Goal: Task Accomplishment & Management: Complete application form

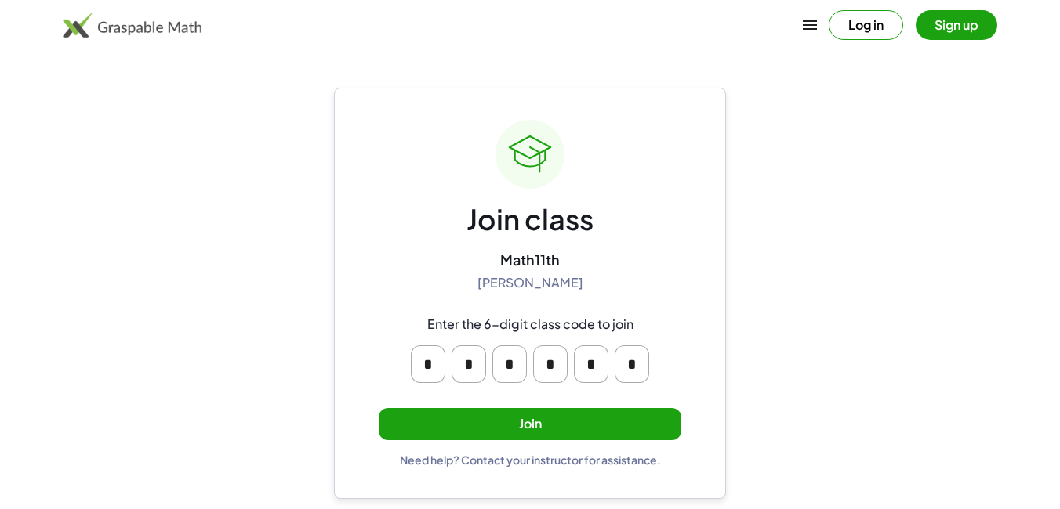
click at [612, 429] on button "Join" at bounding box center [530, 424] width 303 height 32
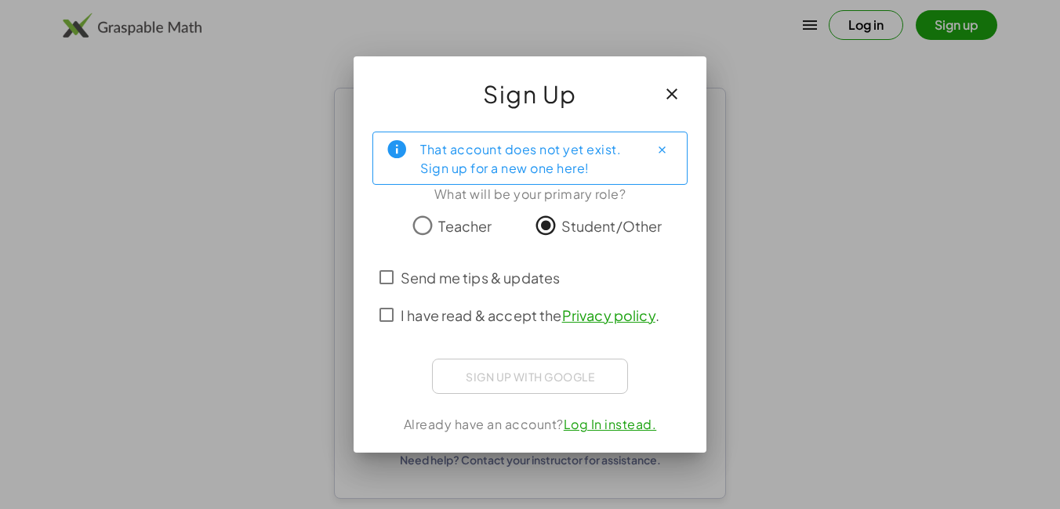
click at [536, 380] on div "Sign up with Google Acceder con Google Acceder con Google. Se abre en una pesta…" at bounding box center [530, 376] width 196 height 35
click at [539, 375] on div "Sign up with Google Acceder con Google Acceder con Google. Se abre en una pesta…" at bounding box center [530, 376] width 196 height 35
click at [544, 378] on div "Sign up with Google Acceder con Google Acceder con Google. Se abre en una pesta…" at bounding box center [530, 376] width 196 height 35
drag, startPoint x: 544, startPoint y: 378, endPoint x: 473, endPoint y: 366, distance: 72.3
click at [473, 366] on div "Sign up with Google Acceder con Google Acceder con Google. Se abre en una pesta…" at bounding box center [530, 376] width 196 height 35
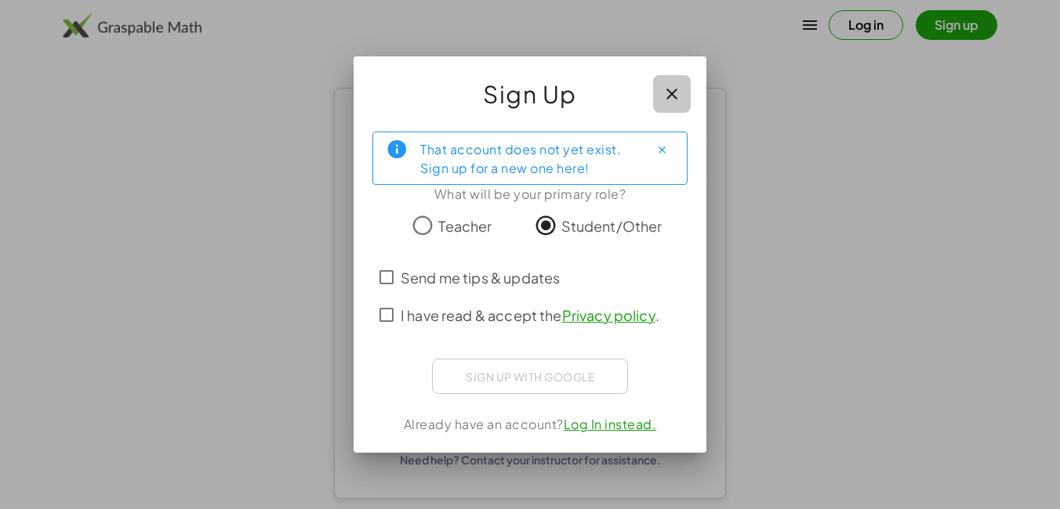
click at [672, 96] on icon "button" at bounding box center [671, 94] width 19 height 19
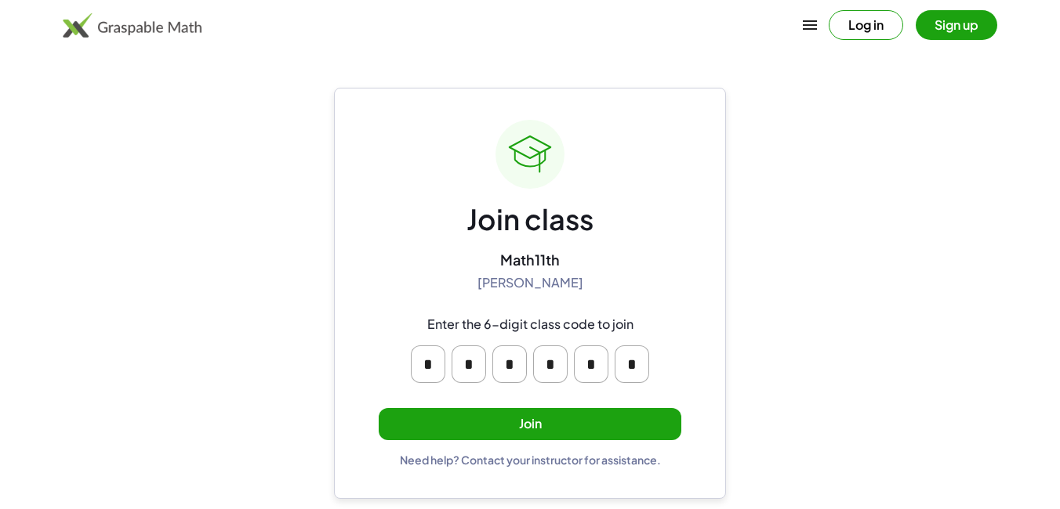
click at [528, 417] on button "Join" at bounding box center [530, 424] width 303 height 32
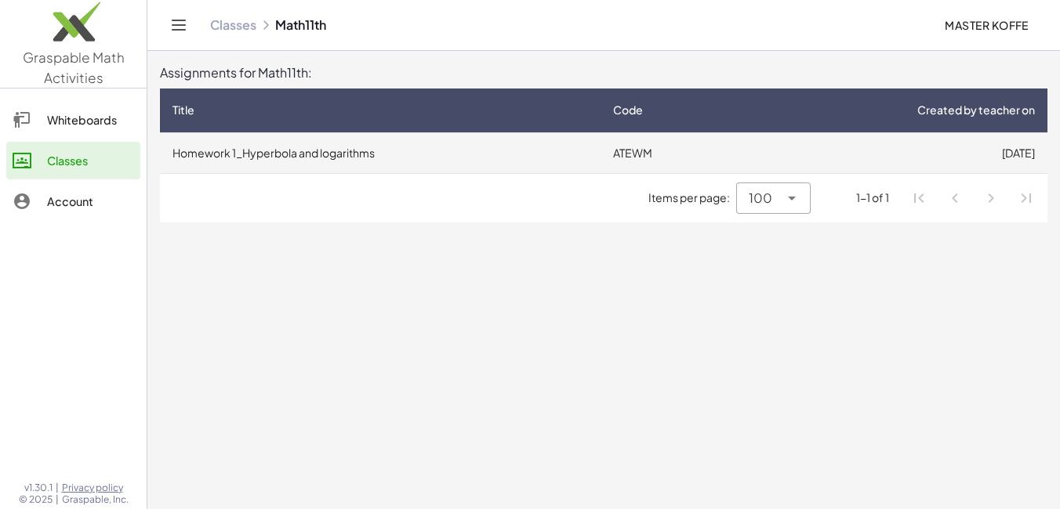
click at [538, 152] on td "Homework 1_Hyperbola and logarithms" at bounding box center [380, 152] width 440 height 41
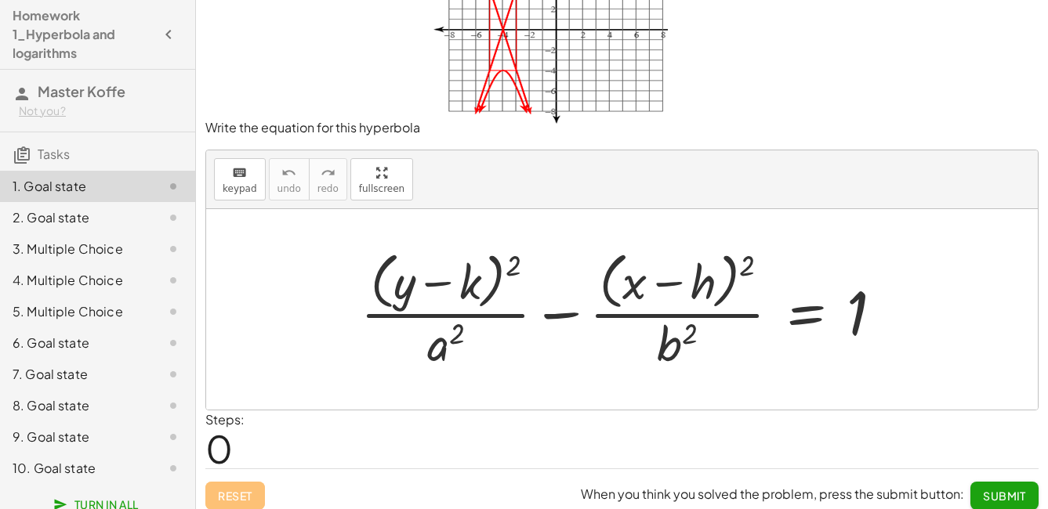
scroll to position [86, 0]
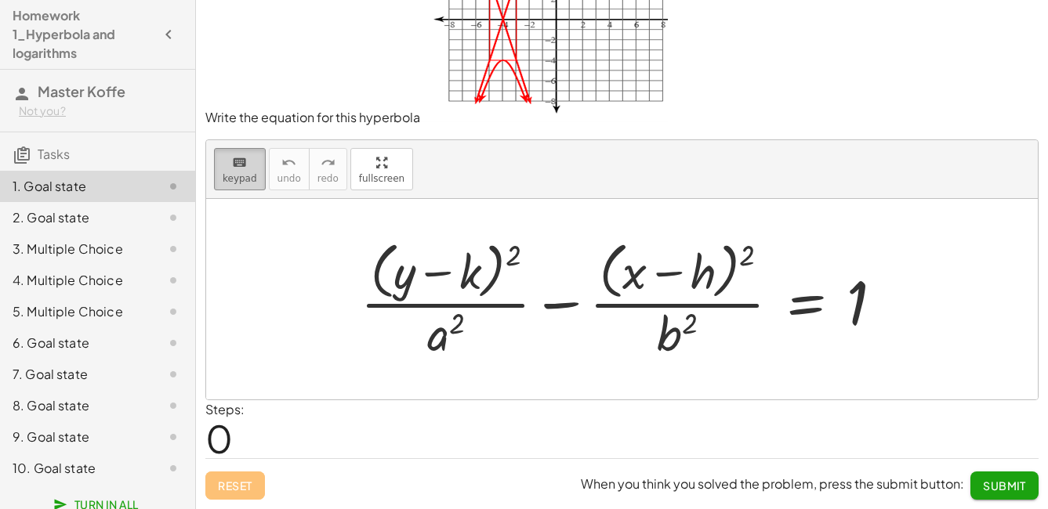
click at [235, 187] on button "keyboard keypad" at bounding box center [240, 169] width 52 height 42
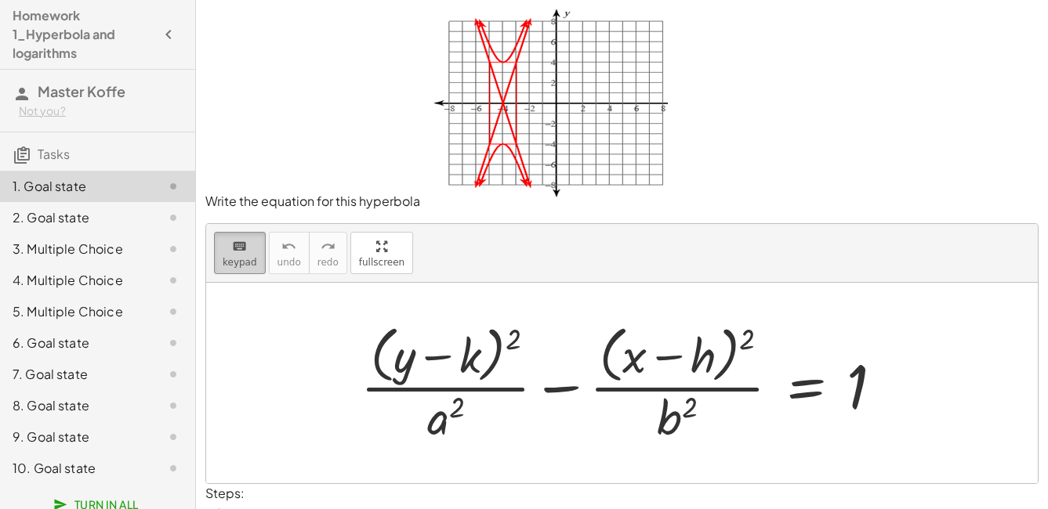
scroll to position [0, 0]
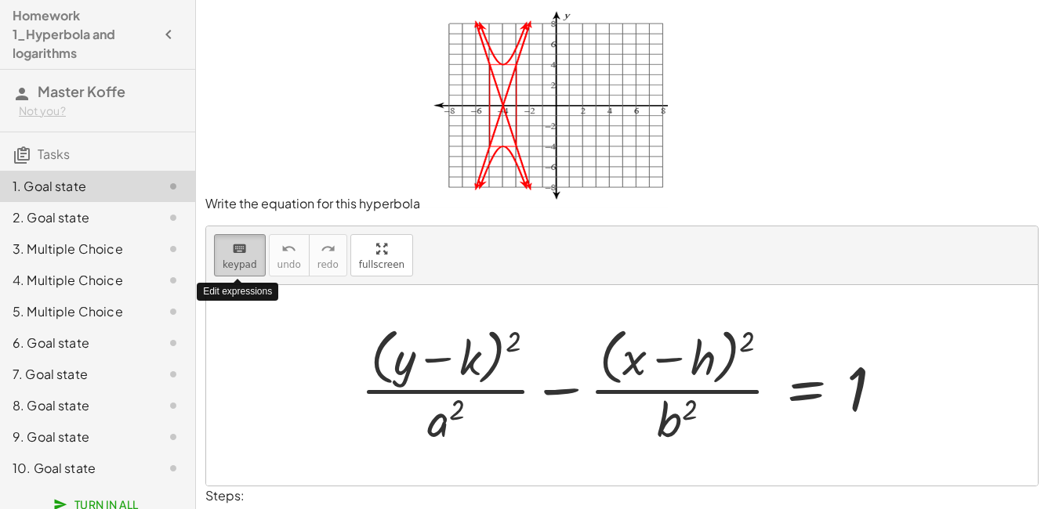
click at [249, 261] on span "keypad" at bounding box center [240, 264] width 34 height 11
click at [77, 222] on div "2. Goal state" at bounding box center [76, 217] width 126 height 19
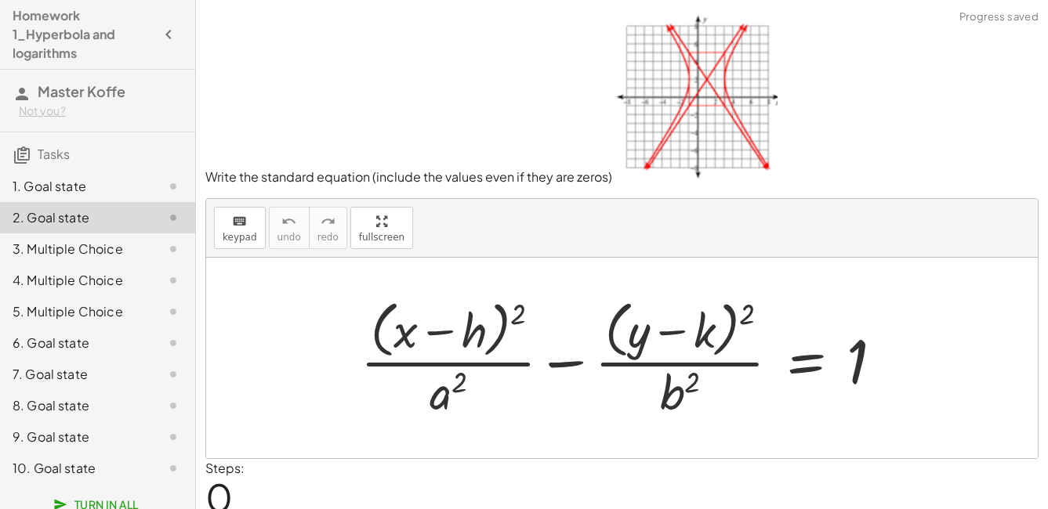
click at [89, 190] on div "1. Goal state" at bounding box center [76, 186] width 126 height 19
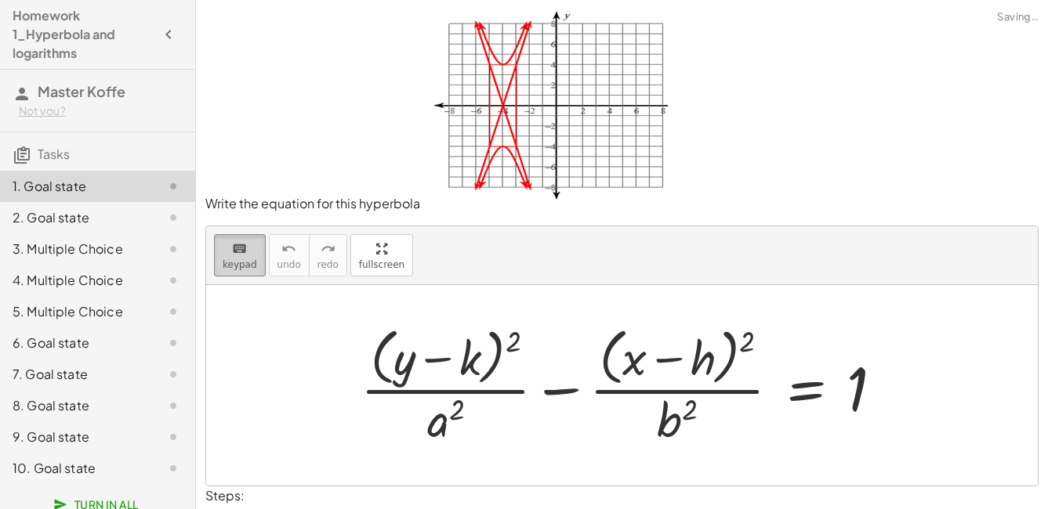
click at [251, 263] on span "keypad" at bounding box center [240, 264] width 34 height 11
click at [475, 367] on div at bounding box center [448, 359] width 66 height 53
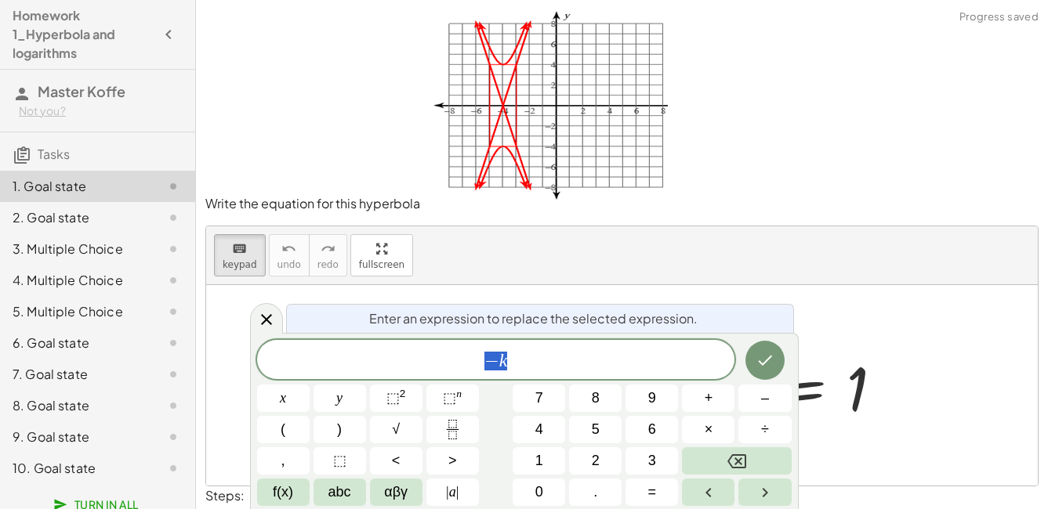
click at [898, 310] on div at bounding box center [622, 385] width 832 height 201
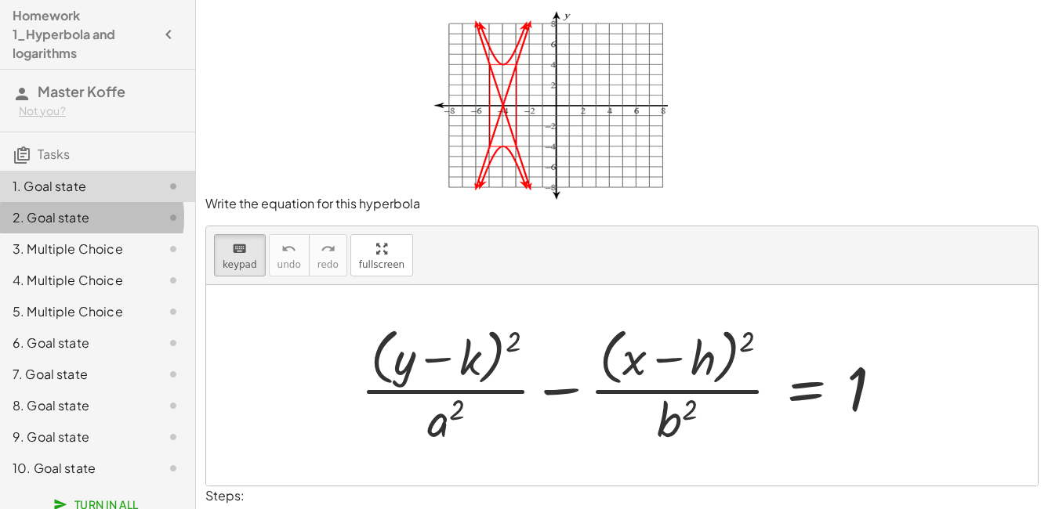
click at [81, 226] on div "2. Goal state" at bounding box center [76, 217] width 126 height 19
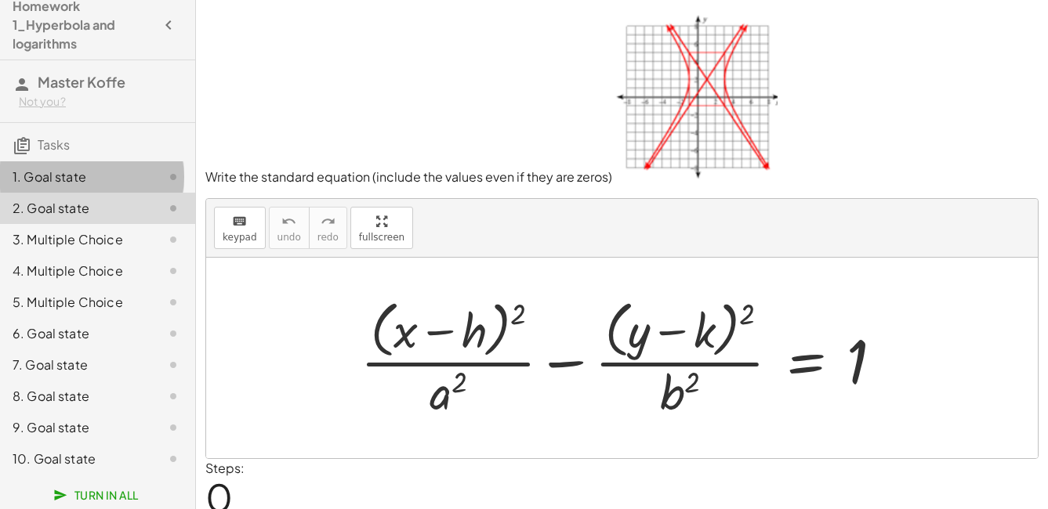
click at [108, 183] on div "1. Goal state" at bounding box center [76, 177] width 126 height 19
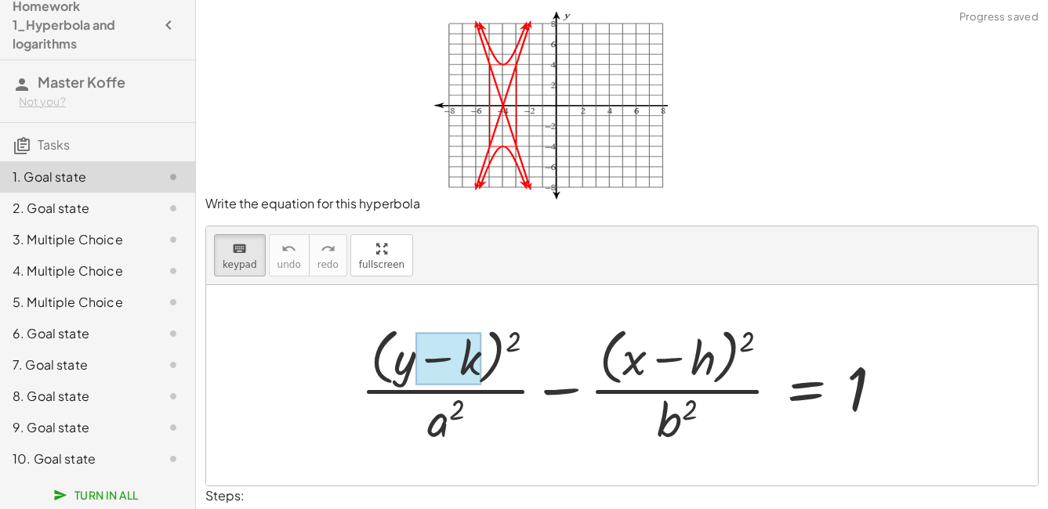
click at [471, 369] on div at bounding box center [448, 359] width 66 height 53
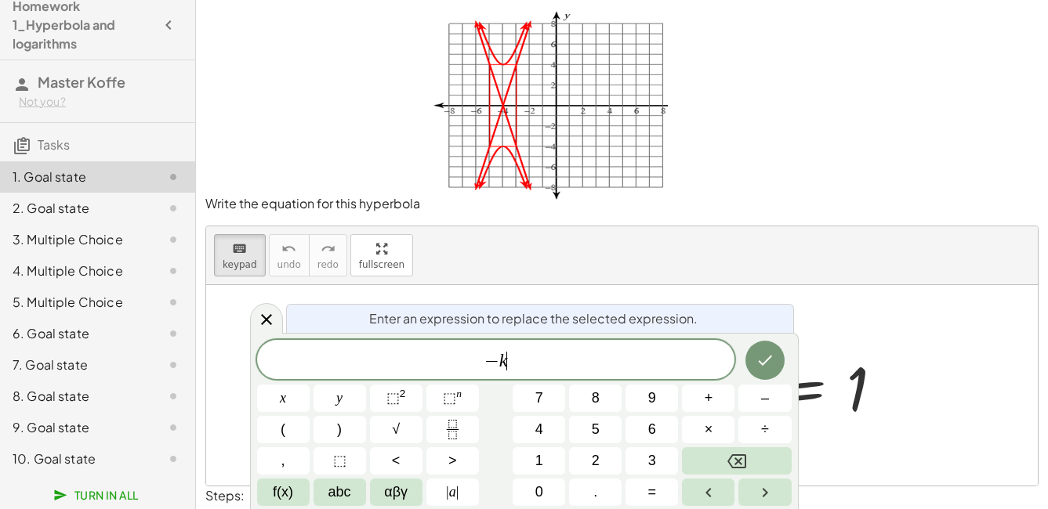
click at [524, 365] on span "− k ​" at bounding box center [496, 361] width 478 height 22
click at [763, 356] on icon "Done" at bounding box center [764, 360] width 19 height 19
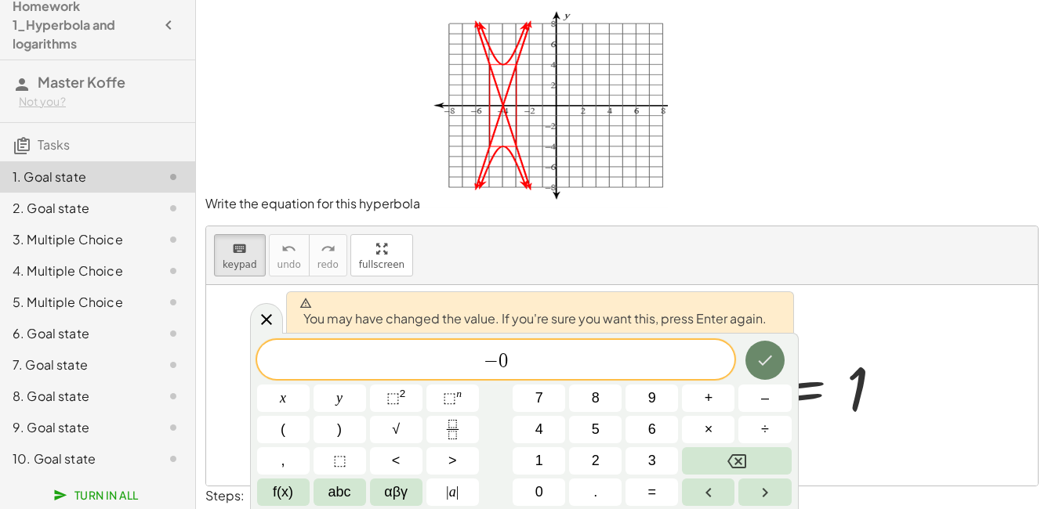
click at [760, 361] on icon "Done" at bounding box center [764, 360] width 19 height 19
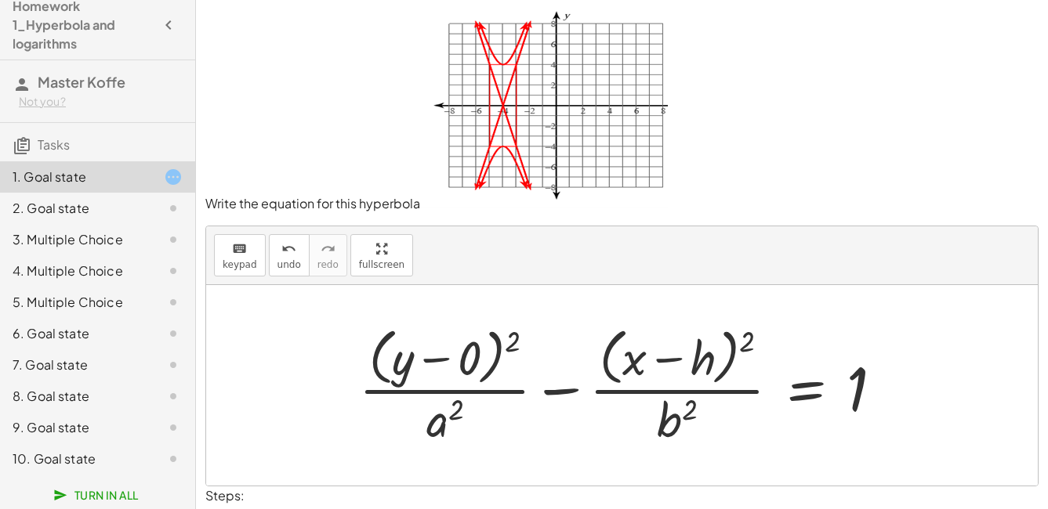
scroll to position [78, 0]
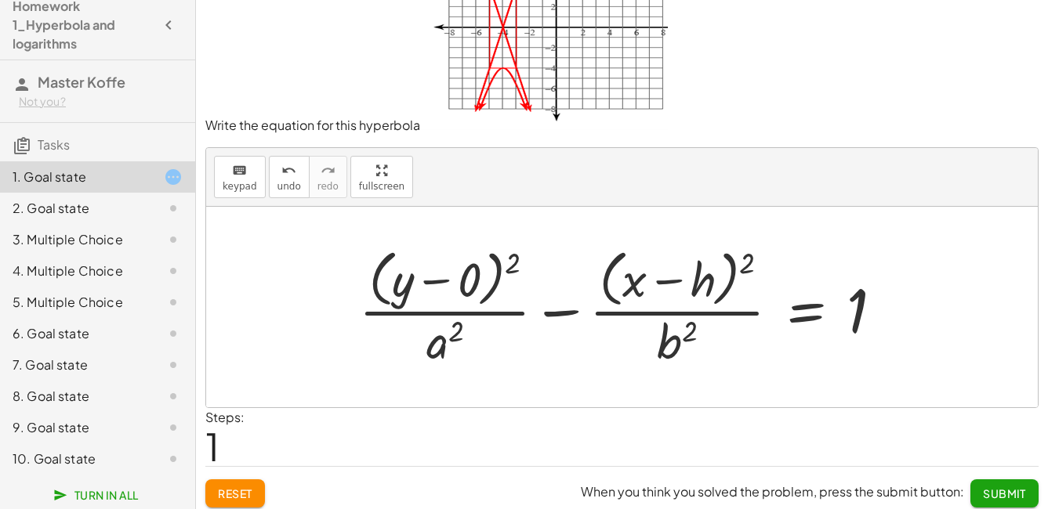
click at [452, 344] on div at bounding box center [627, 307] width 553 height 128
click at [458, 336] on div at bounding box center [627, 307] width 553 height 128
click at [451, 340] on div at bounding box center [627, 307] width 553 height 128
click at [247, 183] on span "keypad" at bounding box center [240, 186] width 34 height 11
click at [456, 351] on div at bounding box center [445, 340] width 38 height 55
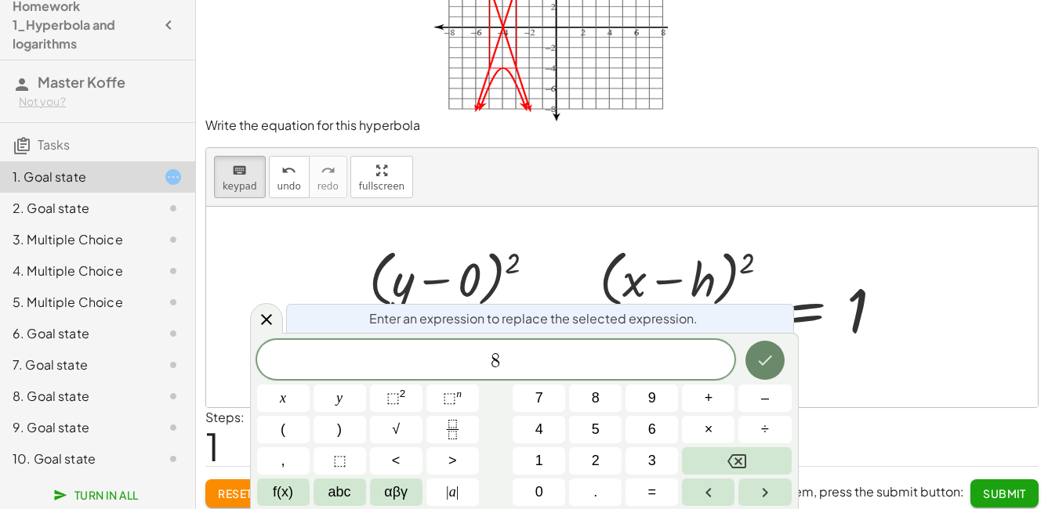
click at [773, 347] on button "Done" at bounding box center [764, 360] width 39 height 39
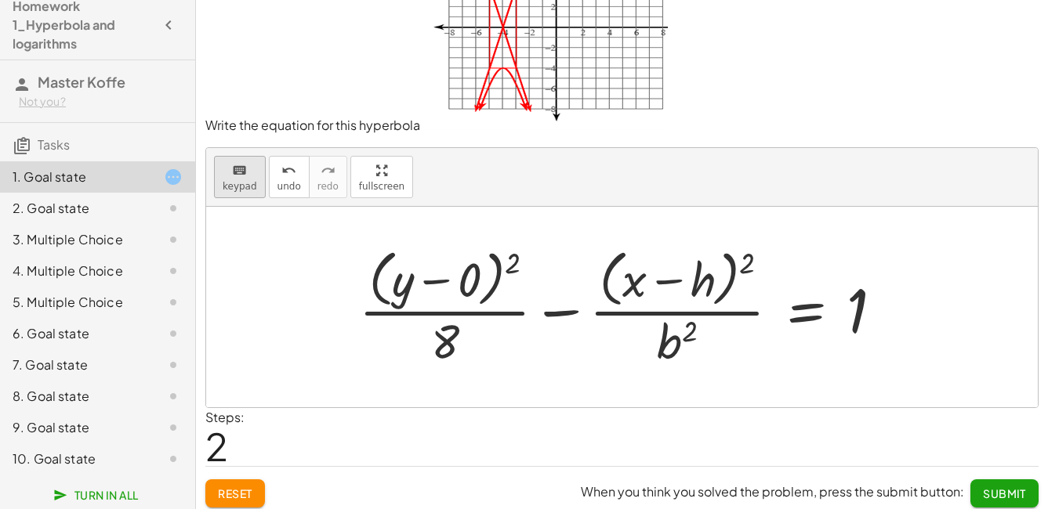
click at [239, 183] on span "keypad" at bounding box center [240, 186] width 34 height 11
click at [708, 286] on div at bounding box center [681, 281] width 69 height 53
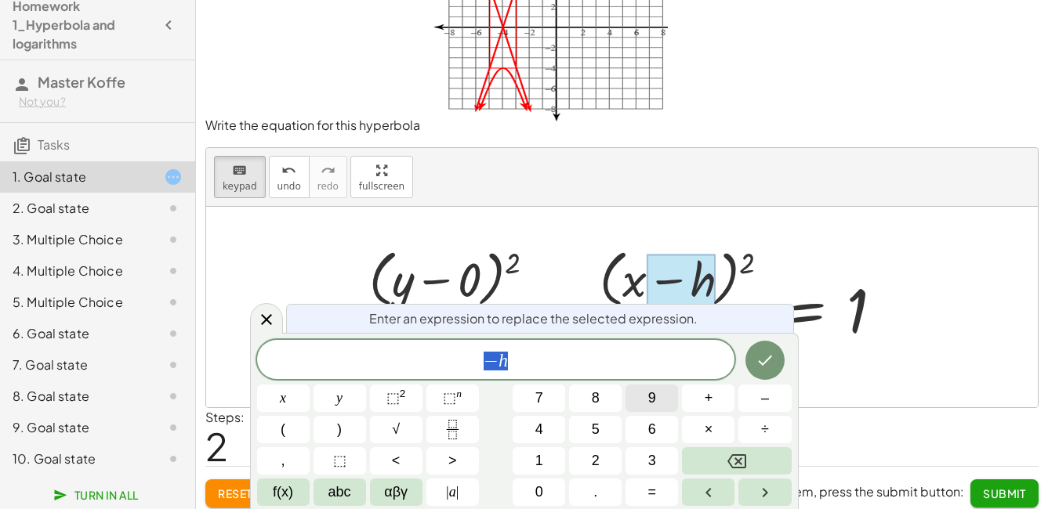
click at [660, 399] on button "9" at bounding box center [651, 398] width 53 height 27
click at [495, 366] on span "9" at bounding box center [495, 361] width 9 height 19
click at [761, 426] on span "÷" at bounding box center [765, 429] width 8 height 21
click at [760, 460] on button "Backspace" at bounding box center [736, 460] width 109 height 27
click at [722, 397] on button "+" at bounding box center [708, 398] width 53 height 27
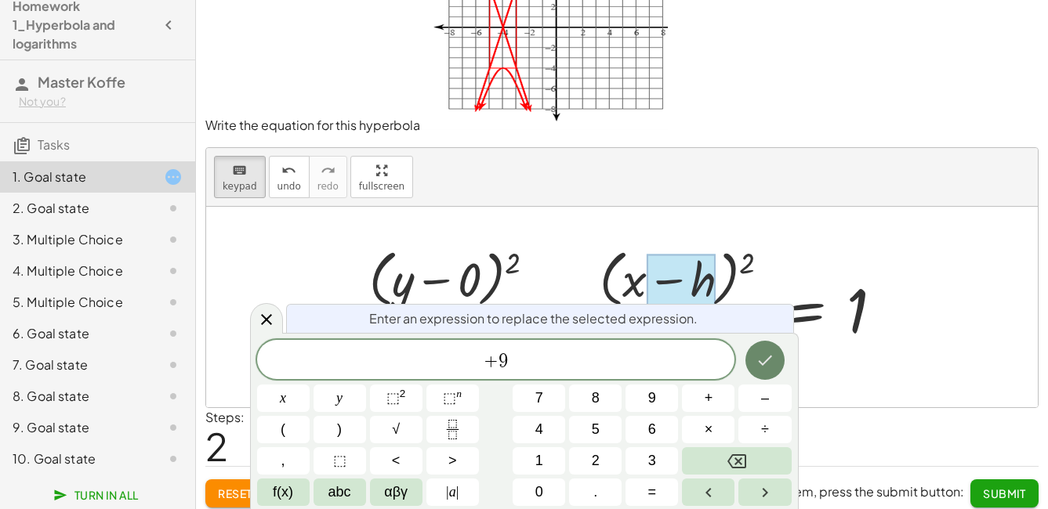
click at [774, 365] on button "Done" at bounding box center [764, 360] width 39 height 39
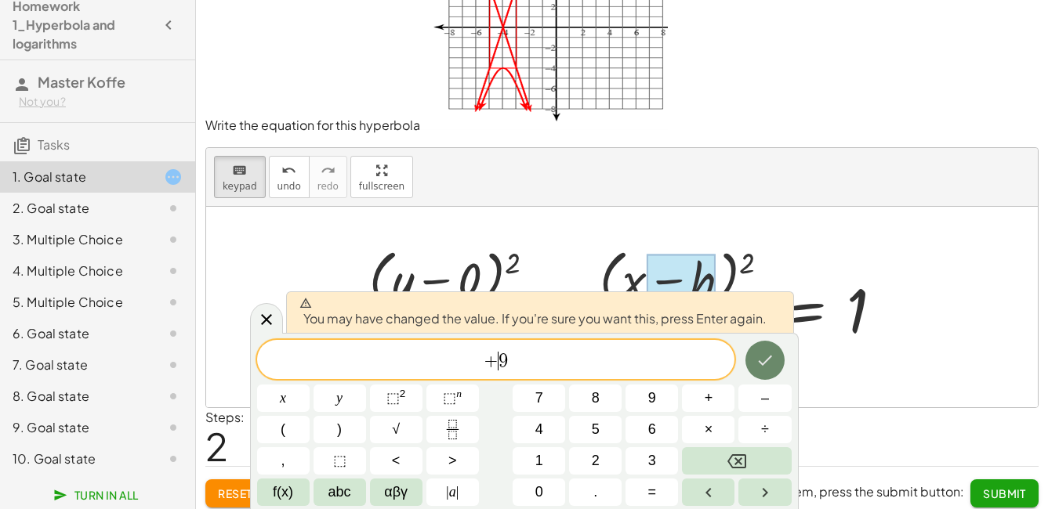
click at [774, 365] on icon "Done" at bounding box center [764, 360] width 19 height 19
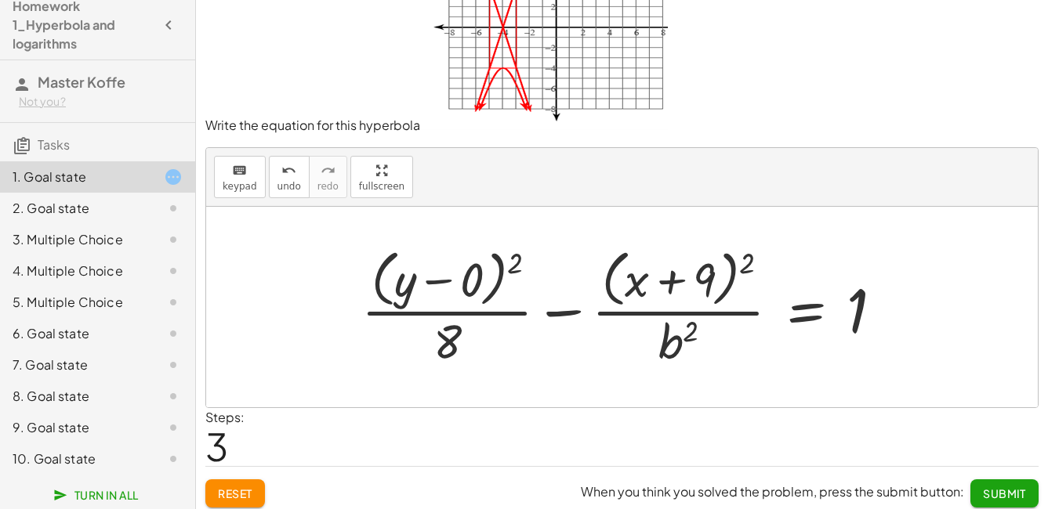
click at [668, 339] on div at bounding box center [628, 307] width 550 height 128
click at [679, 342] on div at bounding box center [628, 307] width 550 height 128
click at [240, 174] on icon "keyboard" at bounding box center [239, 170] width 15 height 19
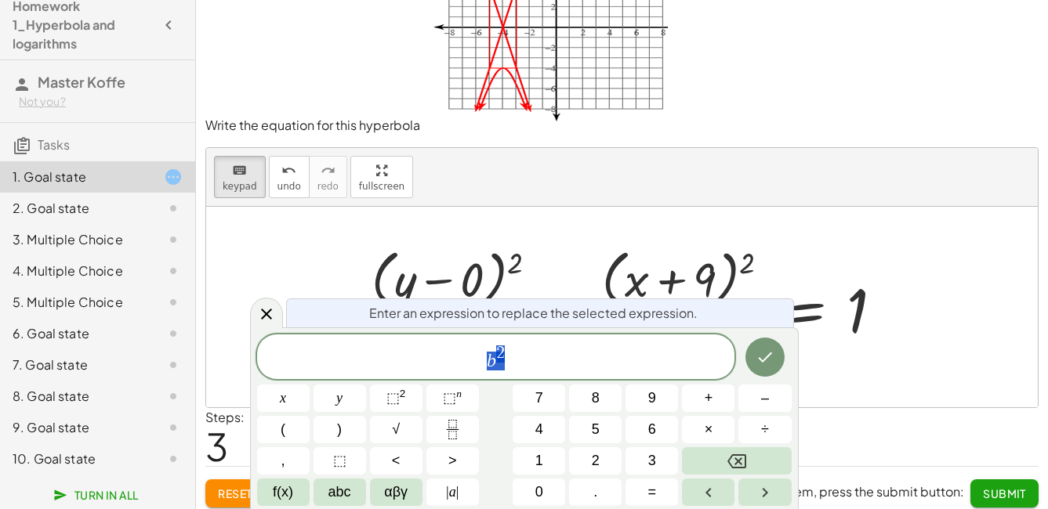
click at [679, 338] on div "b 2" at bounding box center [496, 357] width 478 height 45
click at [735, 451] on button "Backspace" at bounding box center [736, 460] width 109 height 27
click at [735, 452] on icon "Backspace" at bounding box center [736, 461] width 19 height 19
click at [705, 457] on button "Backspace" at bounding box center [736, 460] width 109 height 27
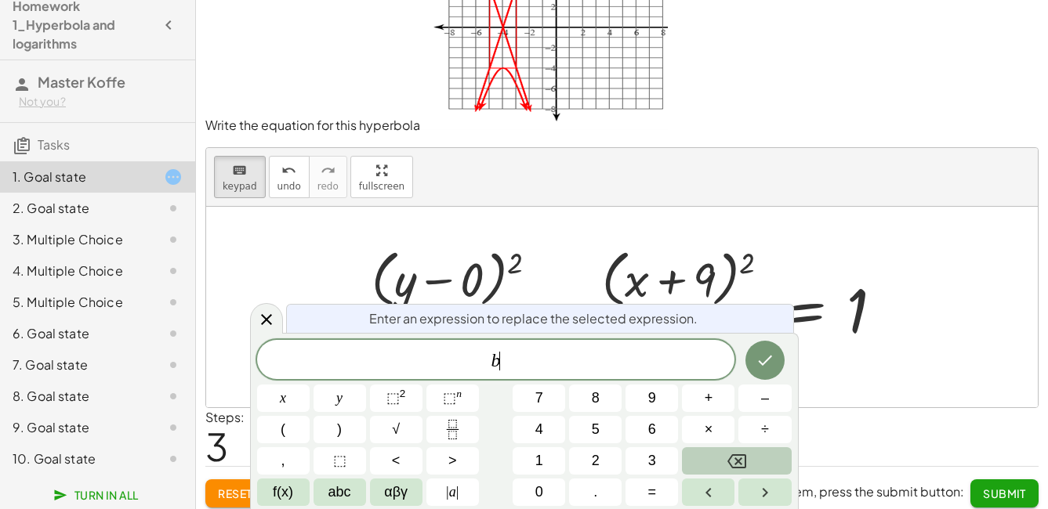
click at [713, 456] on button "Backspace" at bounding box center [736, 460] width 109 height 27
click at [590, 469] on button "2" at bounding box center [595, 460] width 53 height 27
click at [774, 364] on icon "Done" at bounding box center [764, 360] width 19 height 19
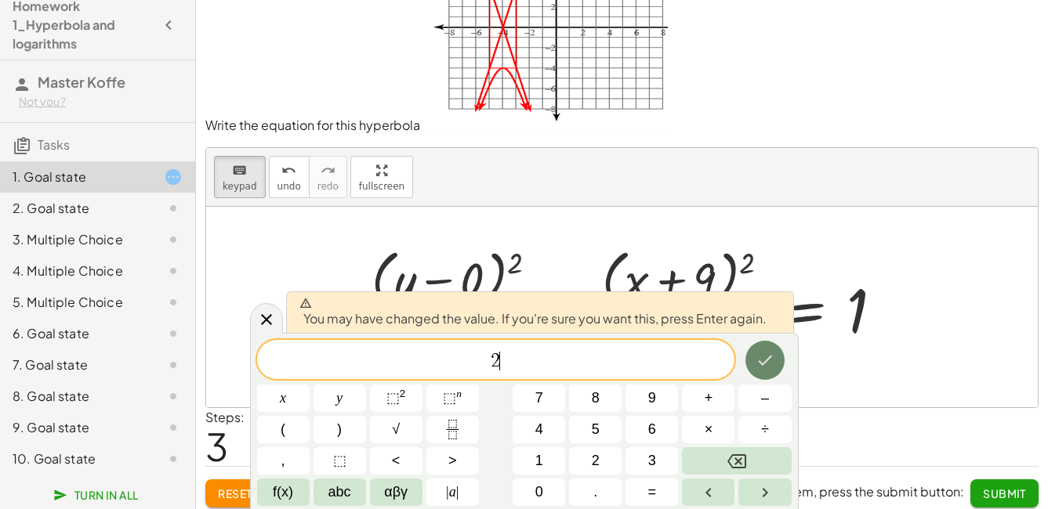
click at [774, 364] on icon "Done" at bounding box center [764, 360] width 19 height 19
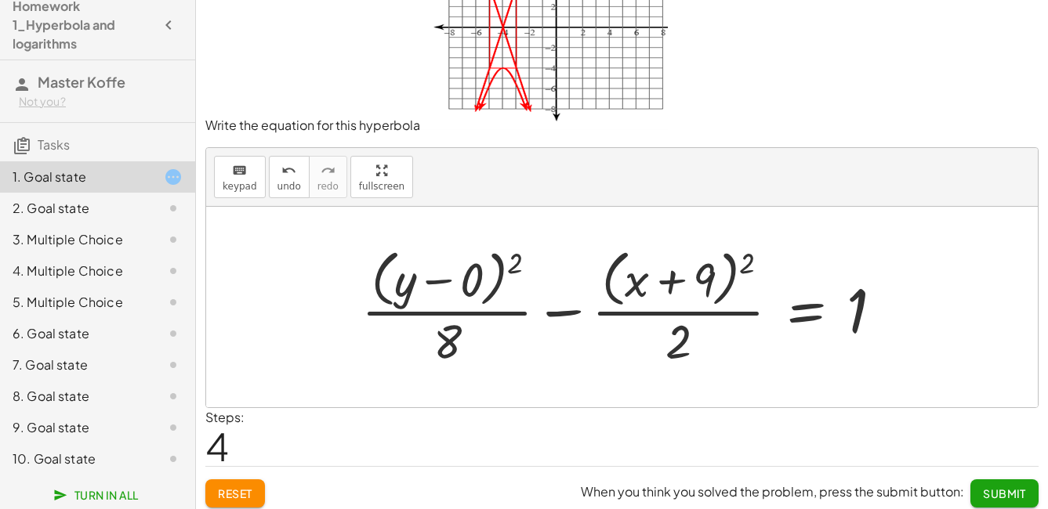
click at [221, 440] on span "4" at bounding box center [217, 446] width 24 height 48
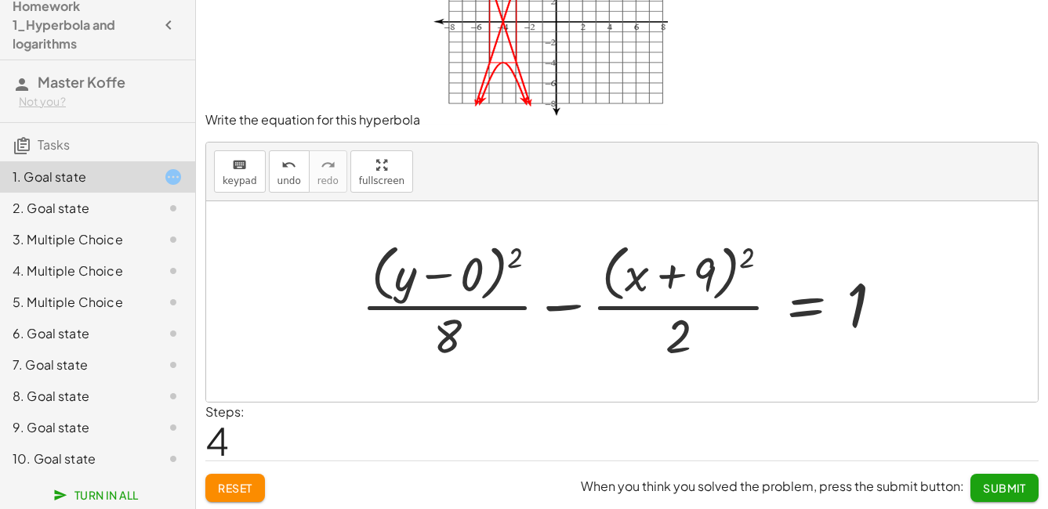
scroll to position [86, 0]
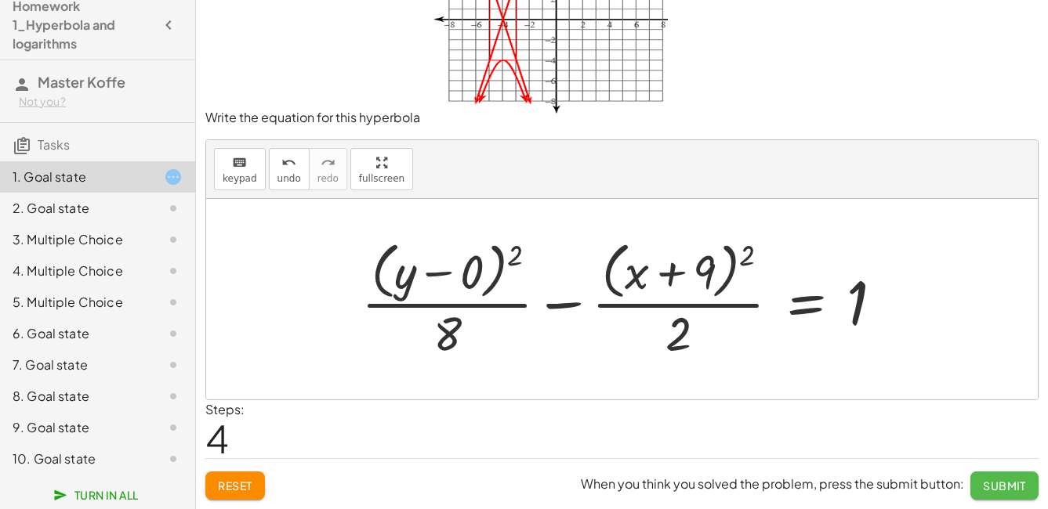
click at [994, 480] on span "Submit" at bounding box center [1004, 486] width 43 height 14
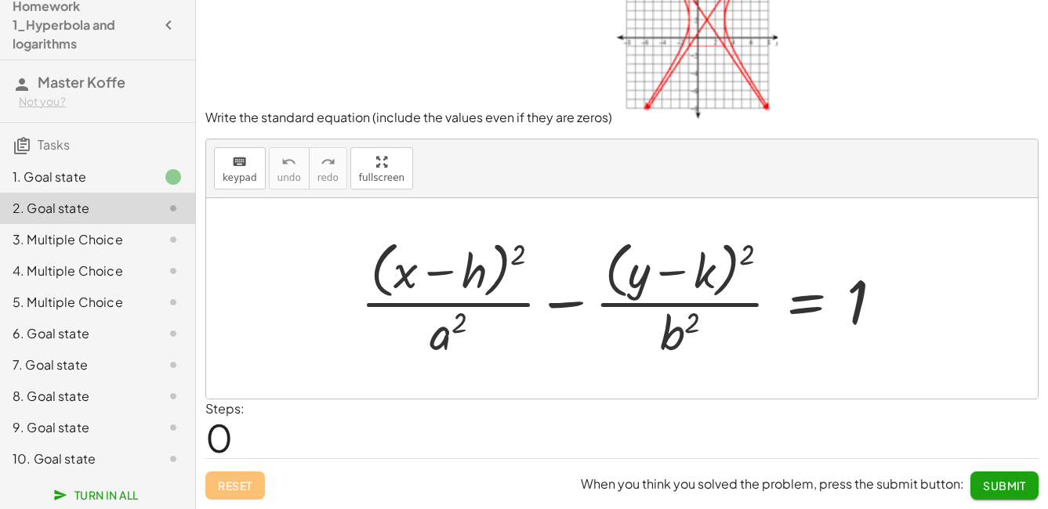
click at [45, 182] on div "1. Goal state" at bounding box center [76, 177] width 126 height 19
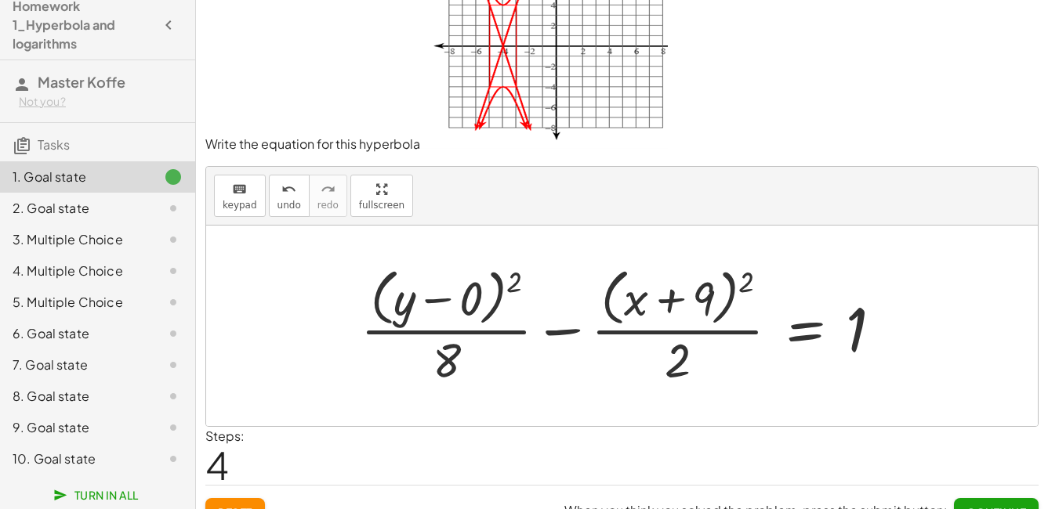
click at [61, 208] on div "2. Goal state" at bounding box center [76, 208] width 126 height 19
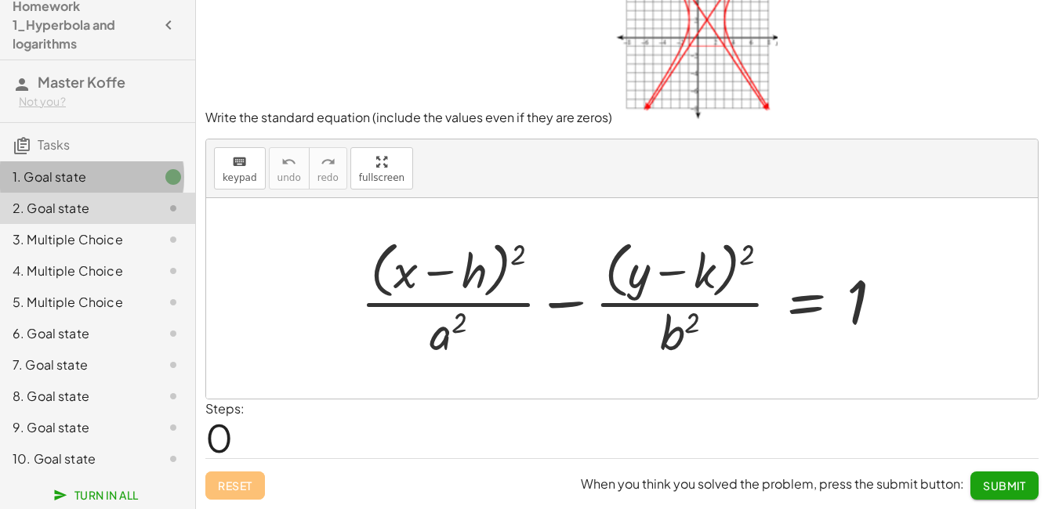
click at [111, 186] on div "1. Goal state" at bounding box center [76, 177] width 126 height 19
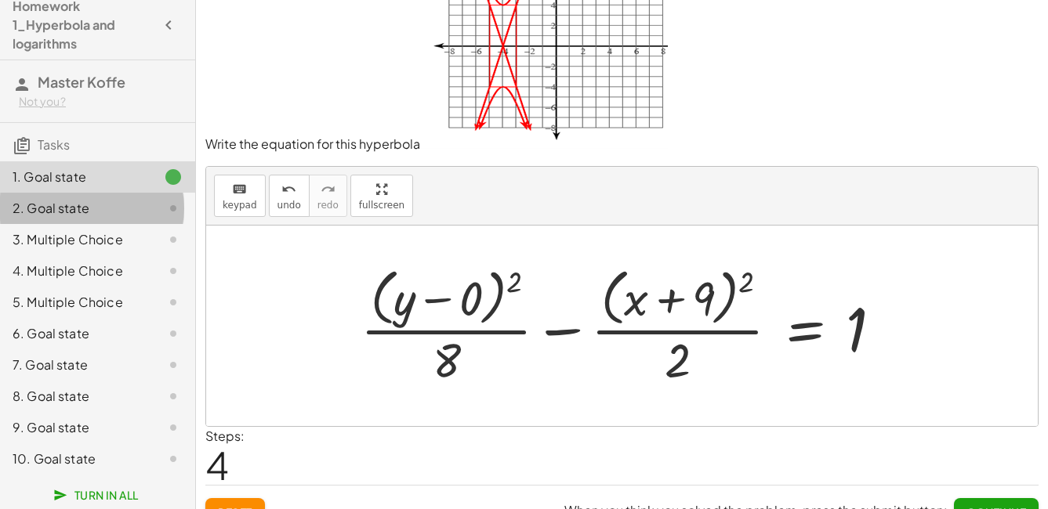
click at [47, 218] on div "2. Goal state" at bounding box center [76, 208] width 126 height 19
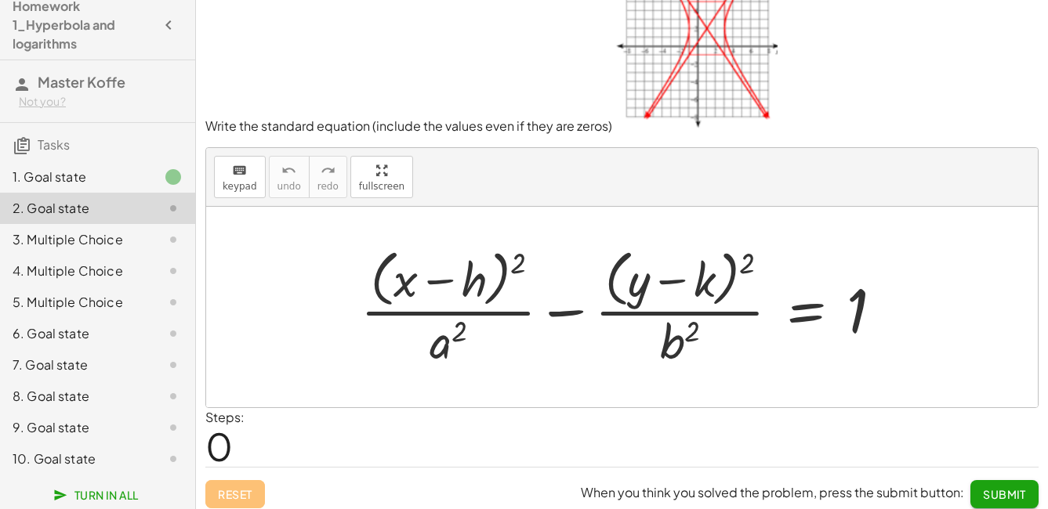
scroll to position [0, 0]
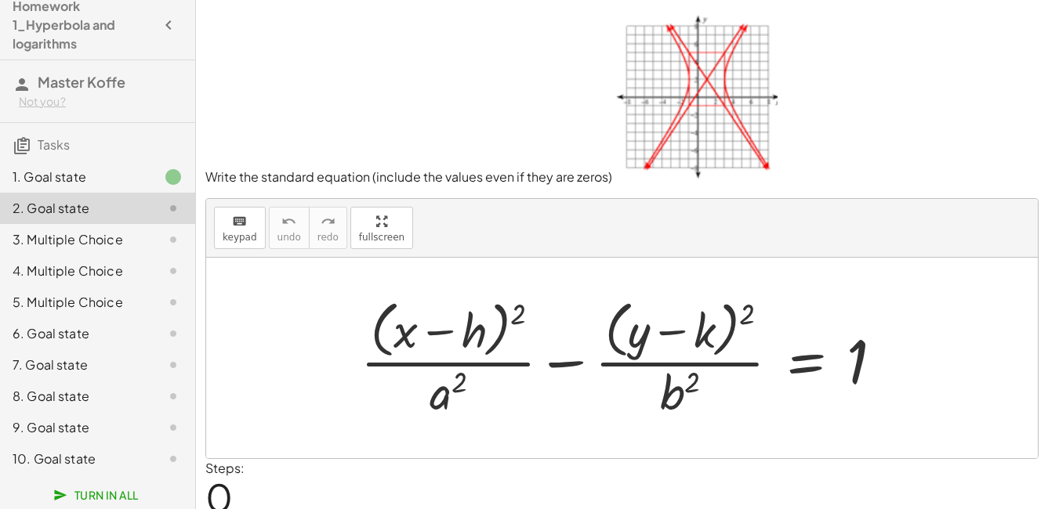
click at [40, 183] on div "1. Goal state" at bounding box center [76, 177] width 126 height 19
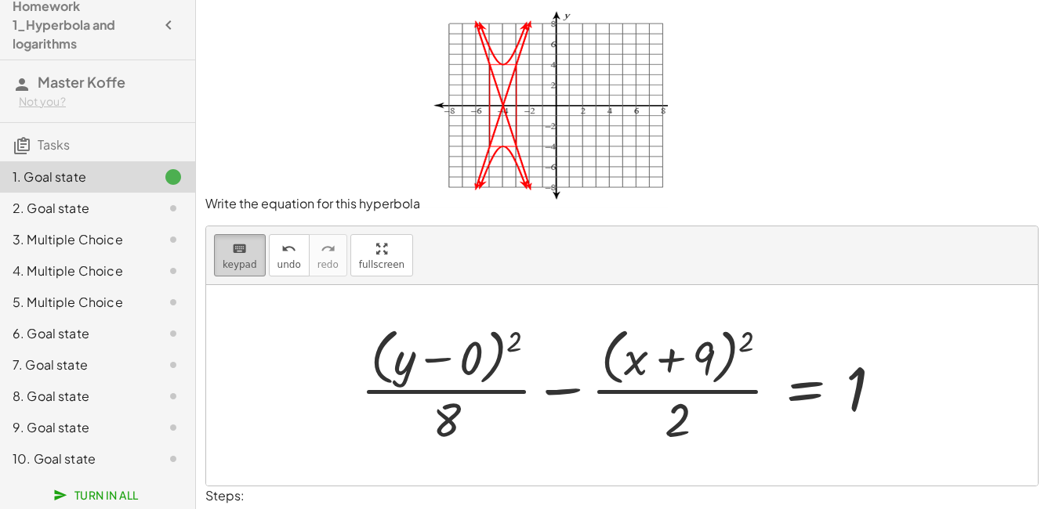
click at [219, 255] on button "keyboard keypad" at bounding box center [240, 255] width 52 height 42
click at [714, 350] on div at bounding box center [681, 359] width 67 height 53
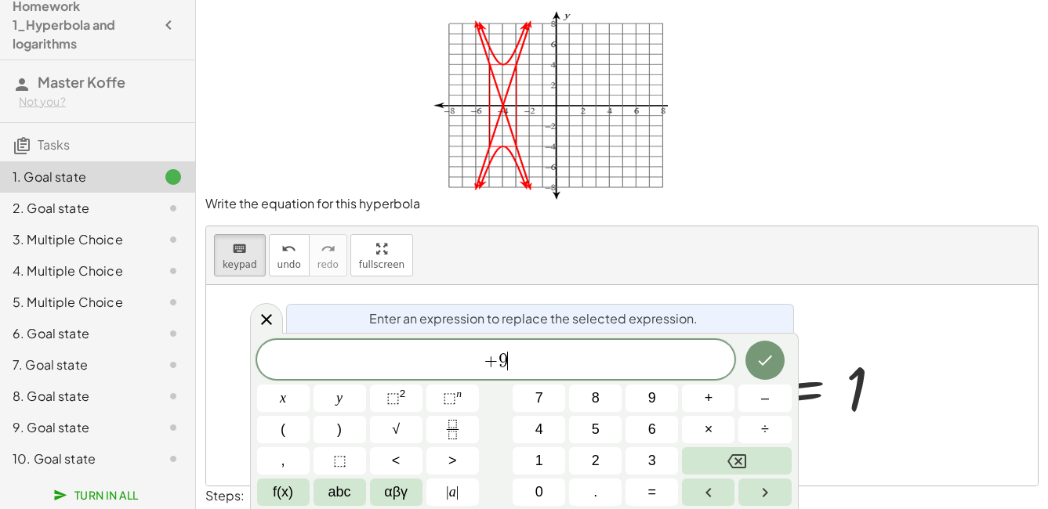
click at [648, 372] on div "+ 9 ​" at bounding box center [496, 359] width 478 height 39
click at [761, 356] on icon "Done" at bounding box center [764, 360] width 19 height 19
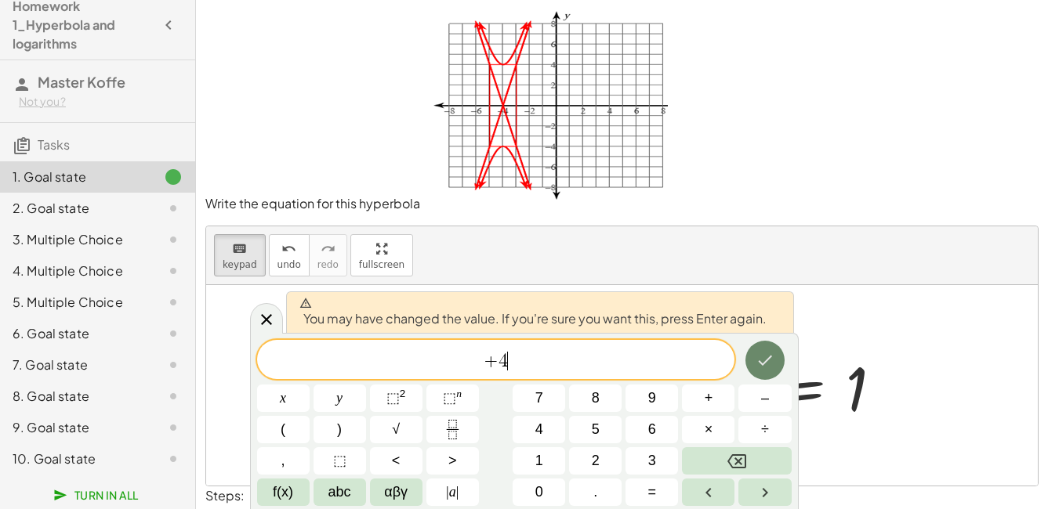
click at [761, 356] on icon "Done" at bounding box center [764, 360] width 19 height 19
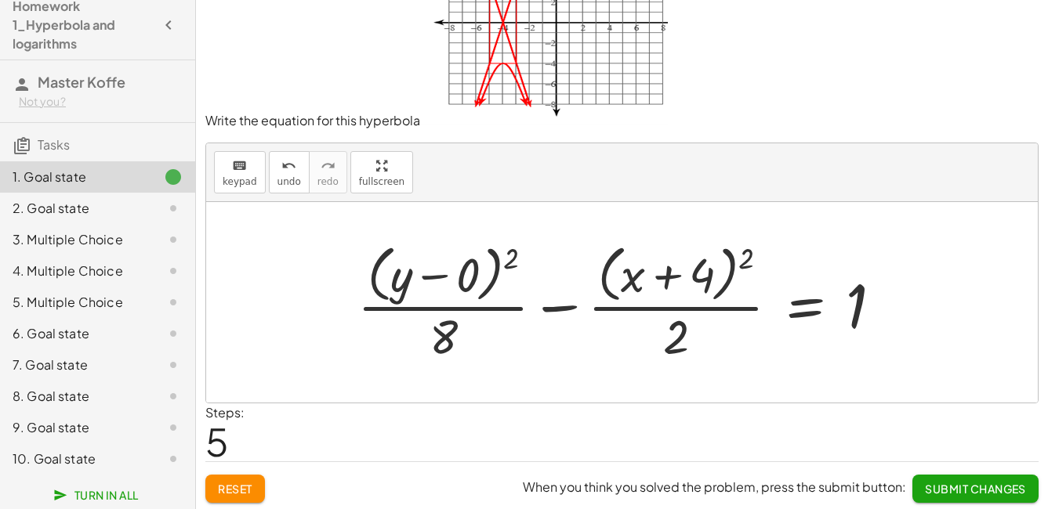
scroll to position [86, 0]
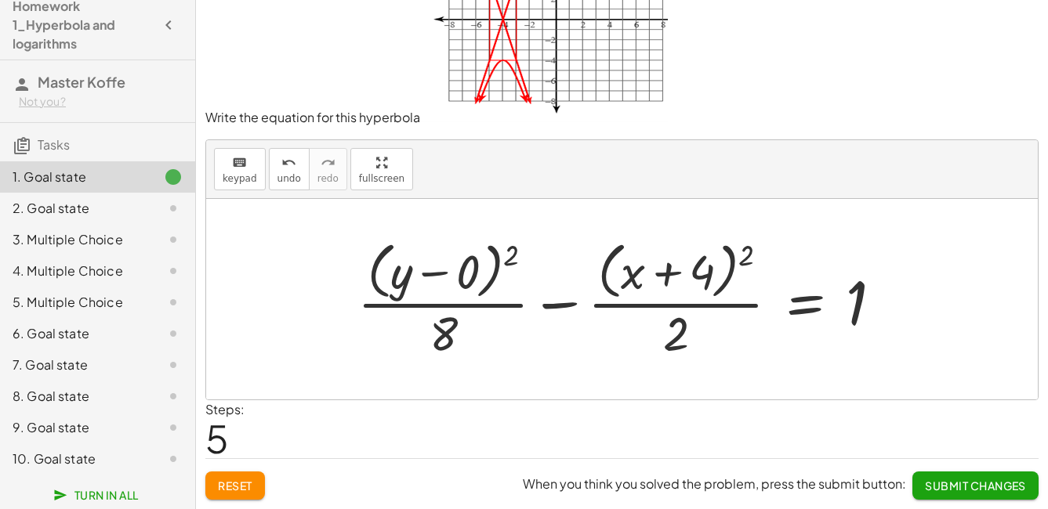
click at [948, 487] on span "Submit Changes" at bounding box center [975, 486] width 101 height 14
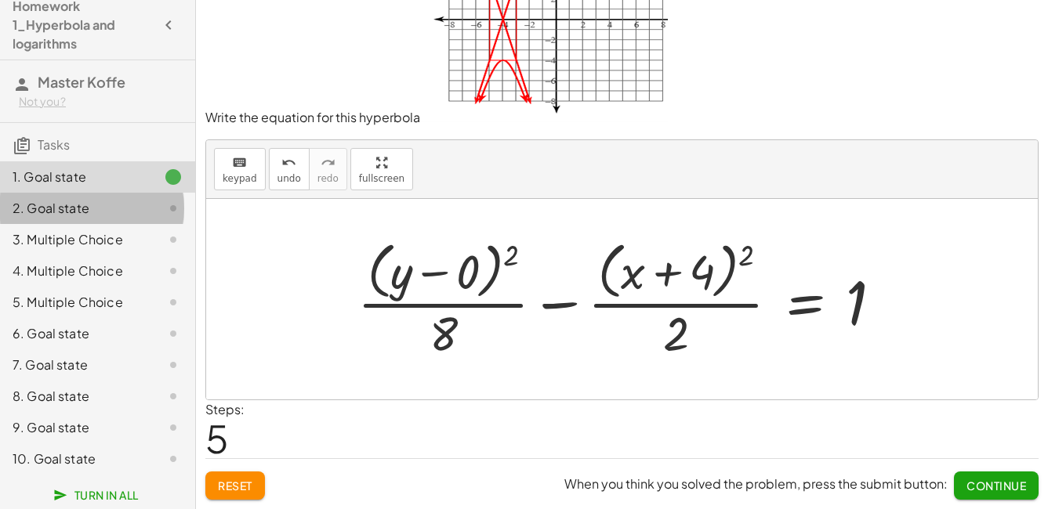
click at [63, 205] on div "2. Goal state" at bounding box center [76, 208] width 126 height 19
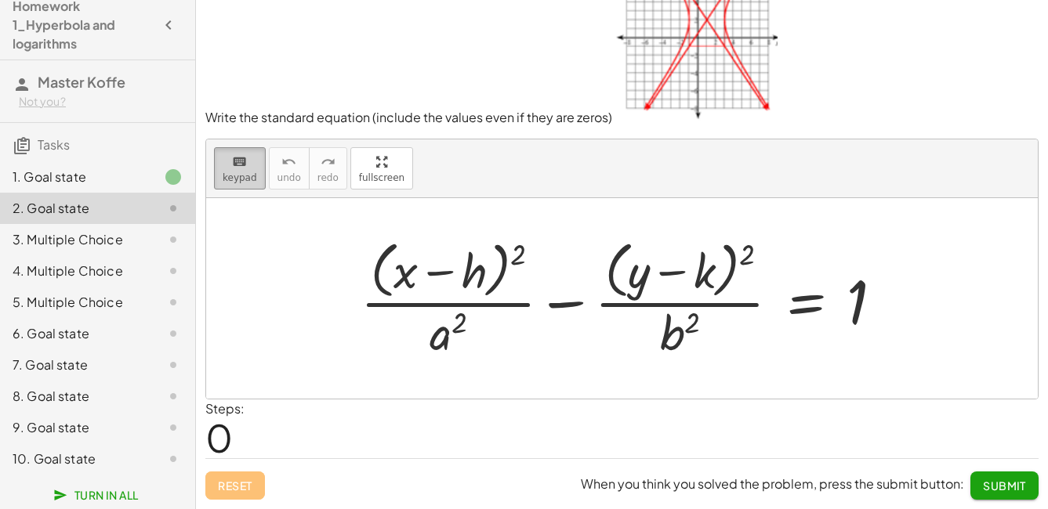
click at [224, 165] on div "keyboard" at bounding box center [240, 161] width 34 height 19
click at [470, 271] on div at bounding box center [452, 272] width 69 height 53
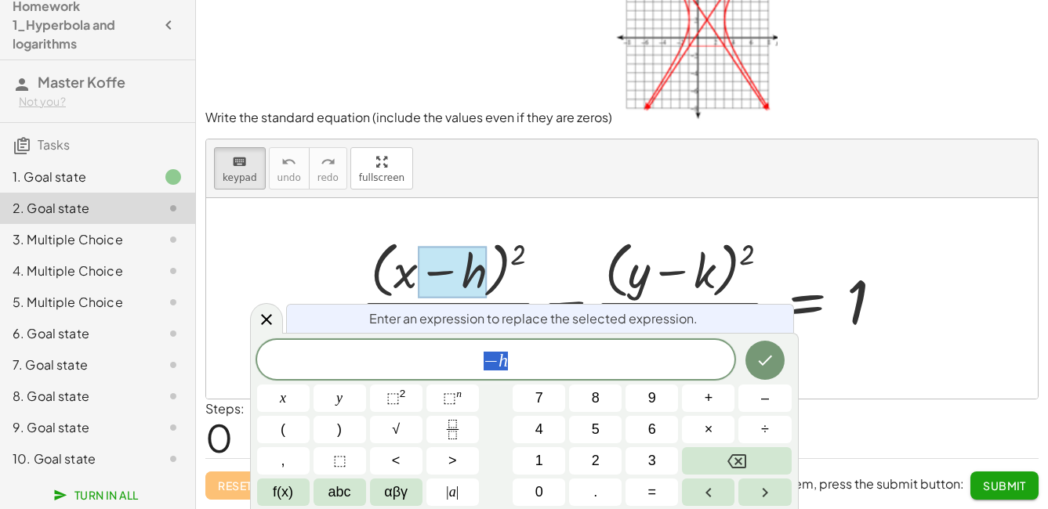
drag, startPoint x: 521, startPoint y: 380, endPoint x: 521, endPoint y: 368, distance: 12.5
click at [522, 375] on div "− h x y ⬚ 2 ⬚ n 7 8 9 + – ( ) √ 4 5 6 × ÷ , ⬚ < > 1 2 3 f(x) abc αβγ | a | 0 . =" at bounding box center [524, 423] width 534 height 166
click at [520, 363] on span "− h" at bounding box center [496, 361] width 478 height 22
click at [753, 357] on button "Done" at bounding box center [764, 360] width 39 height 39
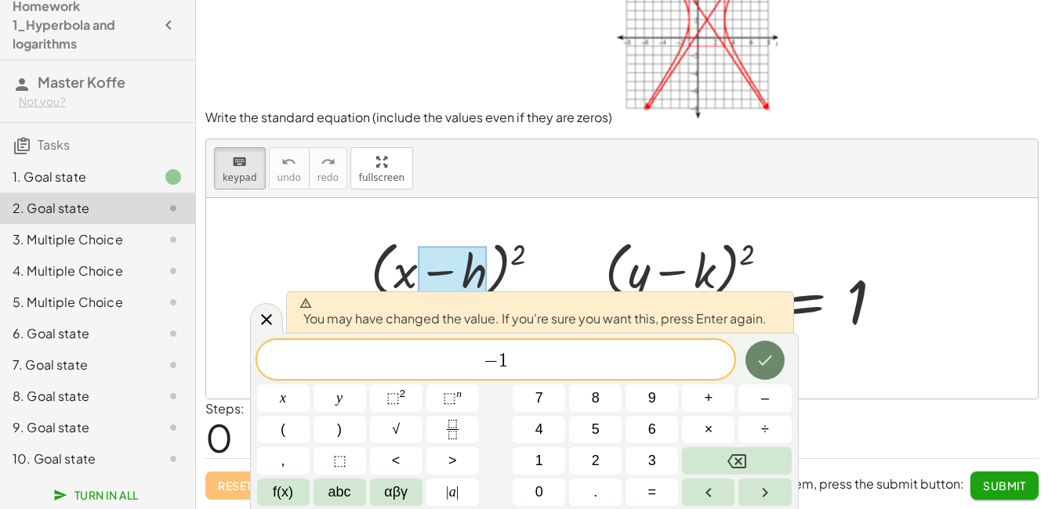
click at [753, 357] on button "Done" at bounding box center [764, 360] width 39 height 39
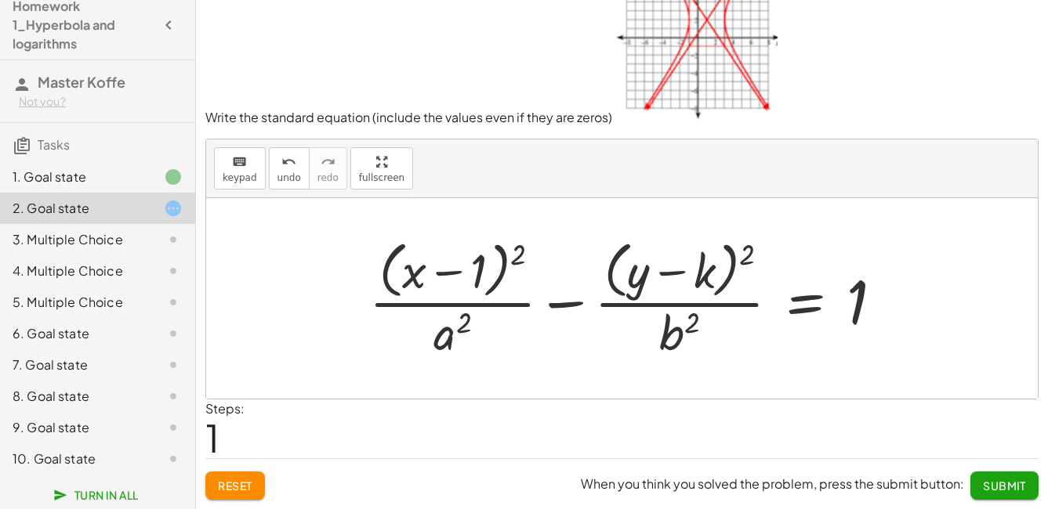
click at [456, 339] on div at bounding box center [632, 298] width 542 height 128
click at [234, 179] on span "keypad" at bounding box center [240, 177] width 34 height 11
click at [433, 322] on div at bounding box center [452, 333] width 38 height 55
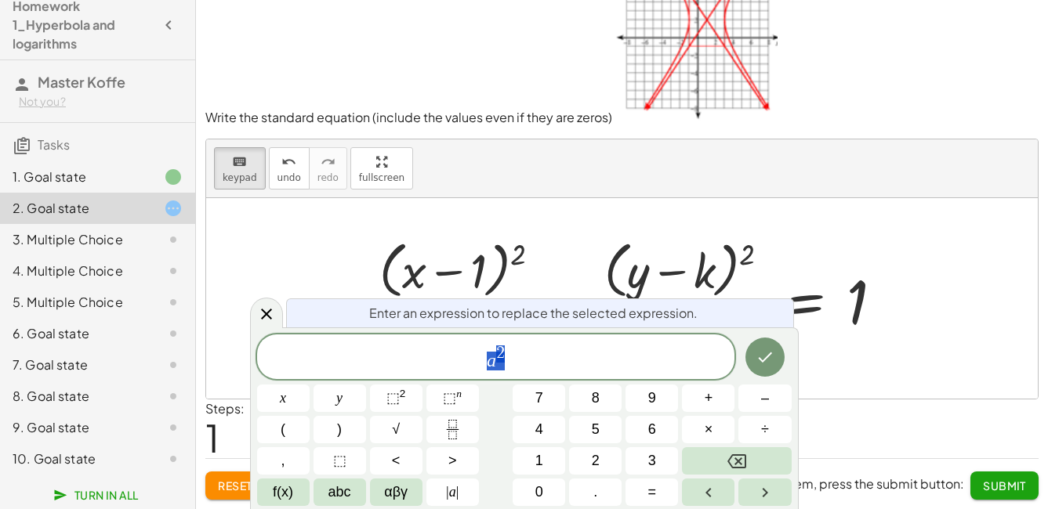
click at [438, 322] on span "Enter an expression to replace the selected expression." at bounding box center [533, 313] width 328 height 19
click at [763, 462] on button "Backspace" at bounding box center [736, 460] width 109 height 27
click at [563, 342] on div "​ a 2" at bounding box center [496, 357] width 478 height 45
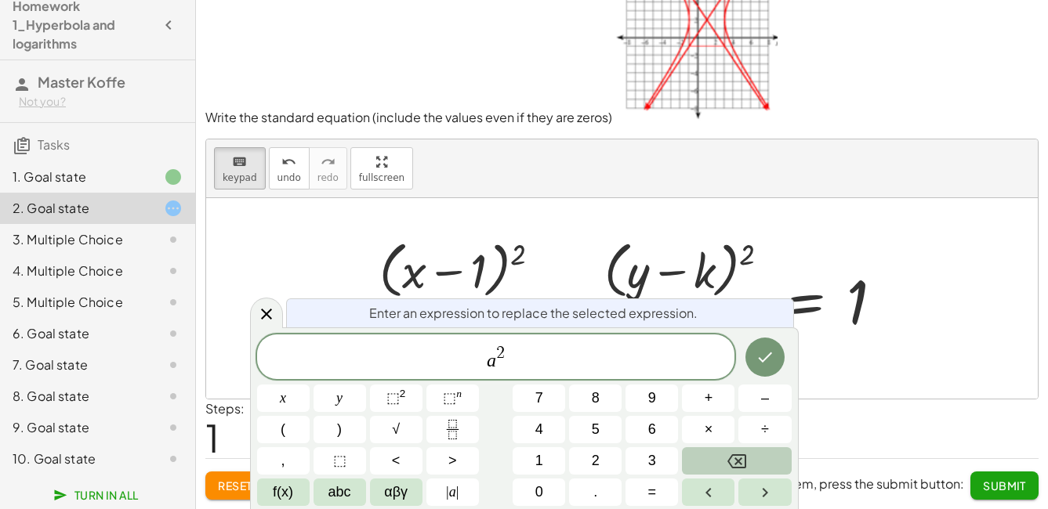
click at [731, 472] on button "Backspace" at bounding box center [736, 460] width 109 height 27
click at [731, 470] on icon "Backspace" at bounding box center [736, 461] width 19 height 19
click at [723, 456] on button "Backspace" at bounding box center [736, 460] width 109 height 27
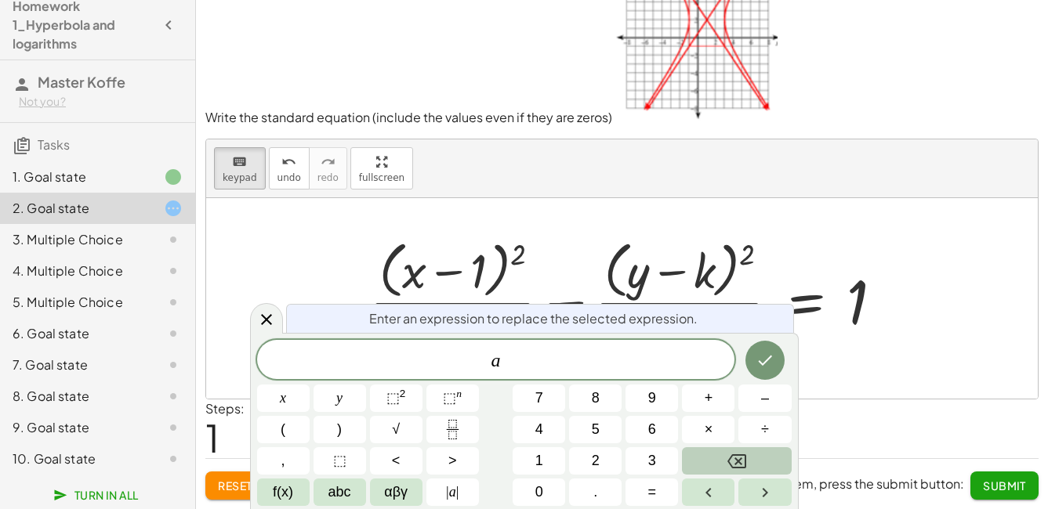
click at [705, 462] on button "Backspace" at bounding box center [736, 460] width 109 height 27
click at [568, 429] on div "​ x y ⬚ 2 ⬚ n 7 8 9 + – ( ) √ 4 5 6 × ÷ , ⬚ < > 1 2 3 f(x) abc αβγ | a | 0 . =" at bounding box center [524, 423] width 534 height 166
click at [556, 429] on button "4" at bounding box center [539, 429] width 53 height 27
click at [764, 362] on icon "Done" at bounding box center [764, 360] width 19 height 19
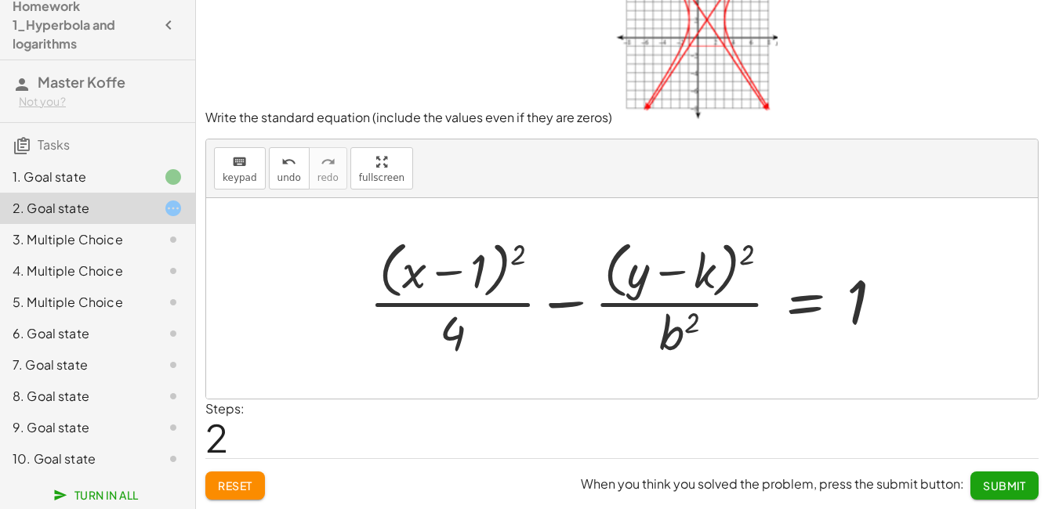
click at [701, 287] on div at bounding box center [632, 298] width 542 height 128
click at [228, 173] on span "keypad" at bounding box center [240, 177] width 34 height 11
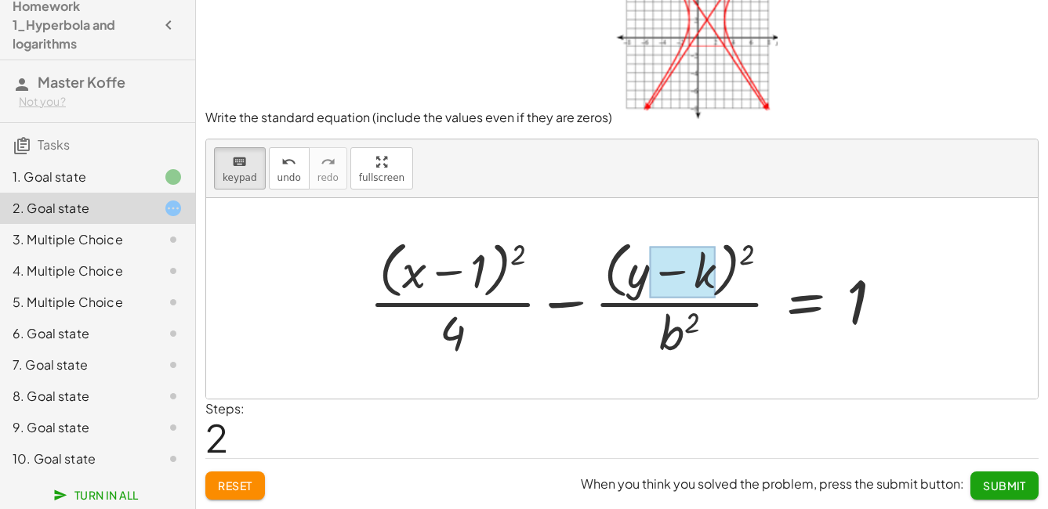
click at [701, 276] on div at bounding box center [683, 272] width 66 height 53
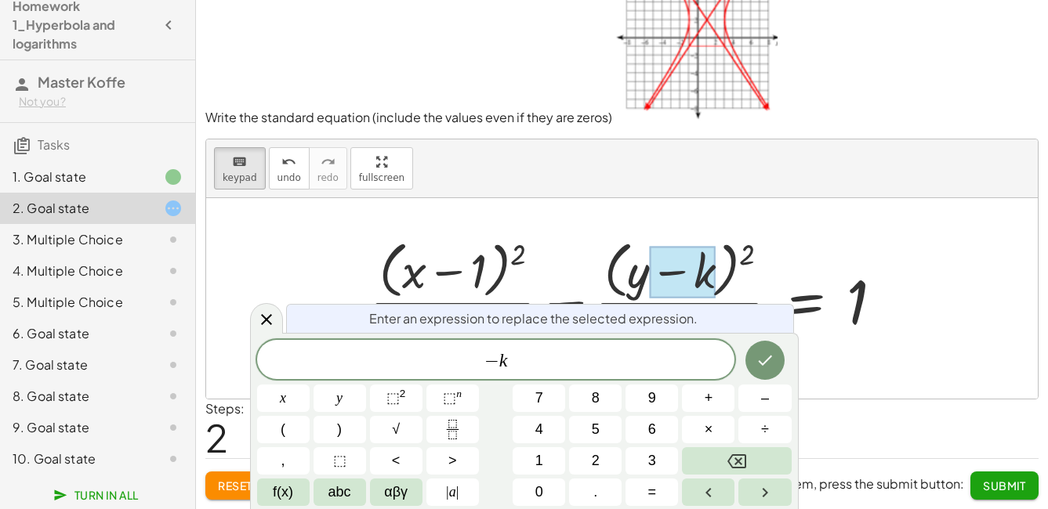
click at [701, 276] on div at bounding box center [683, 272] width 66 height 53
click at [591, 354] on span "− k ​" at bounding box center [496, 361] width 478 height 22
click at [745, 465] on icon "Backspace" at bounding box center [736, 462] width 19 height 14
click at [609, 458] on button "2" at bounding box center [595, 460] width 53 height 27
click at [773, 359] on icon "Done" at bounding box center [764, 360] width 19 height 19
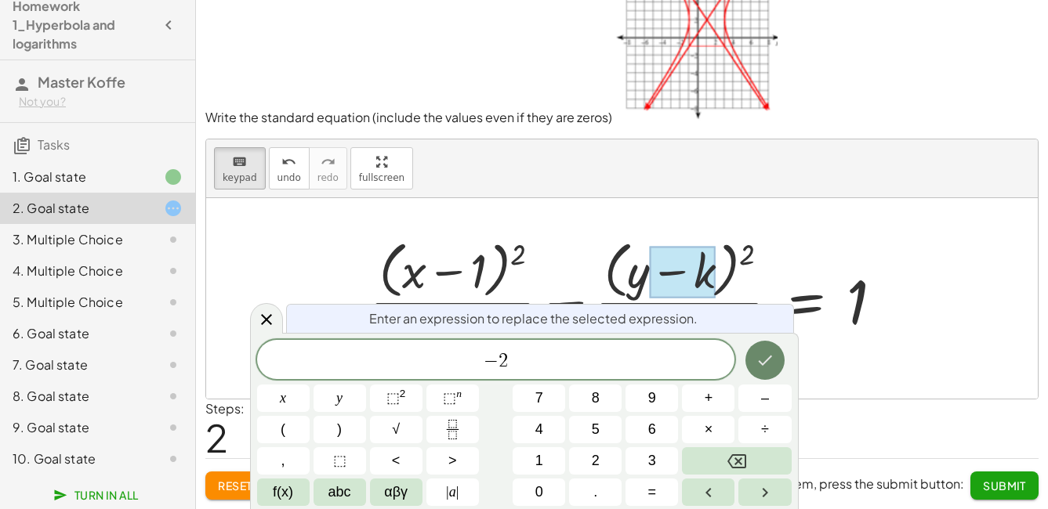
click at [773, 359] on icon "Done" at bounding box center [764, 360] width 19 height 19
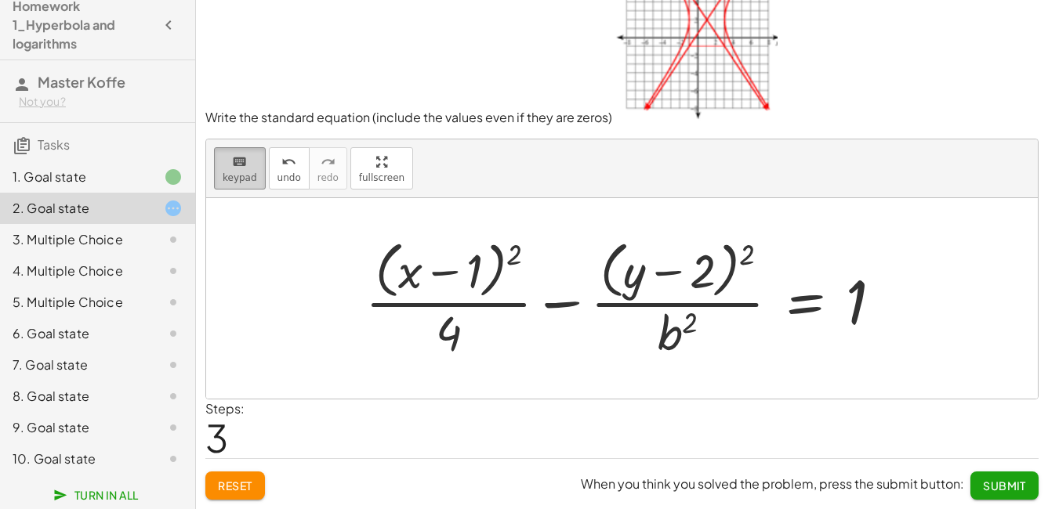
click at [237, 178] on span "keypad" at bounding box center [240, 177] width 34 height 11
click at [676, 344] on div at bounding box center [678, 333] width 40 height 55
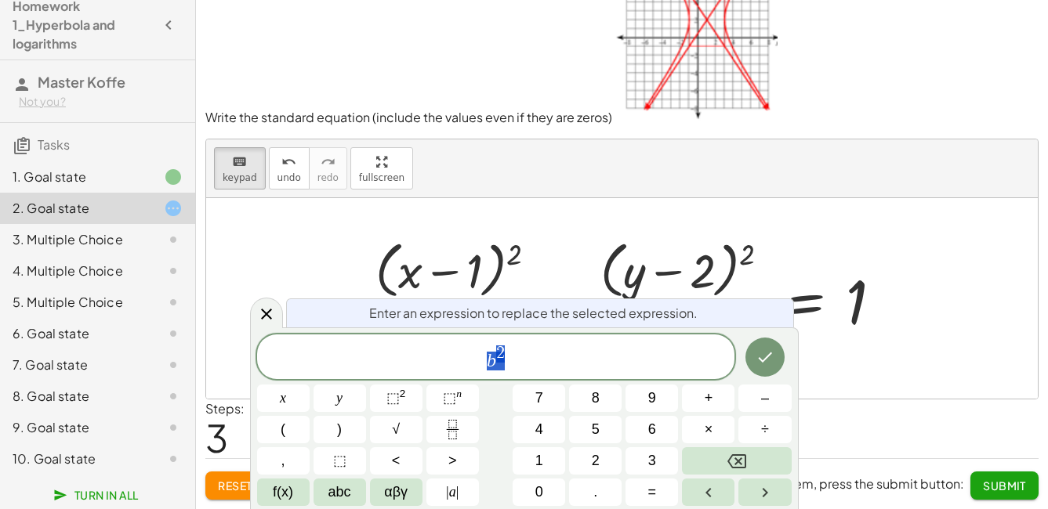
click at [676, 344] on span "b 2" at bounding box center [496, 358] width 478 height 28
click at [748, 452] on button "Backspace" at bounding box center [736, 460] width 109 height 27
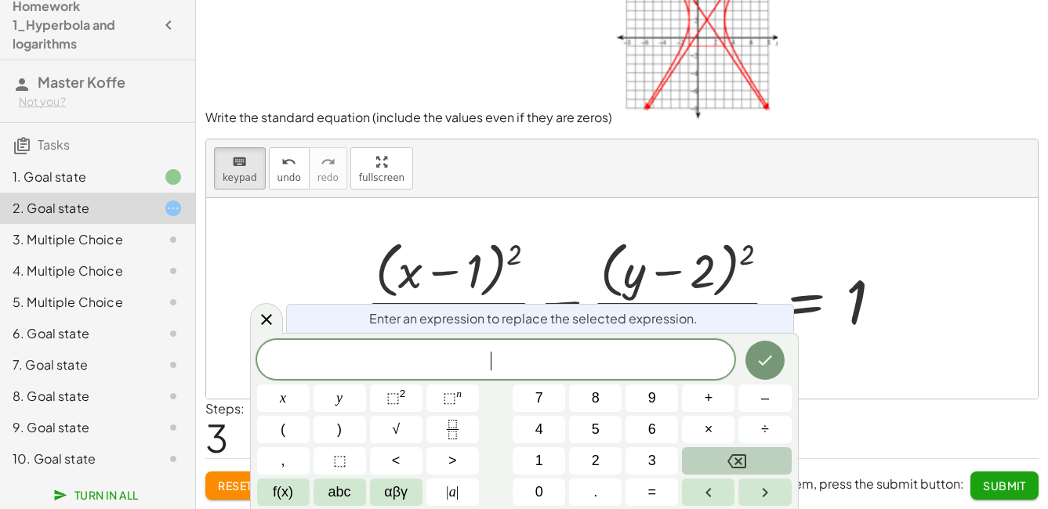
click at [748, 452] on button "Backspace" at bounding box center [736, 460] width 109 height 27
click at [672, 433] on button "6" at bounding box center [651, 429] width 53 height 27
click at [770, 364] on icon "Done" at bounding box center [764, 360] width 19 height 19
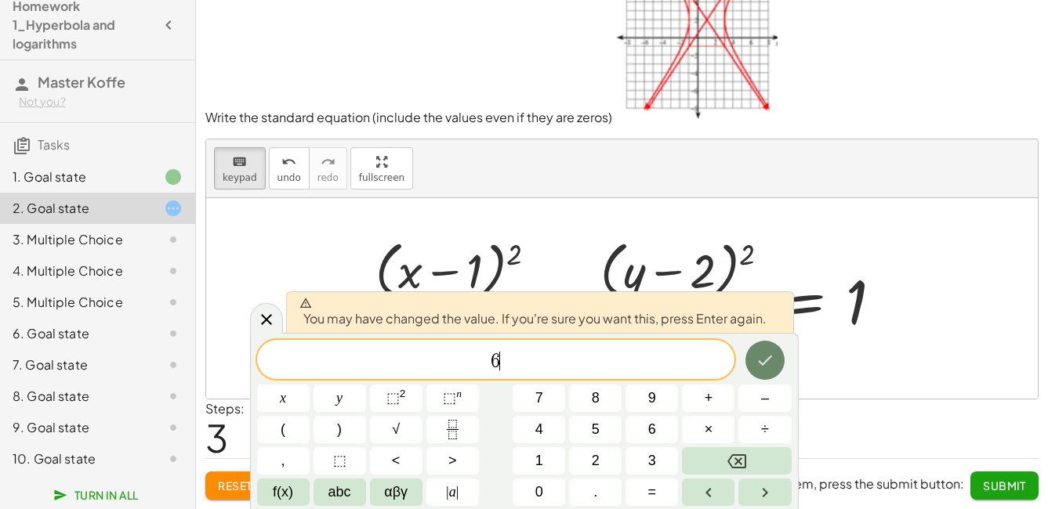
click at [770, 364] on icon "Done" at bounding box center [764, 360] width 19 height 19
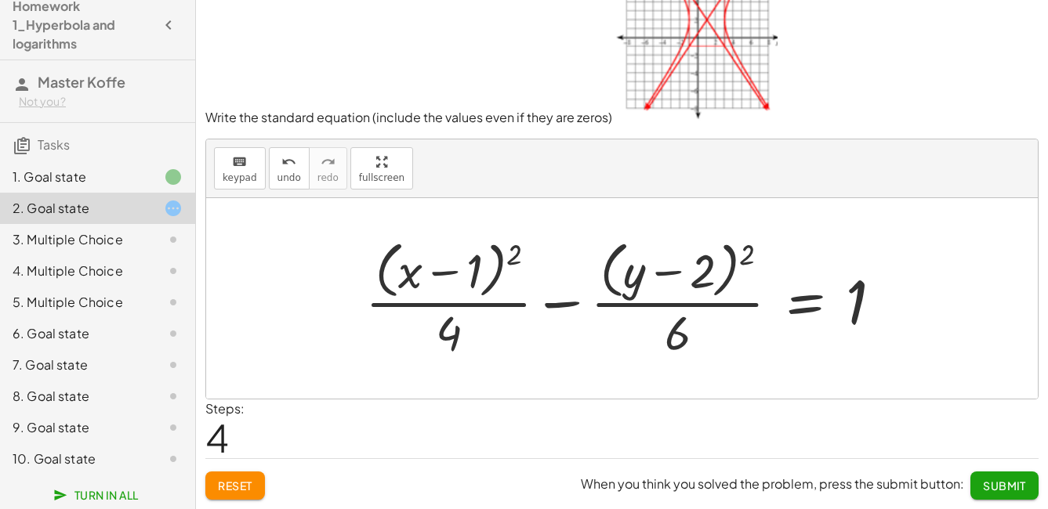
click at [983, 476] on button "Submit" at bounding box center [1004, 486] width 68 height 28
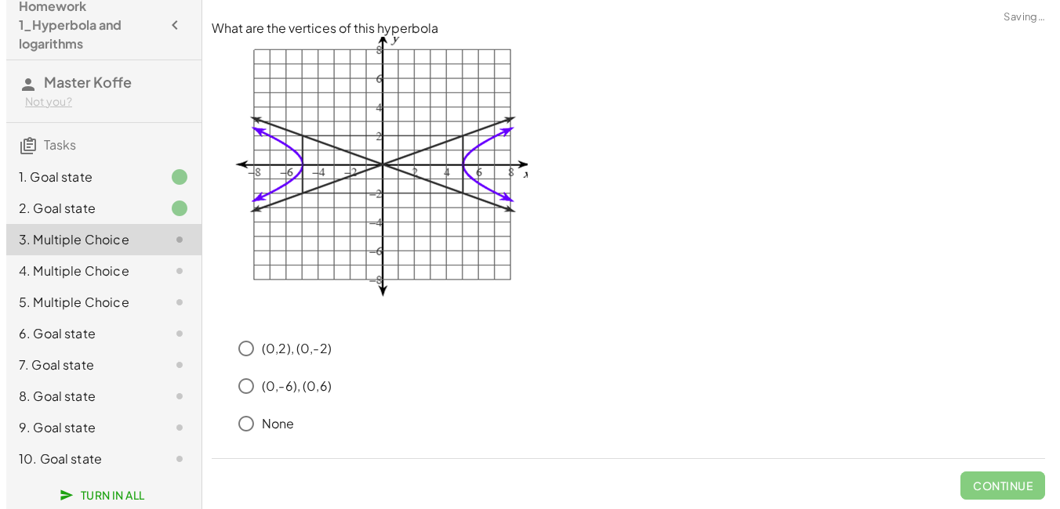
scroll to position [0, 0]
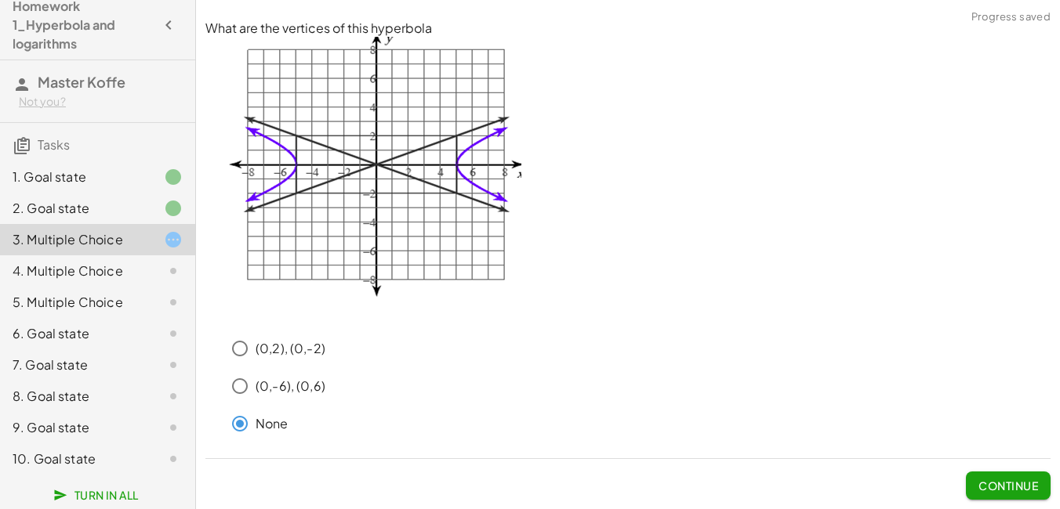
click at [1020, 484] on span "Continue" at bounding box center [1008, 486] width 60 height 14
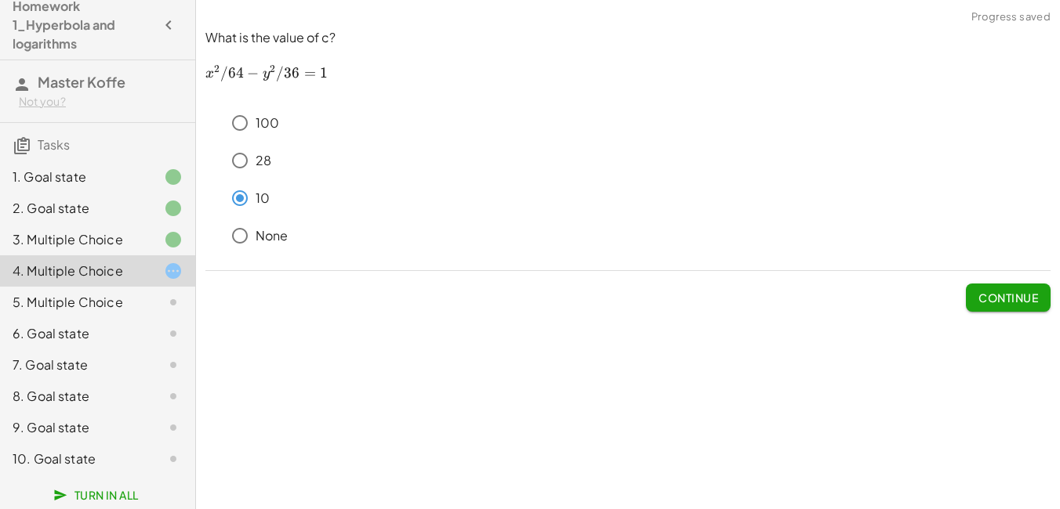
click at [999, 293] on span "Continue" at bounding box center [1008, 298] width 60 height 14
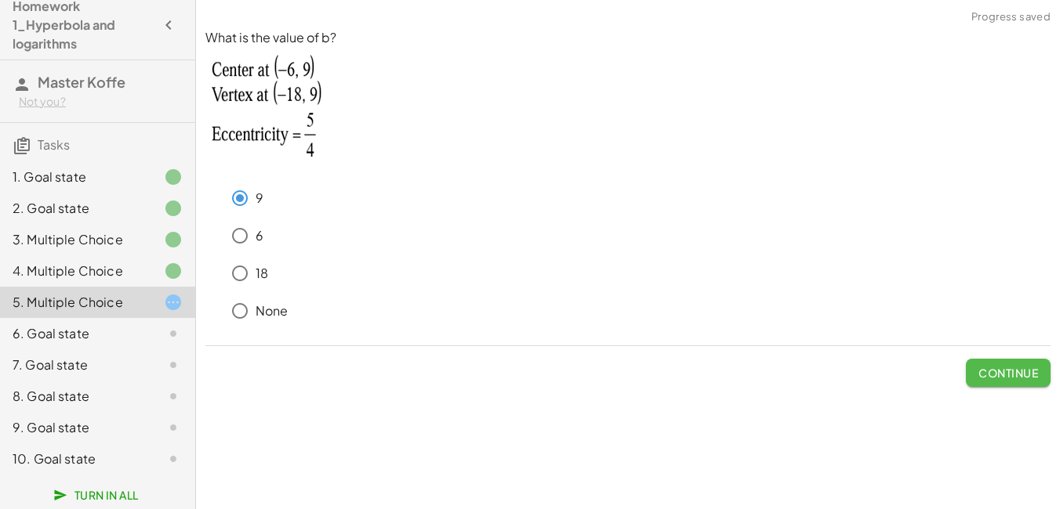
click at [984, 384] on button "Continue" at bounding box center [1008, 373] width 85 height 28
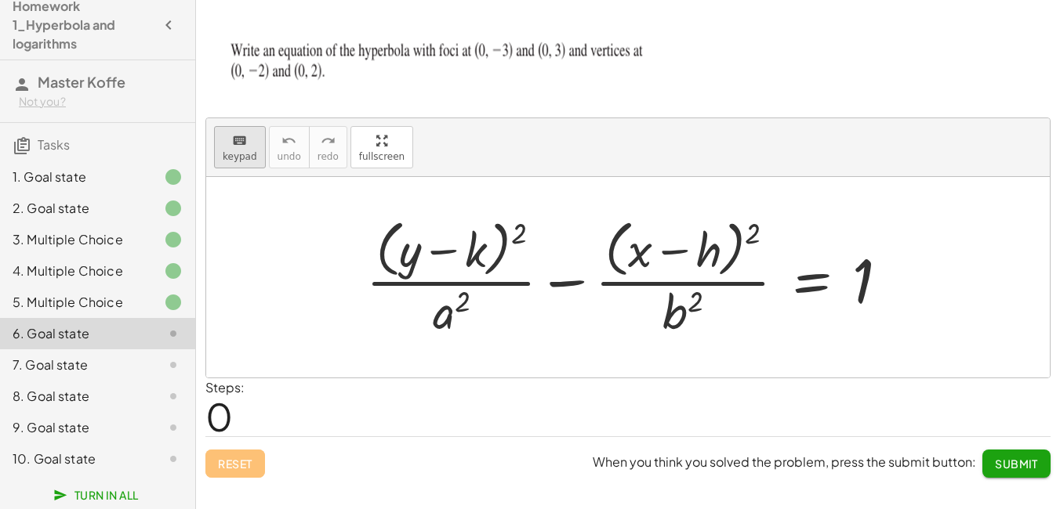
click at [219, 161] on button "keyboard keypad" at bounding box center [240, 147] width 52 height 42
click at [479, 252] on div at bounding box center [454, 251] width 66 height 53
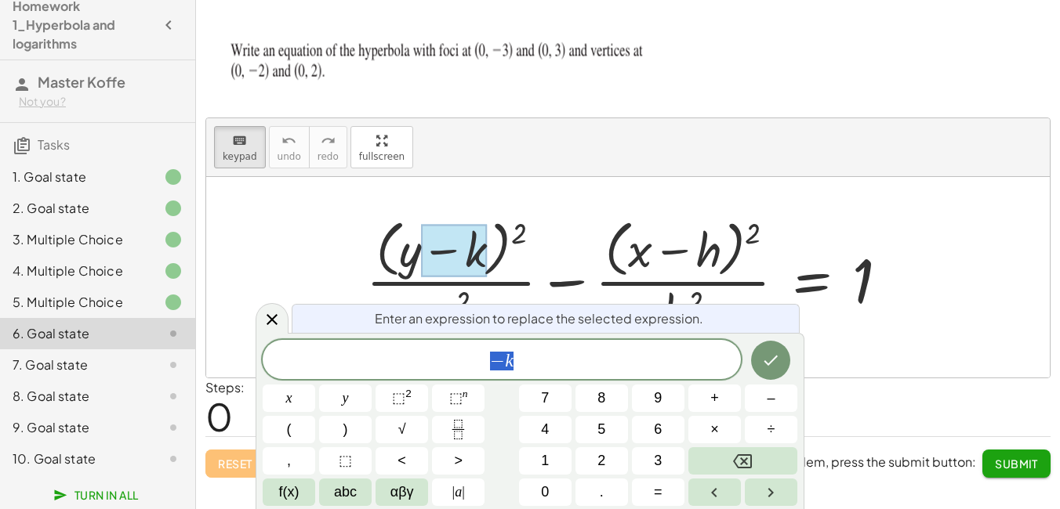
click at [557, 369] on span "− k" at bounding box center [502, 361] width 478 height 22
click at [740, 473] on button "Backspace" at bounding box center [742, 460] width 109 height 27
click at [563, 494] on button "0" at bounding box center [545, 492] width 53 height 27
click at [764, 371] on button "Done" at bounding box center [770, 360] width 39 height 39
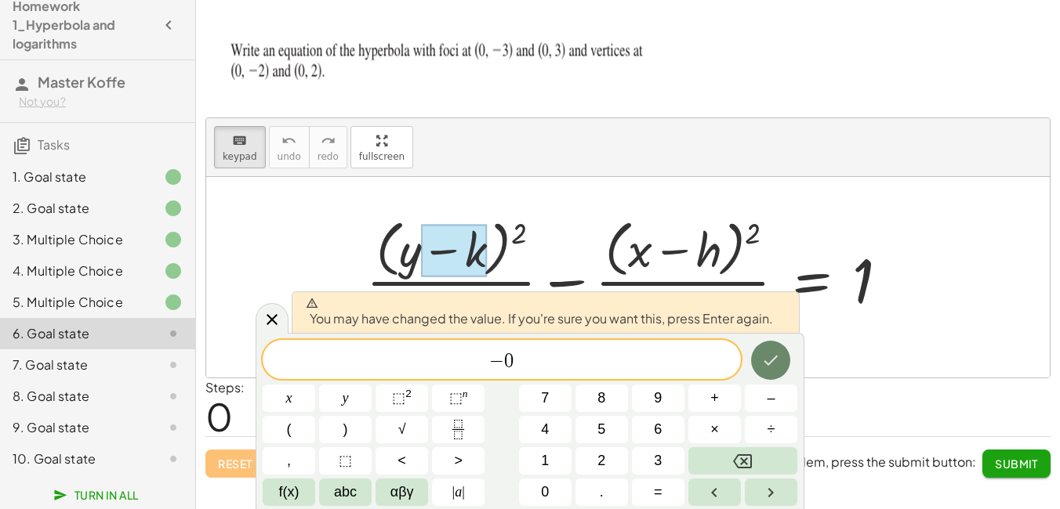
click at [769, 353] on icon "Done" at bounding box center [770, 360] width 19 height 19
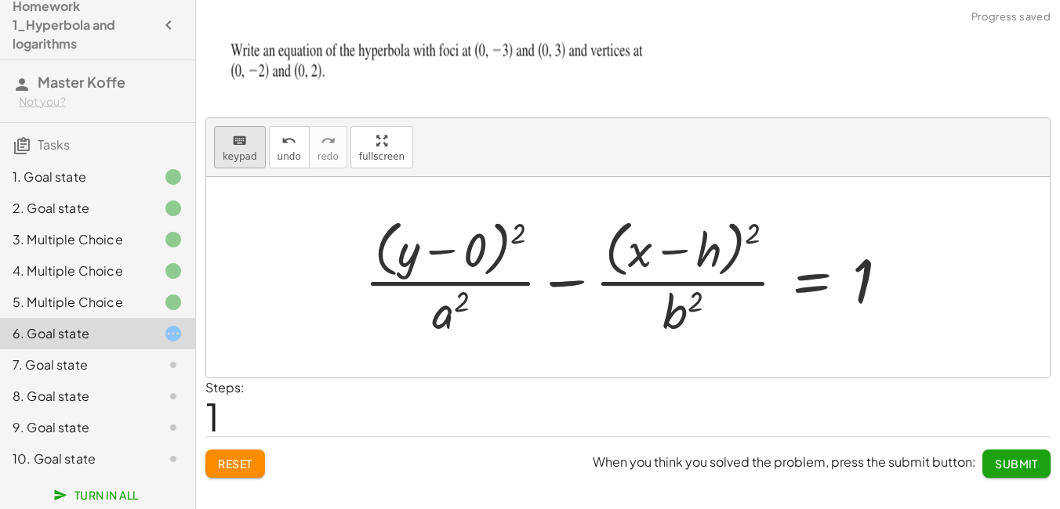
click at [248, 149] on button "keyboard keypad" at bounding box center [240, 147] width 52 height 42
click at [811, 278] on div "+ · ( + y ) 2 · a 2 − · ( + x − h ) 2 · b 2 = 1 − 0" at bounding box center [811, 278] width 0 height 0
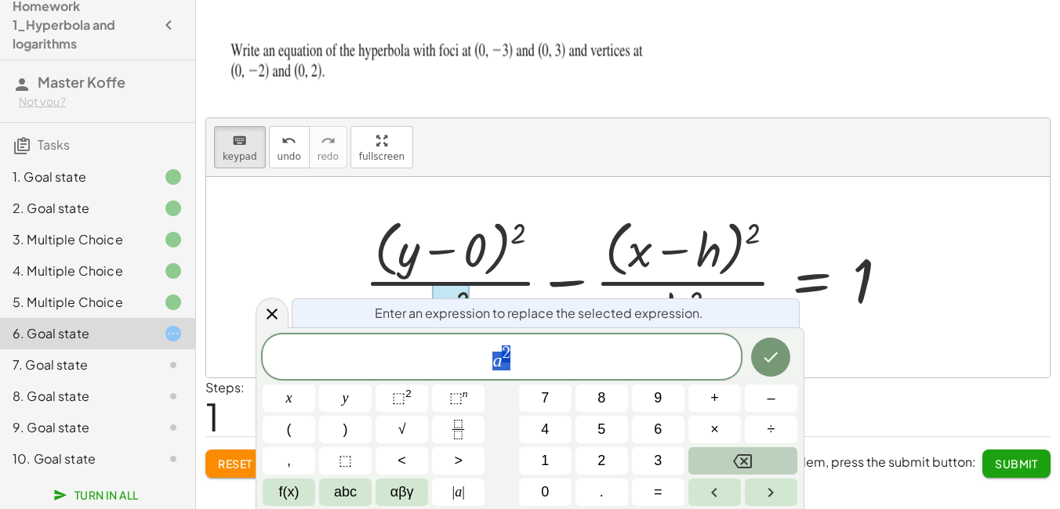
click at [729, 461] on button "Backspace" at bounding box center [742, 460] width 109 height 27
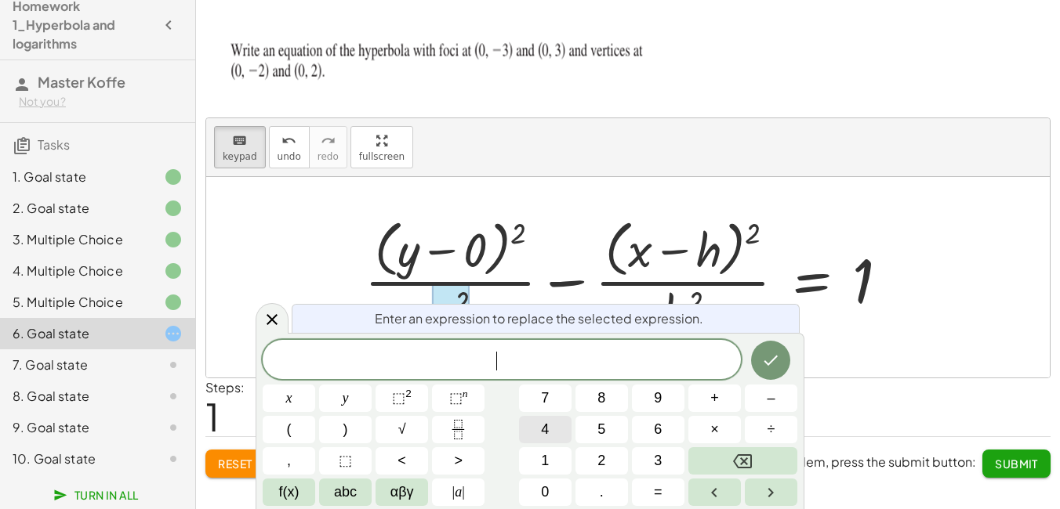
click at [570, 432] on button "4" at bounding box center [545, 429] width 53 height 27
click at [771, 358] on icon "Done" at bounding box center [770, 360] width 19 height 19
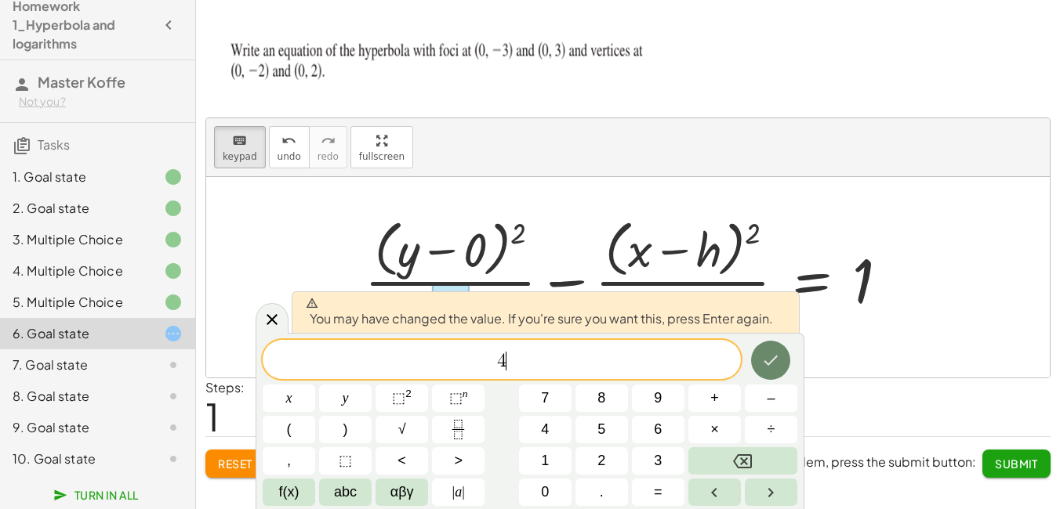
click at [771, 358] on icon "Done" at bounding box center [770, 360] width 19 height 19
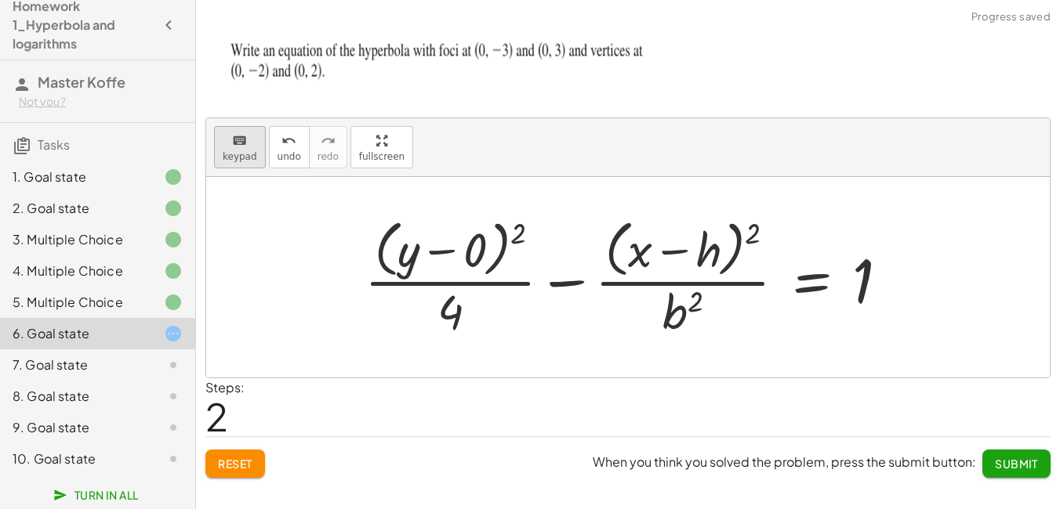
click at [245, 154] on span "keypad" at bounding box center [240, 156] width 34 height 11
click at [684, 316] on div at bounding box center [682, 311] width 40 height 55
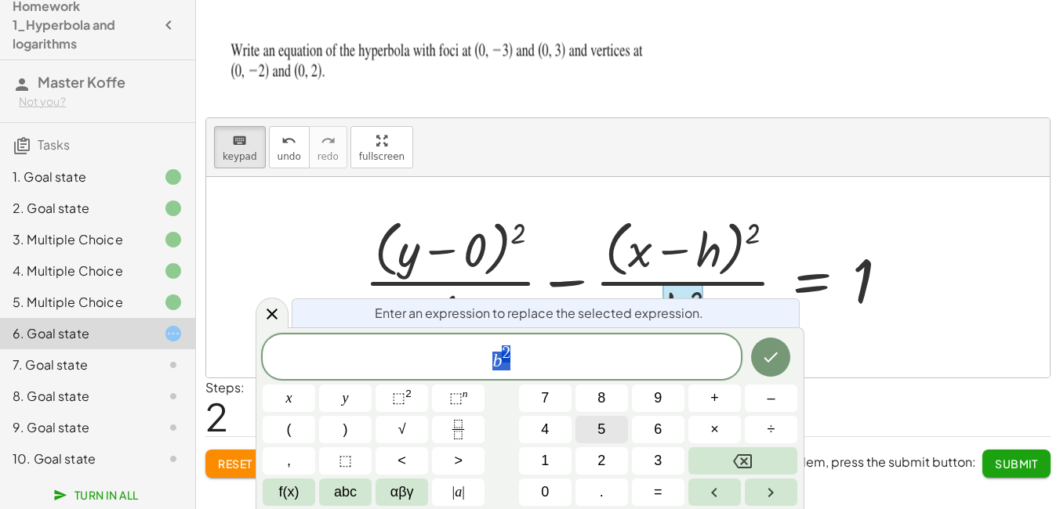
click at [610, 432] on button "5" at bounding box center [601, 429] width 53 height 27
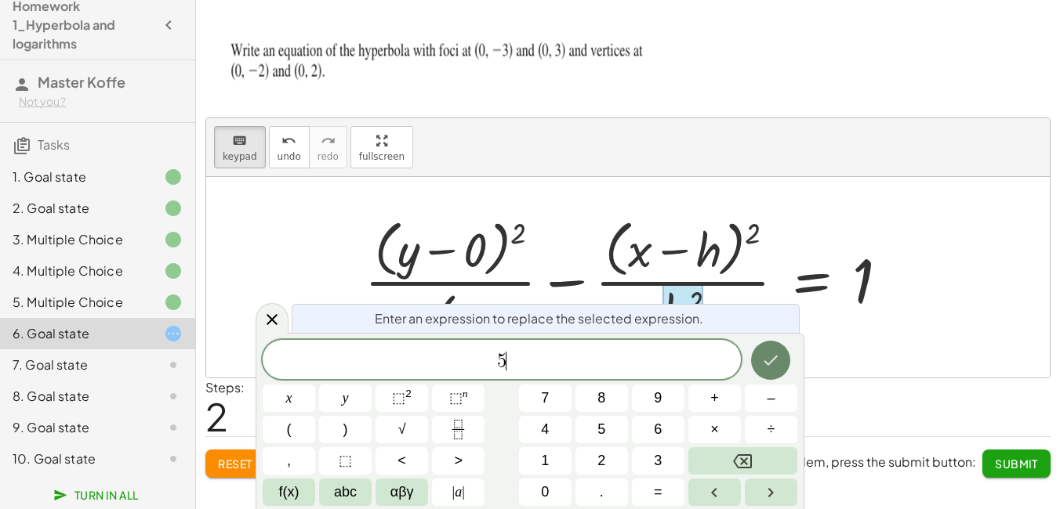
click at [767, 360] on icon "Done" at bounding box center [770, 360] width 19 height 19
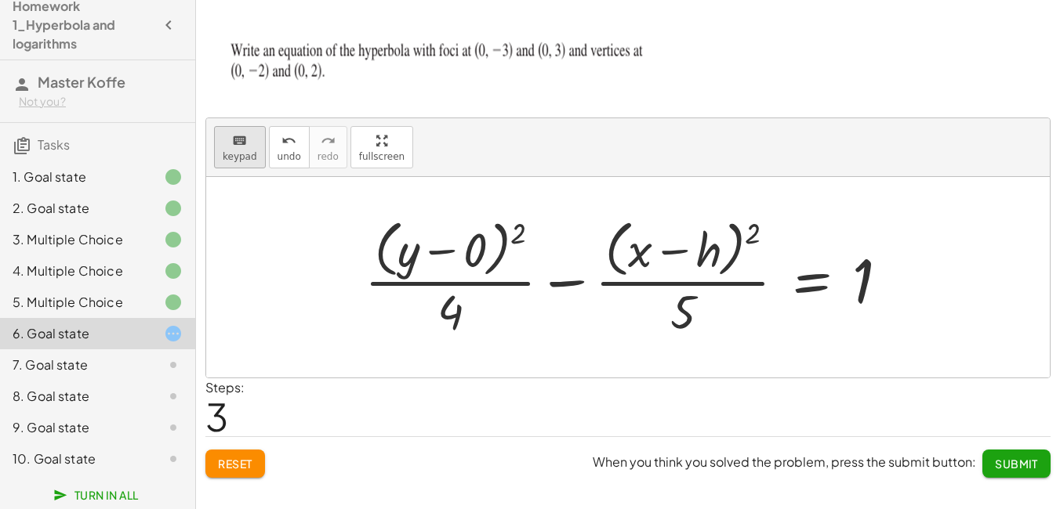
click at [244, 151] on span "keypad" at bounding box center [240, 156] width 34 height 11
click at [710, 246] on div at bounding box center [686, 251] width 69 height 53
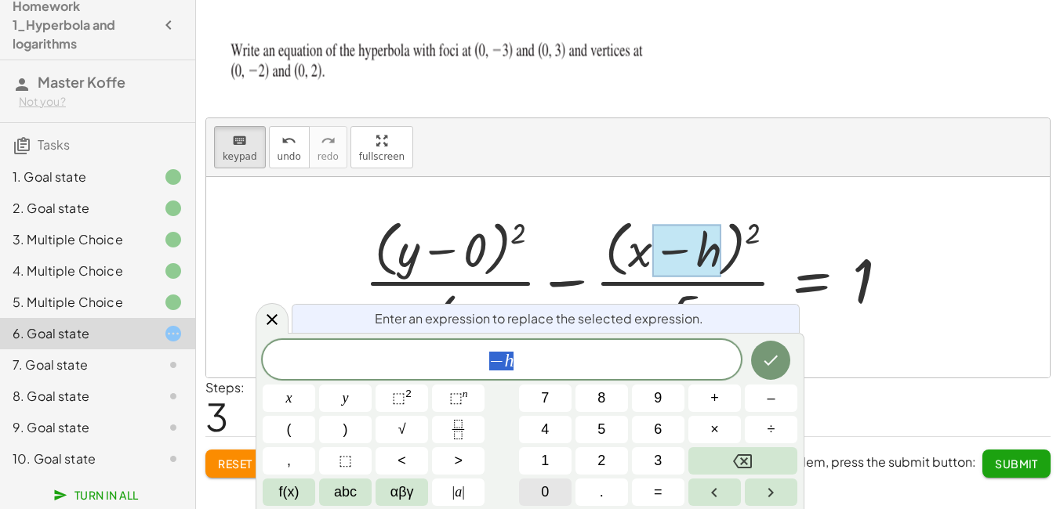
click at [556, 487] on button "0" at bounding box center [545, 492] width 53 height 27
click at [775, 353] on icon "Done" at bounding box center [770, 360] width 19 height 19
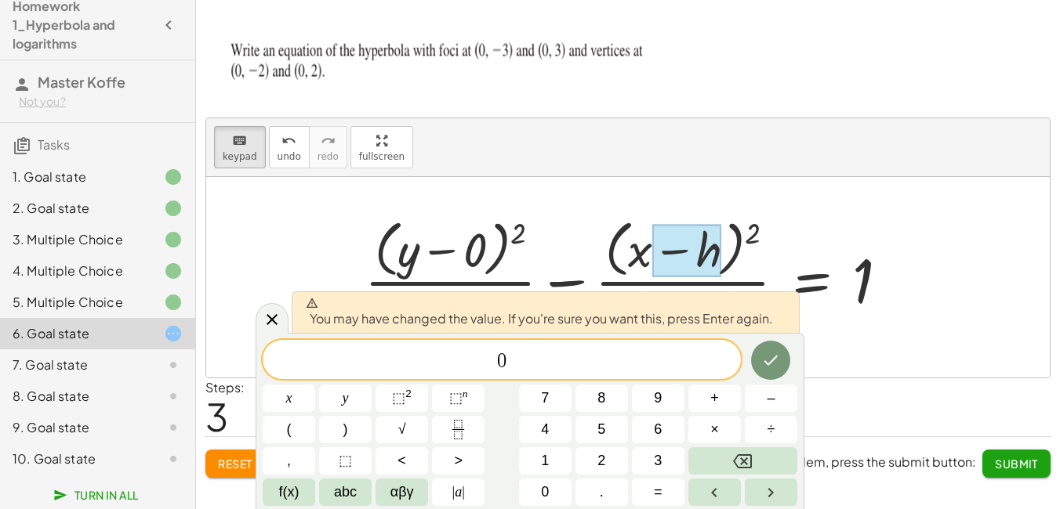
click at [497, 365] on span "0" at bounding box center [501, 361] width 9 height 19
click at [774, 404] on span "–" at bounding box center [770, 398] width 8 height 21
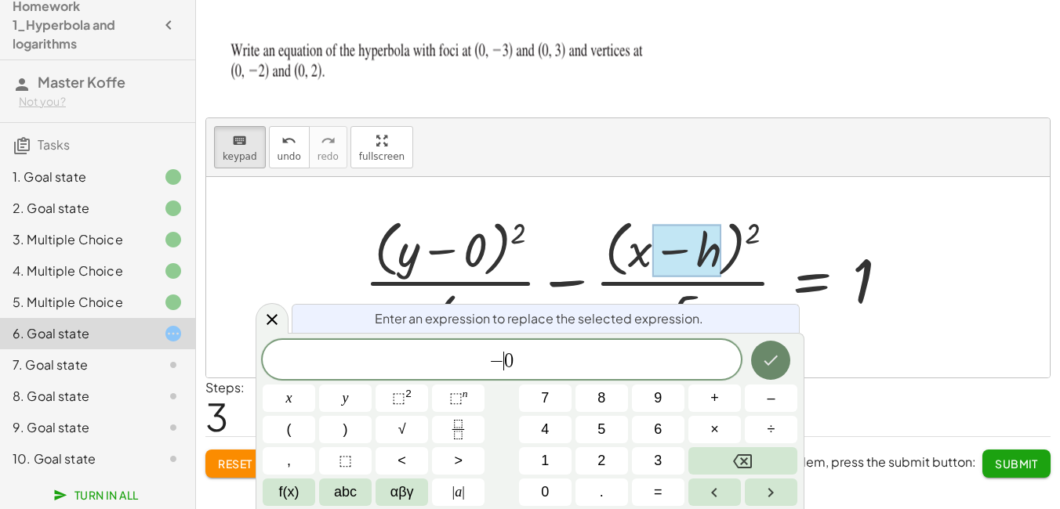
click at [769, 358] on icon "Done" at bounding box center [770, 360] width 19 height 19
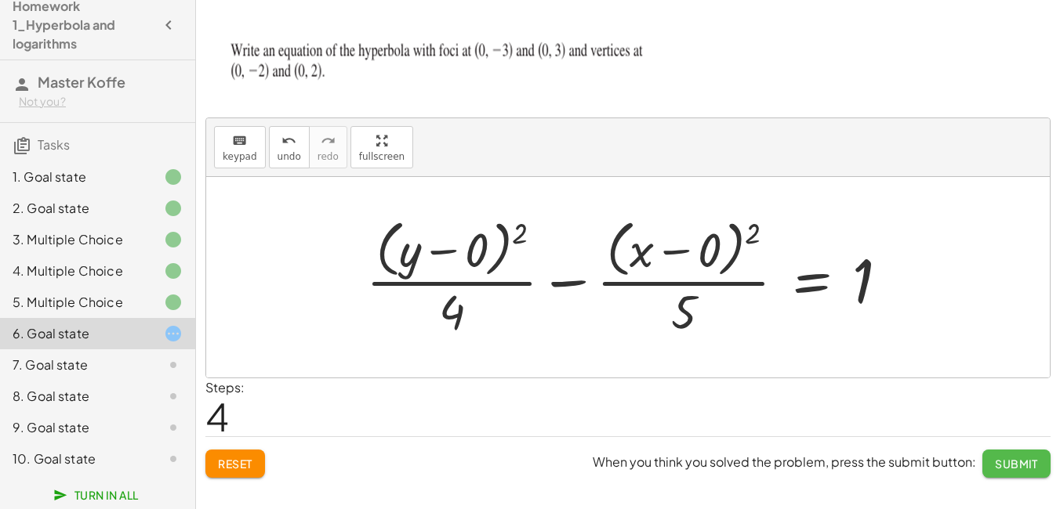
click at [1015, 470] on span "Submit" at bounding box center [1016, 464] width 43 height 14
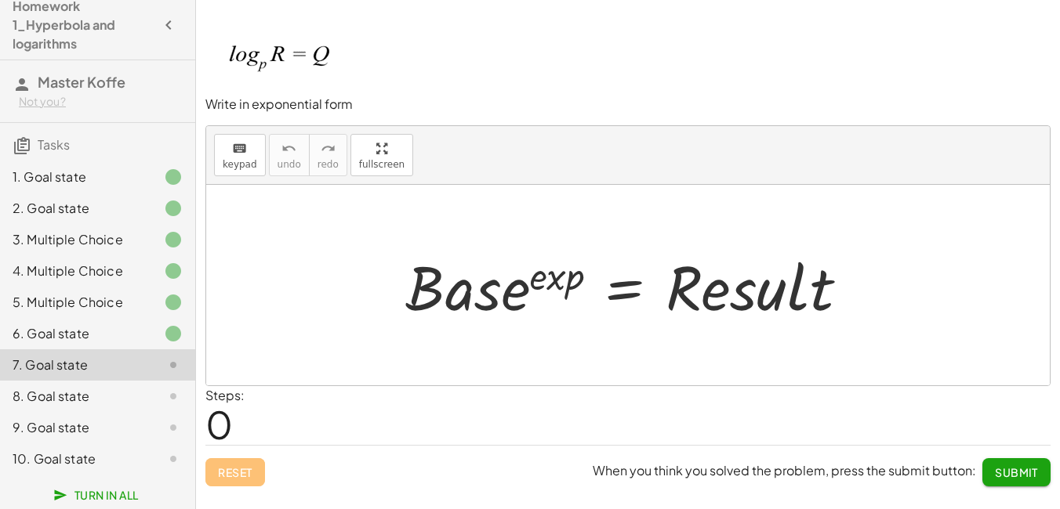
click at [496, 287] on div at bounding box center [633, 285] width 472 height 81
click at [226, 154] on div "keyboard" at bounding box center [240, 148] width 34 height 19
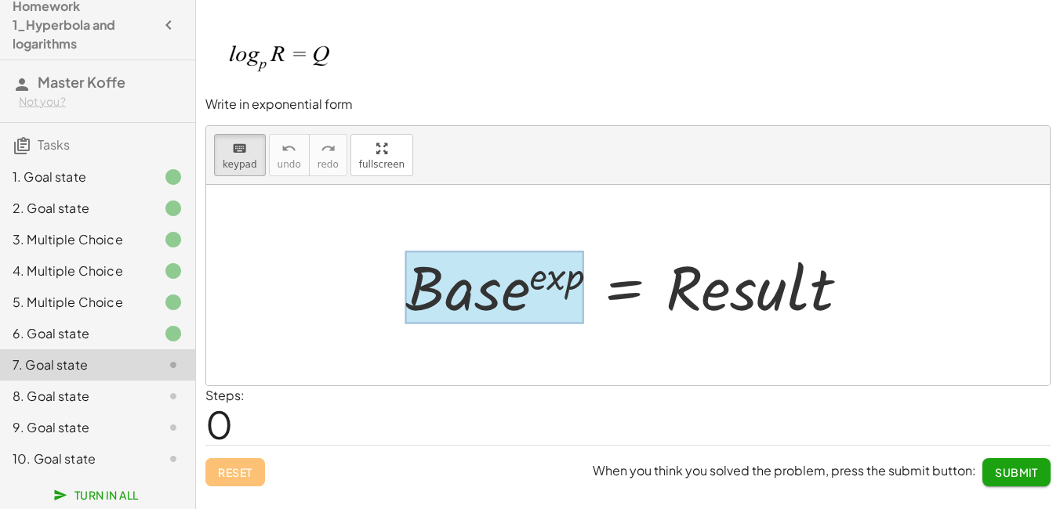
click at [469, 281] on div at bounding box center [494, 287] width 179 height 73
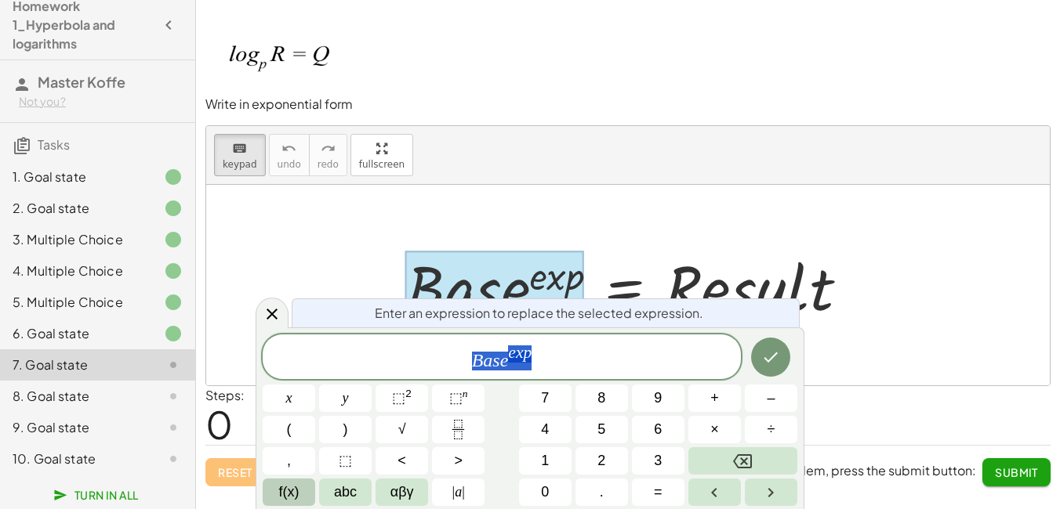
click at [291, 494] on span "f(x)" at bounding box center [289, 492] width 20 height 21
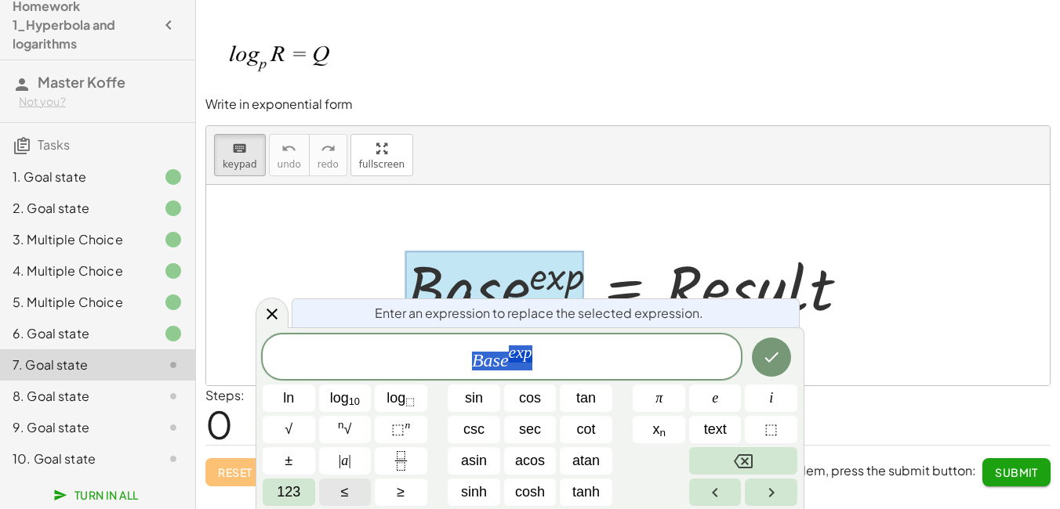
click at [352, 490] on button "≤" at bounding box center [345, 492] width 53 height 27
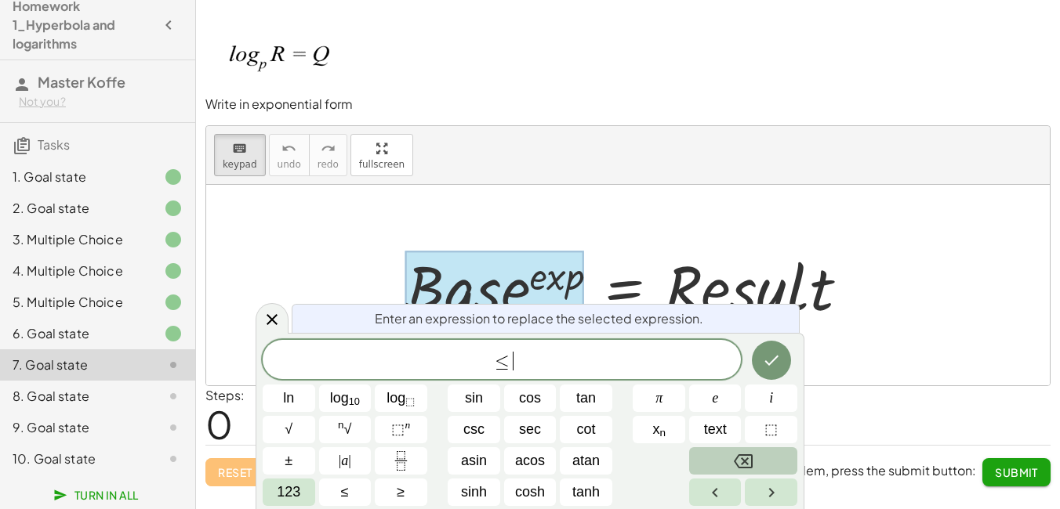
click at [725, 457] on button "Backspace" at bounding box center [743, 460] width 108 height 27
click at [777, 458] on button "Backspace" at bounding box center [743, 460] width 108 height 27
click at [308, 491] on button "123" at bounding box center [289, 492] width 53 height 27
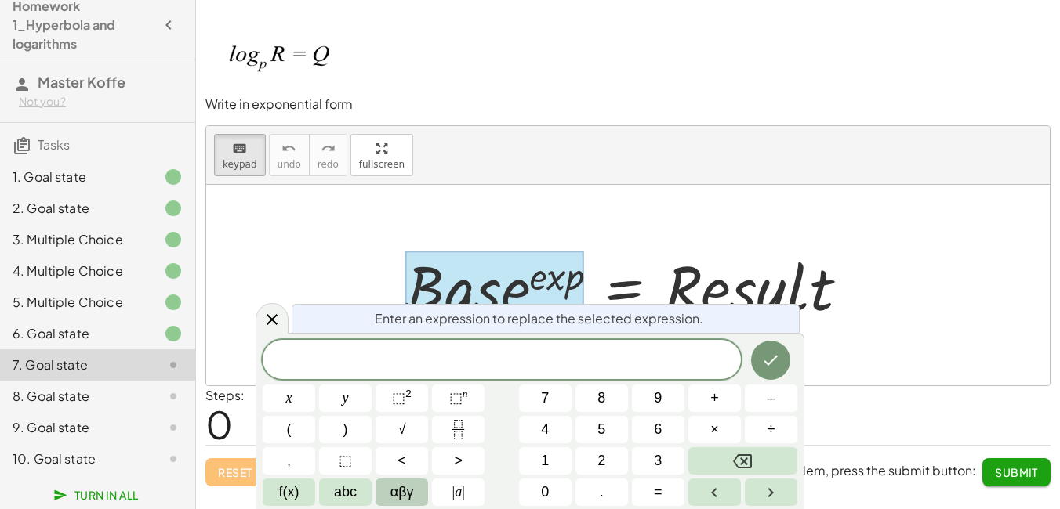
click at [411, 491] on span "αβγ" at bounding box center [402, 492] width 24 height 21
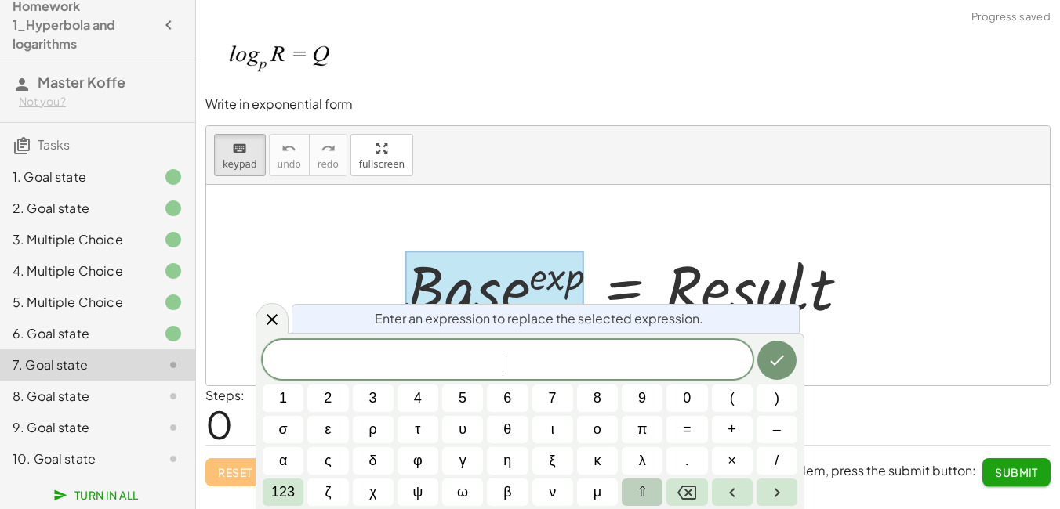
click at [651, 497] on button "⇧" at bounding box center [641, 492] width 41 height 27
click at [643, 490] on span "⇧" at bounding box center [642, 492] width 12 height 21
click at [764, 488] on button "Right arrow" at bounding box center [776, 492] width 41 height 27
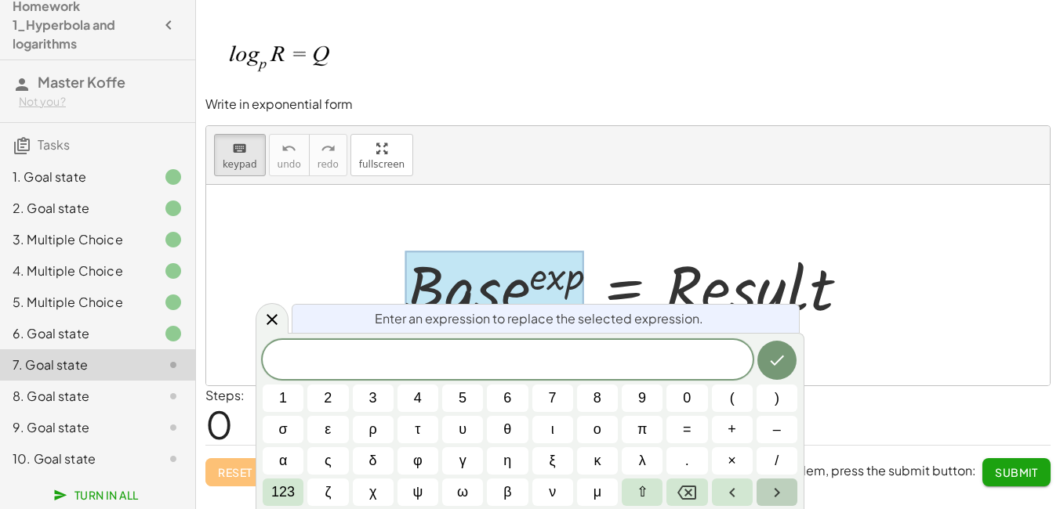
click at [764, 488] on button "Right arrow" at bounding box center [776, 492] width 41 height 27
click at [292, 495] on span "123" at bounding box center [283, 492] width 24 height 21
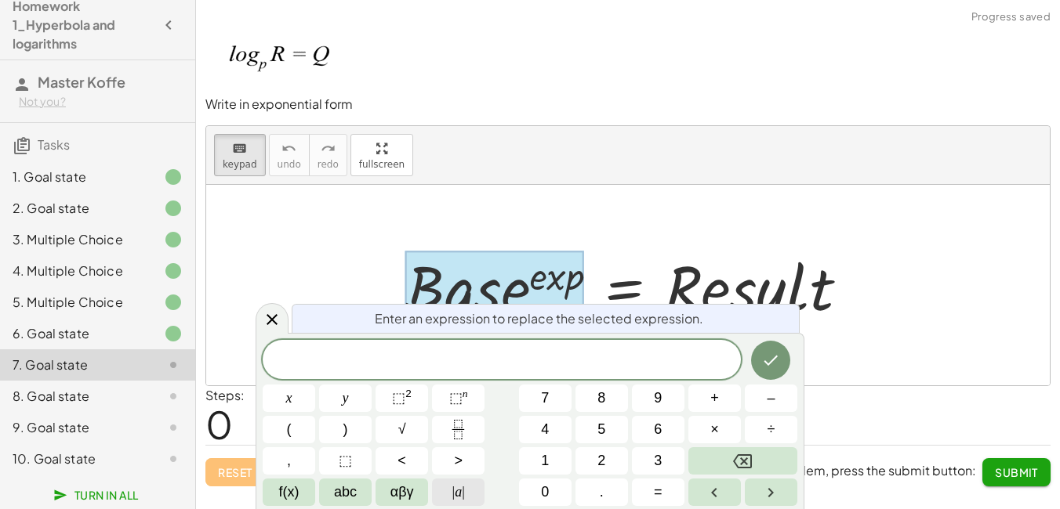
click at [447, 489] on button "| a |" at bounding box center [458, 492] width 53 height 27
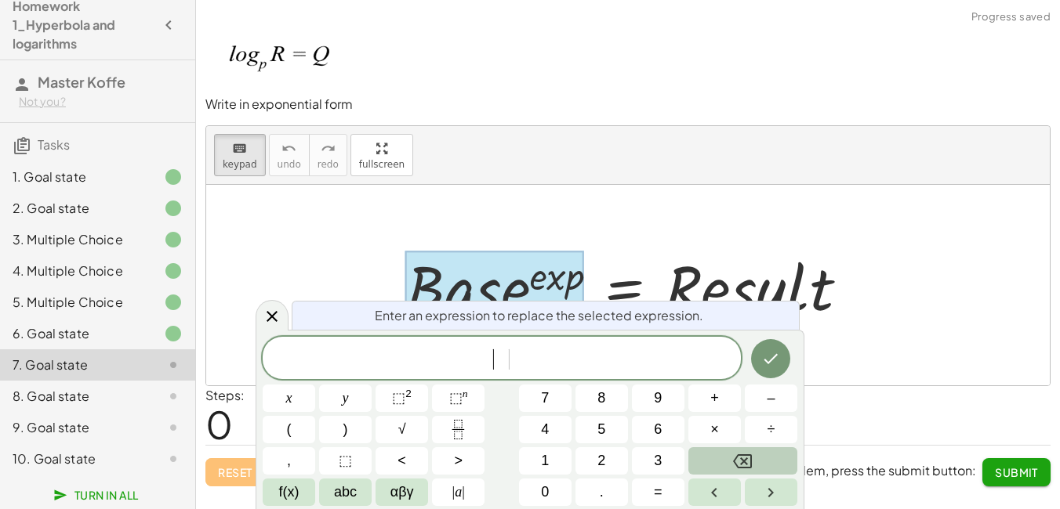
click at [754, 458] on button "Backspace" at bounding box center [742, 460] width 109 height 27
click at [755, 458] on button "Backspace" at bounding box center [742, 460] width 109 height 27
click at [749, 456] on icon "Backspace" at bounding box center [742, 461] width 19 height 19
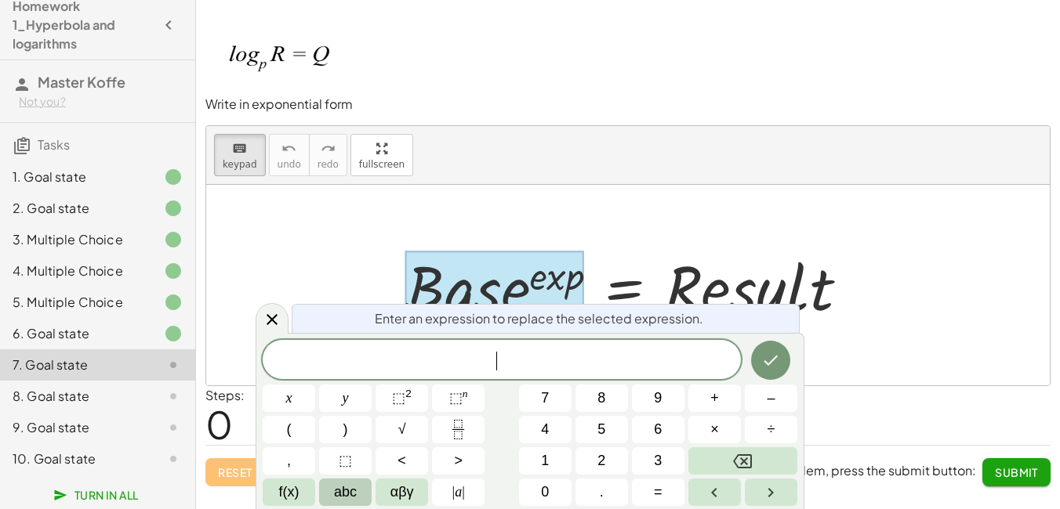
click at [368, 487] on button "abc" at bounding box center [345, 492] width 53 height 27
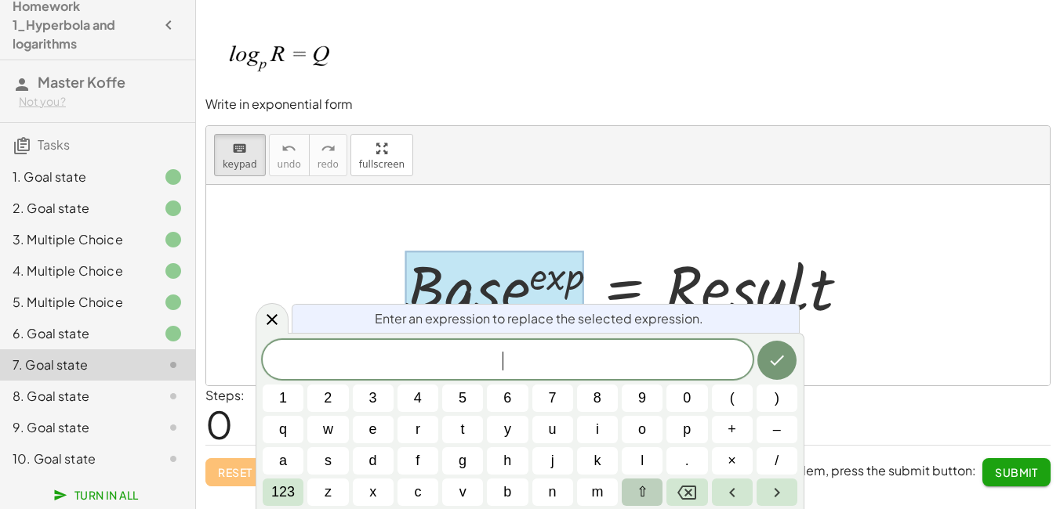
click at [655, 491] on button "⇧" at bounding box center [641, 492] width 41 height 27
click at [777, 487] on icon "Right arrow" at bounding box center [776, 493] width 19 height 19
click at [694, 497] on icon "Backspace" at bounding box center [686, 493] width 19 height 19
click at [278, 484] on span "123" at bounding box center [283, 492] width 24 height 21
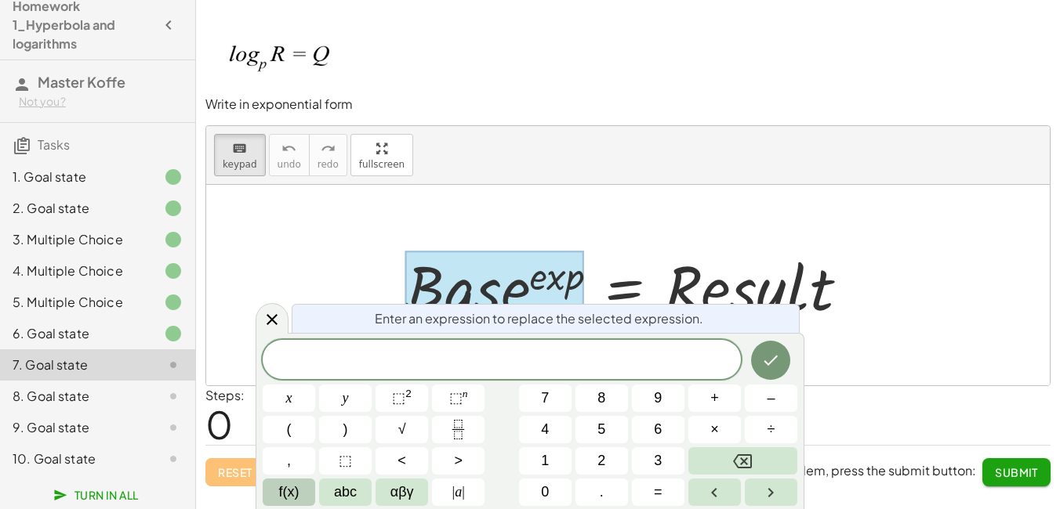
click at [295, 499] on span "f(x)" at bounding box center [289, 492] width 20 height 21
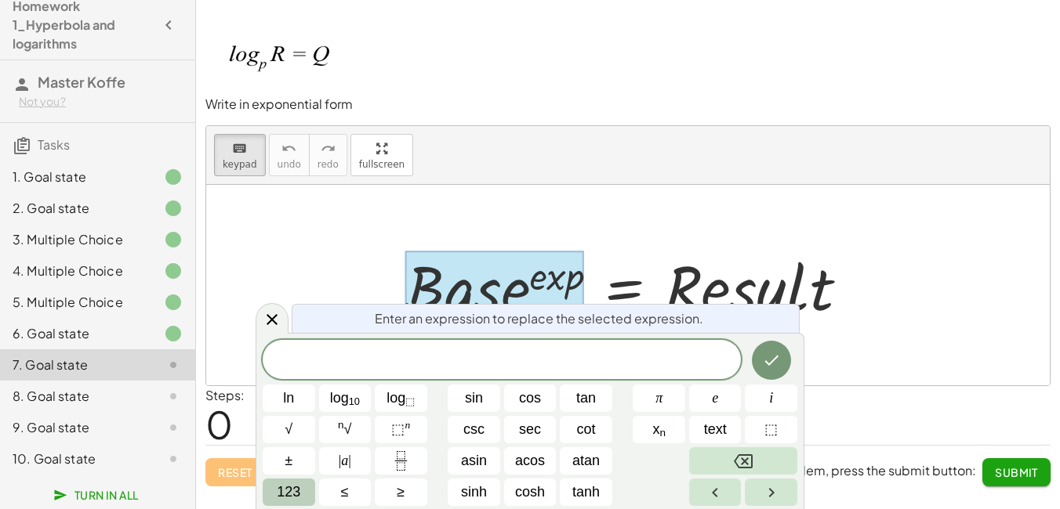
click at [305, 486] on button "123" at bounding box center [289, 492] width 53 height 27
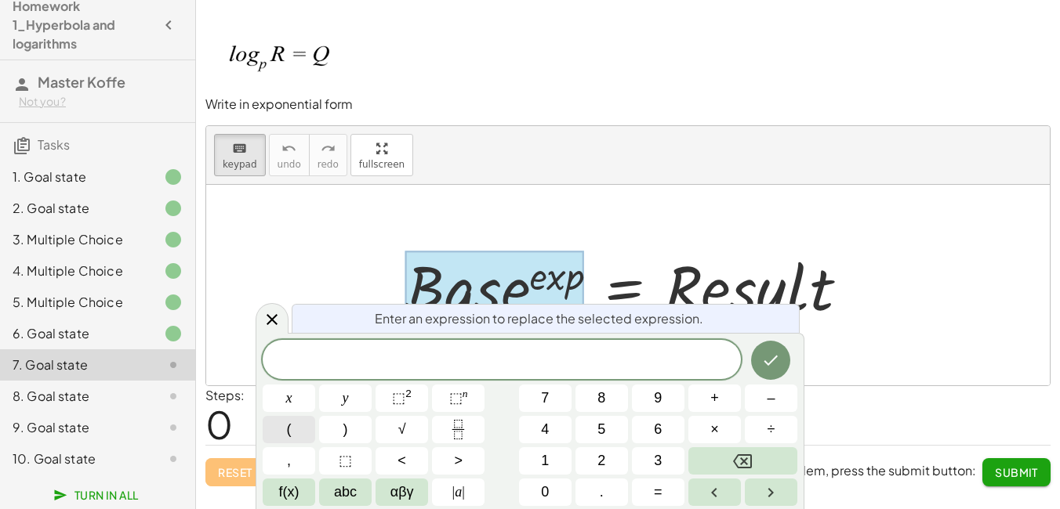
click at [278, 427] on button "(" at bounding box center [289, 429] width 53 height 27
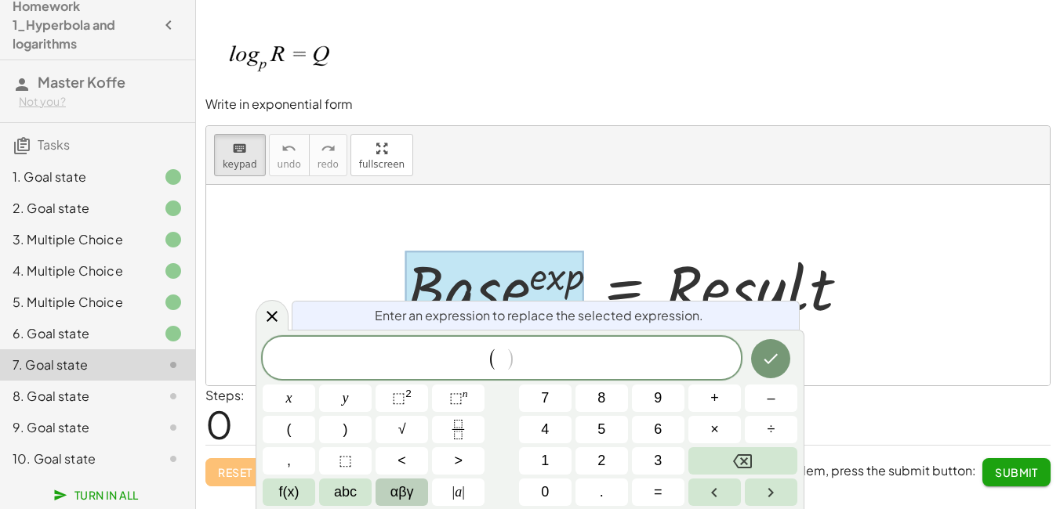
click at [381, 492] on button "αβγ" at bounding box center [401, 492] width 53 height 27
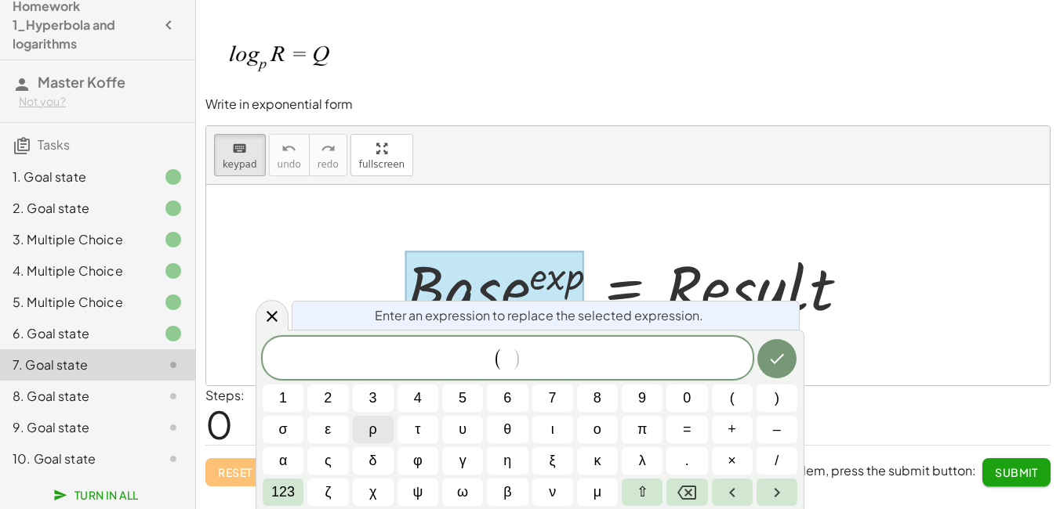
click at [389, 440] on button "ρ" at bounding box center [373, 429] width 41 height 27
click at [280, 494] on span "123" at bounding box center [283, 492] width 24 height 21
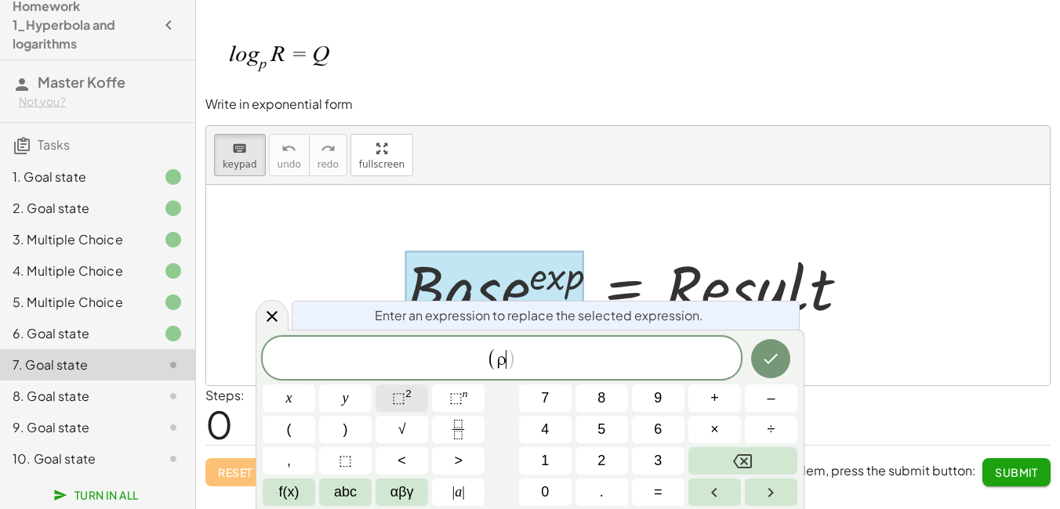
click at [409, 404] on span "⬚ 2" at bounding box center [402, 398] width 20 height 21
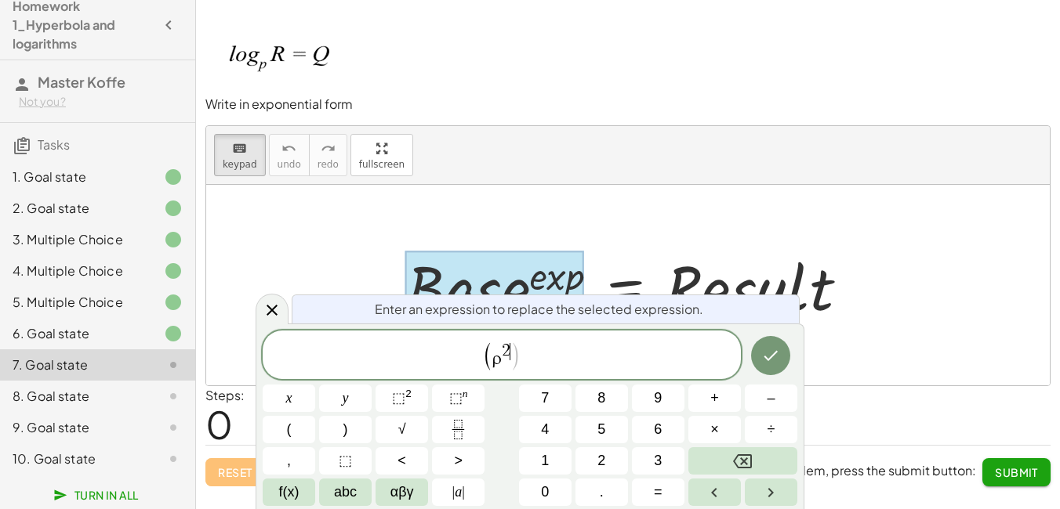
click at [507, 347] on span "2" at bounding box center [506, 350] width 9 height 17
click at [736, 455] on icon "Backspace" at bounding box center [742, 461] width 19 height 19
click at [299, 494] on button "f(x)" at bounding box center [289, 492] width 53 height 27
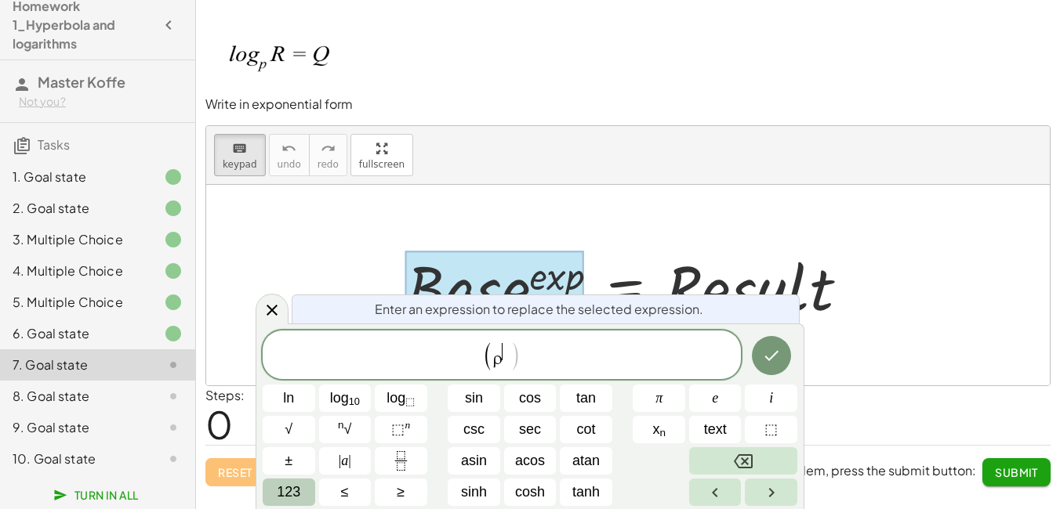
click at [298, 495] on span "123" at bounding box center [289, 492] width 24 height 21
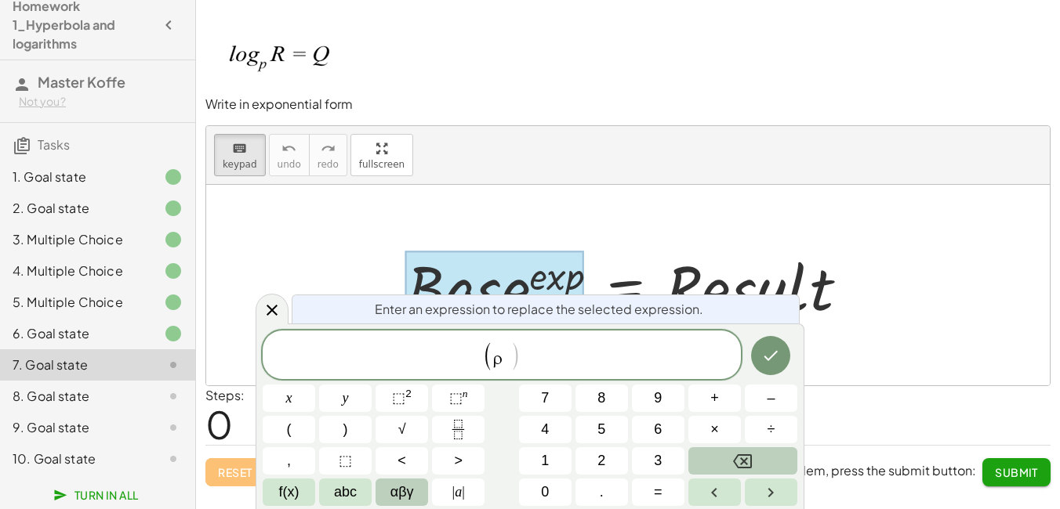
click at [407, 491] on span "αβγ" at bounding box center [402, 492] width 24 height 21
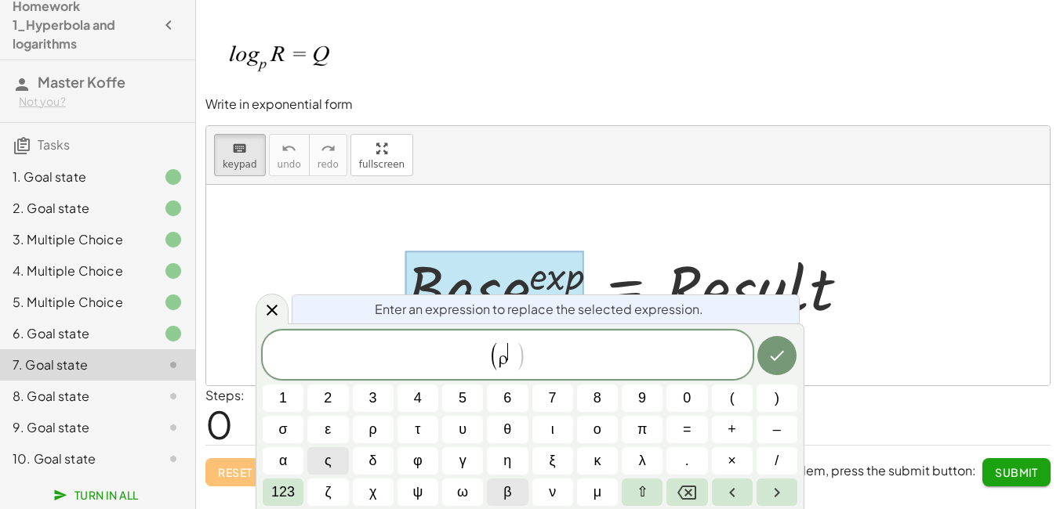
click at [512, 502] on button "β" at bounding box center [507, 492] width 41 height 27
click at [701, 488] on button "Backspace" at bounding box center [686, 492] width 41 height 27
click at [501, 433] on button "θ" at bounding box center [507, 429] width 41 height 27
click at [647, 492] on button "⇧" at bounding box center [641, 492] width 41 height 27
click at [634, 495] on button "⇧" at bounding box center [641, 492] width 41 height 27
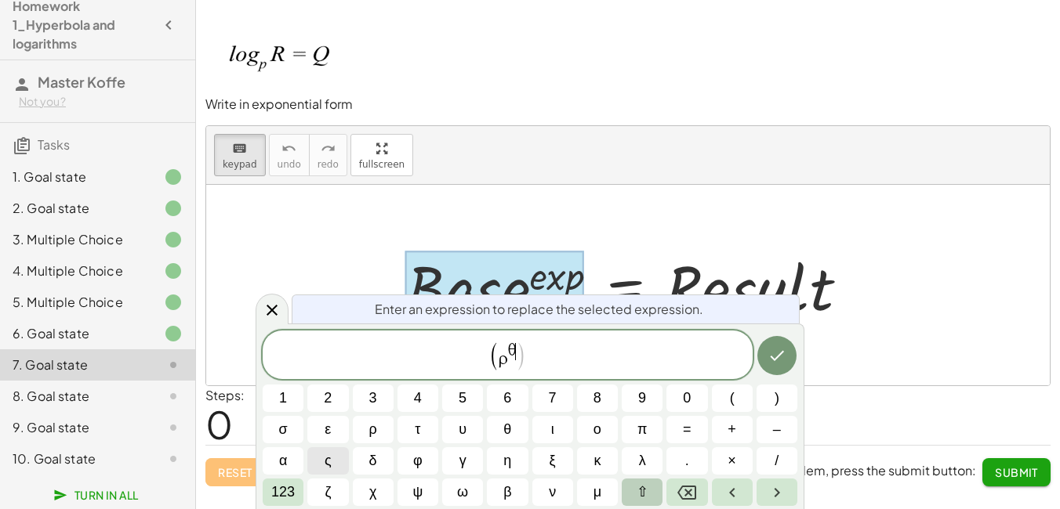
click at [634, 495] on button "⇧" at bounding box center [641, 492] width 41 height 27
click at [644, 491] on span "⇧" at bounding box center [642, 492] width 12 height 21
click at [292, 487] on span "123" at bounding box center [283, 492] width 24 height 21
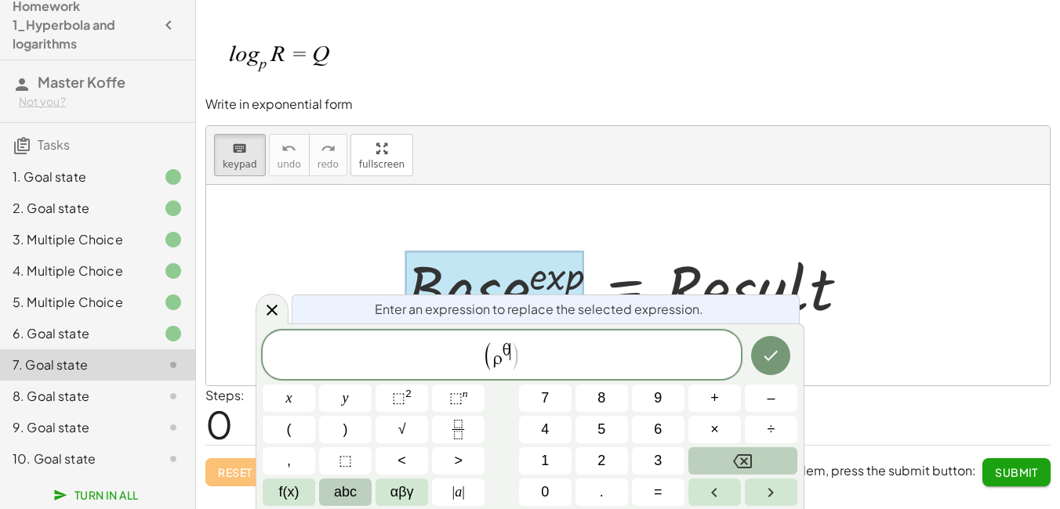
click at [353, 492] on span "abc" at bounding box center [345, 492] width 23 height 21
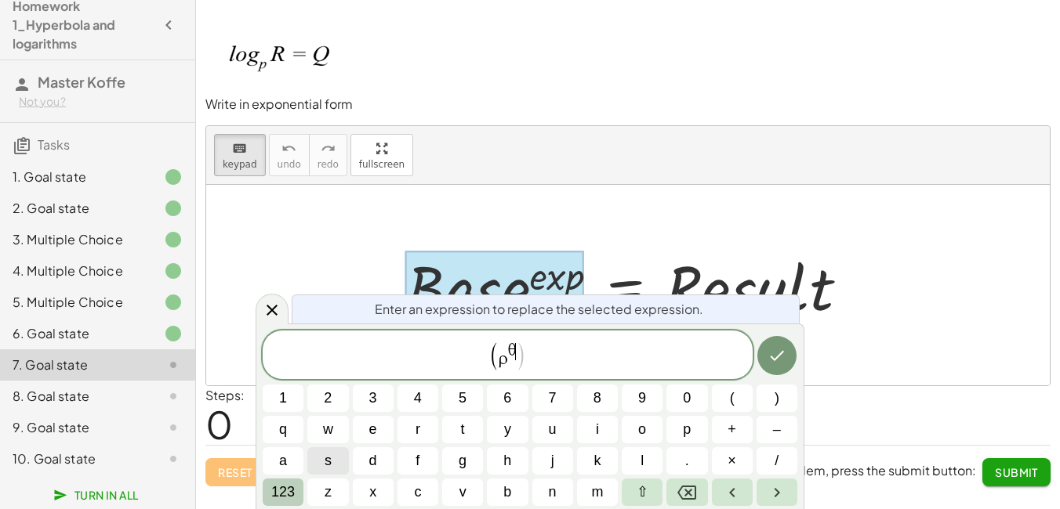
click at [285, 495] on span "123" at bounding box center [283, 492] width 24 height 21
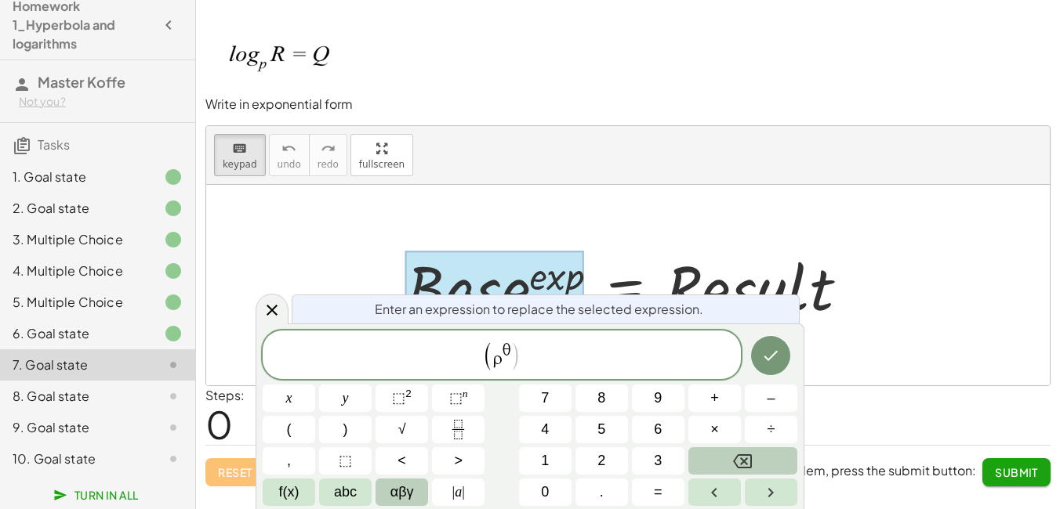
click at [400, 502] on span "αβγ" at bounding box center [402, 492] width 24 height 21
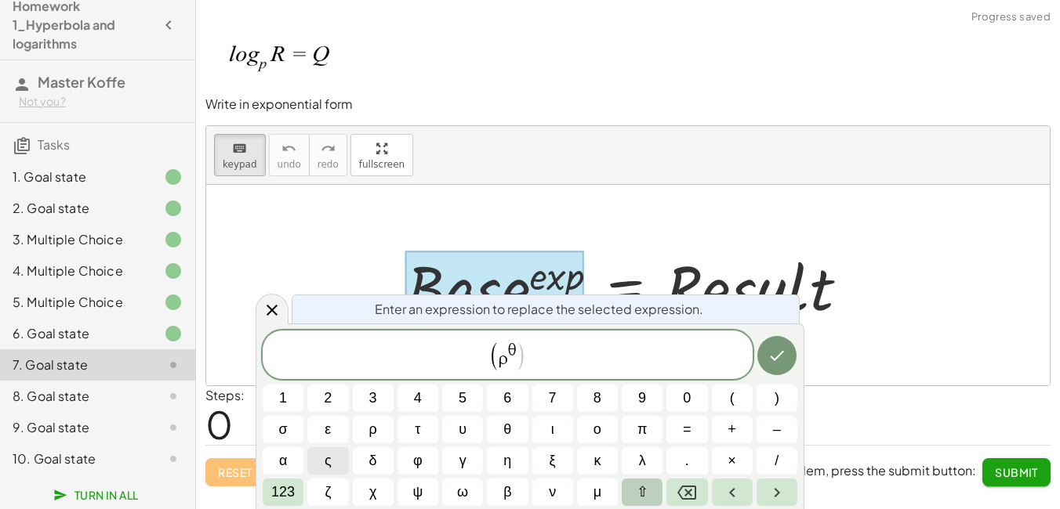
click at [644, 491] on span "⇧" at bounding box center [642, 492] width 12 height 21
click at [289, 493] on span "123" at bounding box center [283, 492] width 24 height 21
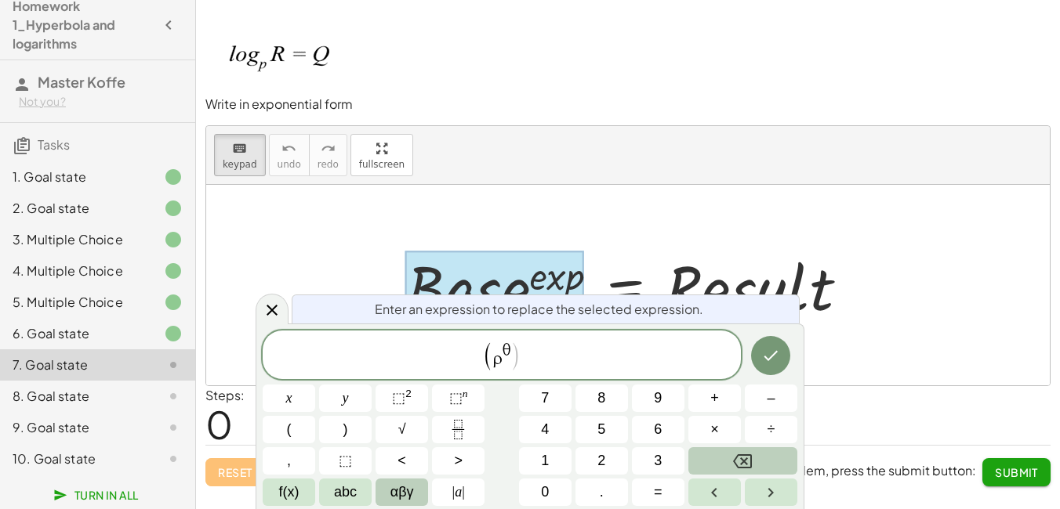
click at [418, 490] on button "αβγ" at bounding box center [401, 492] width 53 height 27
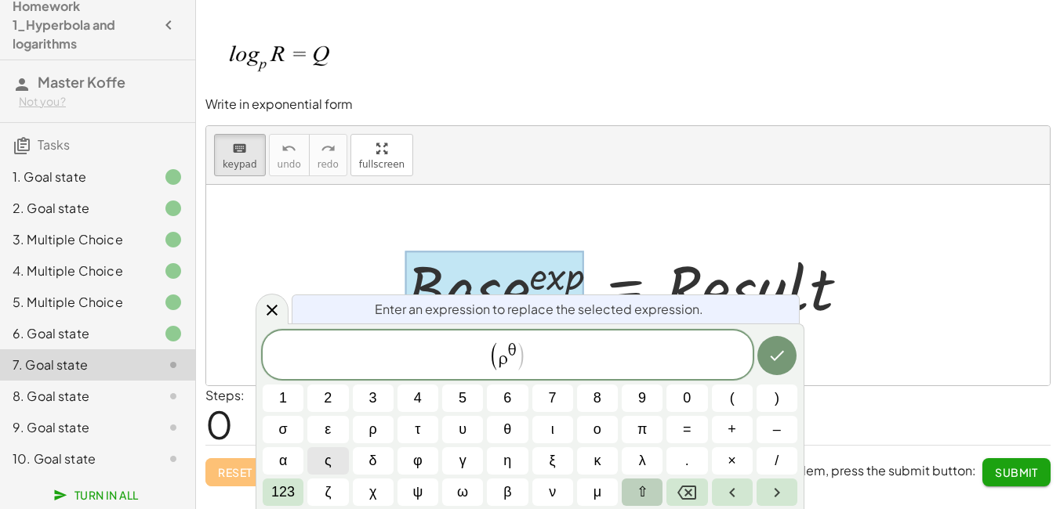
click at [633, 492] on button "⇧" at bounding box center [641, 492] width 41 height 27
click at [287, 492] on span "123" at bounding box center [283, 492] width 24 height 21
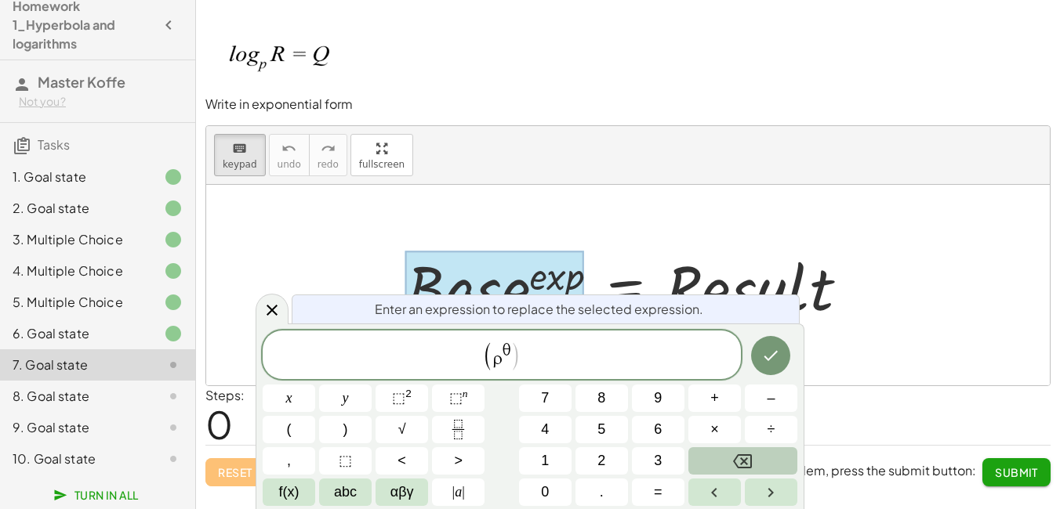
click at [769, 461] on button "Backspace" at bounding box center [742, 460] width 109 height 27
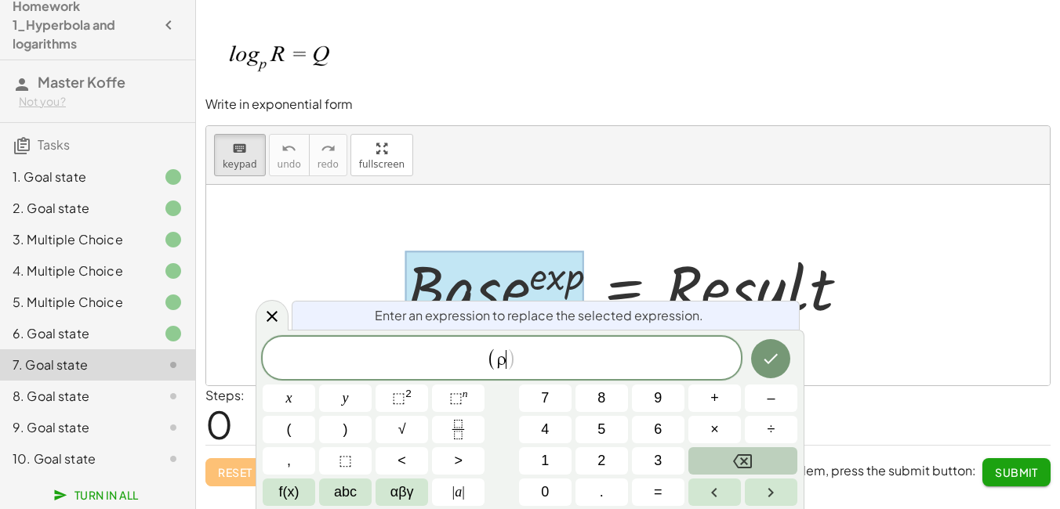
click at [769, 461] on button "Backspace" at bounding box center [742, 460] width 109 height 27
click at [353, 487] on span "abc" at bounding box center [345, 492] width 23 height 21
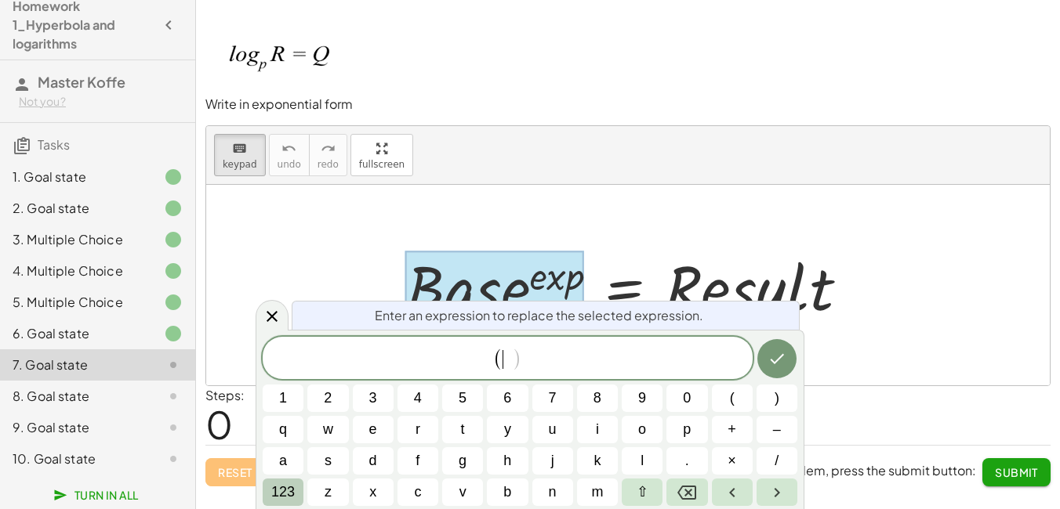
click at [277, 501] on span "123" at bounding box center [283, 492] width 24 height 21
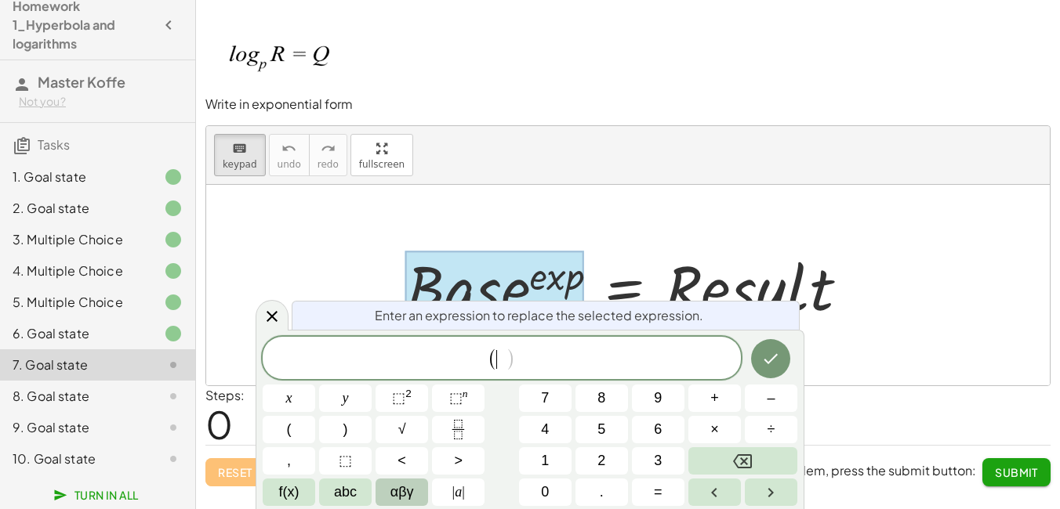
click at [406, 487] on span "αβγ" at bounding box center [402, 492] width 24 height 21
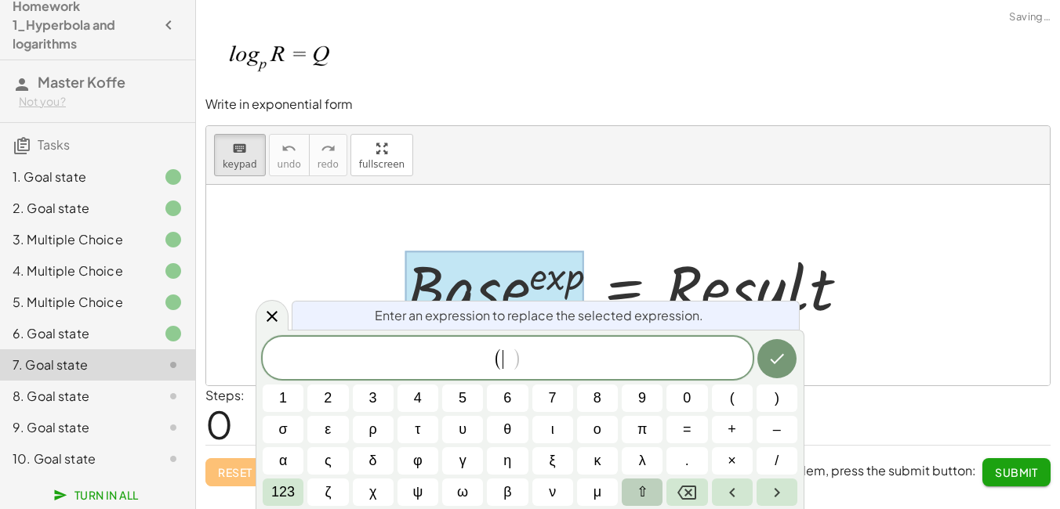
click at [654, 490] on button "⇧" at bounding box center [641, 492] width 41 height 27
click at [643, 495] on span "⇧" at bounding box center [642, 492] width 12 height 21
click at [291, 496] on span "123" at bounding box center [283, 492] width 24 height 21
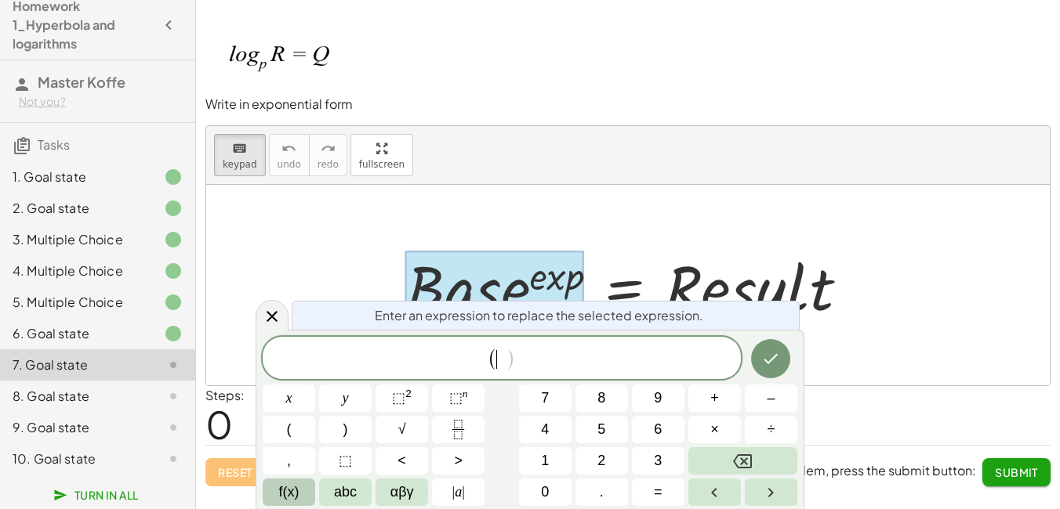
click at [305, 495] on button "f(x)" at bounding box center [289, 492] width 53 height 27
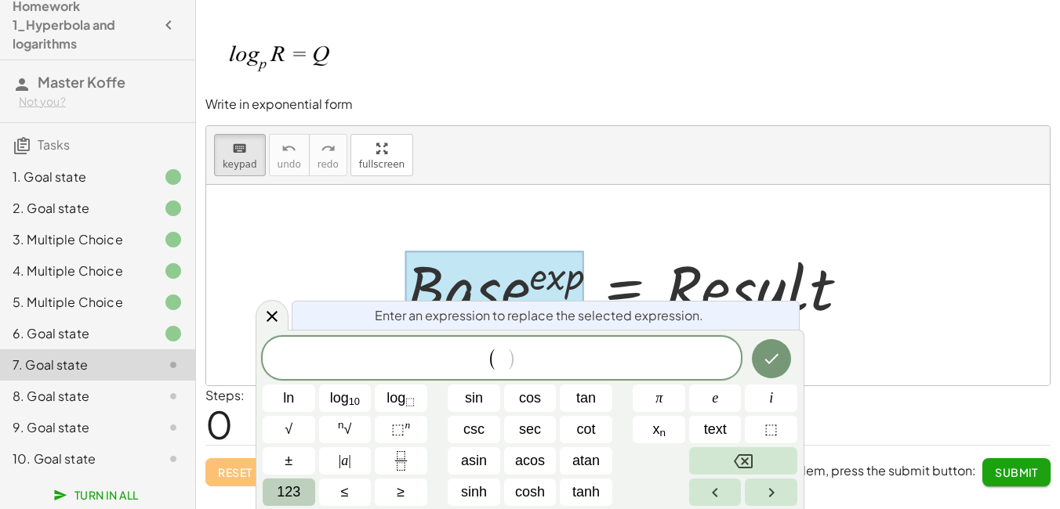
click at [293, 504] on button "123" at bounding box center [289, 492] width 53 height 27
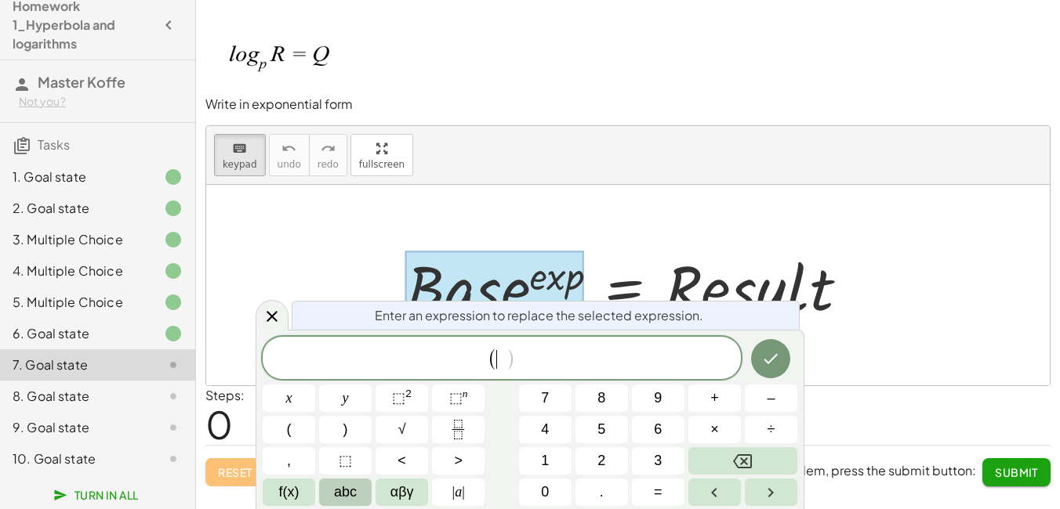
click at [354, 488] on span "abc" at bounding box center [345, 492] width 23 height 21
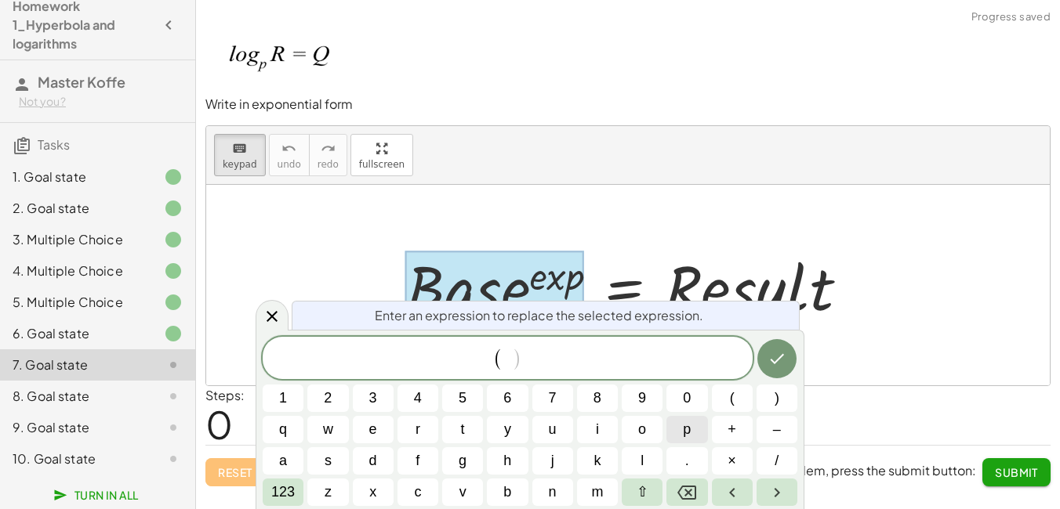
click at [681, 426] on button "p" at bounding box center [686, 429] width 41 height 27
click at [295, 498] on span "123" at bounding box center [283, 492] width 24 height 21
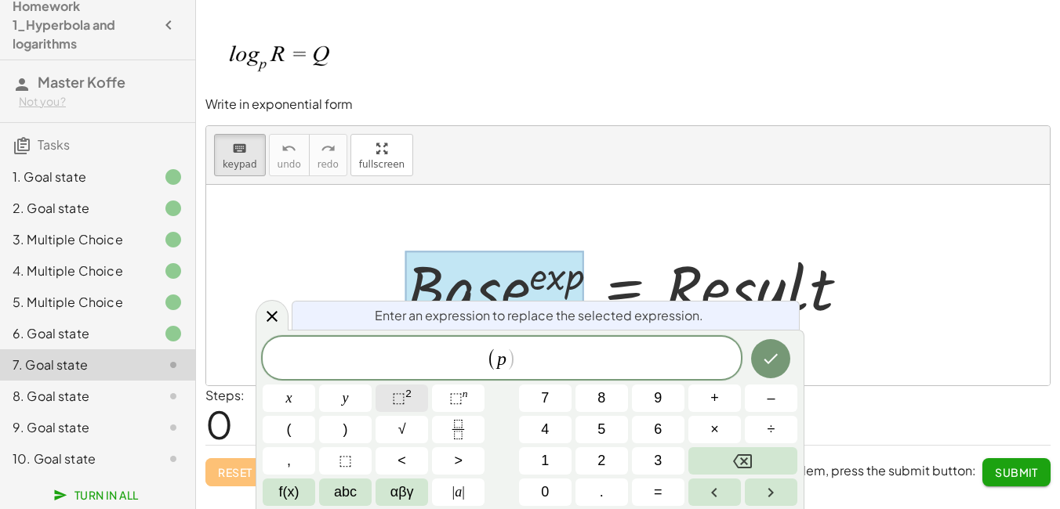
click at [408, 404] on span "⬚ 2" at bounding box center [402, 398] width 20 height 21
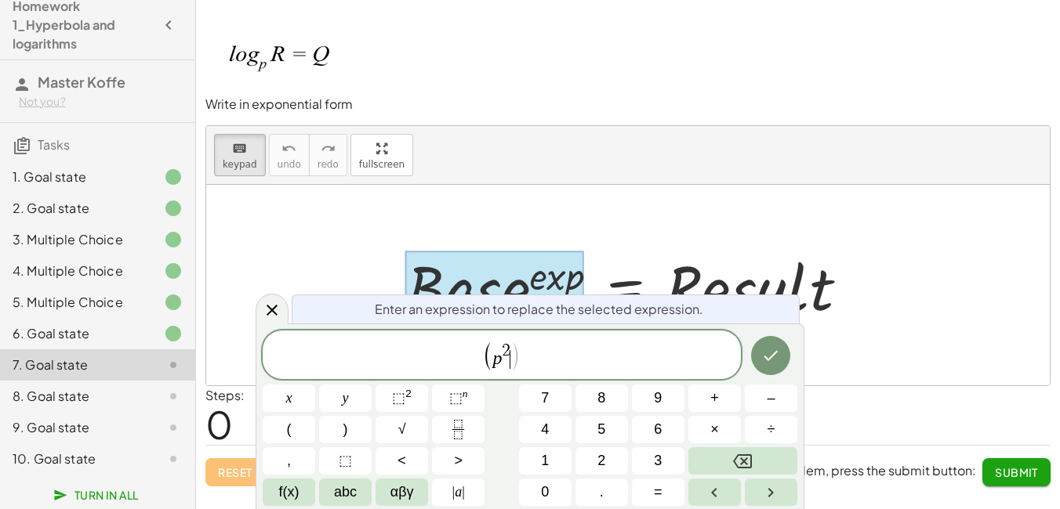
click at [511, 353] on span ")" at bounding box center [515, 356] width 11 height 30
click at [507, 349] on span "2" at bounding box center [506, 350] width 9 height 17
click at [719, 462] on button "Backspace" at bounding box center [742, 460] width 109 height 27
click at [499, 360] on var "p" at bounding box center [497, 359] width 9 height 20
click at [506, 355] on span at bounding box center [506, 351] width 8 height 17
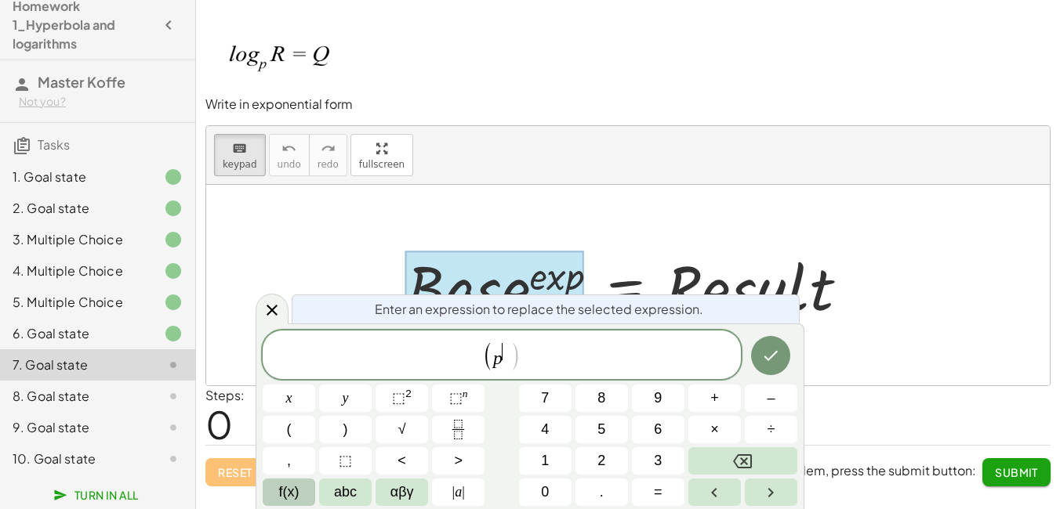
click at [286, 495] on span "f(x)" at bounding box center [289, 492] width 20 height 21
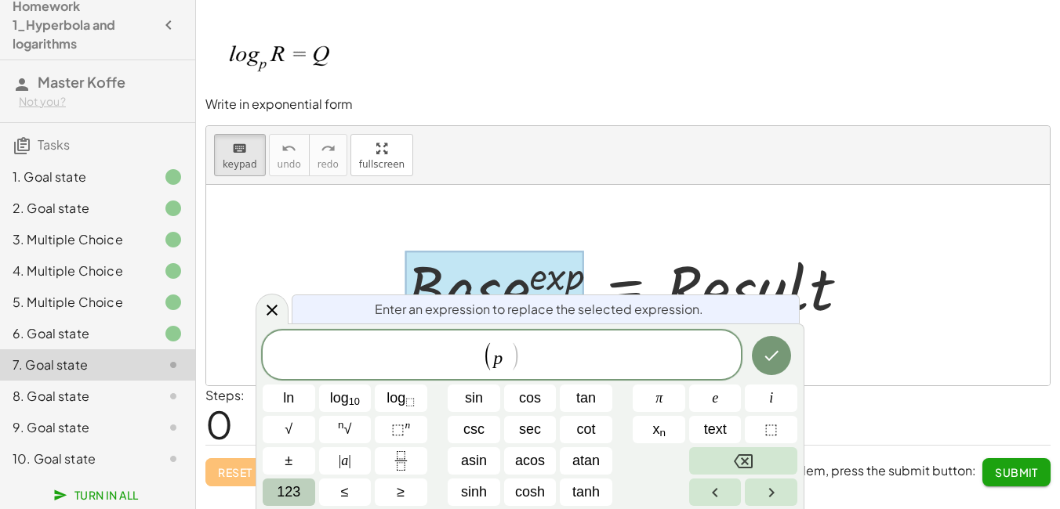
click at [295, 497] on span "123" at bounding box center [289, 492] width 24 height 21
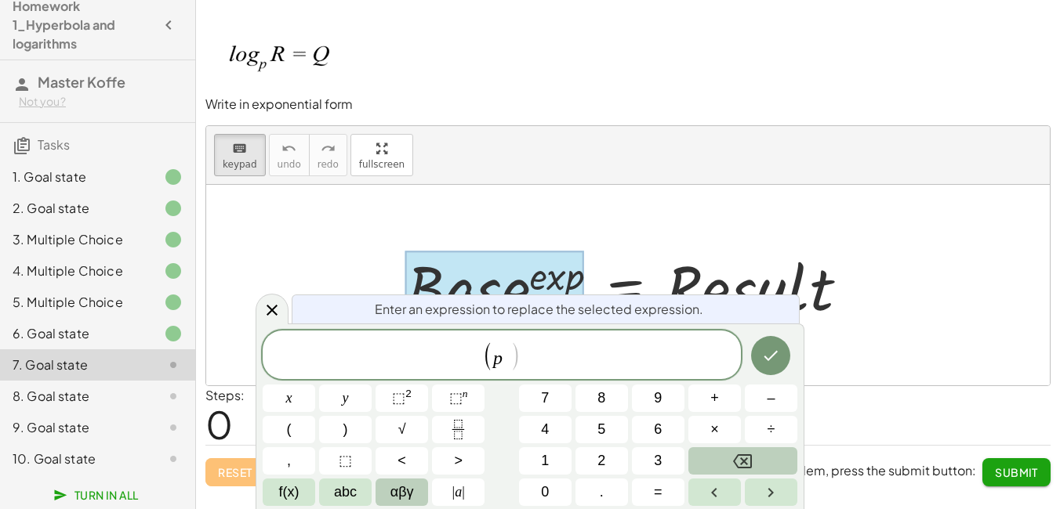
click at [386, 490] on button "αβγ" at bounding box center [401, 492] width 53 height 27
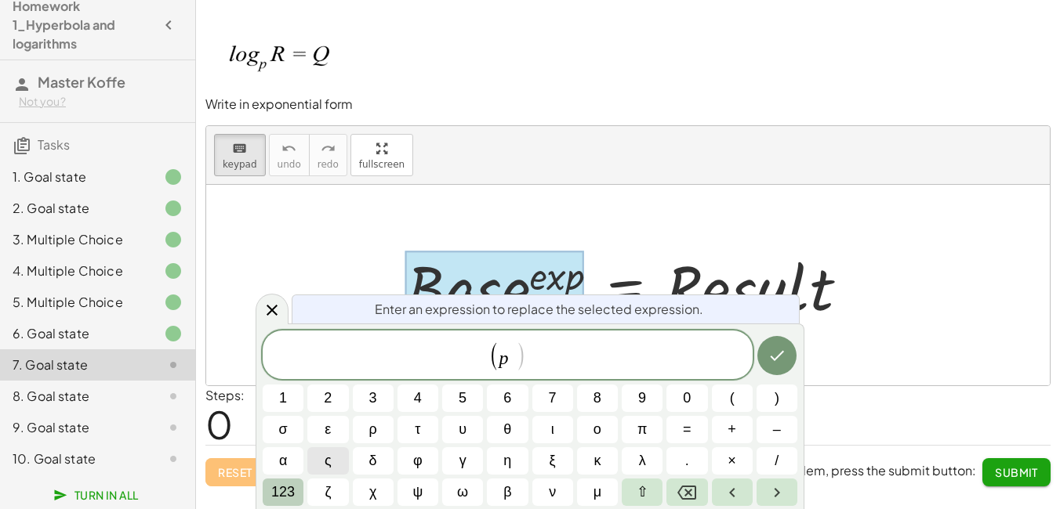
click at [281, 488] on span "123" at bounding box center [283, 492] width 24 height 21
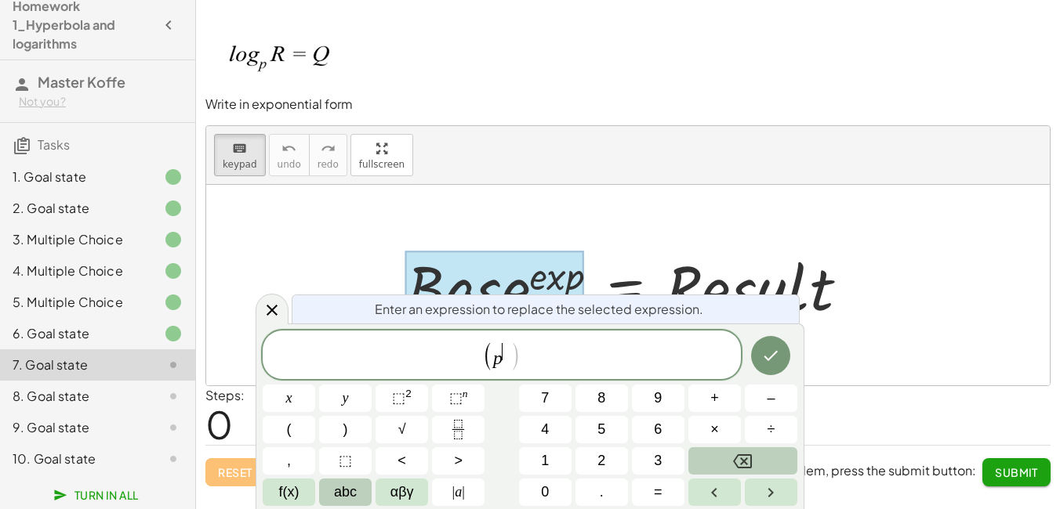
click at [332, 487] on button "abc" at bounding box center [345, 492] width 53 height 27
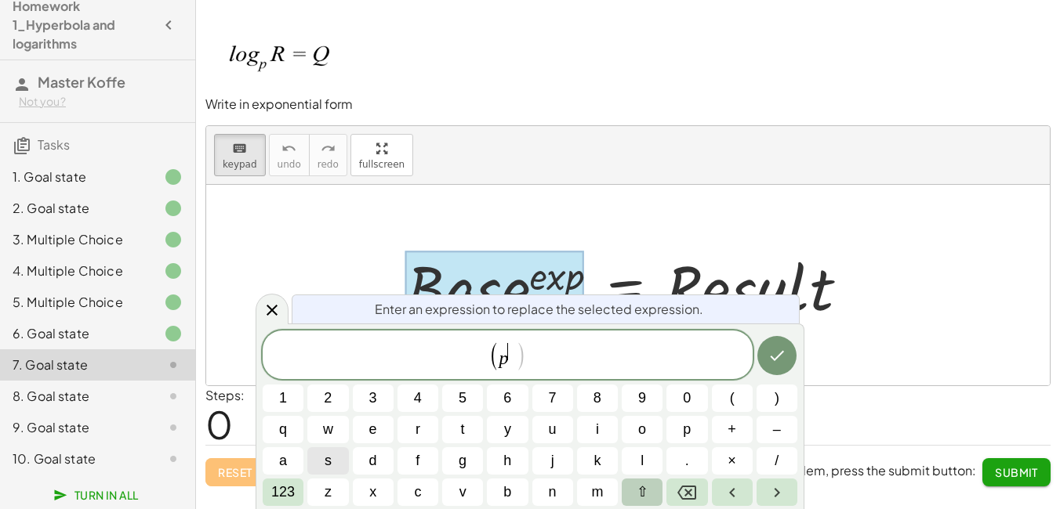
click at [658, 497] on button "⇧" at bounding box center [641, 492] width 41 height 27
click at [284, 429] on span "q" at bounding box center [282, 429] width 11 height 21
click at [520, 355] on span ")" at bounding box center [523, 356] width 11 height 30
click at [523, 345] on span ")" at bounding box center [523, 356] width 11 height 30
click at [516, 352] on var "Q" at bounding box center [512, 350] width 13 height 19
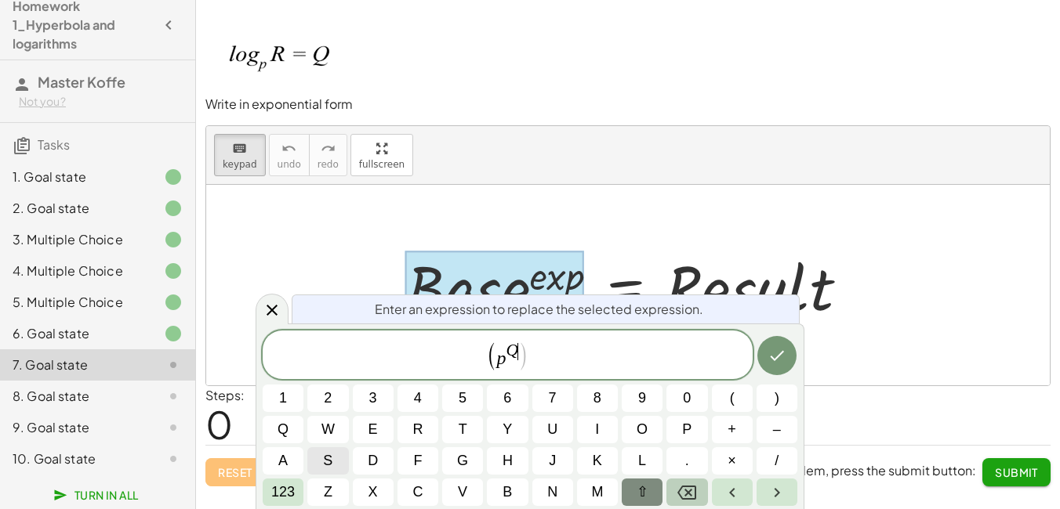
click at [697, 495] on button "Backspace" at bounding box center [686, 492] width 41 height 27
click at [300, 491] on button "123" at bounding box center [283, 492] width 41 height 27
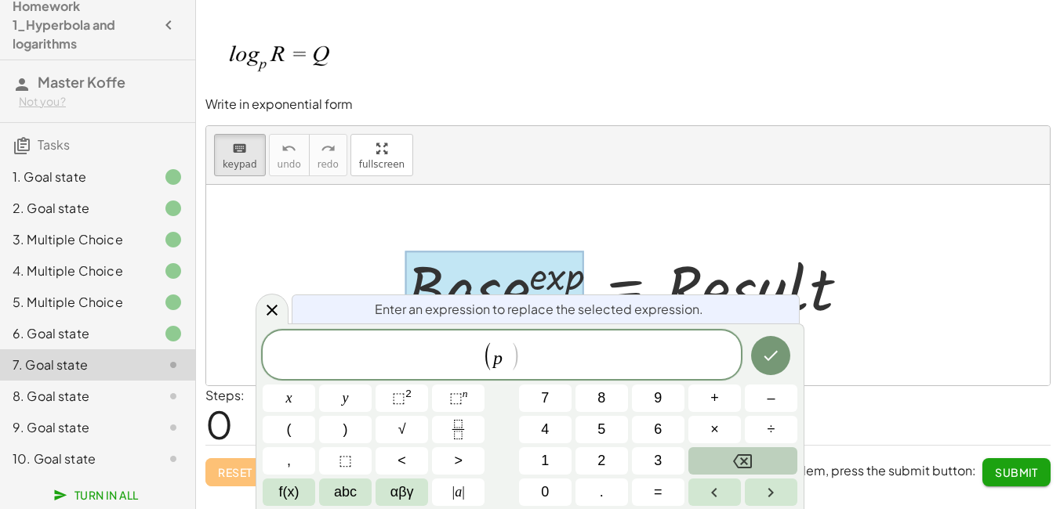
click at [300, 491] on button "f(x)" at bounding box center [289, 492] width 53 height 27
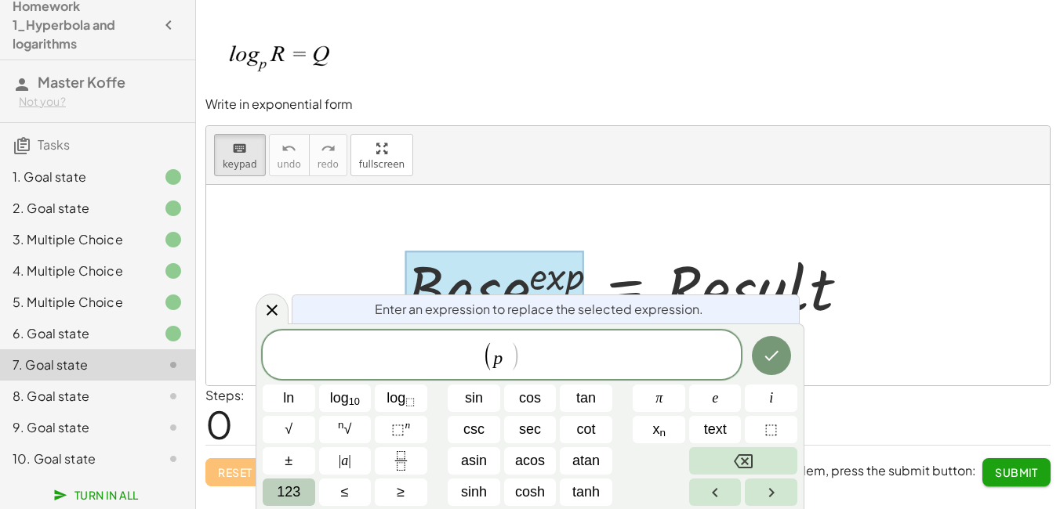
click at [300, 491] on span "123" at bounding box center [289, 492] width 24 height 21
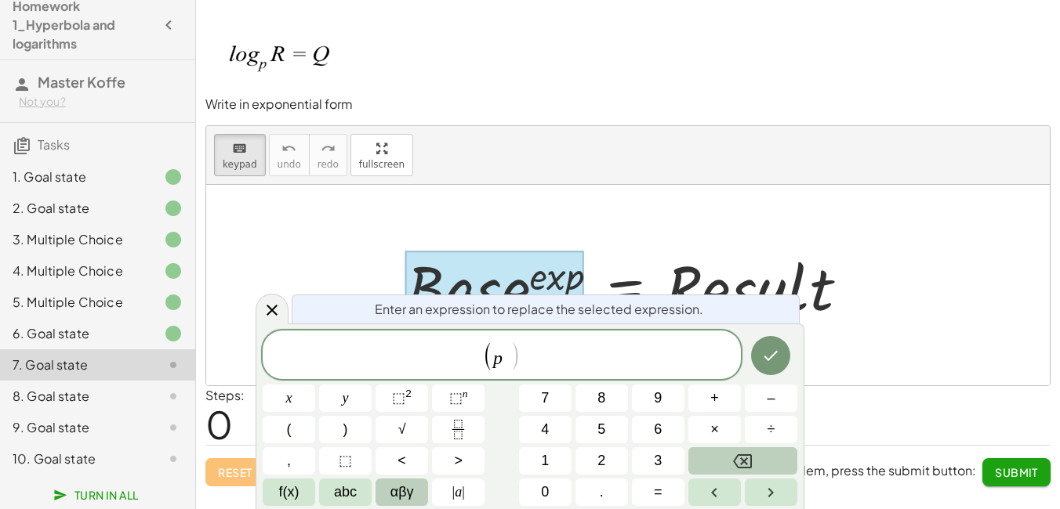
click at [399, 488] on span "αβγ" at bounding box center [402, 492] width 24 height 21
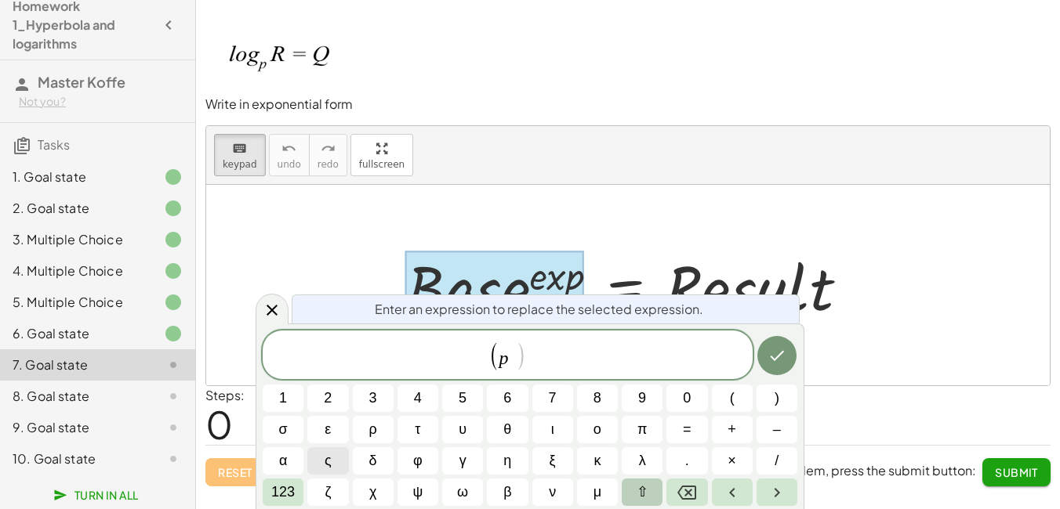
click at [648, 486] on button "⇧" at bounding box center [641, 492] width 41 height 27
click at [649, 495] on button "⇧" at bounding box center [641, 492] width 41 height 27
click at [290, 498] on span "123" at bounding box center [283, 492] width 24 height 21
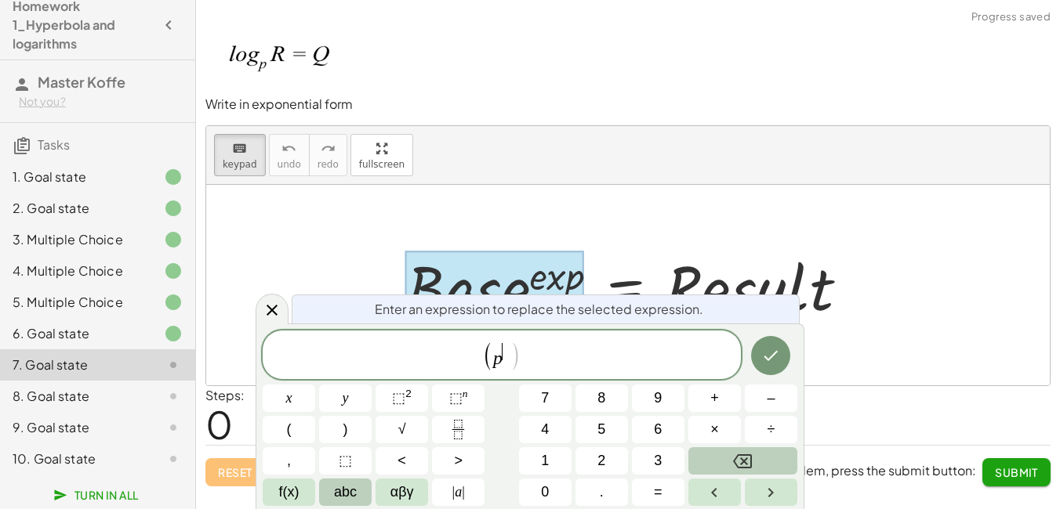
click at [357, 491] on button "abc" at bounding box center [345, 492] width 53 height 27
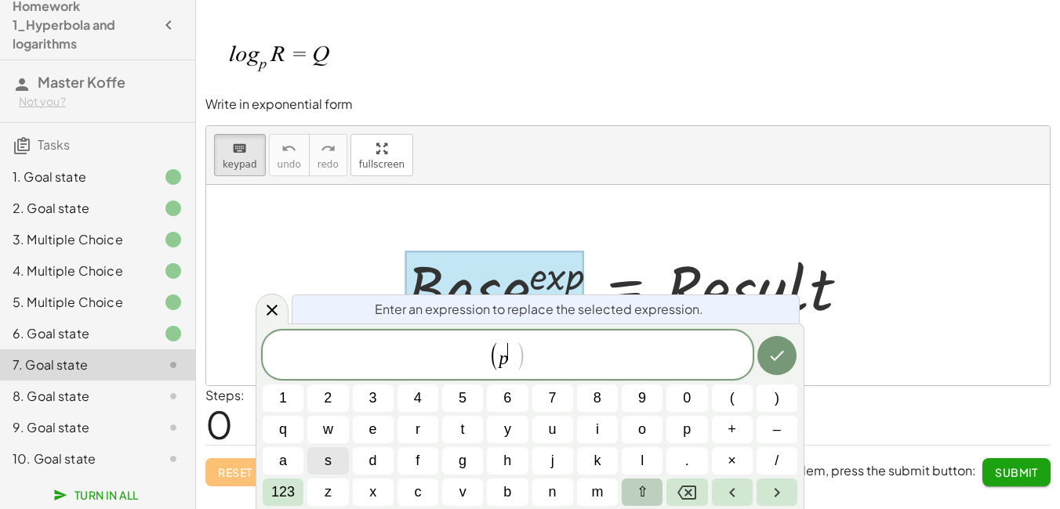
click at [643, 490] on span "⇧" at bounding box center [642, 492] width 12 height 21
click at [299, 435] on button "q" at bounding box center [283, 429] width 41 height 27
click at [519, 356] on span ")" at bounding box center [523, 356] width 11 height 30
click at [288, 490] on span "123" at bounding box center [283, 492] width 24 height 21
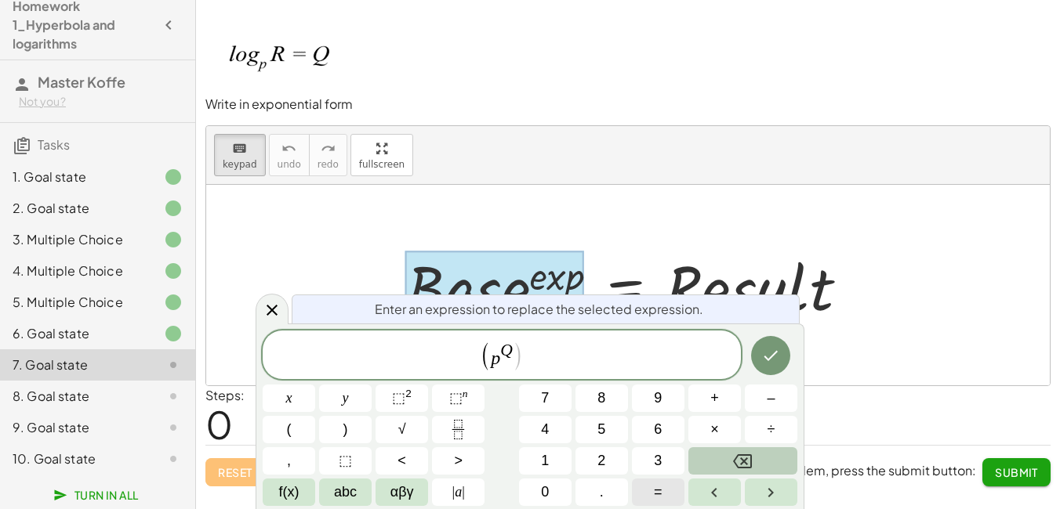
click at [657, 482] on span "=" at bounding box center [658, 492] width 9 height 21
click at [295, 492] on span "f(x)" at bounding box center [289, 492] width 20 height 21
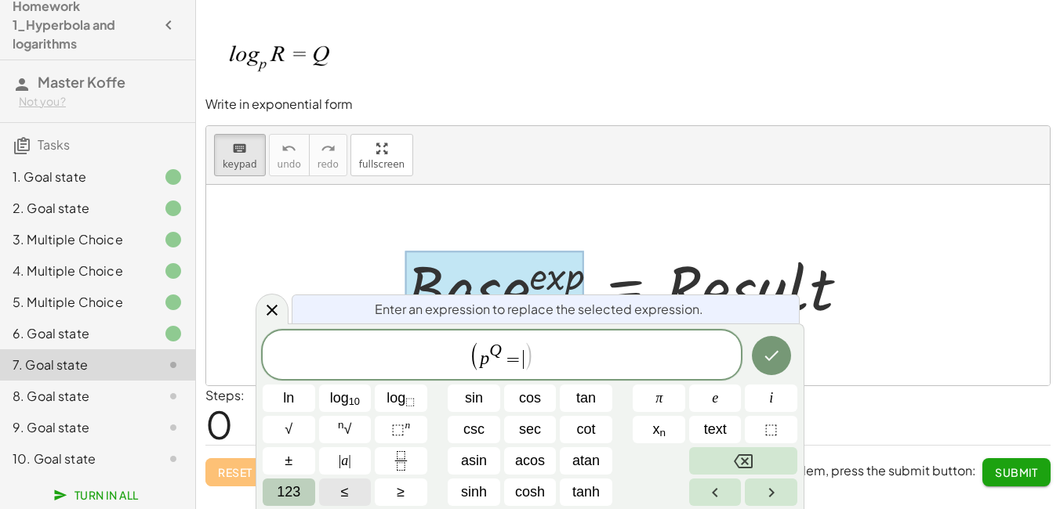
click at [295, 497] on span "123" at bounding box center [289, 492] width 24 height 21
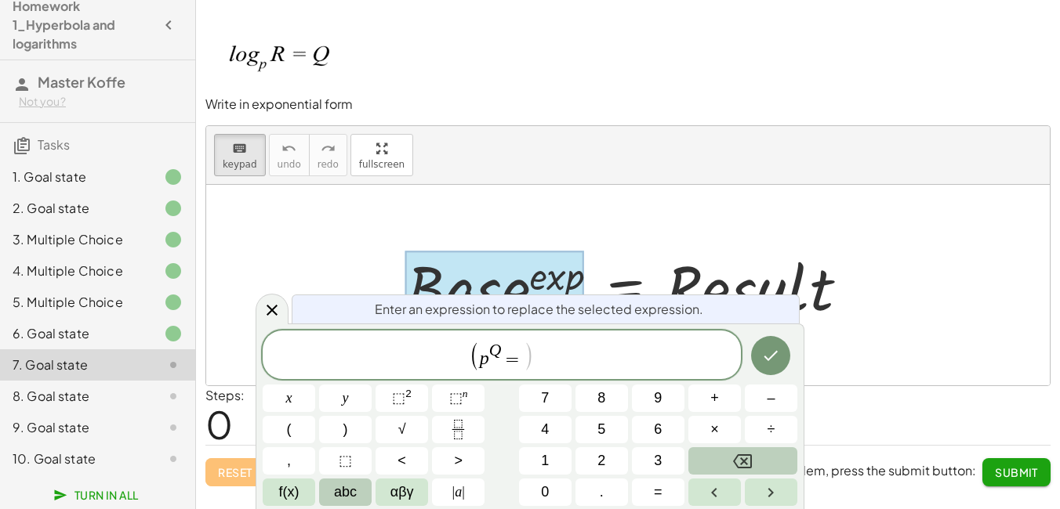
click at [361, 487] on button "abc" at bounding box center [345, 492] width 53 height 27
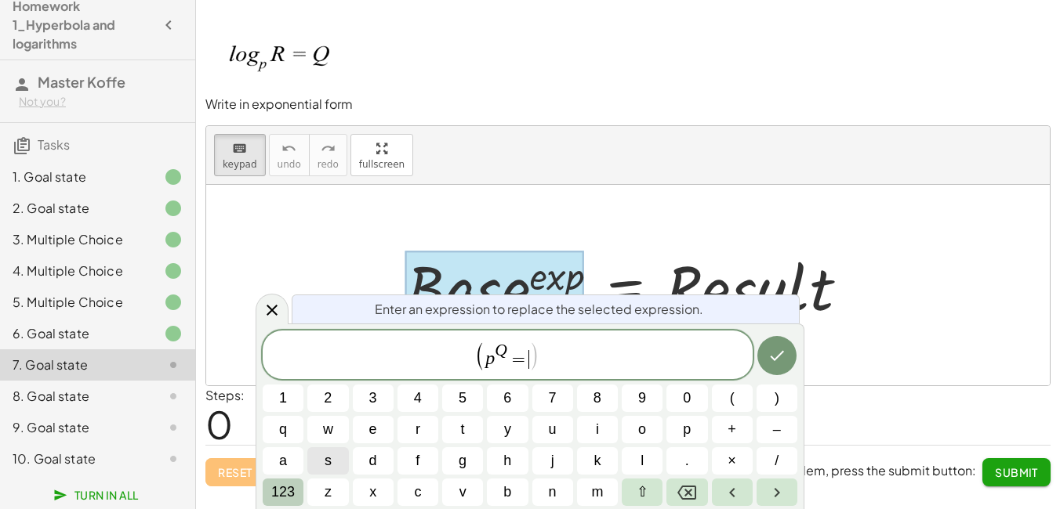
click at [288, 487] on span "123" at bounding box center [283, 492] width 24 height 21
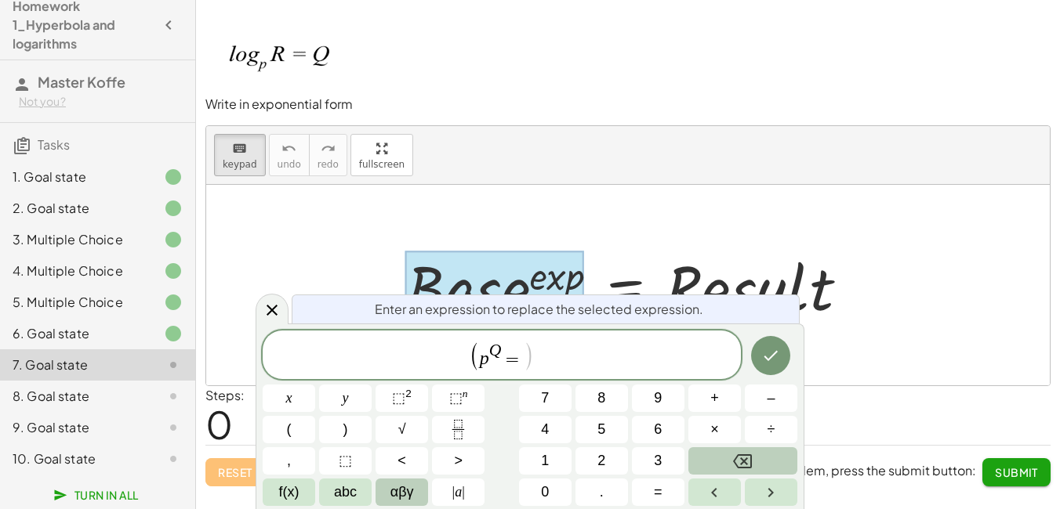
click at [400, 495] on span "αβγ" at bounding box center [402, 492] width 24 height 21
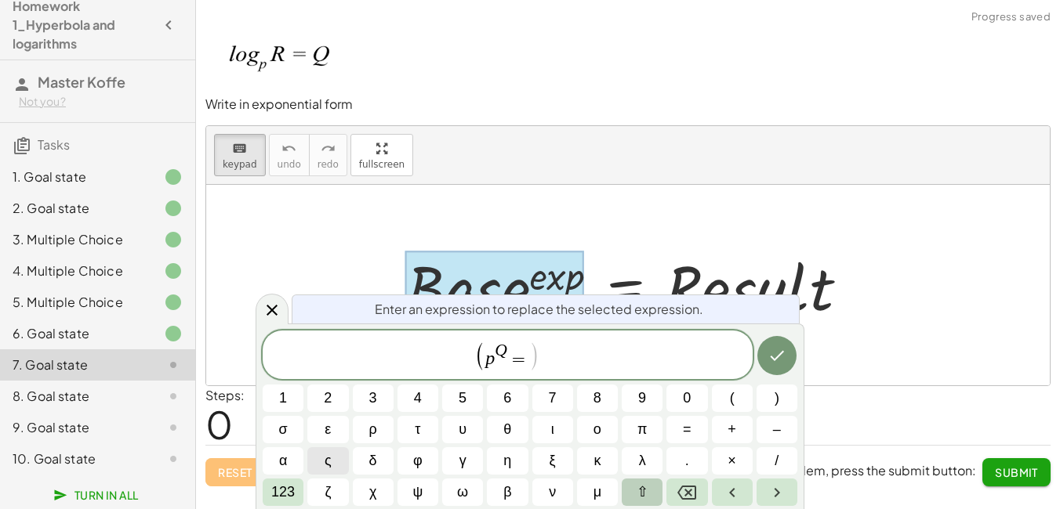
click at [650, 494] on button "⇧" at bounding box center [641, 492] width 41 height 27
click at [277, 487] on span "123" at bounding box center [283, 492] width 24 height 21
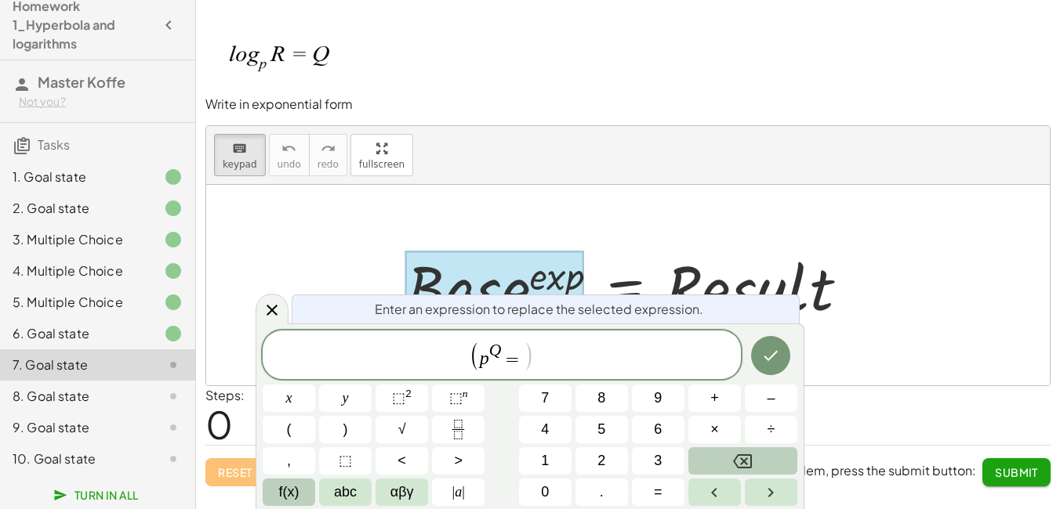
click at [279, 487] on button "f(x)" at bounding box center [289, 492] width 53 height 27
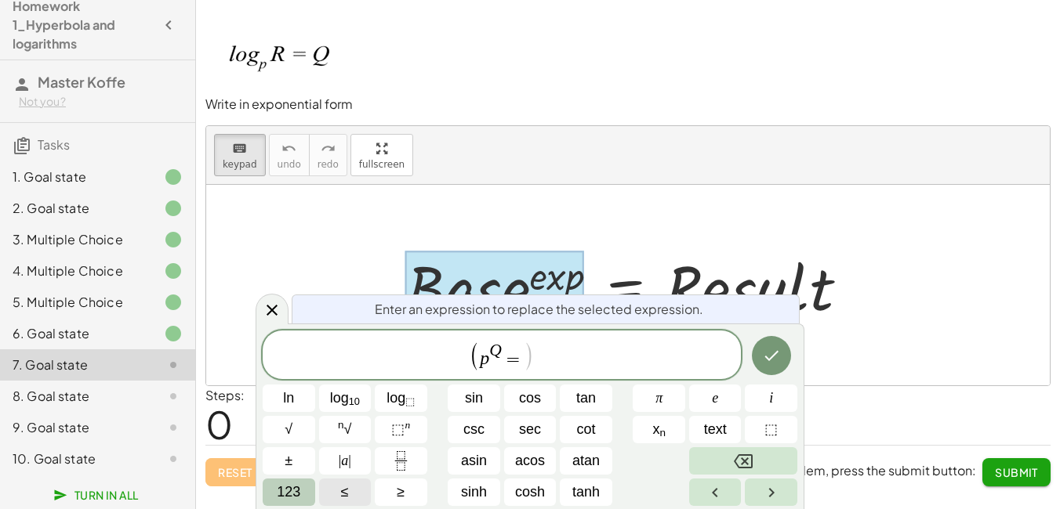
click at [282, 489] on span "123" at bounding box center [289, 492] width 24 height 21
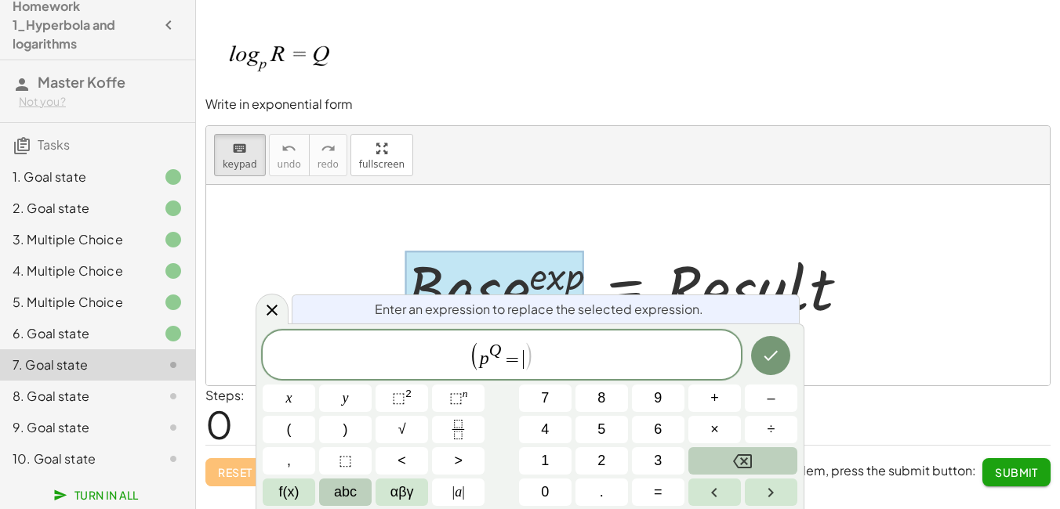
click at [335, 495] on span "abc" at bounding box center [345, 492] width 23 height 21
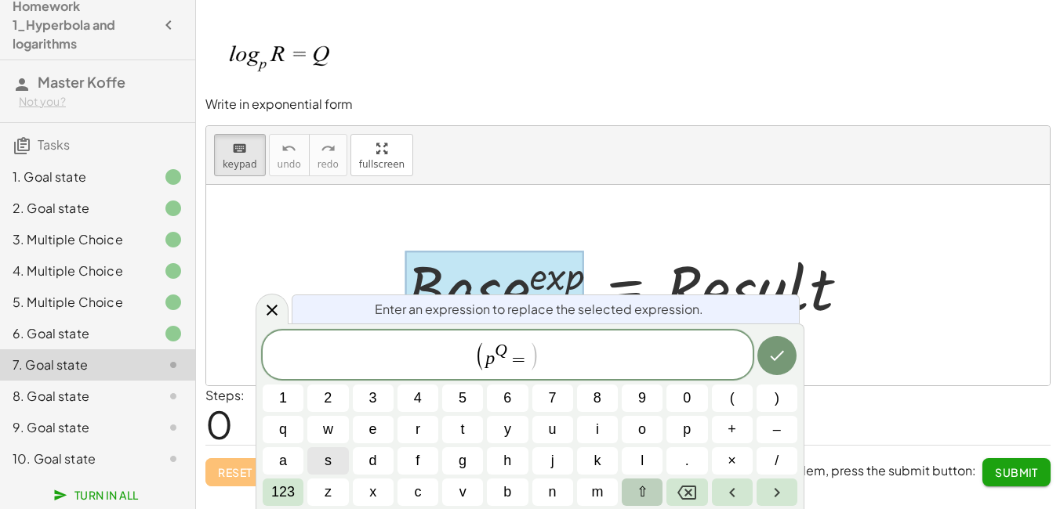
click at [650, 493] on button "⇧" at bounding box center [641, 492] width 41 height 27
click at [420, 429] on span "r" at bounding box center [417, 429] width 10 height 21
click at [549, 361] on span "( p Q = R ) ​" at bounding box center [508, 356] width 490 height 32
click at [298, 487] on button "123" at bounding box center [283, 492] width 41 height 27
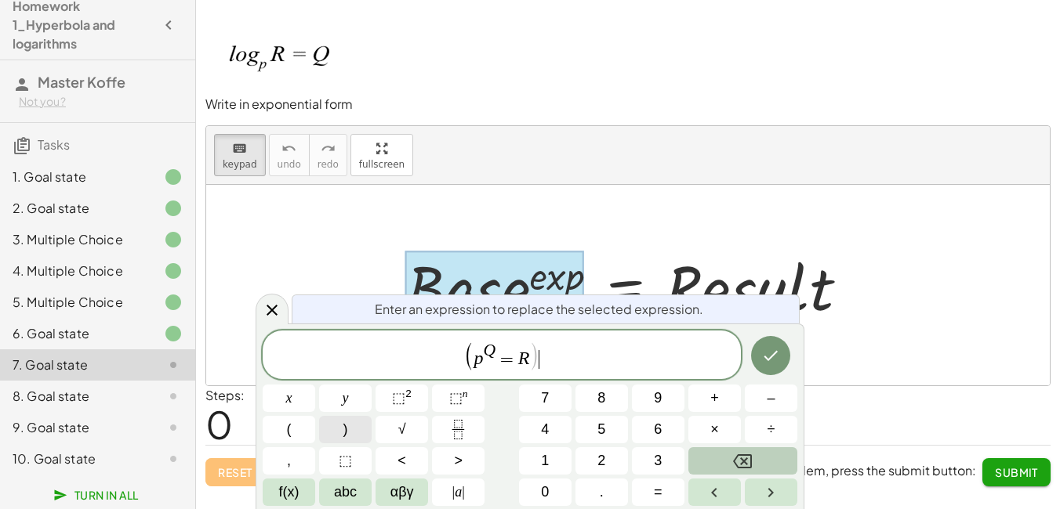
click at [364, 430] on button ")" at bounding box center [345, 429] width 53 height 27
click at [770, 364] on icon "Done" at bounding box center [770, 355] width 19 height 19
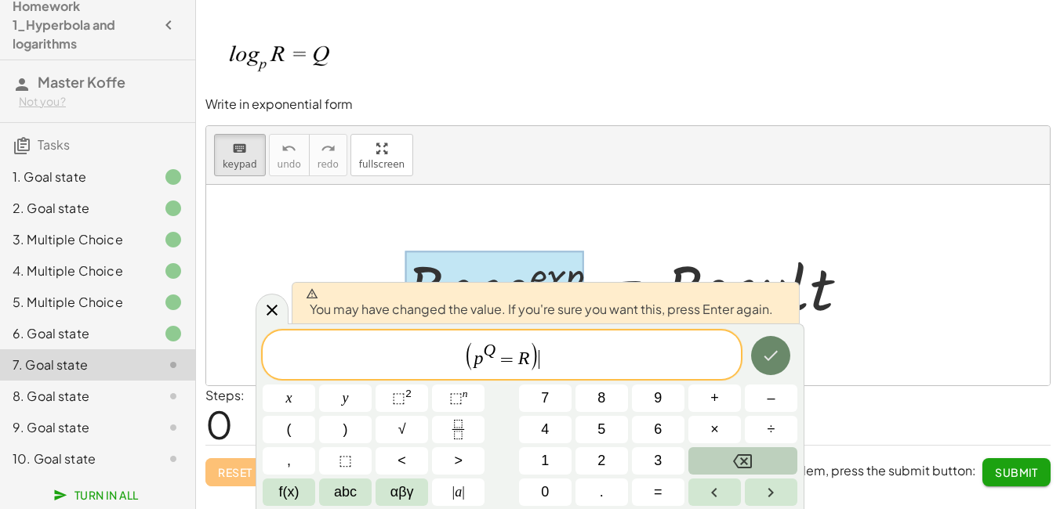
click at [770, 364] on icon "Done" at bounding box center [770, 355] width 19 height 19
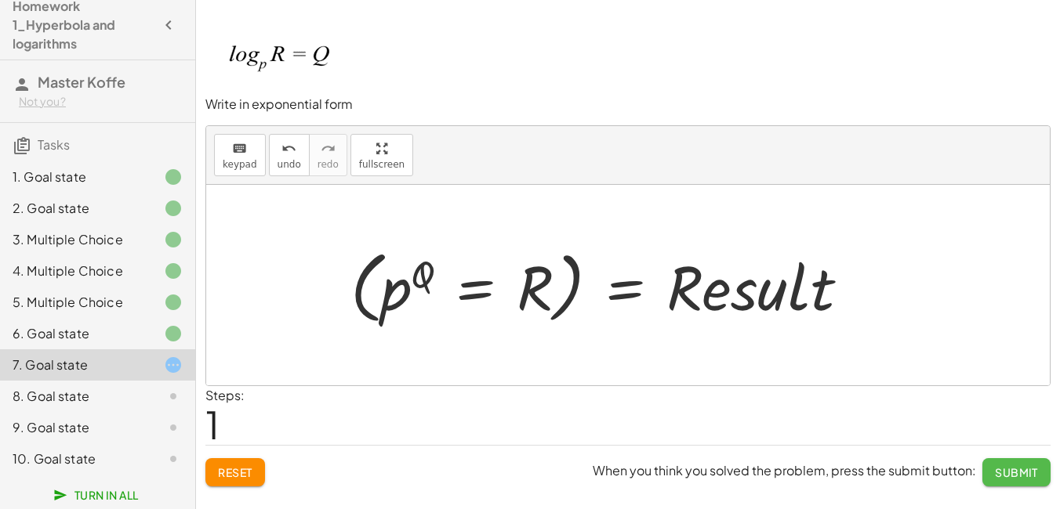
click at [1006, 466] on span "Submit" at bounding box center [1016, 473] width 43 height 14
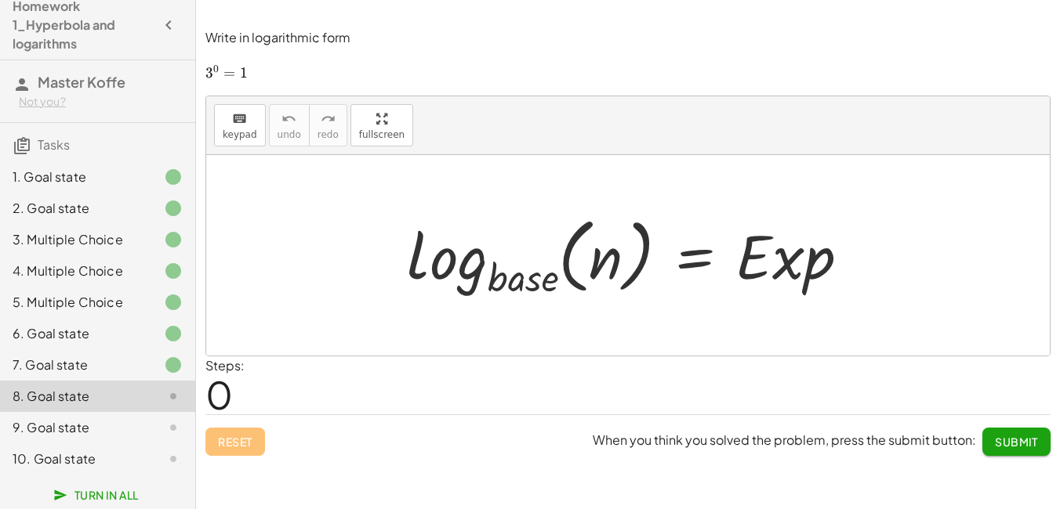
click at [527, 284] on div at bounding box center [634, 255] width 470 height 92
click at [234, 137] on span "keypad" at bounding box center [240, 134] width 34 height 11
click at [239, 118] on icon "keyboard" at bounding box center [239, 119] width 15 height 19
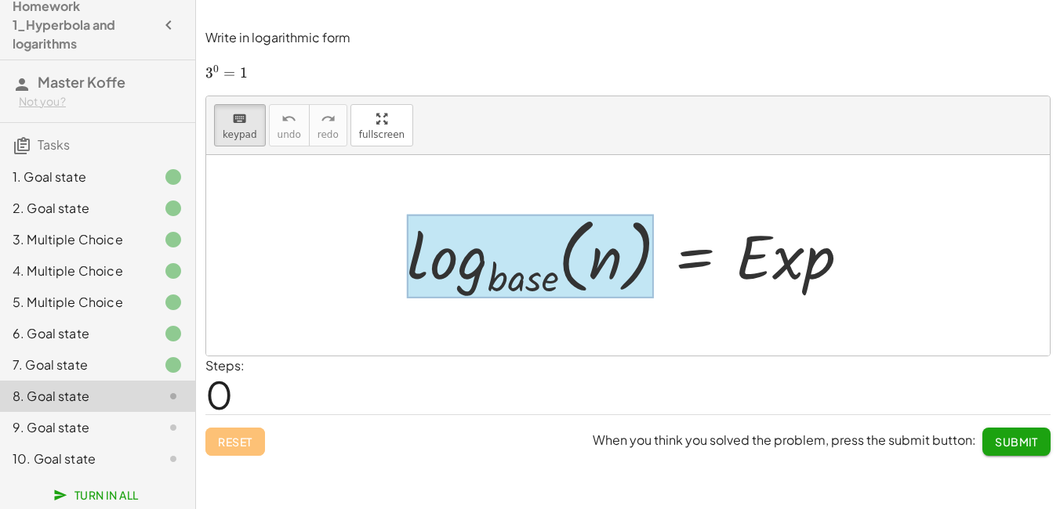
click at [556, 281] on div at bounding box center [530, 257] width 247 height 85
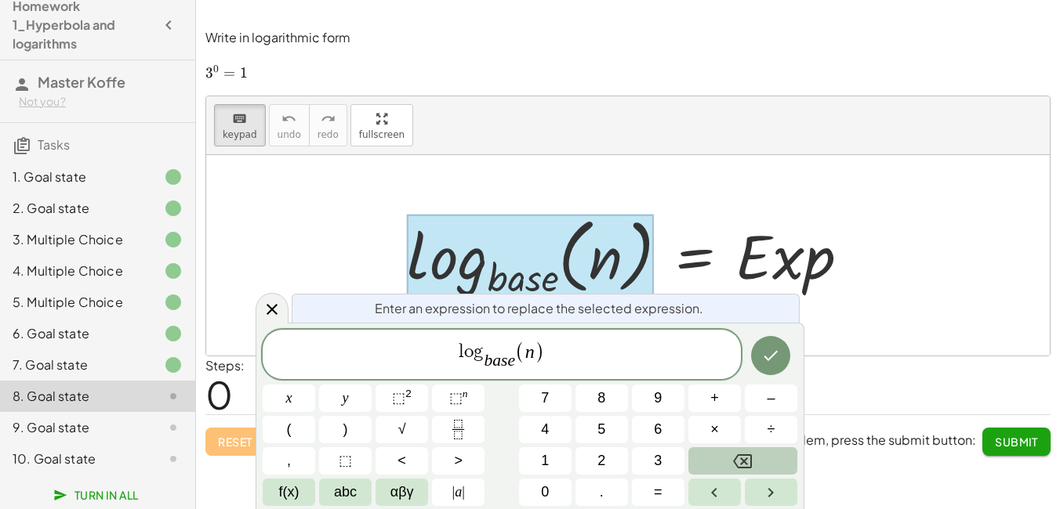
click at [540, 281] on div at bounding box center [530, 257] width 247 height 85
click at [510, 357] on var "e" at bounding box center [511, 360] width 8 height 19
click at [510, 361] on var "e" at bounding box center [511, 360] width 8 height 19
click at [514, 361] on span "l o g b a s ​ e ​ ( n )" at bounding box center [502, 355] width 478 height 33
click at [519, 368] on span "l o g b a s e ​ ​ ( n )" at bounding box center [502, 355] width 478 height 33
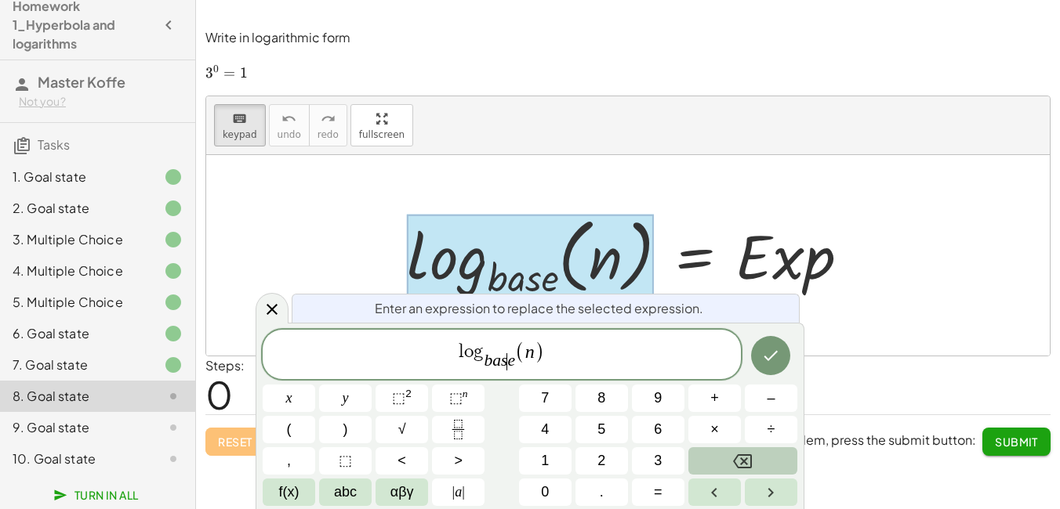
click at [508, 364] on var "e" at bounding box center [511, 360] width 8 height 19
click at [513, 365] on span "b a s e ​" at bounding box center [499, 361] width 31 height 17
click at [513, 365] on var "e" at bounding box center [511, 360] width 8 height 19
click at [721, 451] on button "Backspace" at bounding box center [742, 460] width 109 height 27
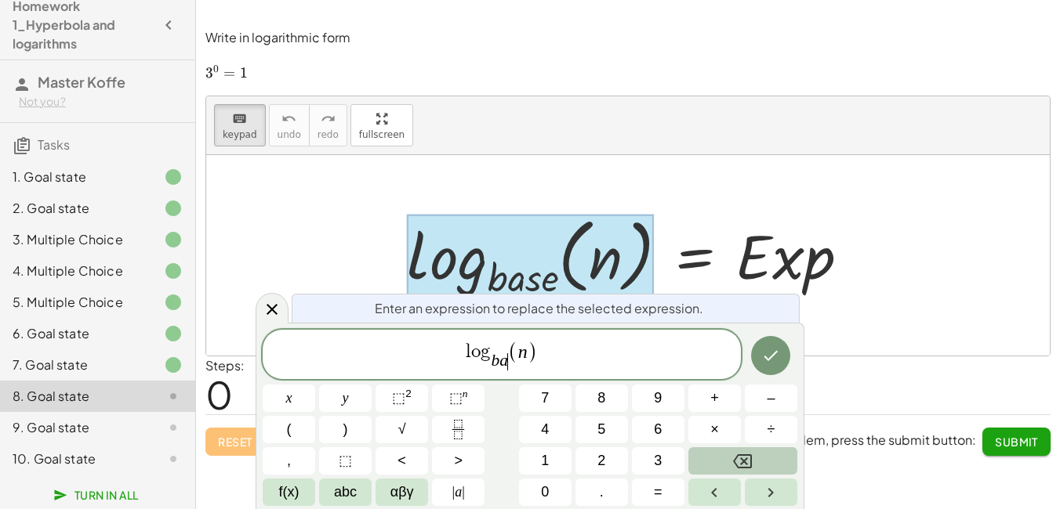
click at [721, 451] on button "Backspace" at bounding box center [742, 460] width 109 height 27
click at [553, 460] on button "1" at bounding box center [545, 460] width 53 height 27
click at [737, 462] on icon "Backspace" at bounding box center [742, 461] width 19 height 19
click at [647, 470] on button "3" at bounding box center [658, 460] width 53 height 27
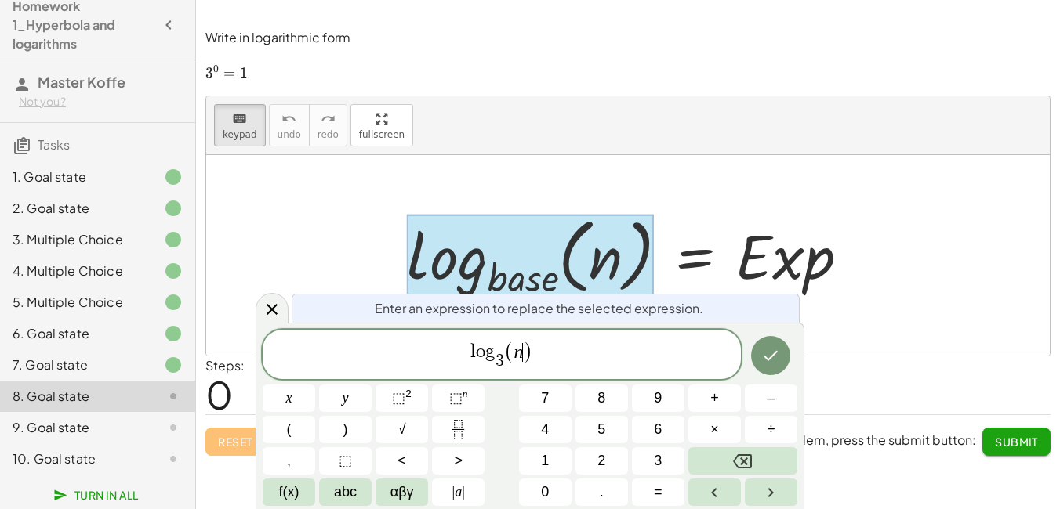
click at [528, 360] on span ")" at bounding box center [528, 352] width 10 height 23
click at [724, 460] on button "Backspace" at bounding box center [742, 460] width 109 height 27
click at [537, 462] on button "1" at bounding box center [545, 460] width 53 height 27
click at [556, 353] on span "l o g 3 ​ ( 1 ​ )" at bounding box center [502, 355] width 478 height 33
click at [653, 487] on button "=" at bounding box center [658, 492] width 53 height 27
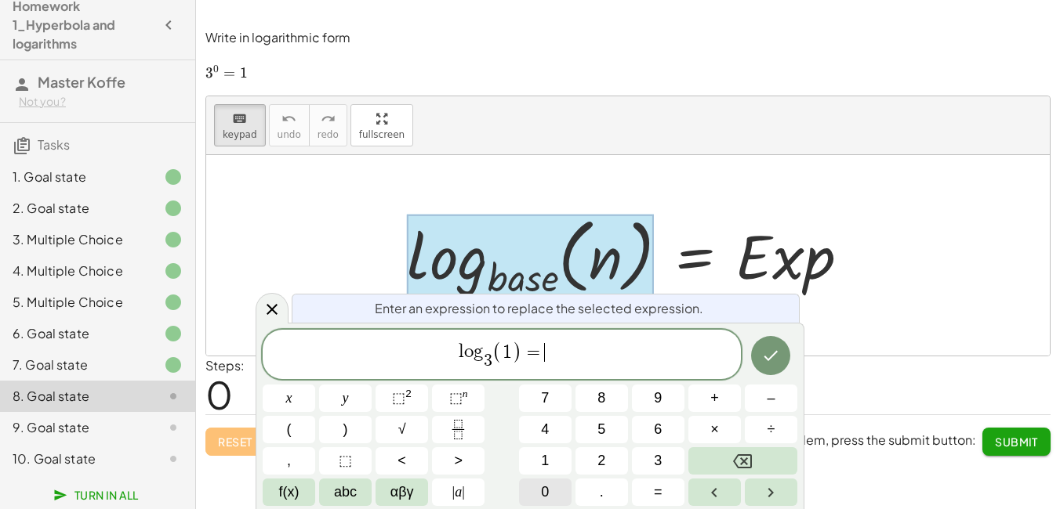
click at [558, 490] on button "0" at bounding box center [545, 492] width 53 height 27
click at [770, 363] on icon "Done" at bounding box center [770, 355] width 19 height 19
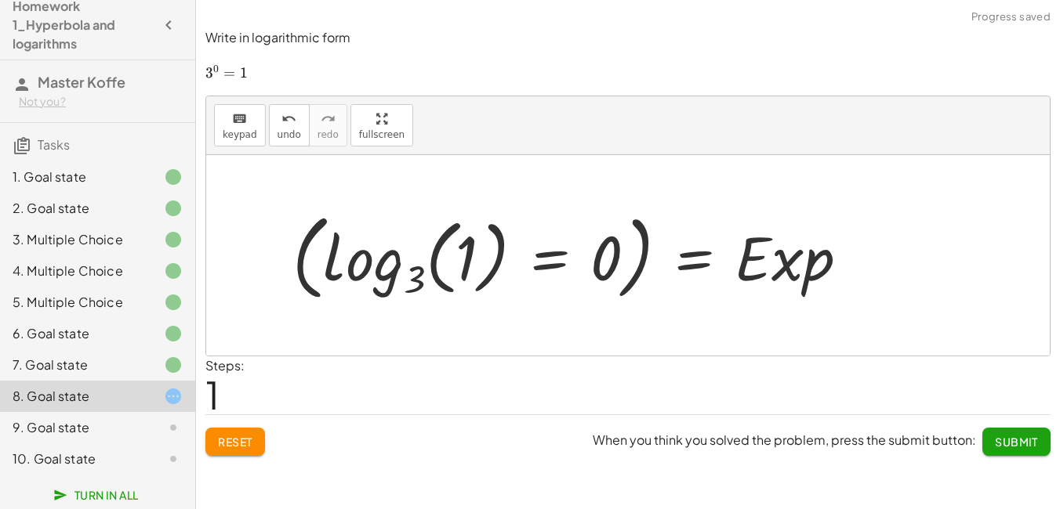
click at [792, 275] on div at bounding box center [576, 256] width 585 height 102
drag, startPoint x: 814, startPoint y: 266, endPoint x: 515, endPoint y: 183, distance: 310.7
click at [781, 264] on div at bounding box center [576, 256] width 585 height 102
click at [244, 131] on span "keypad" at bounding box center [240, 134] width 34 height 11
click at [237, 138] on span "keypad" at bounding box center [240, 134] width 34 height 11
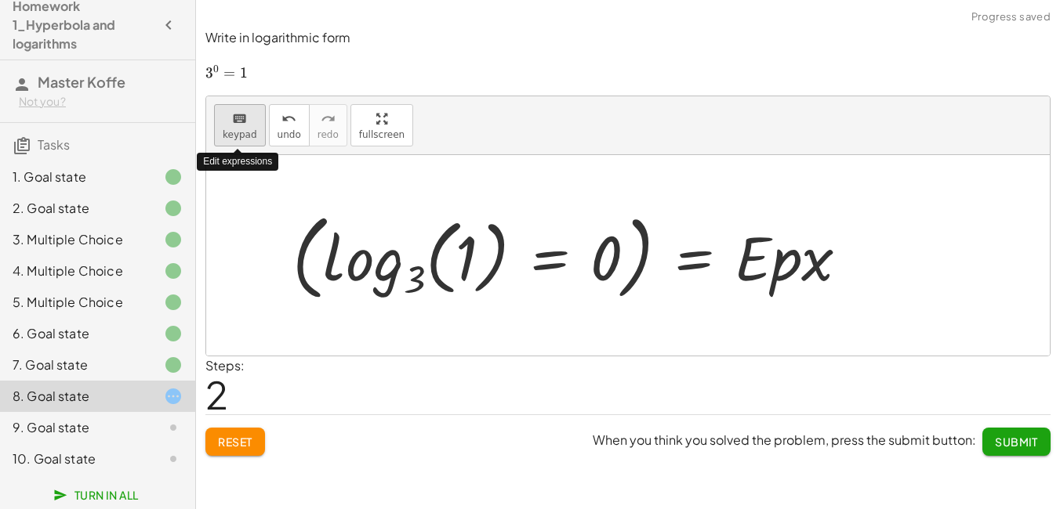
click at [237, 138] on span "keypad" at bounding box center [240, 134] width 34 height 11
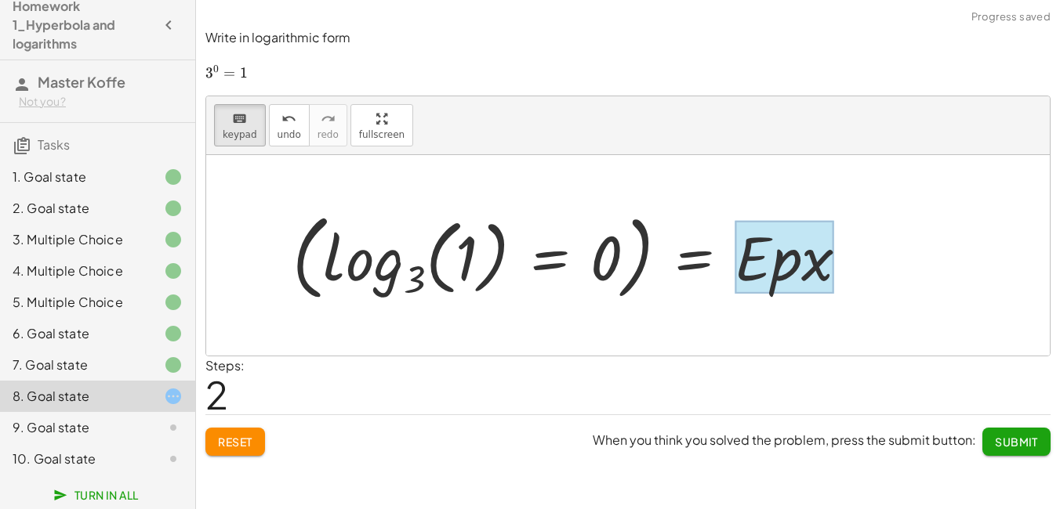
click at [825, 267] on div at bounding box center [783, 257] width 99 height 73
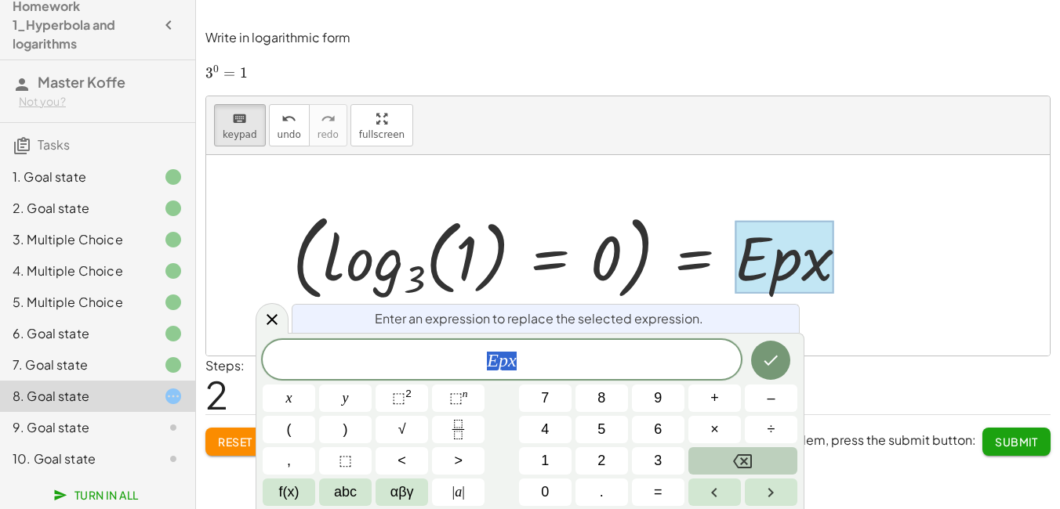
click at [733, 466] on icon "Backspace" at bounding box center [742, 461] width 19 height 19
click at [774, 362] on icon "Done" at bounding box center [770, 360] width 19 height 19
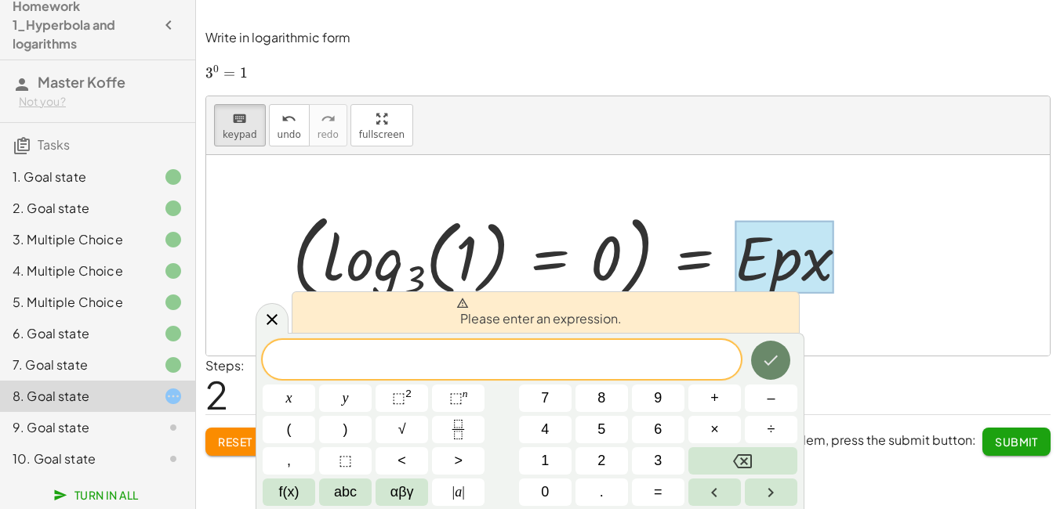
click at [768, 362] on icon "Done" at bounding box center [770, 360] width 19 height 19
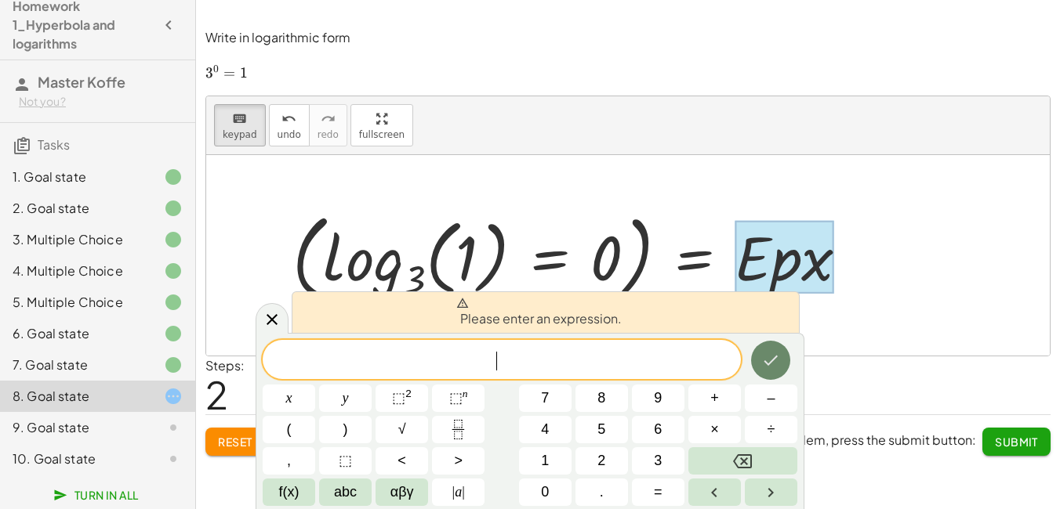
click at [768, 362] on icon "Done" at bounding box center [770, 360] width 19 height 19
click at [755, 458] on button "Backspace" at bounding box center [742, 460] width 109 height 27
click at [781, 350] on button "Done" at bounding box center [770, 360] width 39 height 39
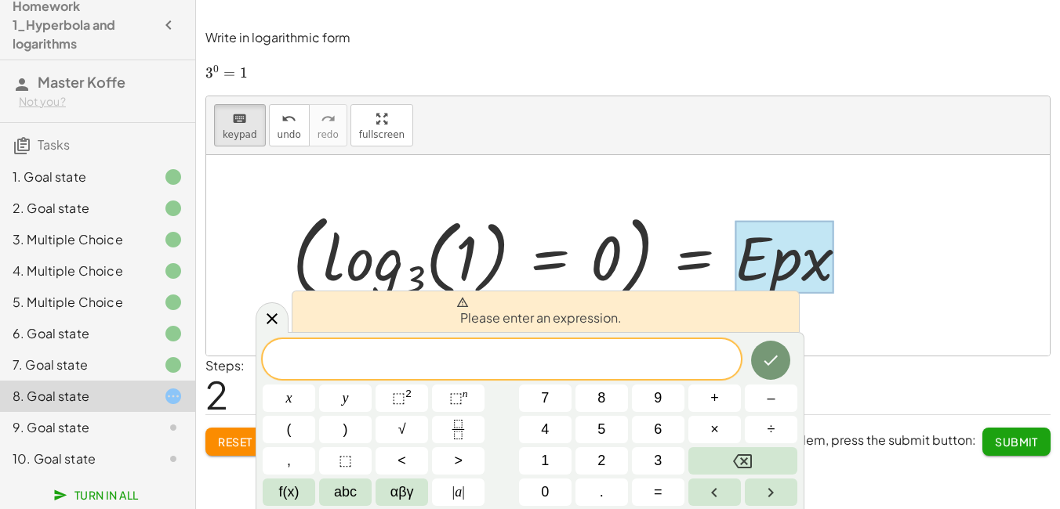
click at [697, 233] on div at bounding box center [576, 256] width 585 height 102
click at [767, 360] on icon "Done" at bounding box center [770, 360] width 19 height 19
click at [558, 487] on button "0" at bounding box center [545, 492] width 53 height 27
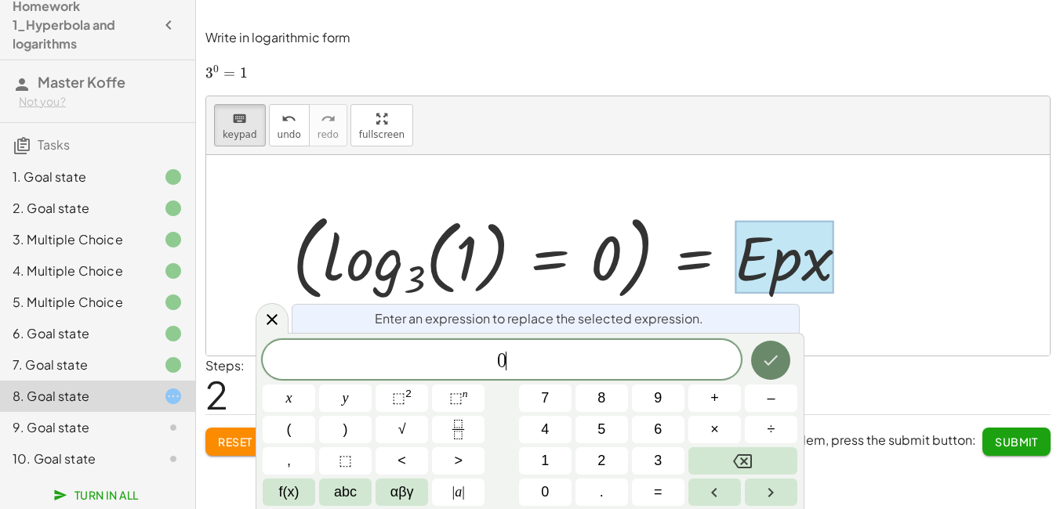
click at [777, 375] on button "Done" at bounding box center [770, 360] width 39 height 39
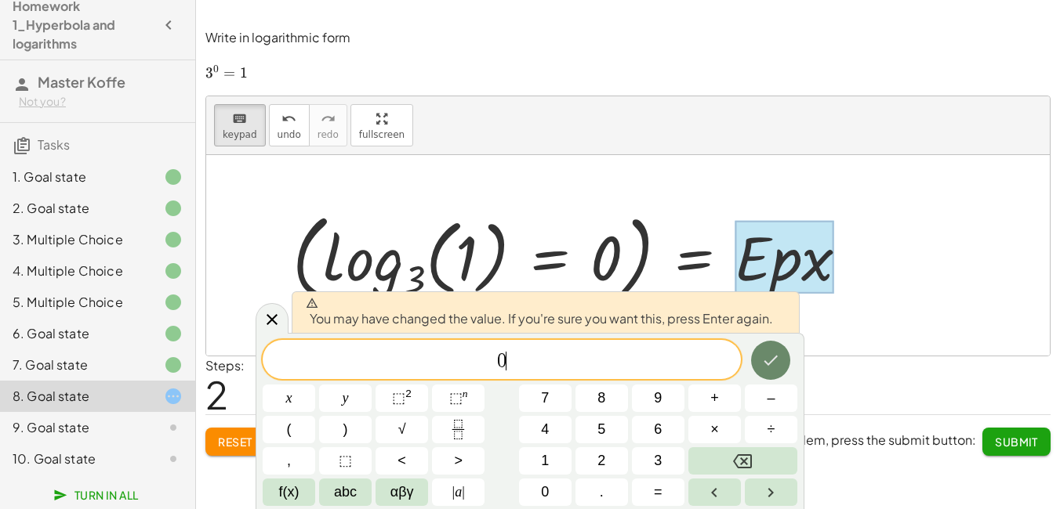
click at [777, 375] on button "Done" at bounding box center [770, 360] width 39 height 39
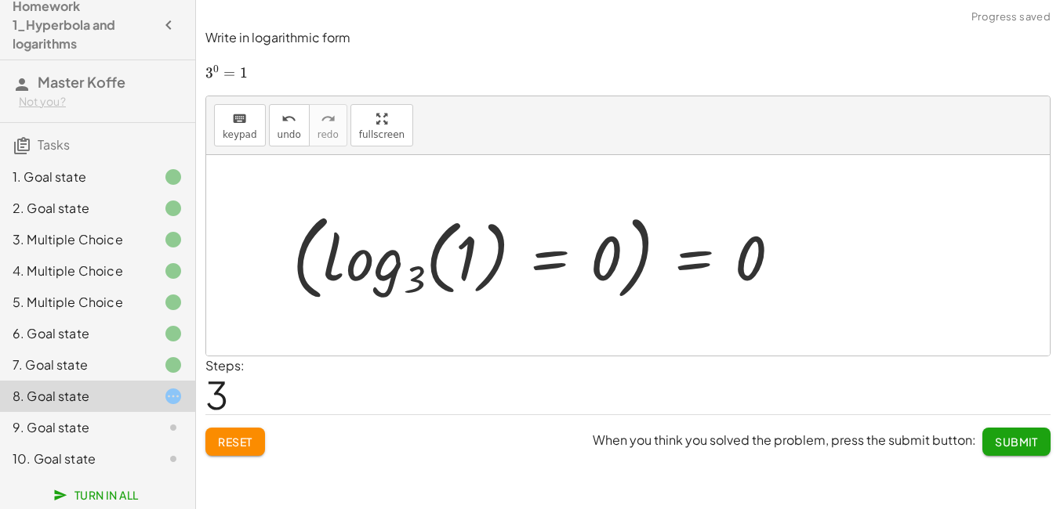
click at [707, 254] on div at bounding box center [542, 256] width 516 height 102
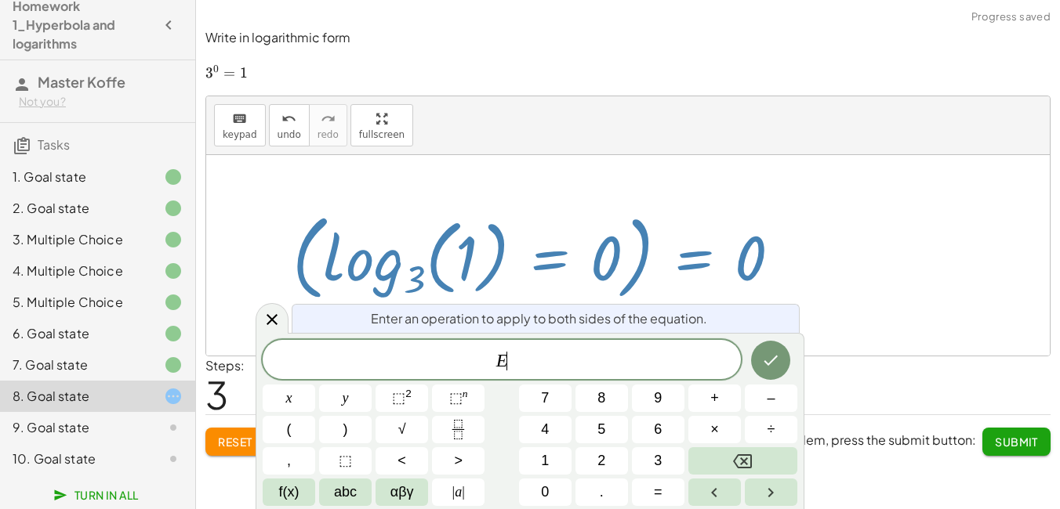
click at [707, 254] on div at bounding box center [542, 256] width 516 height 102
click at [574, 355] on span "E ​" at bounding box center [502, 361] width 478 height 22
click at [784, 364] on button "Done" at bounding box center [770, 360] width 39 height 39
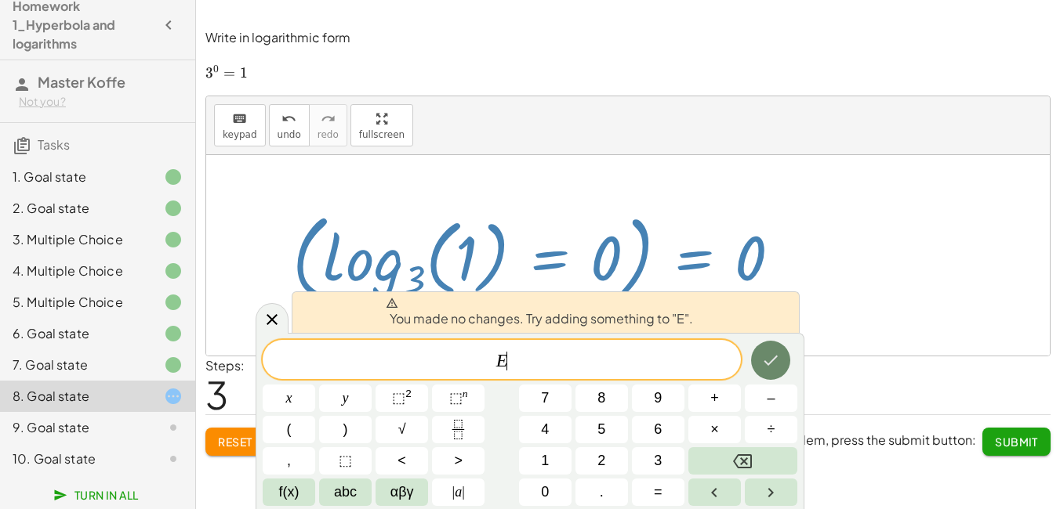
click at [780, 361] on icon "Done" at bounding box center [770, 360] width 19 height 19
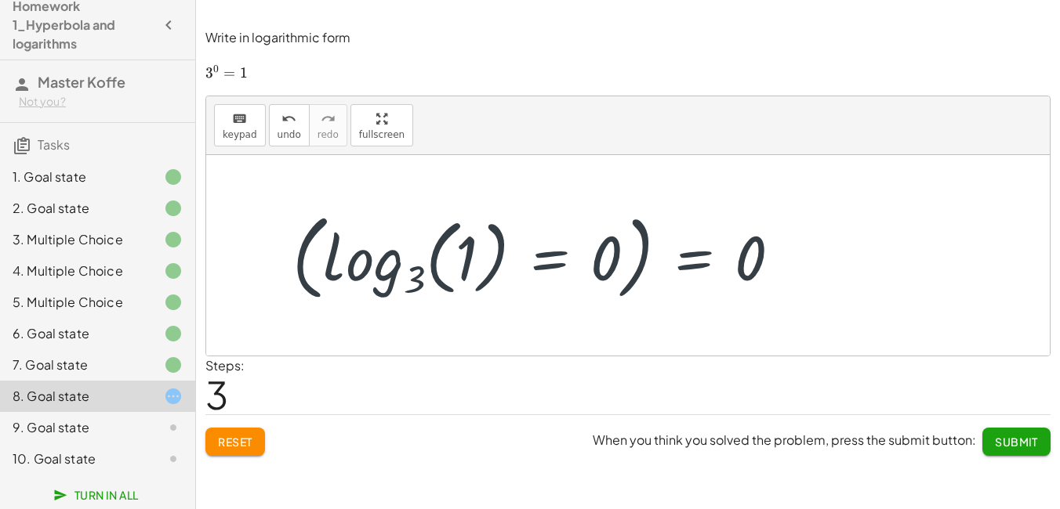
click at [632, 242] on div at bounding box center [542, 256] width 516 height 102
click at [704, 252] on div at bounding box center [542, 256] width 516 height 102
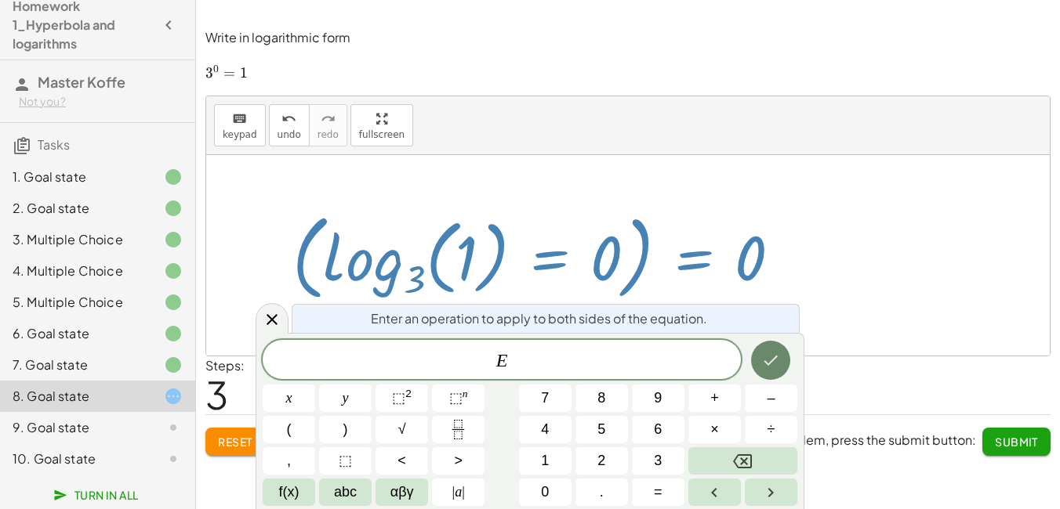
click at [315, 385] on div at bounding box center [289, 398] width 53 height 27
click at [765, 359] on icon "Done" at bounding box center [770, 360] width 19 height 19
click at [763, 357] on icon "Done" at bounding box center [770, 360] width 19 height 19
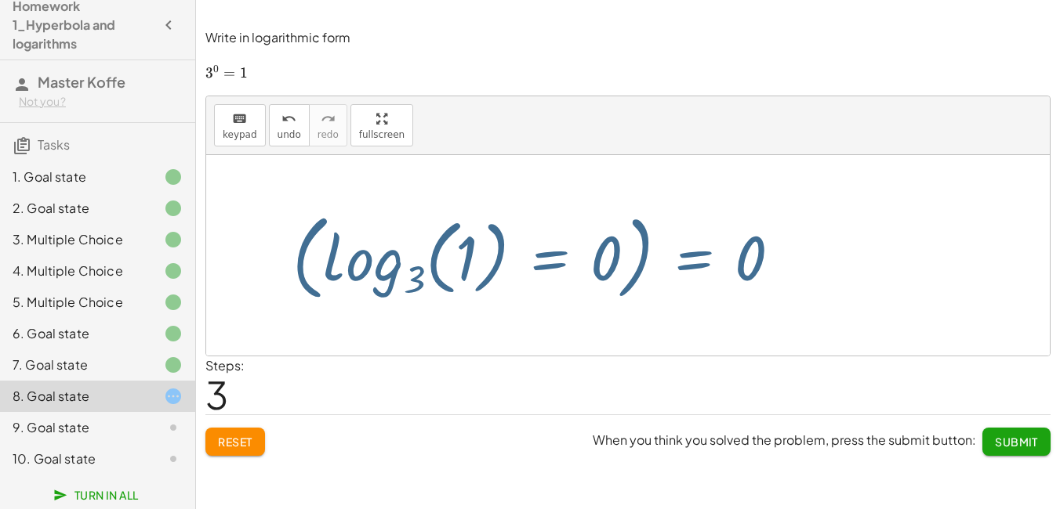
click at [621, 269] on div at bounding box center [542, 256] width 516 height 102
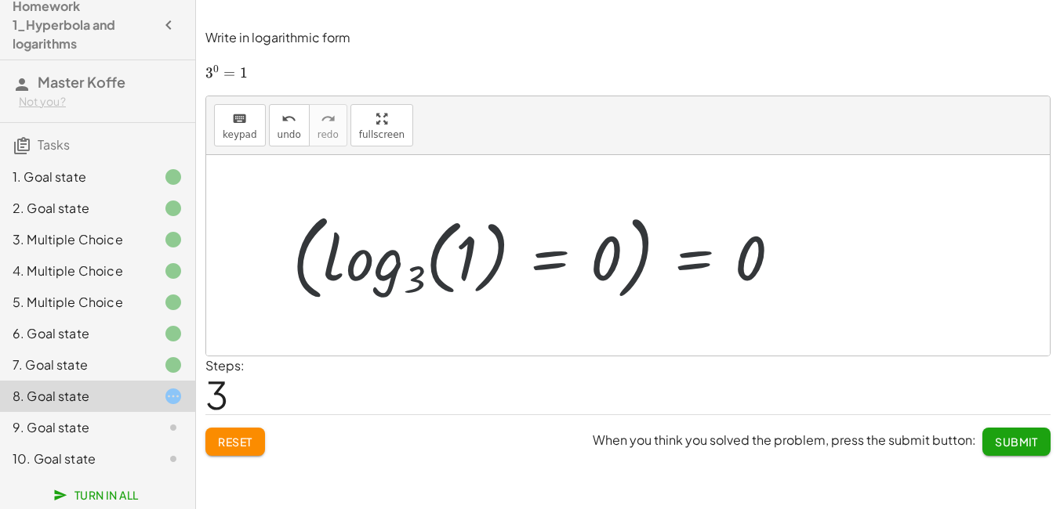
drag, startPoint x: 499, startPoint y: 258, endPoint x: 486, endPoint y: 258, distance: 13.3
click at [496, 258] on div at bounding box center [542, 256] width 516 height 102
click at [486, 258] on div at bounding box center [542, 256] width 516 height 102
click at [480, 258] on div at bounding box center [542, 256] width 516 height 102
drag, startPoint x: 482, startPoint y: 252, endPoint x: 330, endPoint y: 184, distance: 166.6
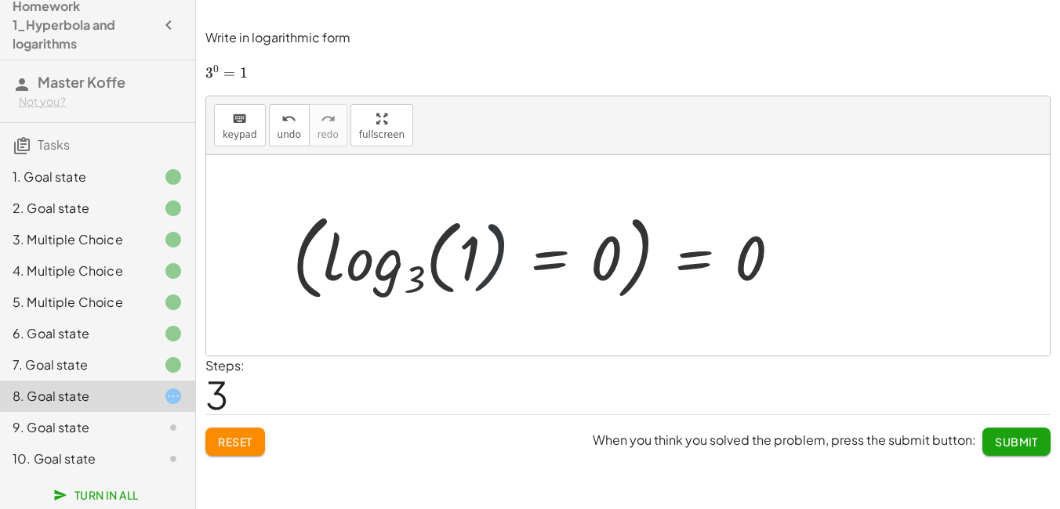
click at [603, 252] on div at bounding box center [542, 256] width 516 height 102
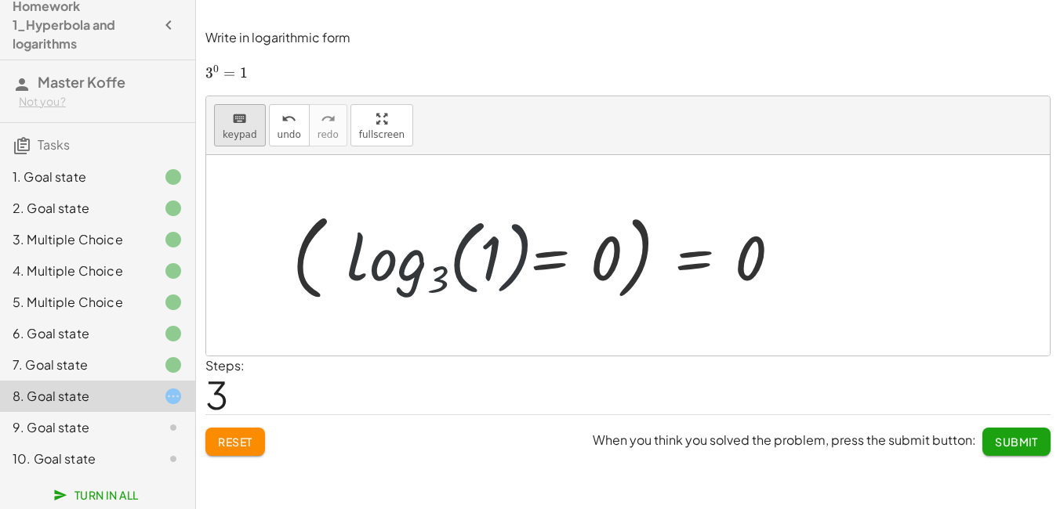
click at [234, 133] on span "keypad" at bounding box center [240, 134] width 34 height 11
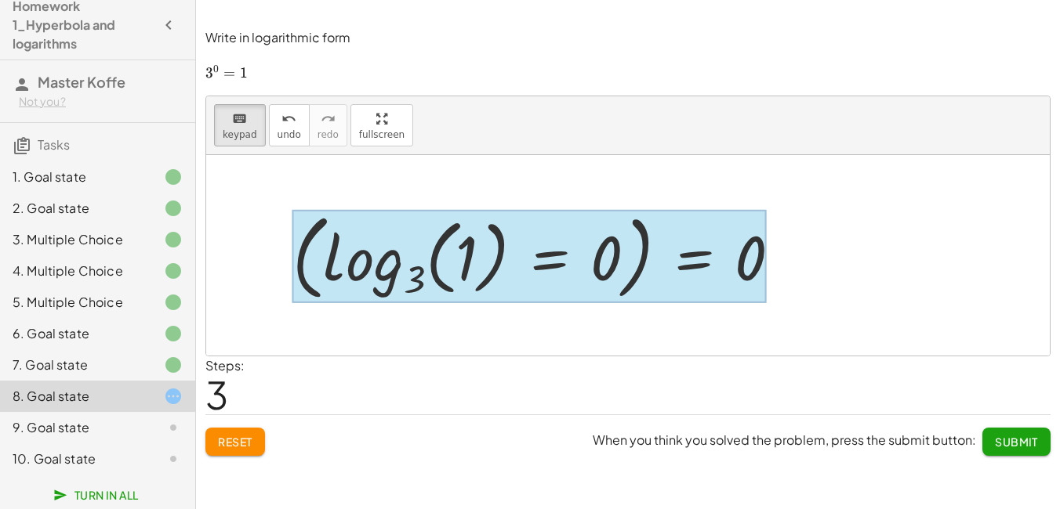
click at [693, 267] on div at bounding box center [528, 257] width 473 height 94
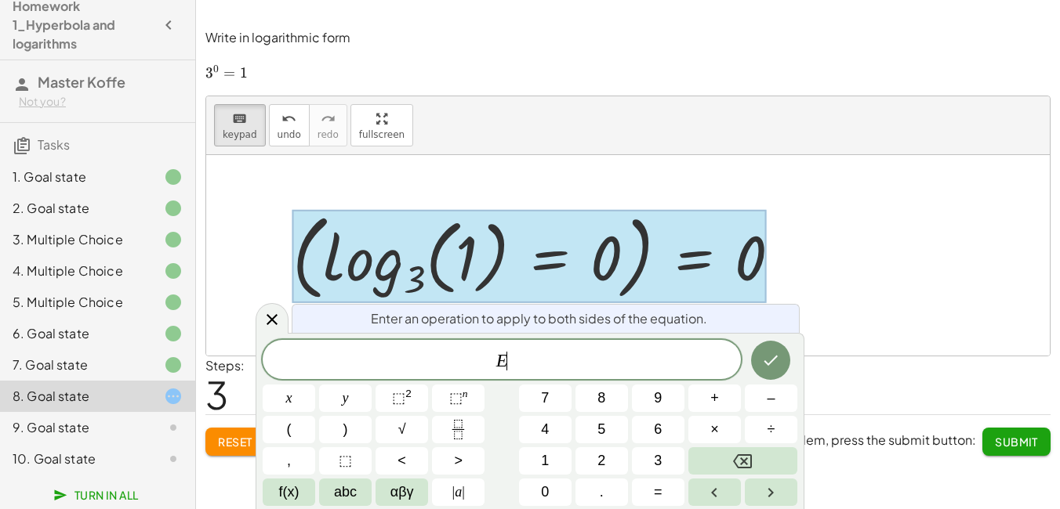
click at [693, 267] on div at bounding box center [528, 257] width 473 height 94
click at [781, 356] on button "Done" at bounding box center [770, 360] width 39 height 39
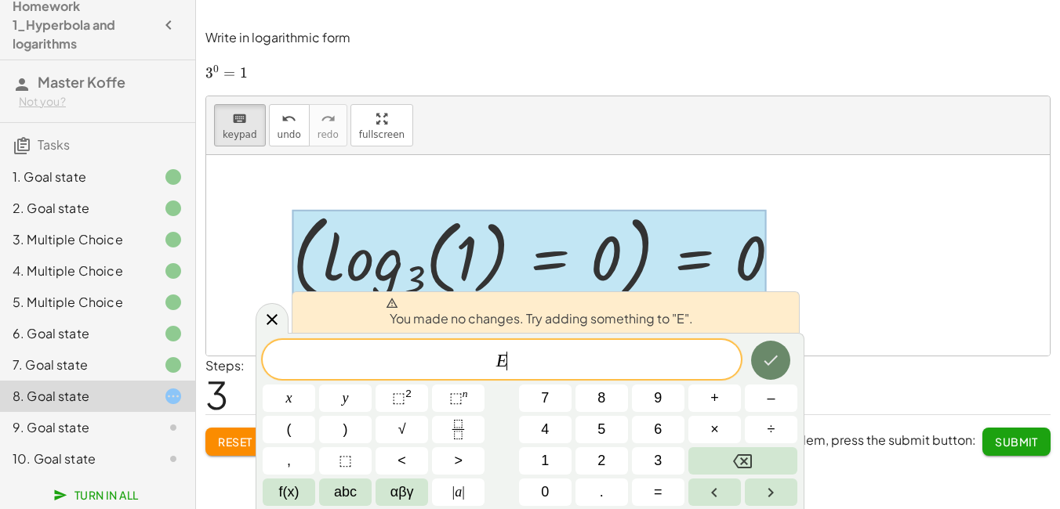
click at [781, 356] on button "Done" at bounding box center [770, 360] width 39 height 39
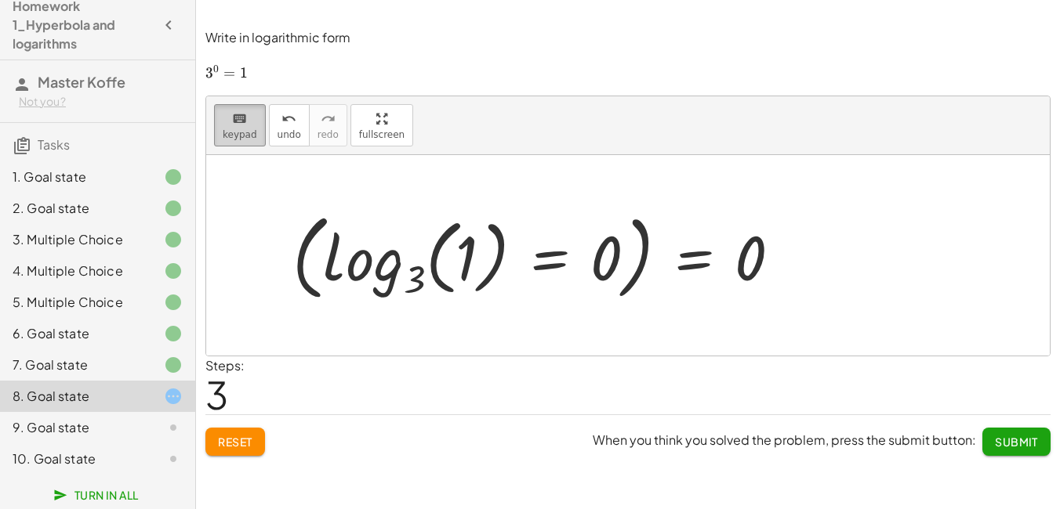
click at [240, 136] on span "keypad" at bounding box center [240, 134] width 34 height 11
click at [446, 251] on div at bounding box center [542, 256] width 516 height 102
click at [466, 256] on div at bounding box center [542, 256] width 516 height 102
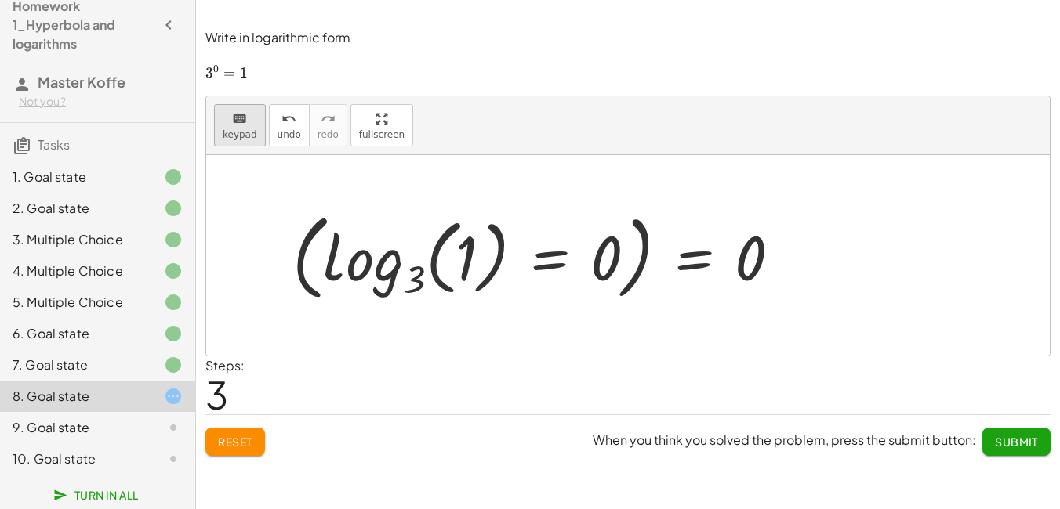
click at [237, 129] on span "keypad" at bounding box center [240, 134] width 34 height 11
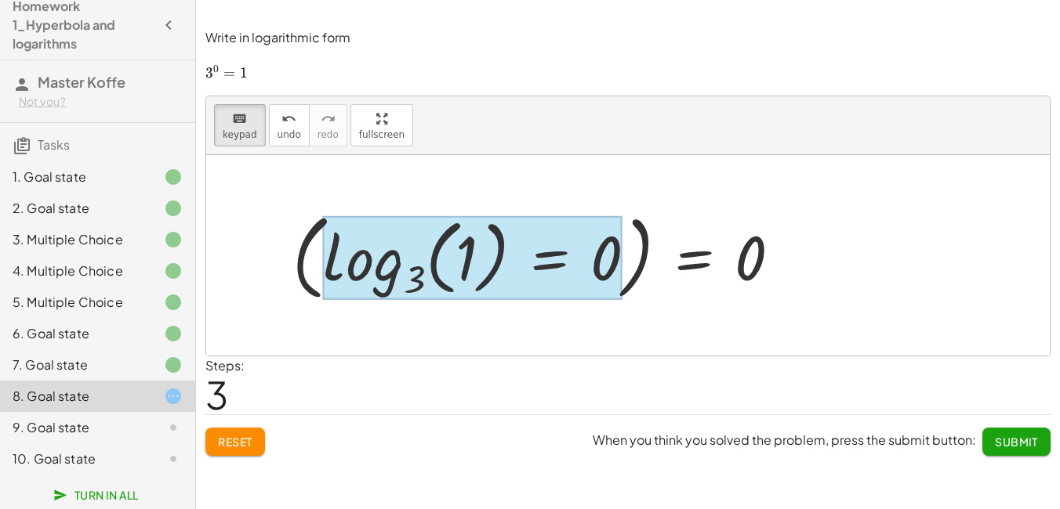
click at [562, 257] on div at bounding box center [472, 258] width 299 height 85
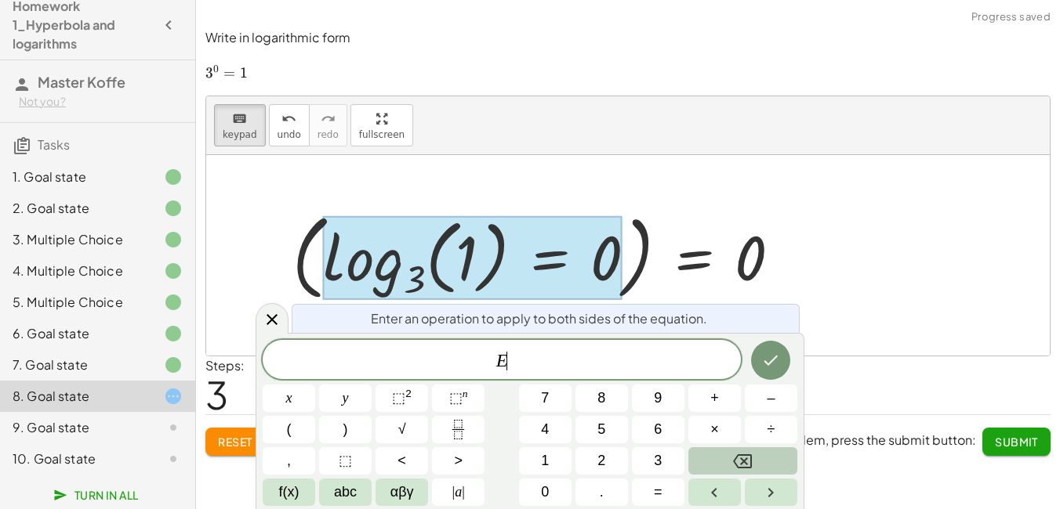
click at [730, 455] on button "Backspace" at bounding box center [742, 460] width 109 height 27
click at [503, 458] on div "x y ⬚ 2 ⬚ n 7 8 9 + – ( ) √ 4 5 6 × ÷ , ⬚ < > 1 2 3 f(x) abc αβγ | a | 0 . =" at bounding box center [530, 422] width 534 height 167
click at [560, 458] on button "1" at bounding box center [545, 460] width 53 height 27
click at [776, 356] on icon "Done" at bounding box center [770, 360] width 19 height 19
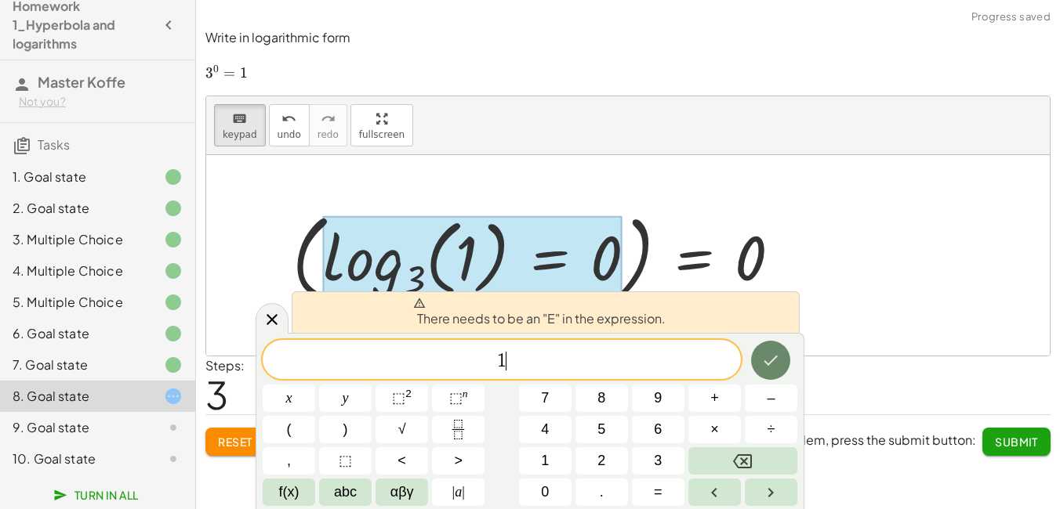
click at [776, 356] on icon "Done" at bounding box center [770, 360] width 19 height 19
click at [752, 457] on icon "Backspace" at bounding box center [742, 462] width 19 height 14
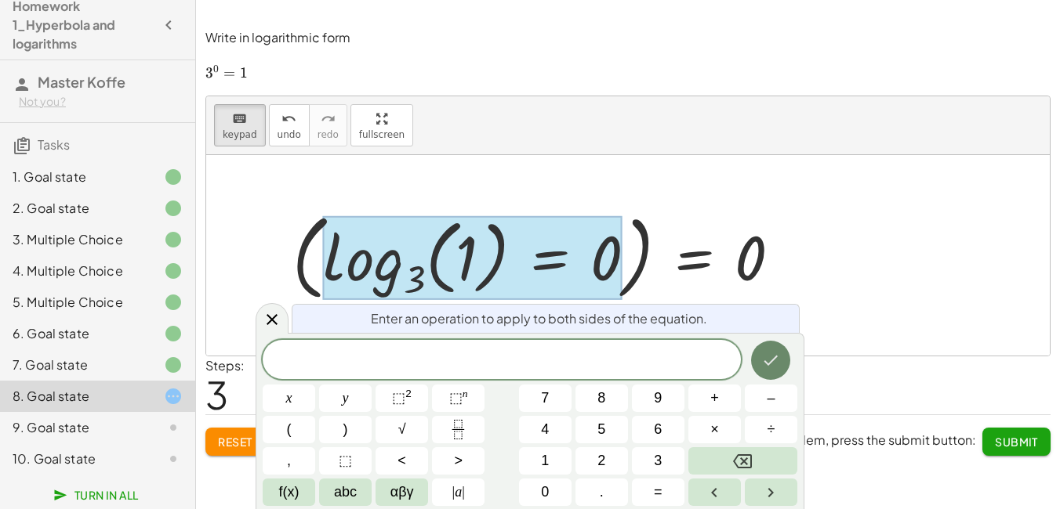
click at [777, 355] on icon "Done" at bounding box center [770, 360] width 19 height 19
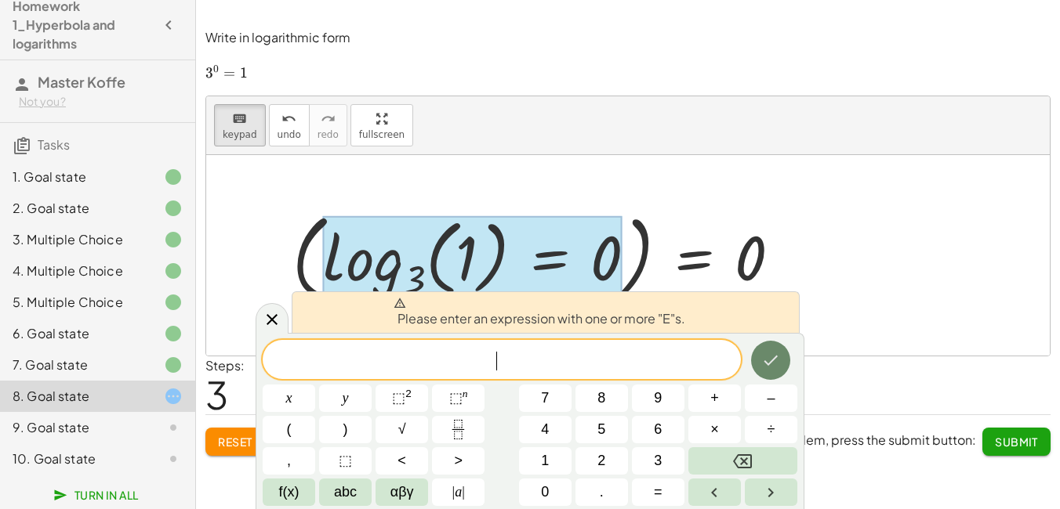
click at [777, 355] on icon "Done" at bounding box center [770, 360] width 19 height 19
click at [670, 194] on div at bounding box center [627, 255] width 843 height 201
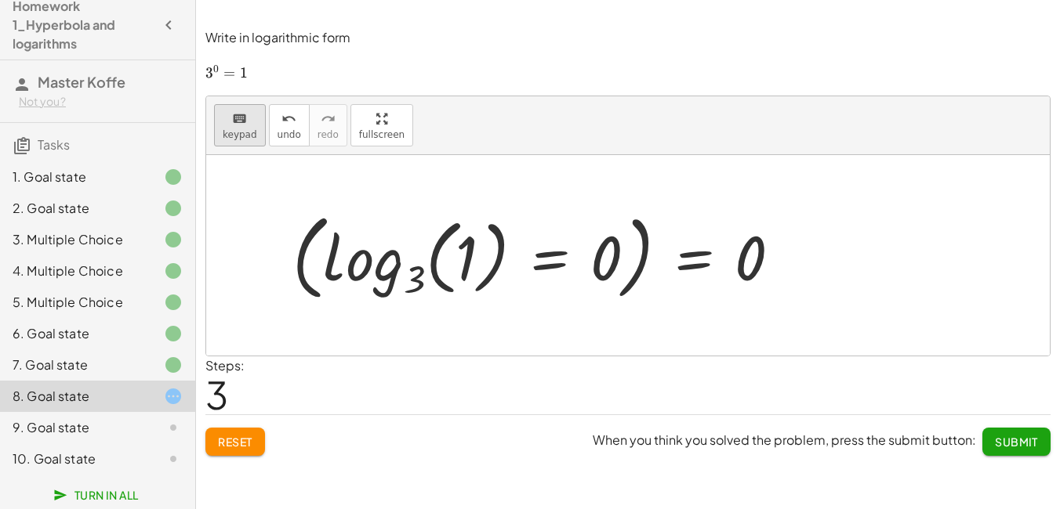
click at [232, 139] on span "keypad" at bounding box center [240, 134] width 34 height 11
click at [226, 124] on div "keyboard" at bounding box center [240, 118] width 34 height 19
click at [309, 254] on div at bounding box center [542, 256] width 516 height 102
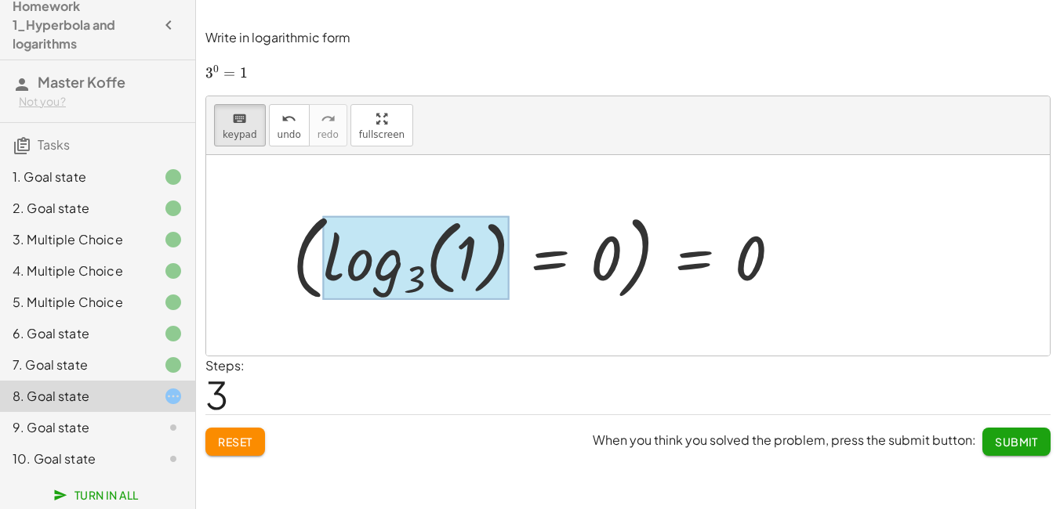
click at [394, 270] on div at bounding box center [416, 258] width 187 height 85
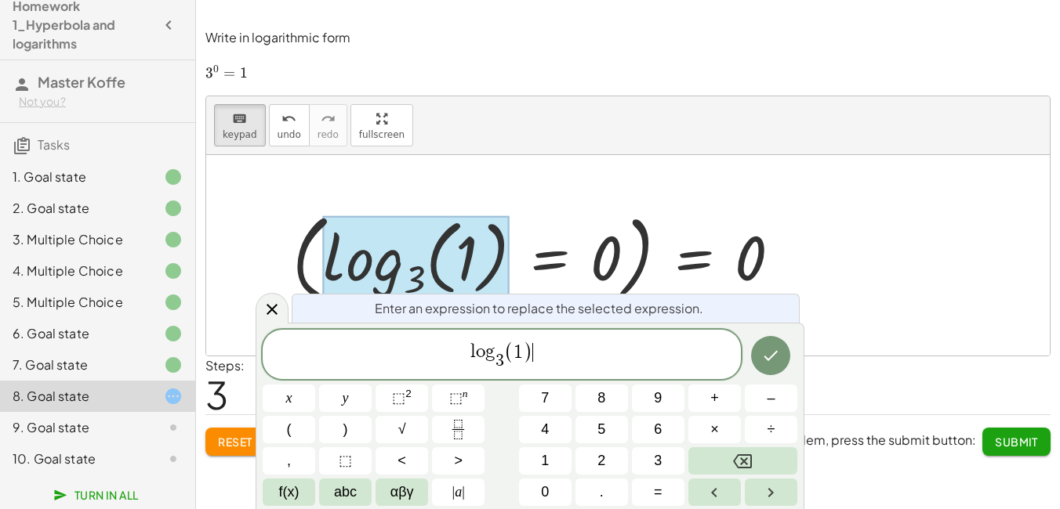
click at [560, 353] on span "l o g 3 ​ ( 1 ) ​" at bounding box center [502, 355] width 478 height 33
click at [770, 362] on icon "Done" at bounding box center [770, 355] width 19 height 19
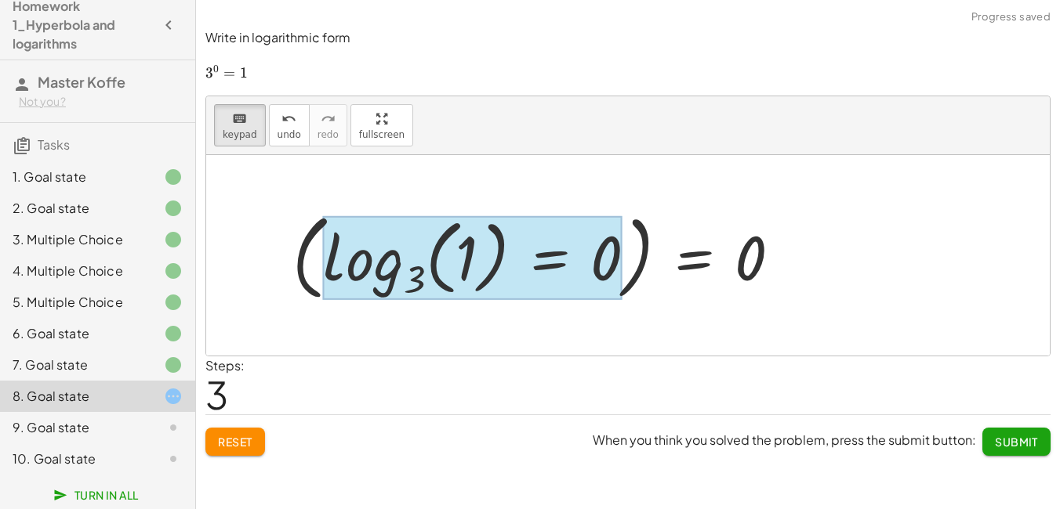
click at [543, 262] on div at bounding box center [472, 258] width 299 height 85
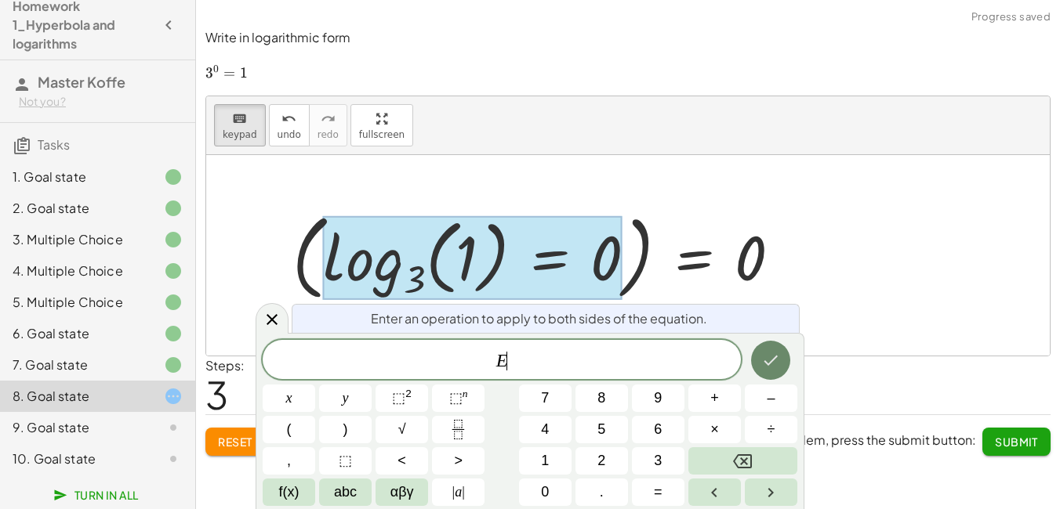
click at [762, 373] on button "Done" at bounding box center [770, 360] width 39 height 39
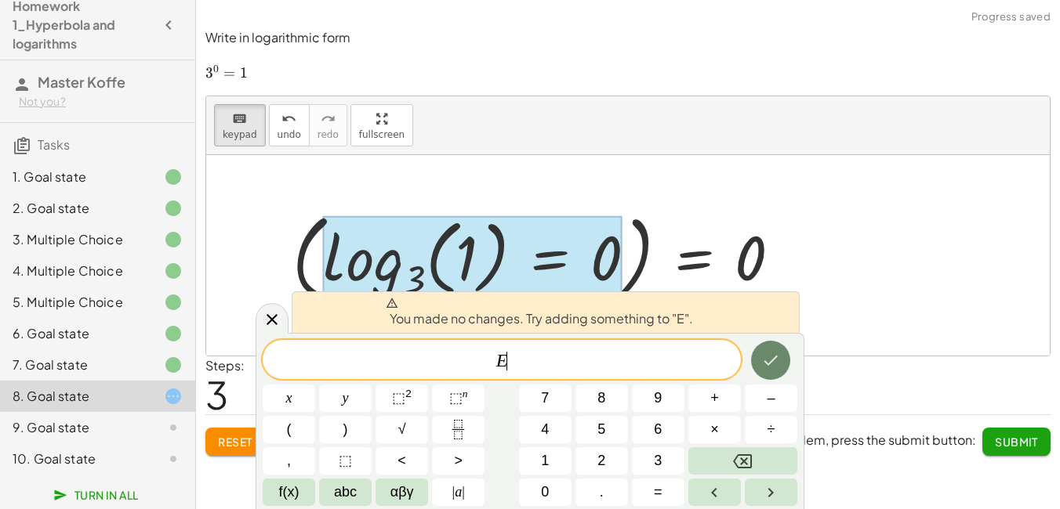
click at [760, 369] on button "Done" at bounding box center [770, 360] width 39 height 39
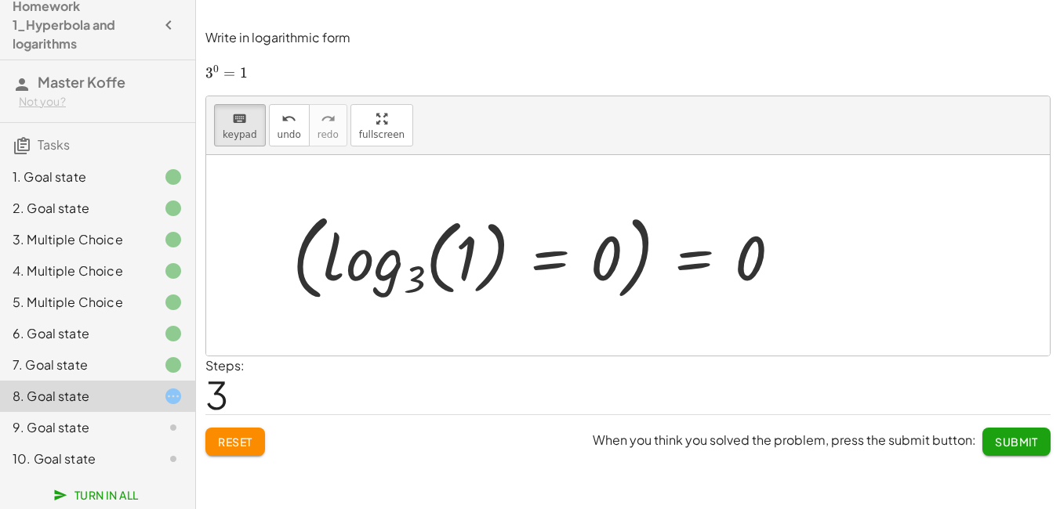
click at [629, 268] on div at bounding box center [542, 256] width 516 height 102
click at [614, 264] on div at bounding box center [605, 259] width 31 height 70
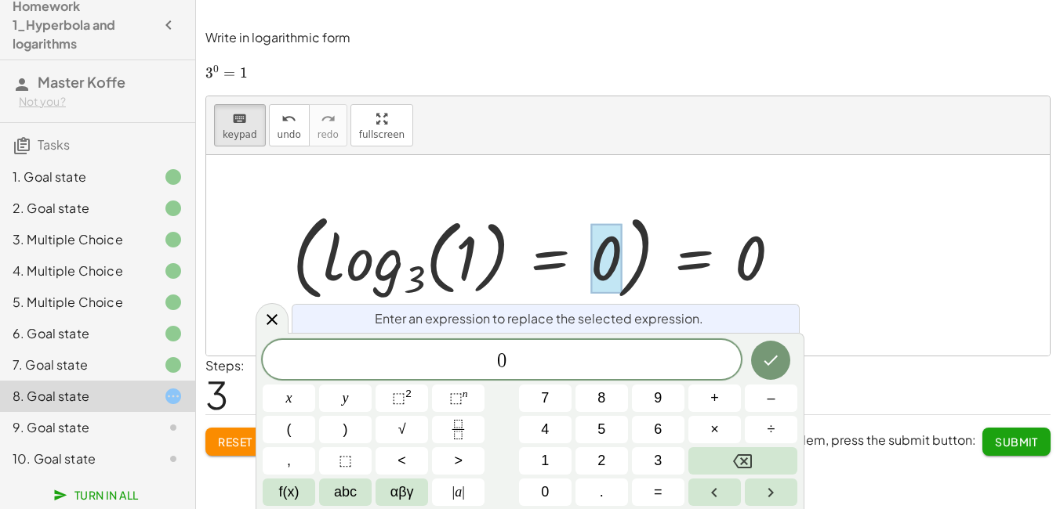
click at [614, 264] on div at bounding box center [605, 259] width 31 height 70
click at [772, 360] on icon "Done" at bounding box center [770, 360] width 19 height 19
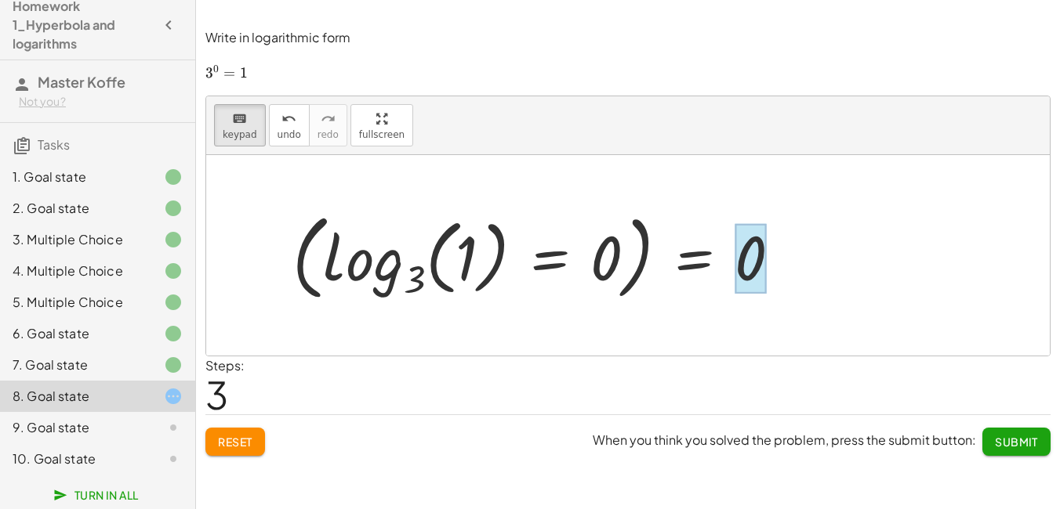
click at [735, 274] on div at bounding box center [749, 259] width 31 height 70
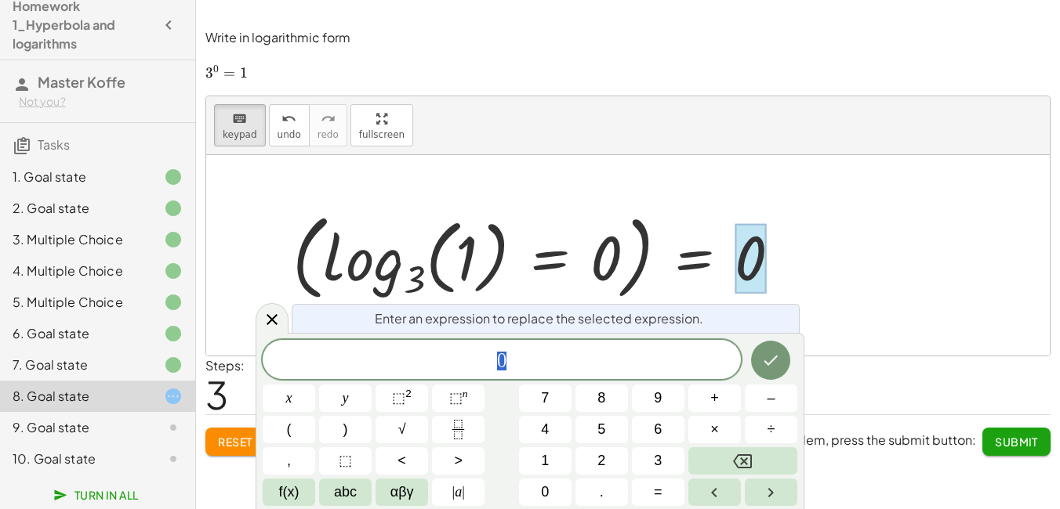
click at [709, 251] on div at bounding box center [542, 256] width 516 height 102
click at [742, 457] on icon "Backspace" at bounding box center [742, 461] width 19 height 19
click at [774, 370] on button "Done" at bounding box center [770, 360] width 39 height 39
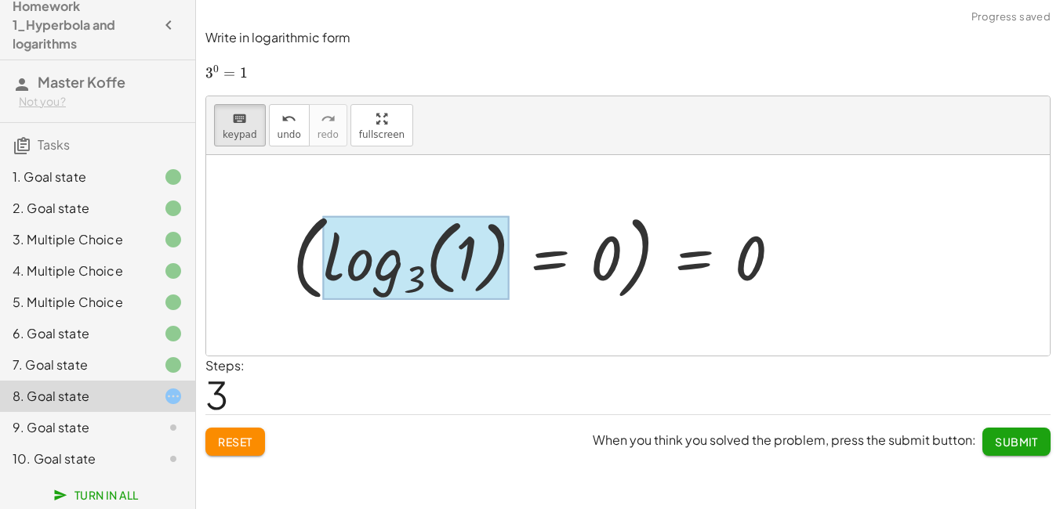
click at [354, 263] on div at bounding box center [416, 258] width 187 height 85
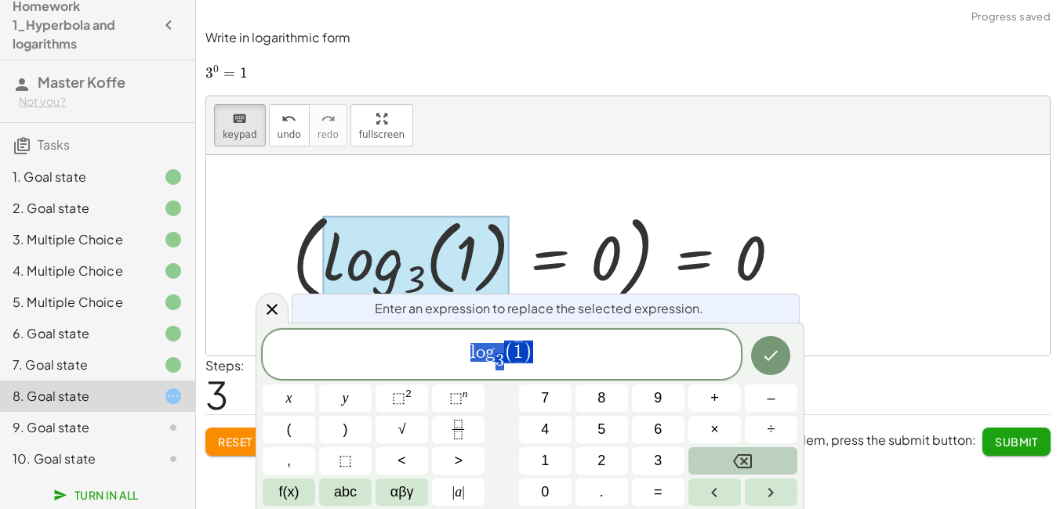
click at [731, 466] on button "Backspace" at bounding box center [742, 460] width 109 height 27
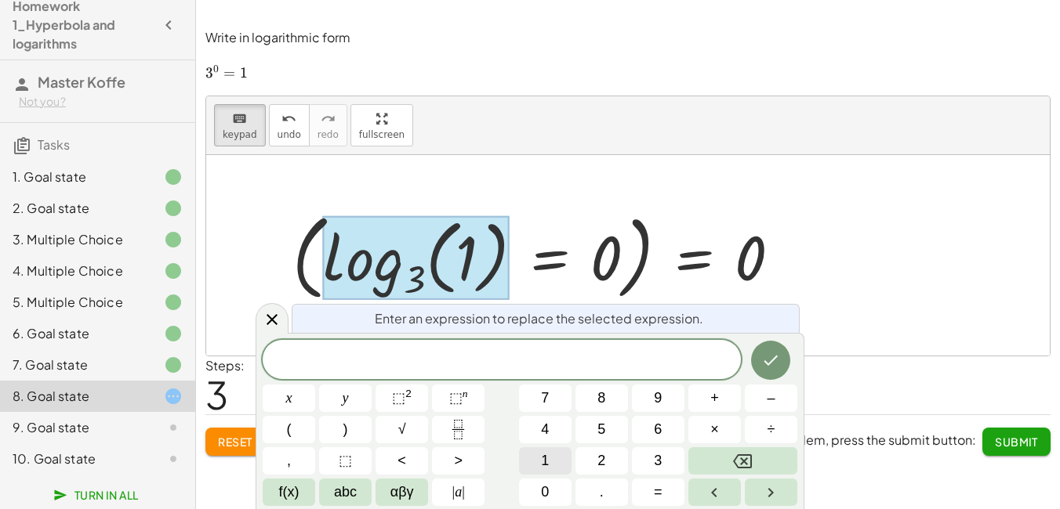
click at [560, 467] on button "1" at bounding box center [545, 460] width 53 height 27
click at [773, 364] on icon "Done" at bounding box center [770, 360] width 19 height 19
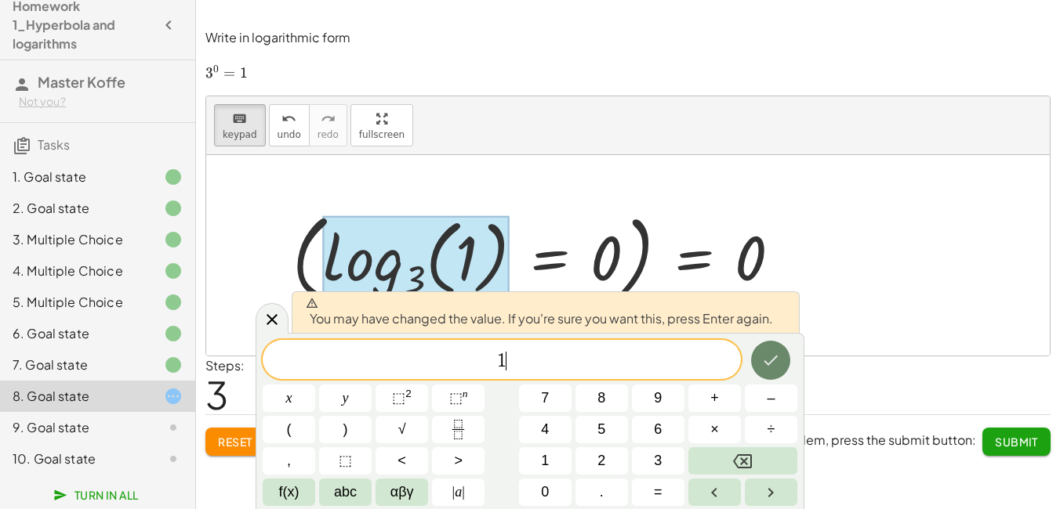
click at [773, 364] on icon "Done" at bounding box center [770, 360] width 19 height 19
click at [773, 364] on div "Steps: 3" at bounding box center [627, 386] width 845 height 58
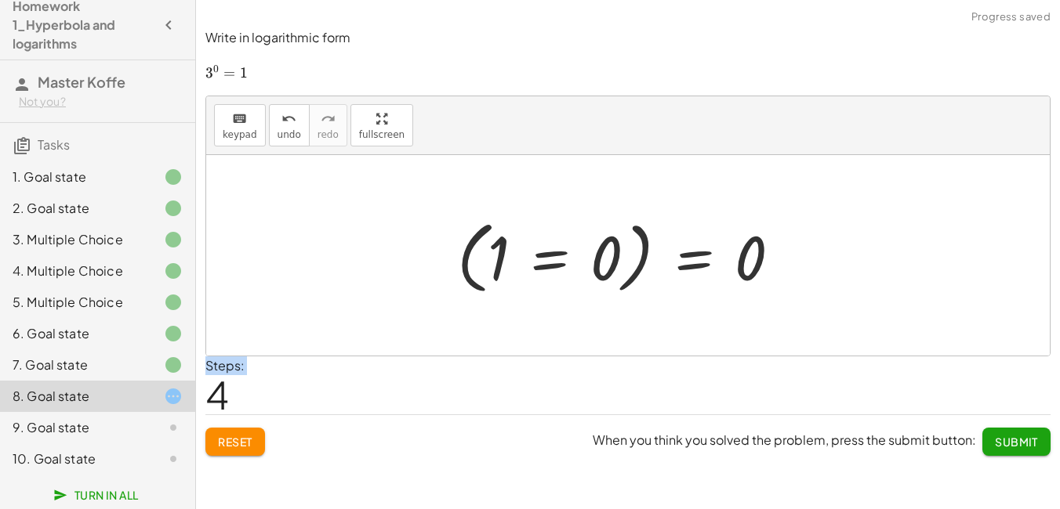
drag, startPoint x: 773, startPoint y: 364, endPoint x: 632, endPoint y: 254, distance: 179.2
click at [632, 254] on div at bounding box center [625, 255] width 352 height 87
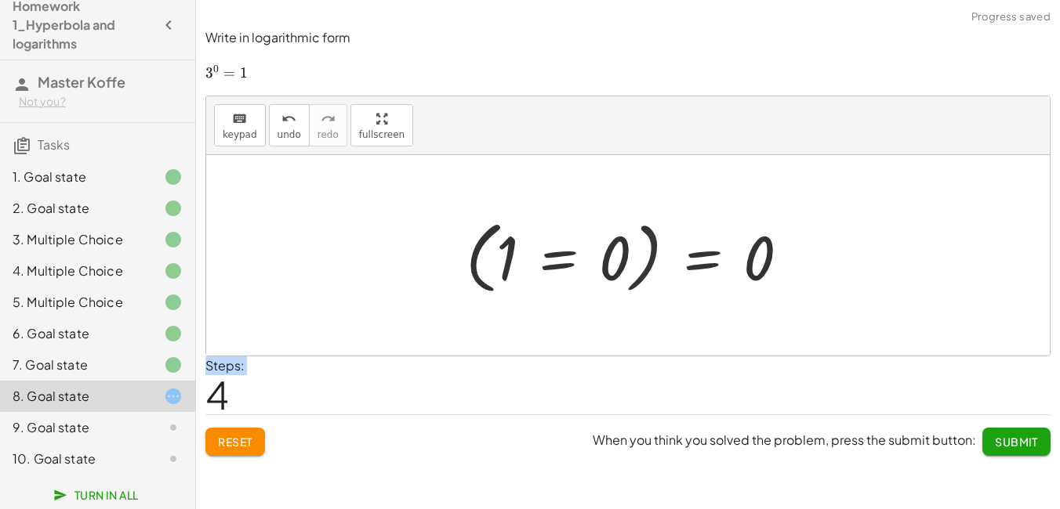
click at [580, 266] on div at bounding box center [634, 255] width 352 height 87
drag, startPoint x: 506, startPoint y: 263, endPoint x: 489, endPoint y: 261, distance: 17.3
click at [491, 259] on div at bounding box center [634, 255] width 352 height 87
click at [474, 265] on div at bounding box center [634, 255] width 352 height 87
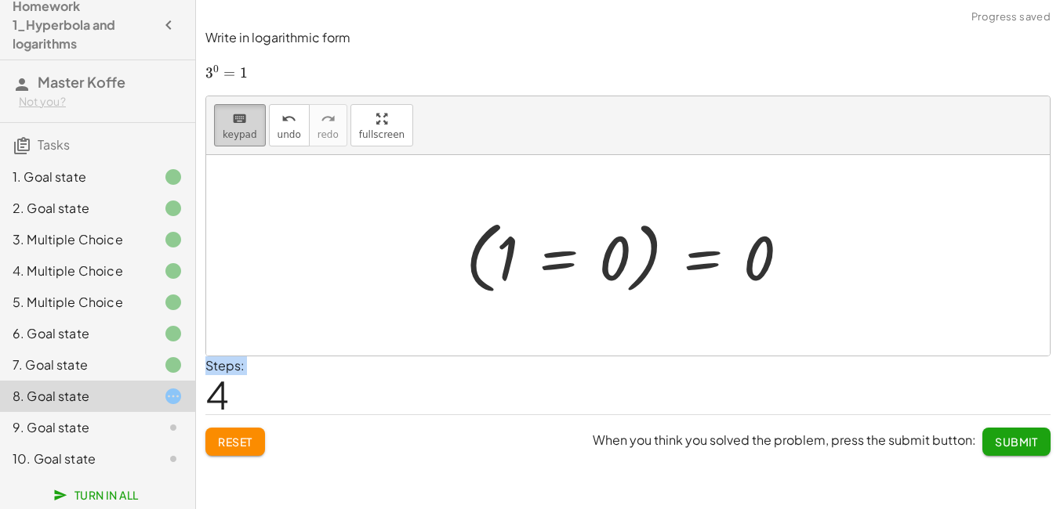
click at [236, 125] on icon "keyboard" at bounding box center [239, 119] width 15 height 19
click at [471, 263] on div at bounding box center [634, 255] width 352 height 87
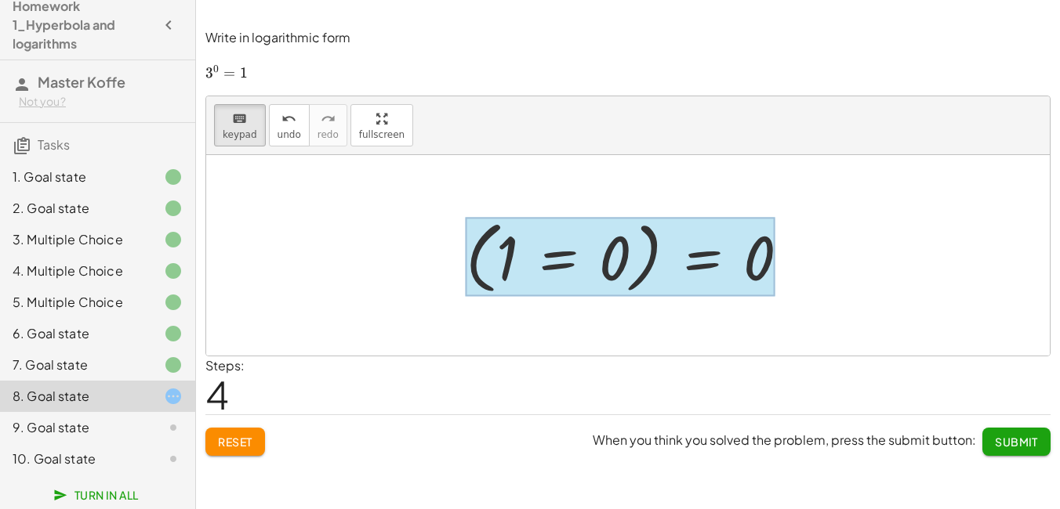
click at [713, 255] on div at bounding box center [620, 257] width 309 height 79
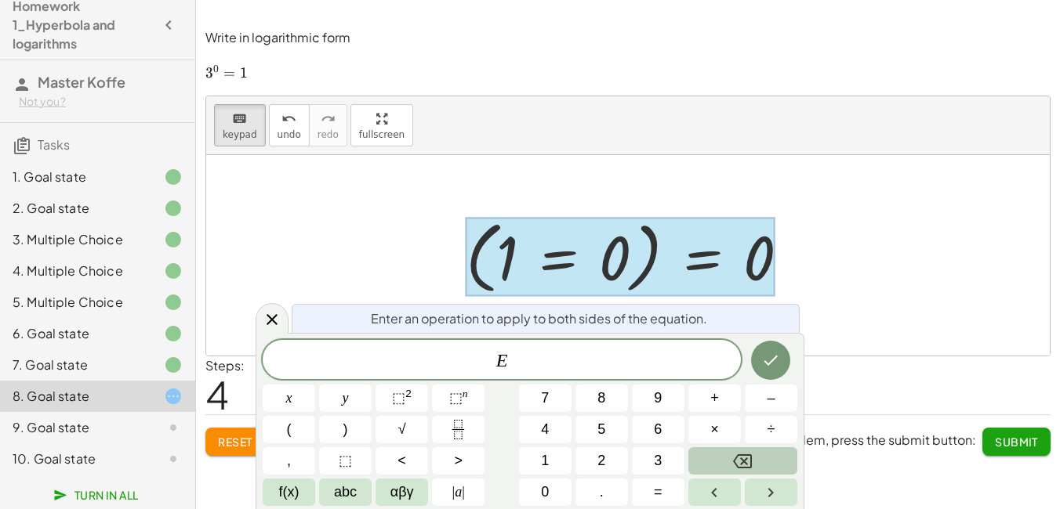
click at [732, 459] on button "Backspace" at bounding box center [742, 460] width 109 height 27
click at [331, 496] on button "abc" at bounding box center [345, 492] width 53 height 27
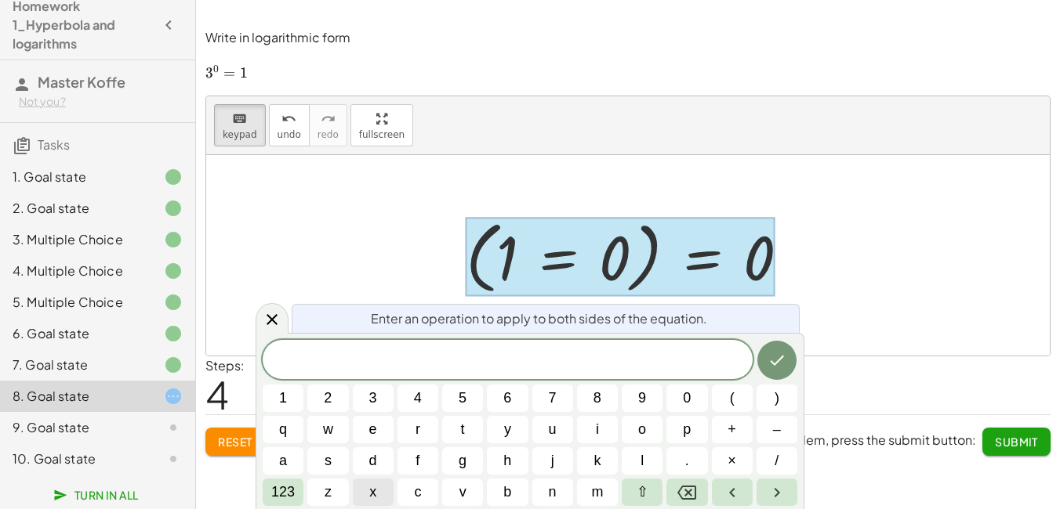
click at [370, 495] on span "x" at bounding box center [372, 492] width 7 height 21
click at [688, 499] on icon "Backspace" at bounding box center [686, 493] width 19 height 14
click at [289, 497] on span "123" at bounding box center [283, 492] width 24 height 21
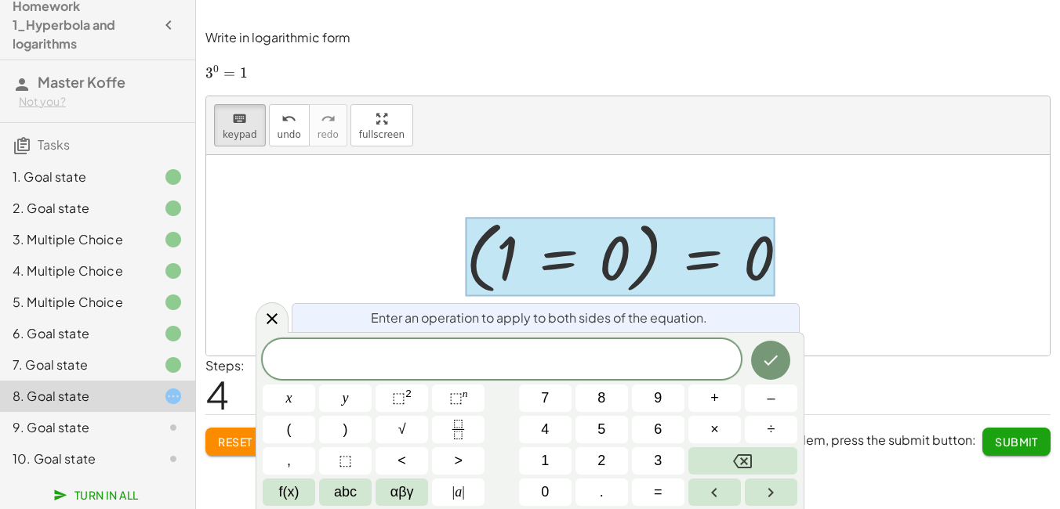
drag, startPoint x: 250, startPoint y: 495, endPoint x: 261, endPoint y: 501, distance: 12.3
click at [258, 498] on body "Homework 1_Hyperbola and logarithms Master Koffe Not you? Tasks 1. Goal state 2…" at bounding box center [530, 254] width 1060 height 509
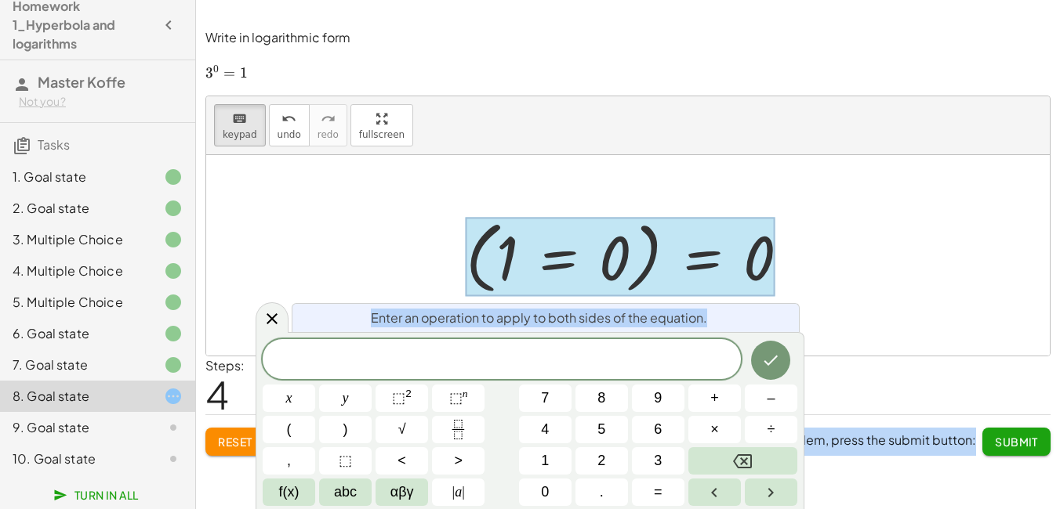
click at [304, 497] on button "f(x)" at bounding box center [289, 492] width 53 height 27
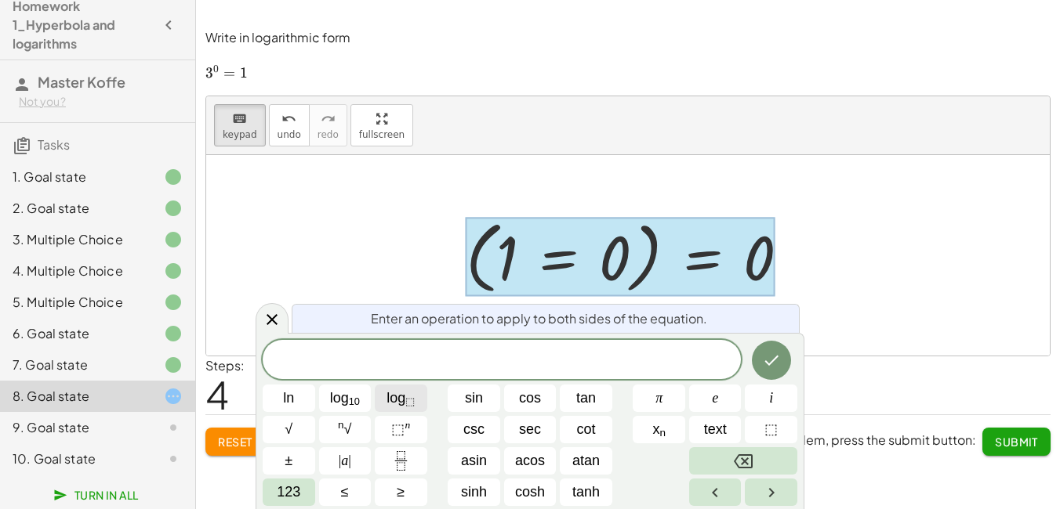
click at [406, 398] on sub "⬚" at bounding box center [409, 402] width 9 height 12
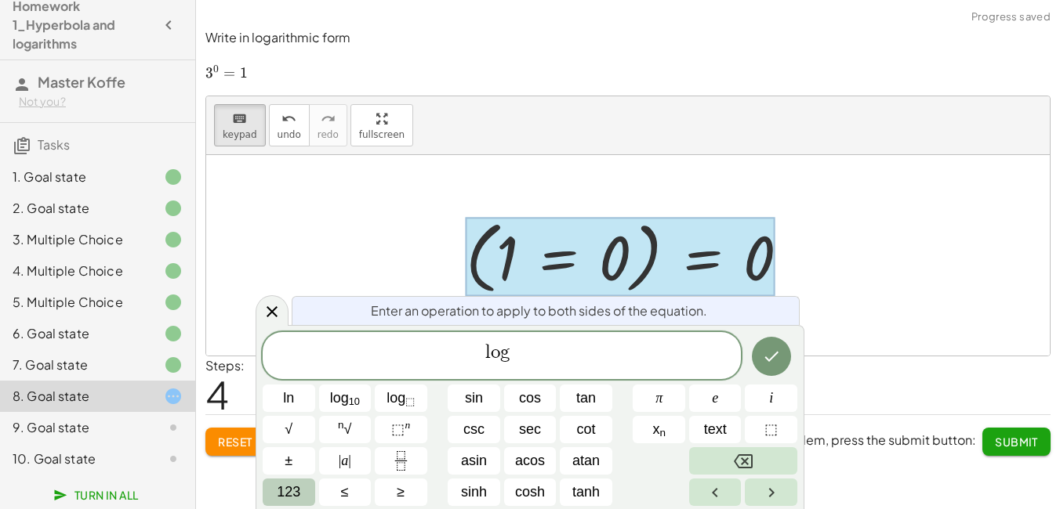
click at [281, 494] on span "123" at bounding box center [289, 492] width 24 height 21
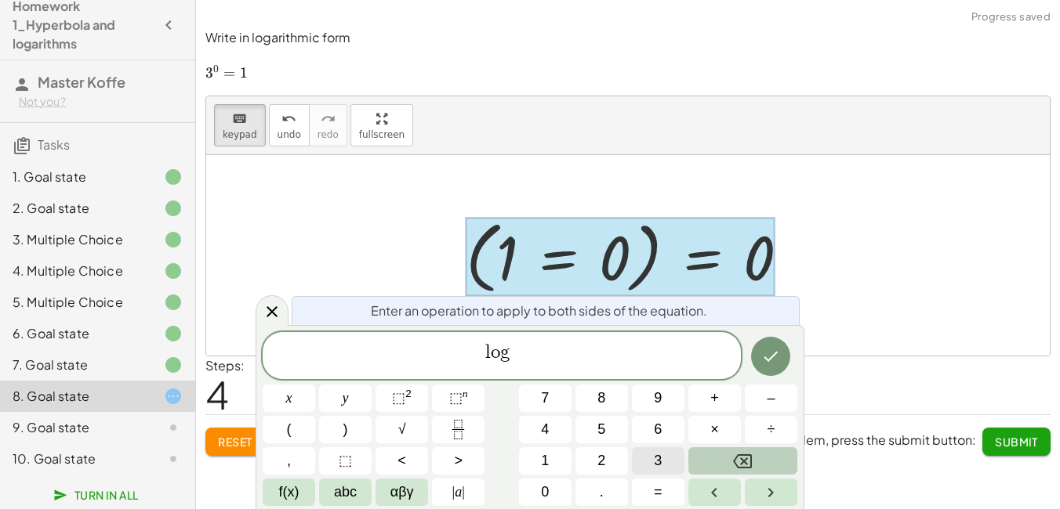
click at [652, 462] on button "3" at bounding box center [658, 460] width 53 height 27
click at [521, 355] on span "l o g 3 ​ ​" at bounding box center [502, 357] width 478 height 31
click at [295, 433] on button "(" at bounding box center [289, 429] width 53 height 27
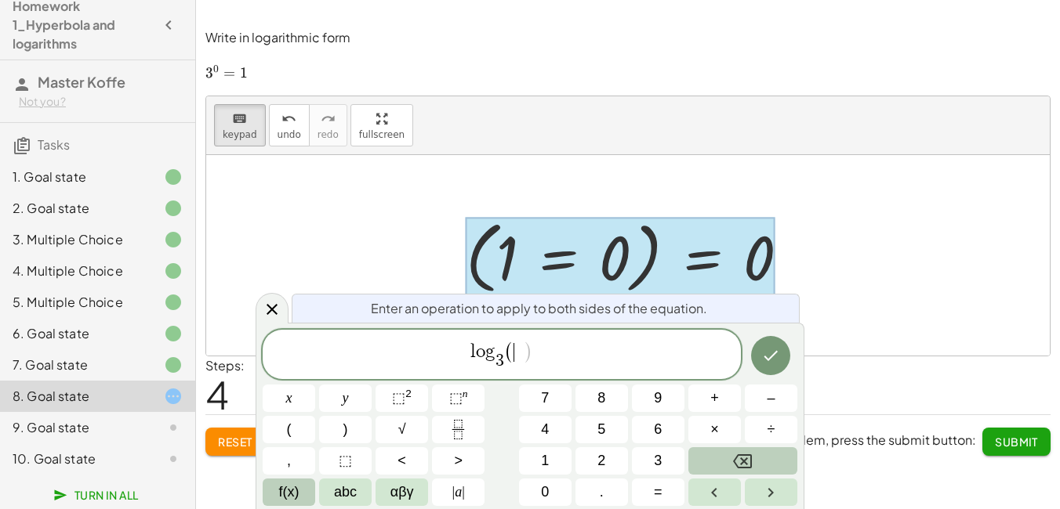
click at [288, 484] on span "f(x)" at bounding box center [289, 492] width 20 height 21
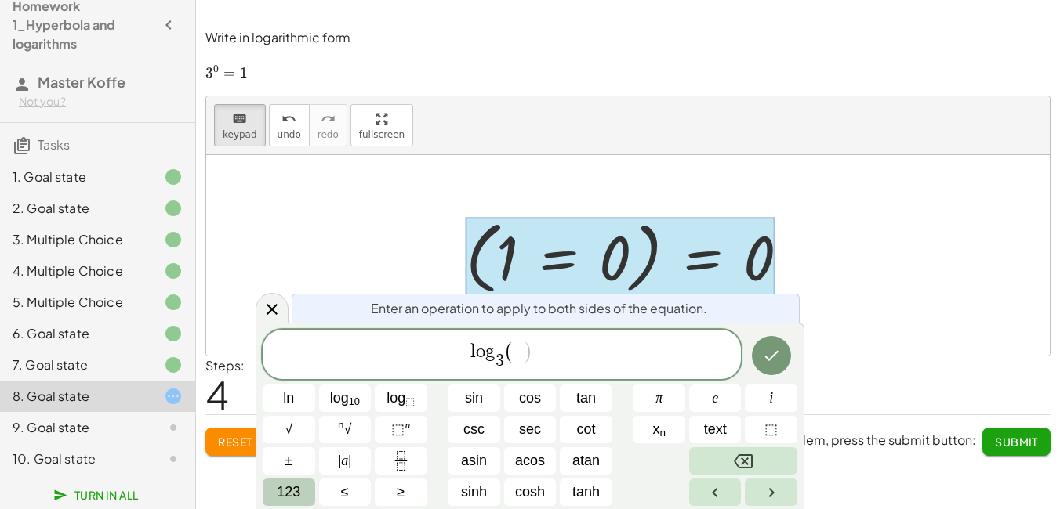
click at [294, 495] on span "123" at bounding box center [289, 492] width 24 height 21
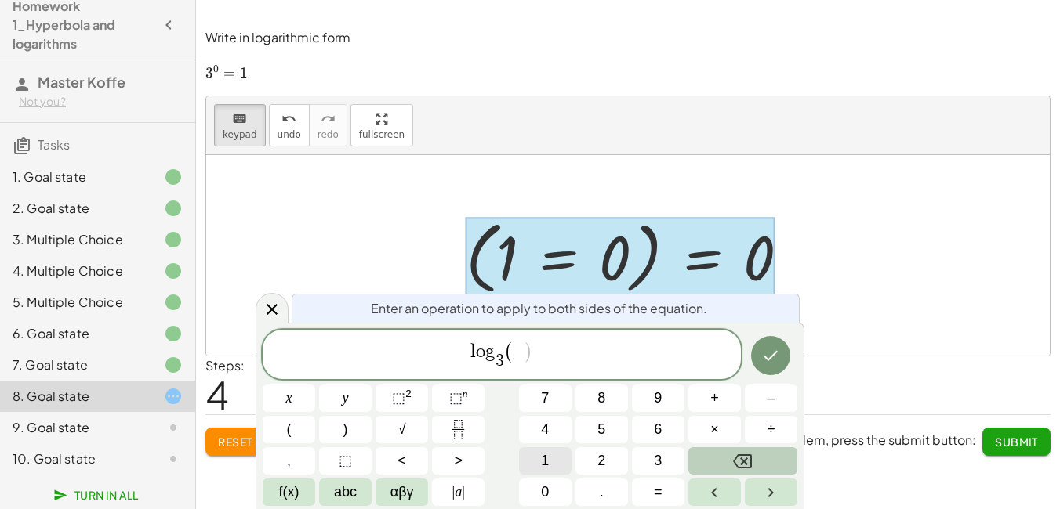
click at [534, 468] on button "1" at bounding box center [545, 460] width 53 height 27
click at [360, 431] on button ")" at bounding box center [345, 429] width 53 height 27
click at [639, 495] on button "=" at bounding box center [658, 492] width 53 height 27
click at [549, 490] on span "0" at bounding box center [545, 492] width 8 height 21
click at [782, 352] on button "Done" at bounding box center [770, 355] width 39 height 39
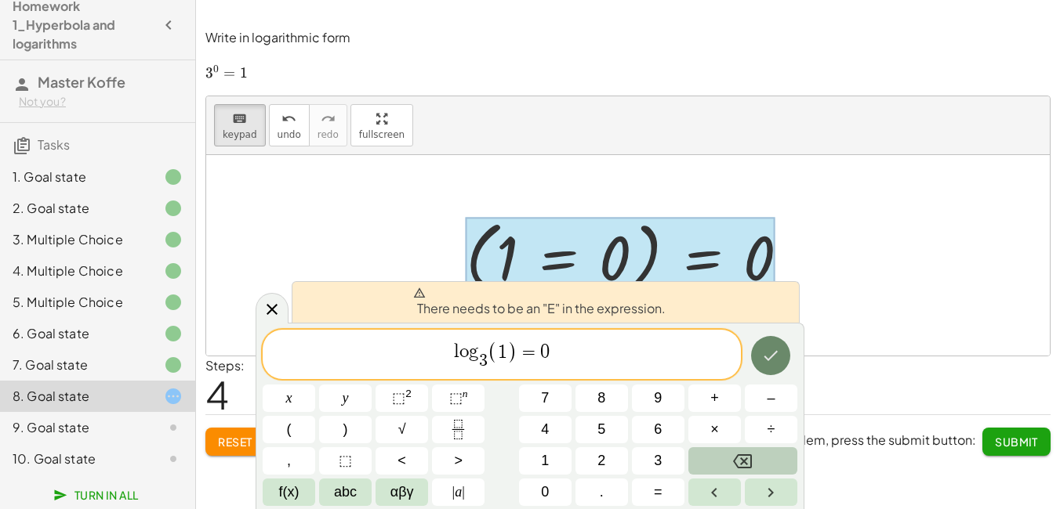
click at [782, 352] on button "Done" at bounding box center [770, 355] width 39 height 39
click at [446, 344] on span "l o g 3 ​ ( 1 ) = 0 ​" at bounding box center [502, 355] width 478 height 33
click at [284, 497] on span "f(x)" at bounding box center [289, 492] width 20 height 21
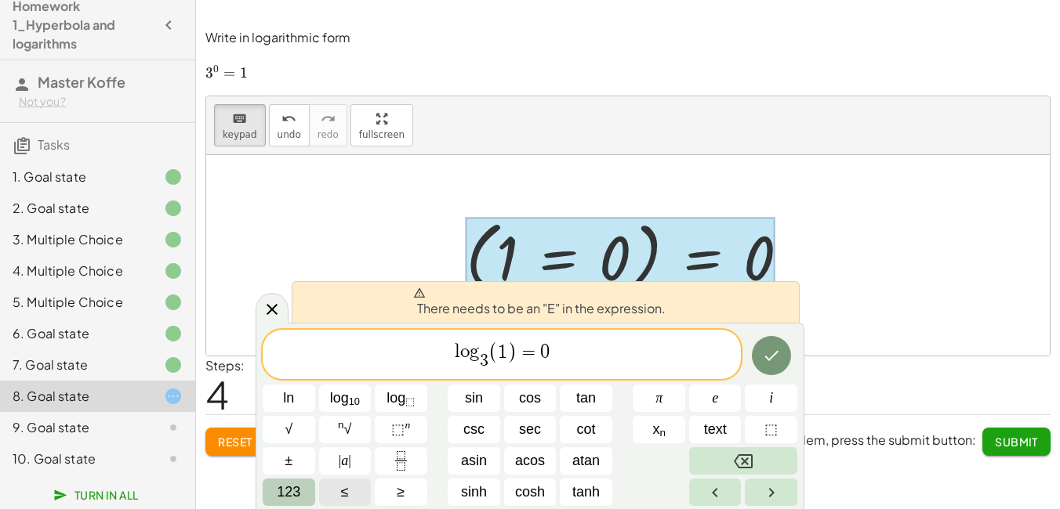
click at [329, 495] on button "≤" at bounding box center [345, 492] width 53 height 27
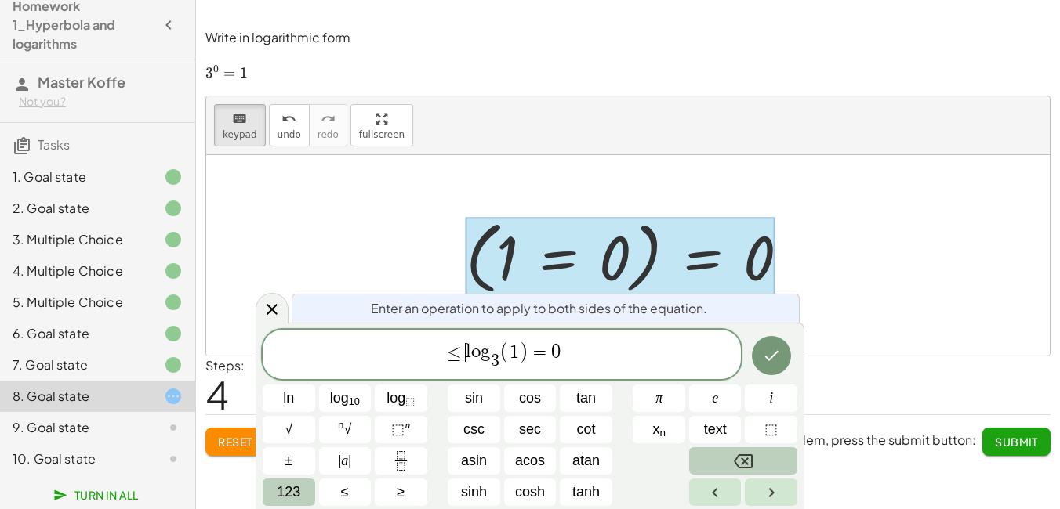
click at [740, 459] on icon "Backspace" at bounding box center [743, 461] width 19 height 19
click at [754, 461] on button "Backspace" at bounding box center [743, 460] width 108 height 27
click at [292, 497] on span "123" at bounding box center [289, 492] width 24 height 21
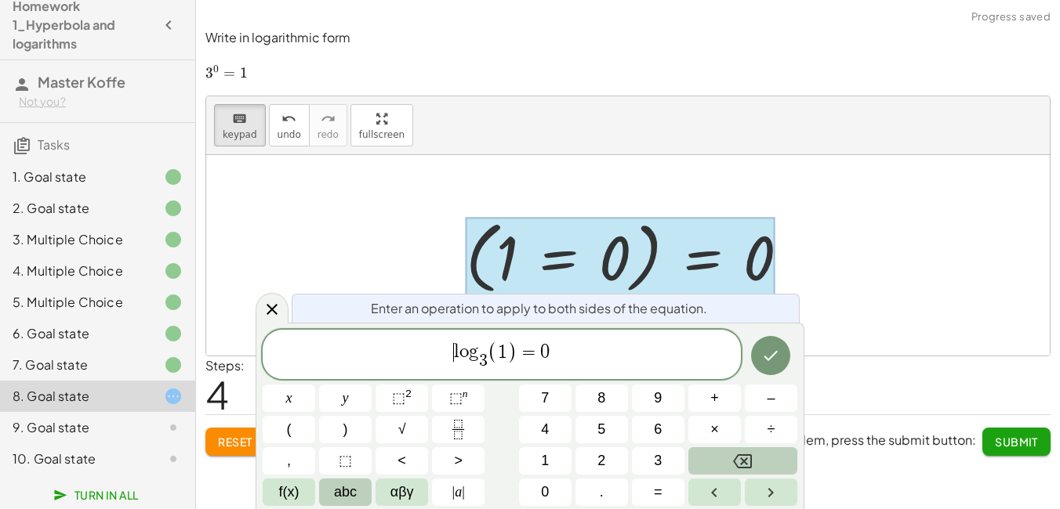
click at [360, 491] on button "abc" at bounding box center [345, 492] width 53 height 27
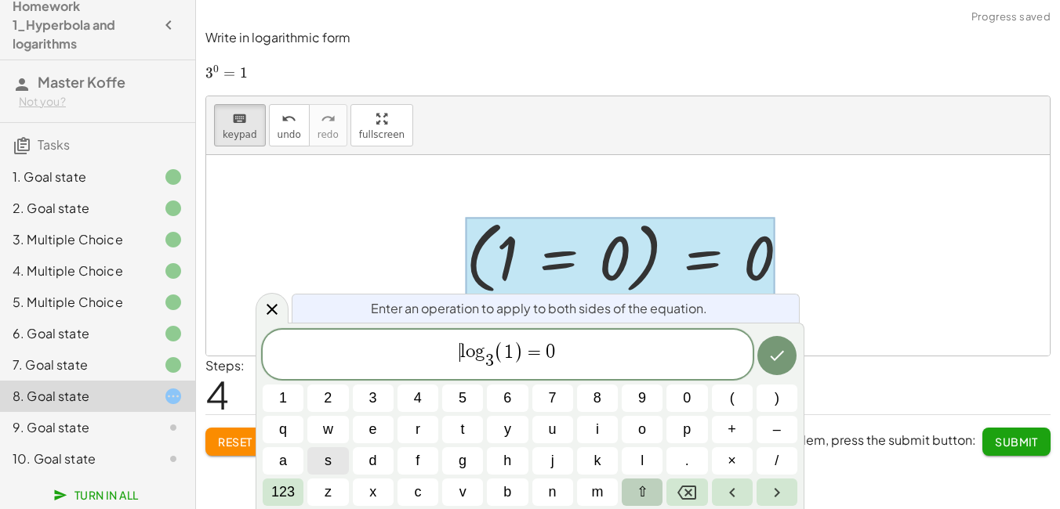
click at [657, 488] on button "⇧" at bounding box center [641, 492] width 41 height 27
click at [767, 362] on icon "Done" at bounding box center [776, 355] width 19 height 19
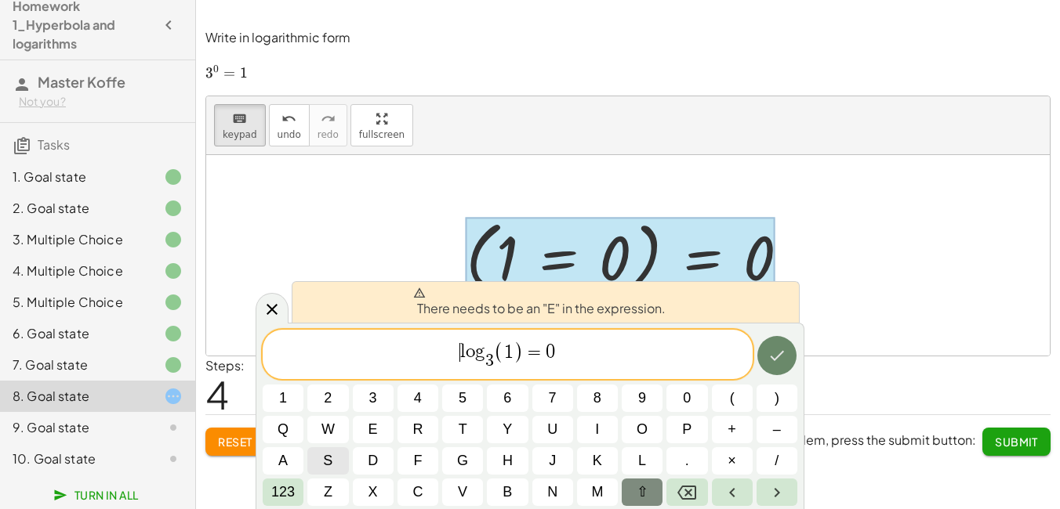
click at [767, 362] on icon "Done" at bounding box center [776, 355] width 19 height 19
click at [380, 433] on button "e" at bounding box center [373, 429] width 41 height 27
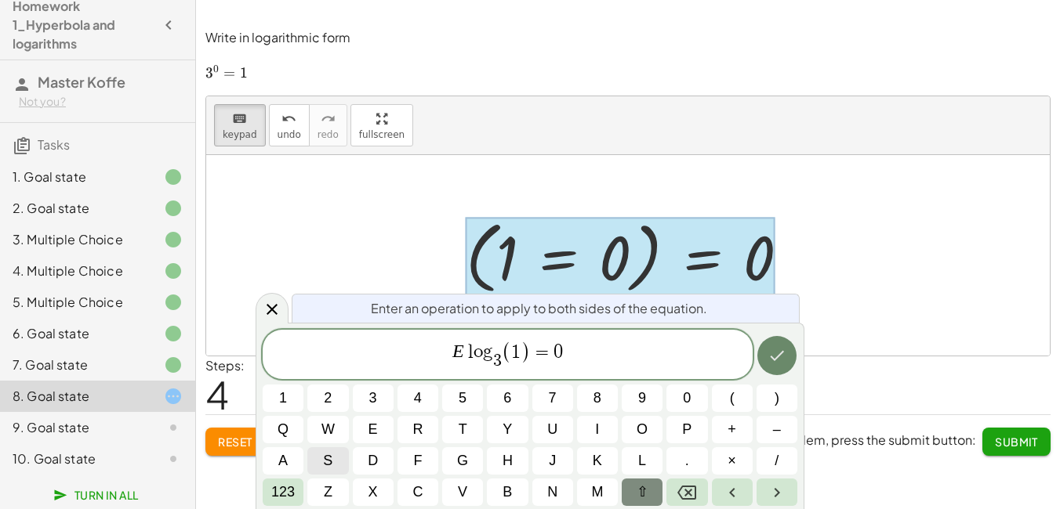
click at [773, 359] on icon "Done" at bounding box center [777, 355] width 14 height 10
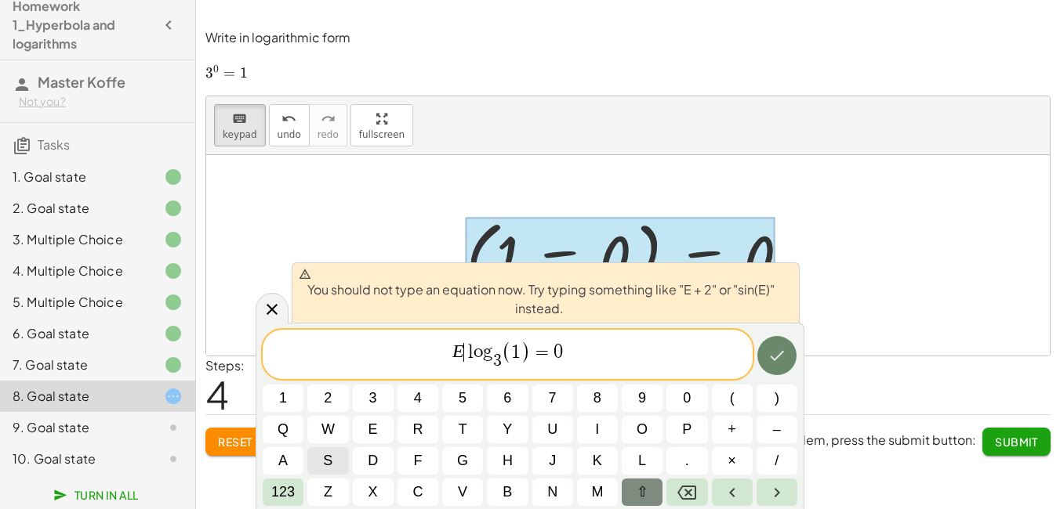
click at [773, 359] on icon "Done" at bounding box center [777, 355] width 14 height 10
click at [926, 265] on div at bounding box center [627, 255] width 843 height 201
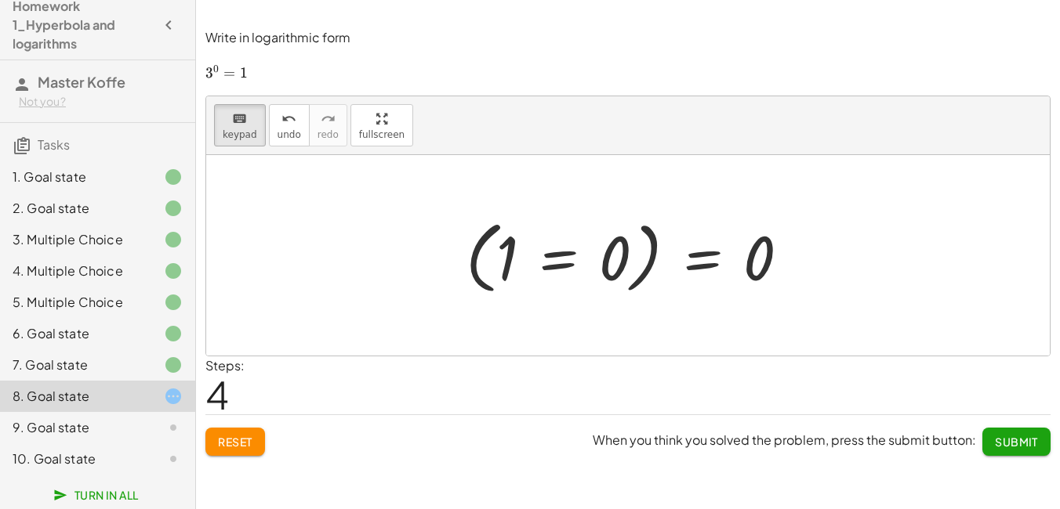
click at [107, 364] on div "7. Goal state" at bounding box center [76, 365] width 126 height 19
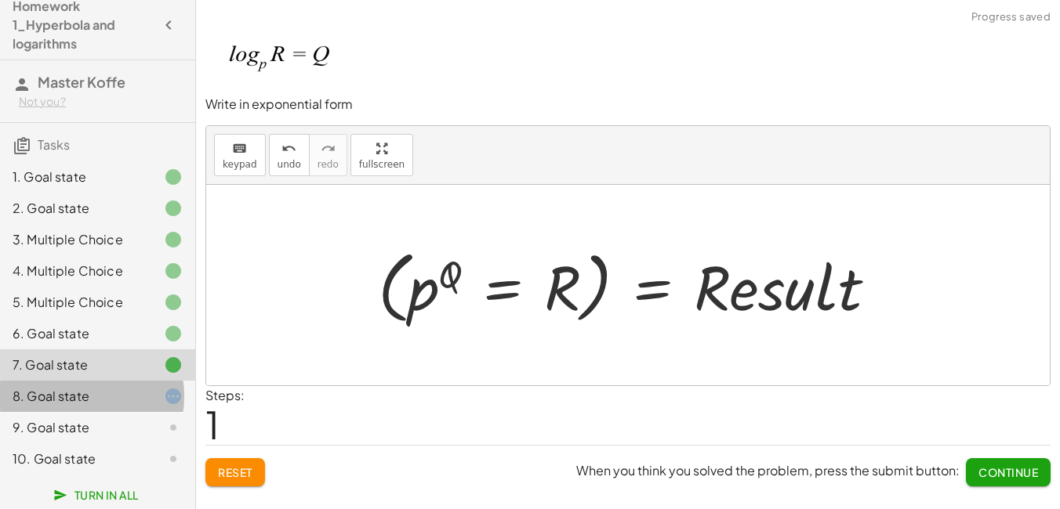
click at [120, 394] on div "8. Goal state" at bounding box center [76, 396] width 126 height 19
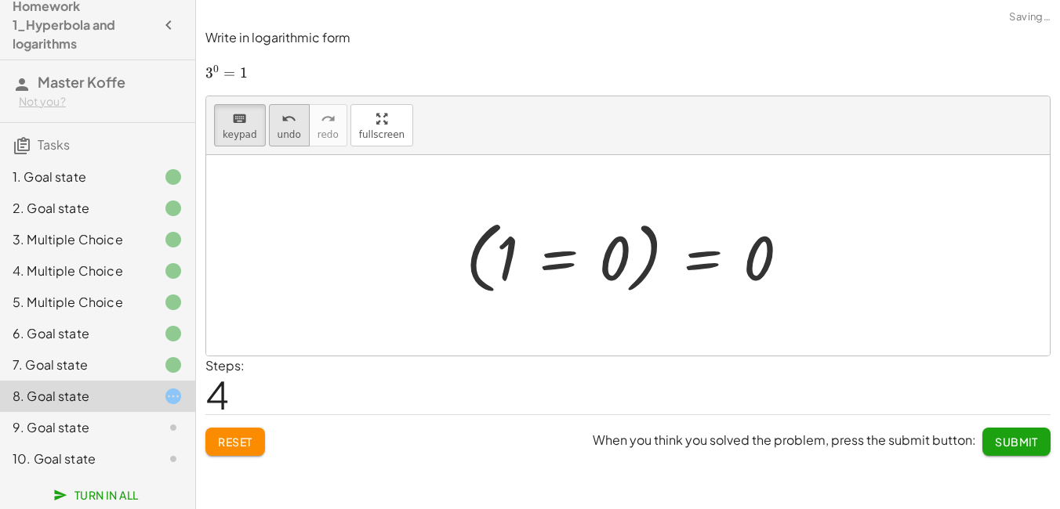
click at [284, 138] on span "undo" at bounding box center [289, 134] width 24 height 11
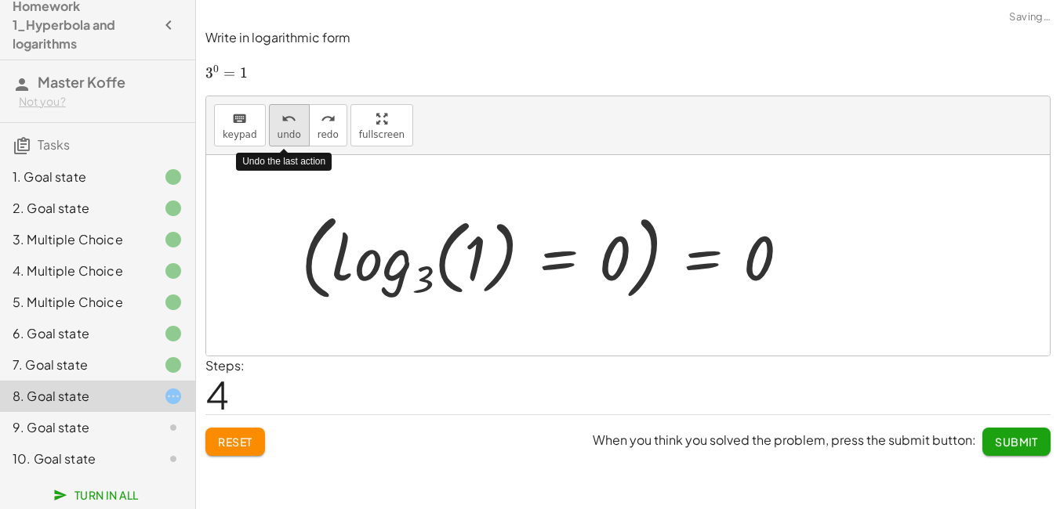
click at [284, 138] on span "undo" at bounding box center [289, 134] width 24 height 11
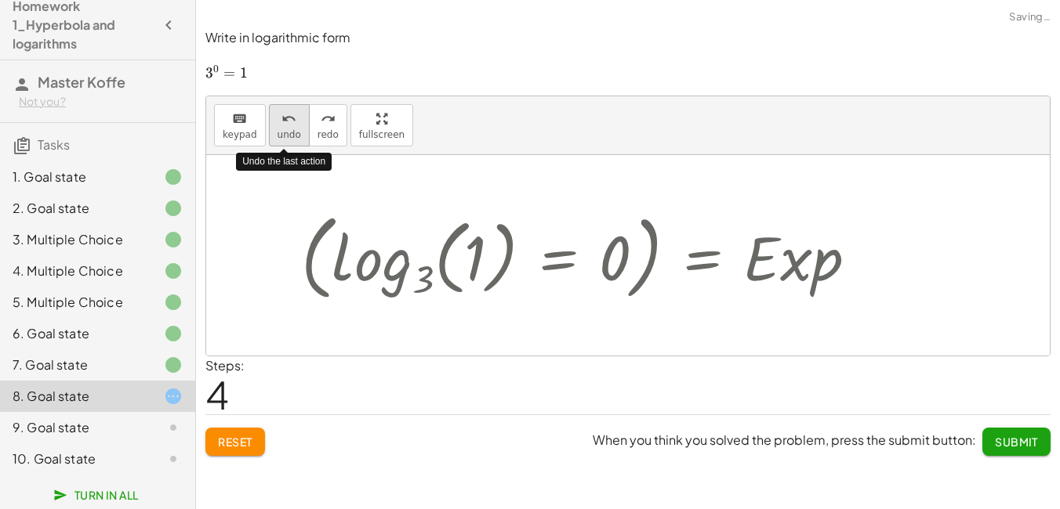
click at [284, 138] on span "undo" at bounding box center [289, 134] width 24 height 11
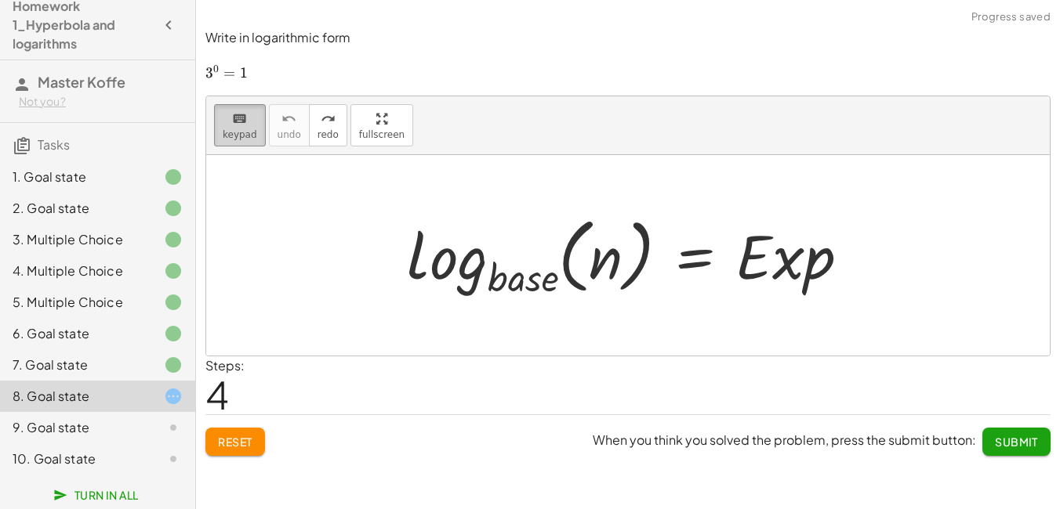
click at [231, 129] on span "keypad" at bounding box center [240, 134] width 34 height 11
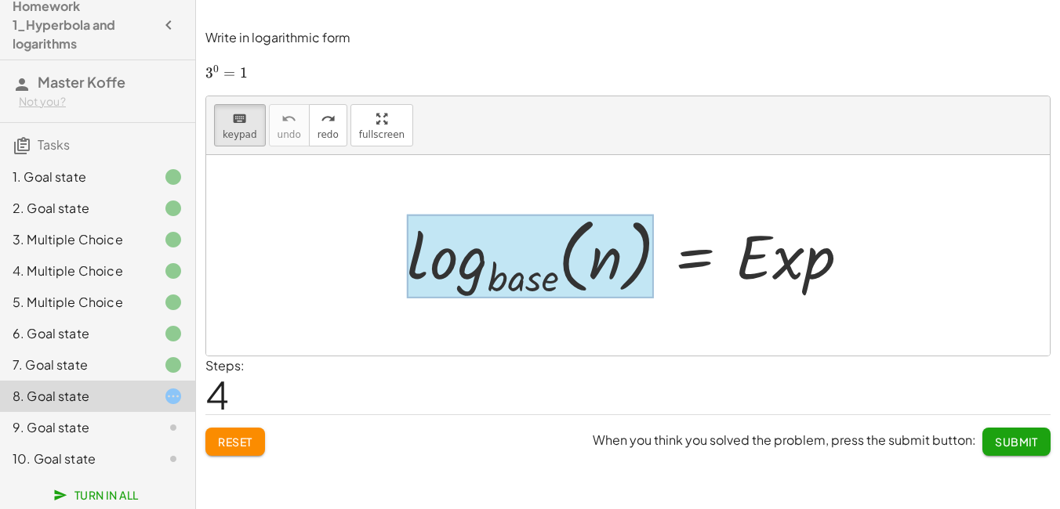
click at [534, 283] on div at bounding box center [530, 257] width 247 height 85
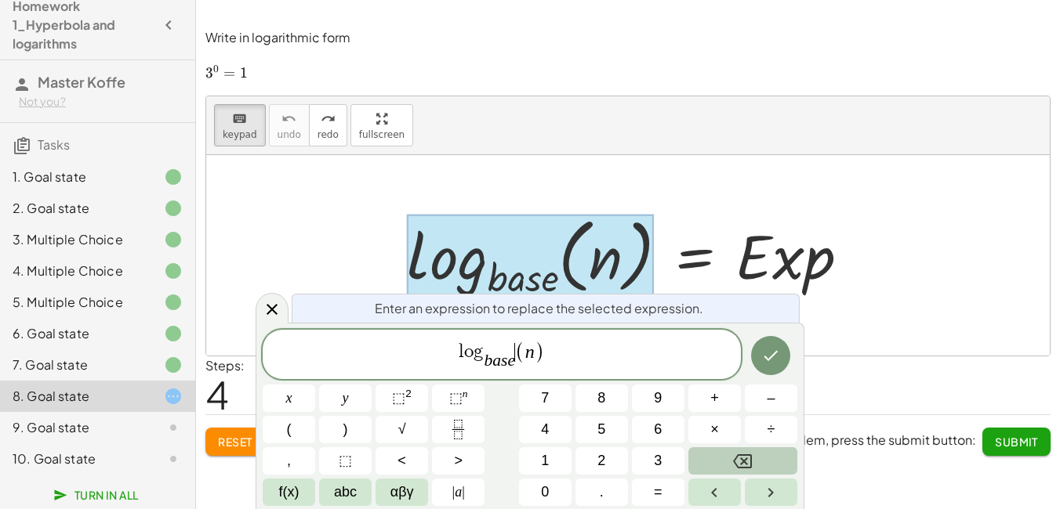
click at [516, 364] on span "l o g b a s e ​ ​ ( n )" at bounding box center [502, 355] width 478 height 33
click at [508, 364] on var "e" at bounding box center [511, 360] width 8 height 19
click at [513, 365] on var "e" at bounding box center [511, 360] width 8 height 19
click at [752, 460] on icon "Backspace" at bounding box center [742, 462] width 19 height 14
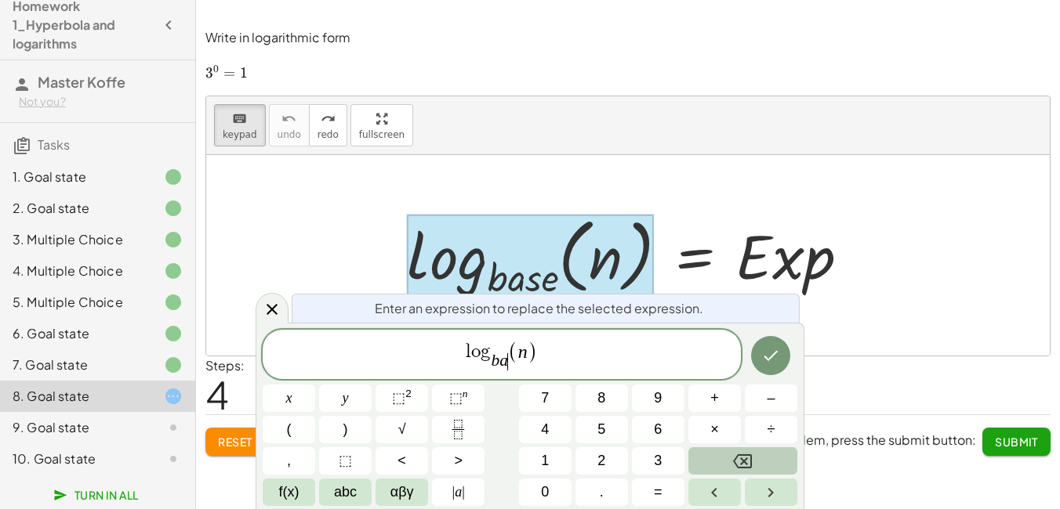
click at [752, 460] on icon "Backspace" at bounding box center [742, 462] width 19 height 14
click at [535, 458] on button "1" at bounding box center [545, 460] width 53 height 27
click at [771, 365] on button "Done" at bounding box center [770, 355] width 39 height 39
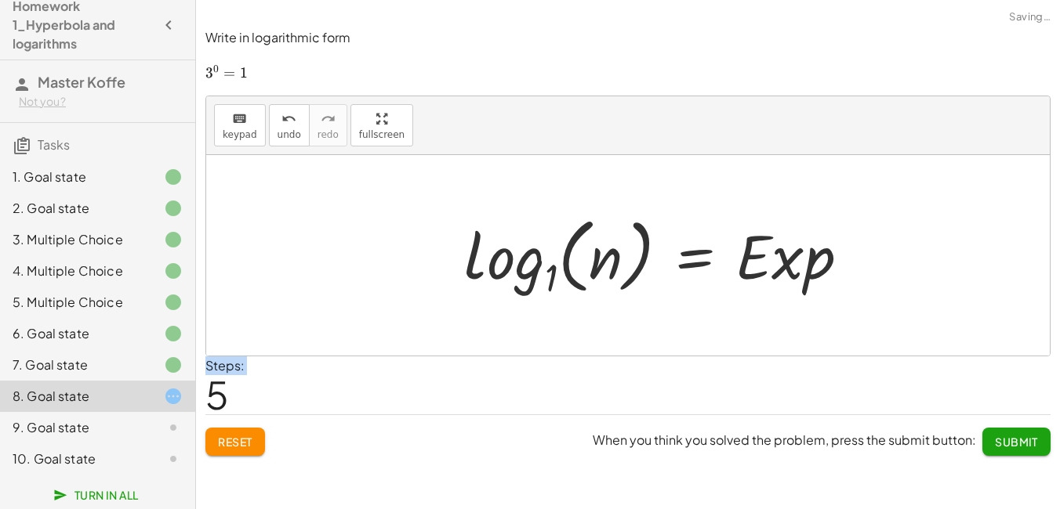
click at [771, 365] on div "Steps: 5" at bounding box center [627, 386] width 845 height 58
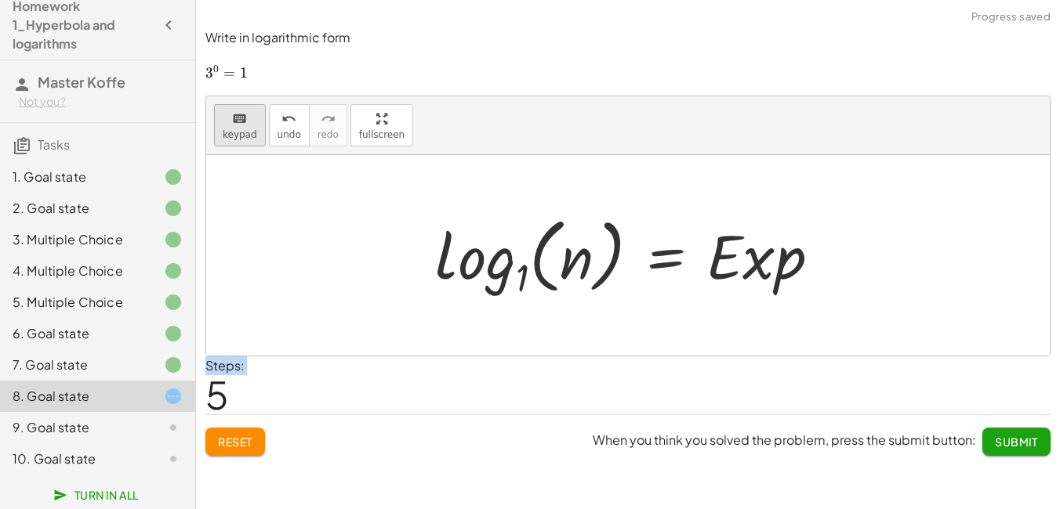
click at [241, 130] on span "keypad" at bounding box center [240, 134] width 34 height 11
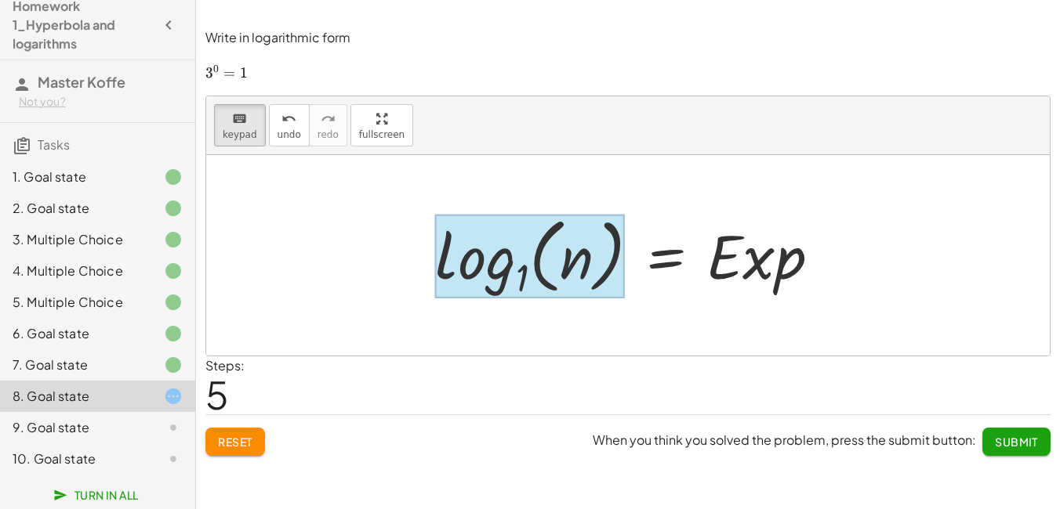
click at [519, 279] on div at bounding box center [530, 257] width 190 height 85
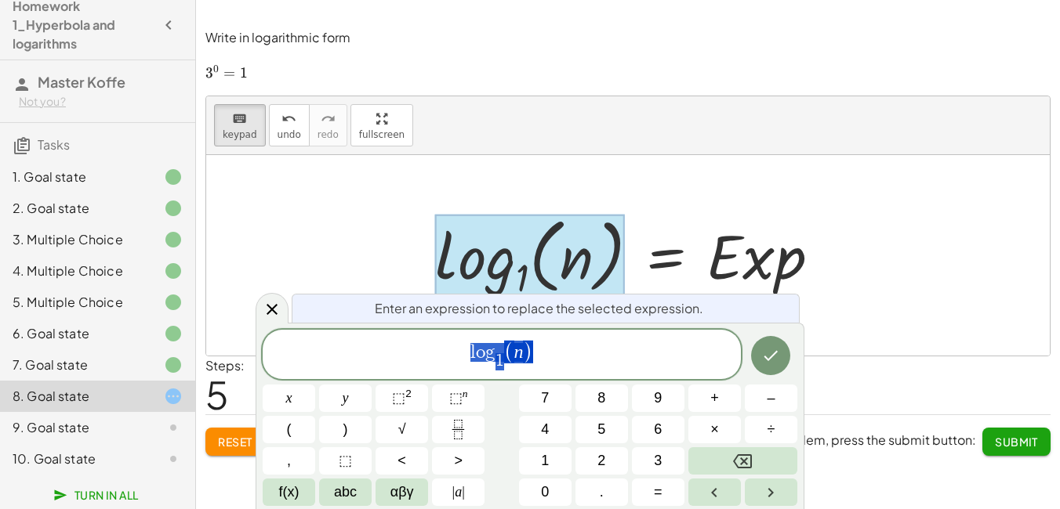
click at [505, 367] on span "l o g 1 ​ ( n )" at bounding box center [502, 355] width 478 height 33
click at [499, 367] on span "1" at bounding box center [499, 361] width 9 height 17
click at [503, 366] on span "​ 1" at bounding box center [499, 361] width 9 height 17
click at [757, 450] on button "Backspace" at bounding box center [742, 460] width 109 height 27
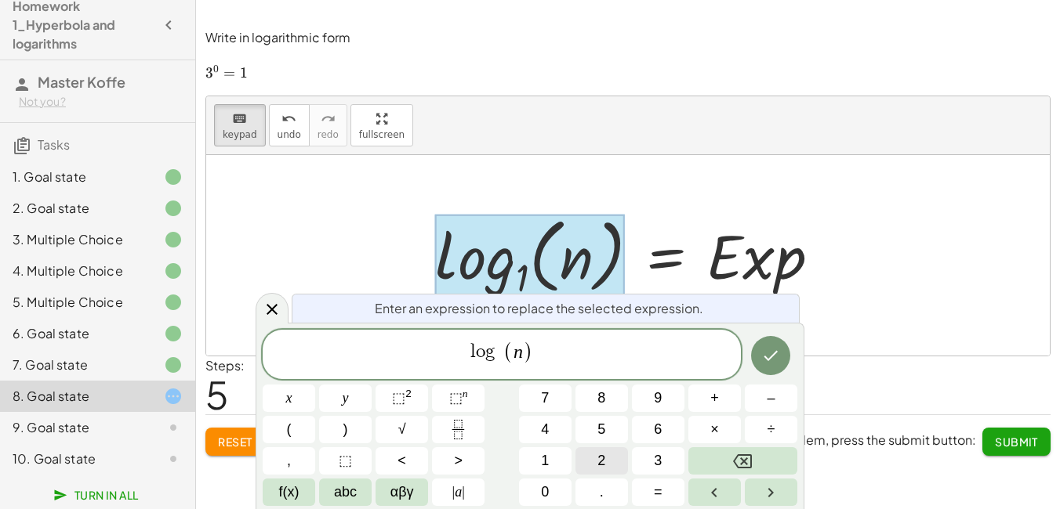
click at [614, 457] on button "2" at bounding box center [601, 460] width 53 height 27
click at [754, 457] on button "Backspace" at bounding box center [742, 460] width 109 height 27
click at [665, 465] on button "3" at bounding box center [658, 460] width 53 height 27
click at [766, 366] on button "Done" at bounding box center [770, 355] width 39 height 39
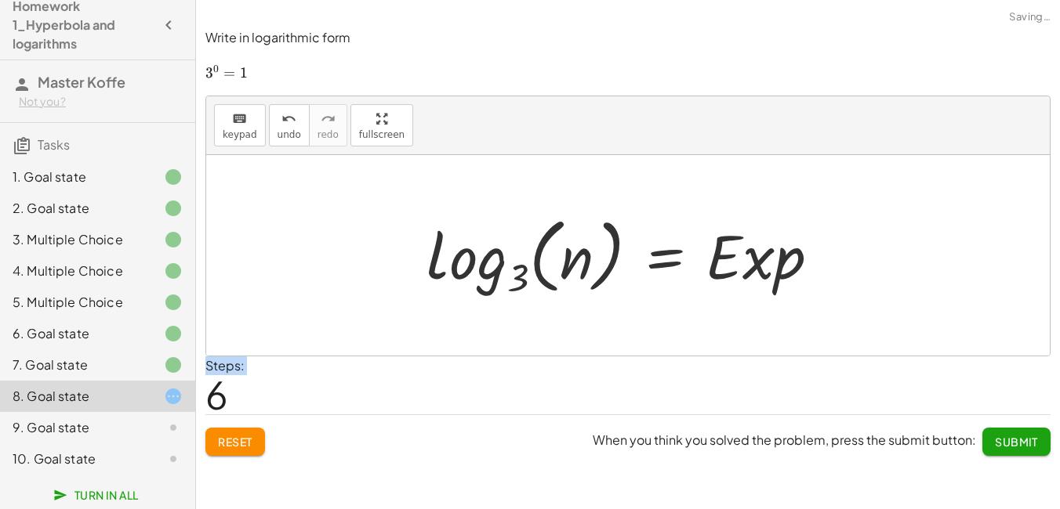
click at [766, 366] on div "Steps: 6" at bounding box center [627, 386] width 845 height 58
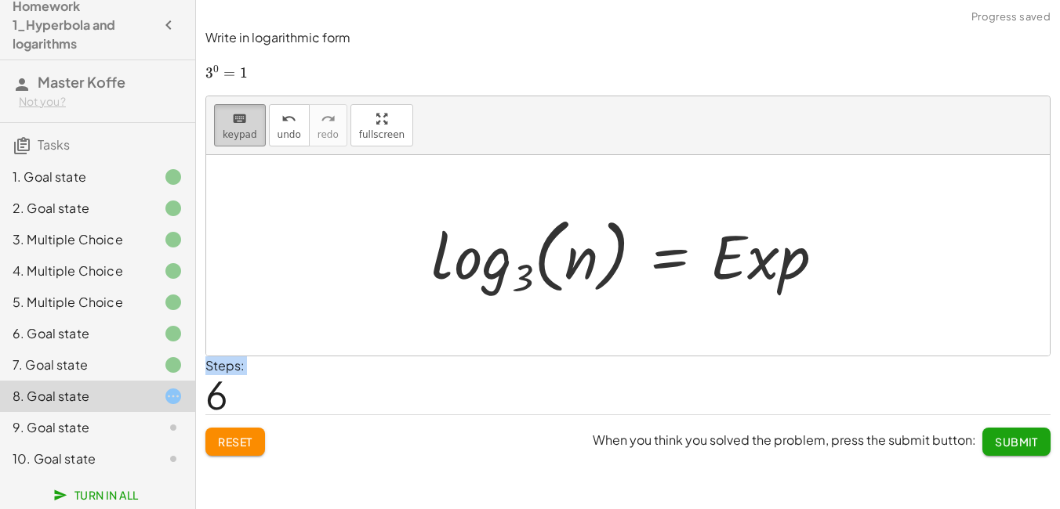
click at [220, 131] on button "keyboard keypad" at bounding box center [240, 125] width 52 height 42
click at [589, 245] on div at bounding box center [581, 258] width 34 height 70
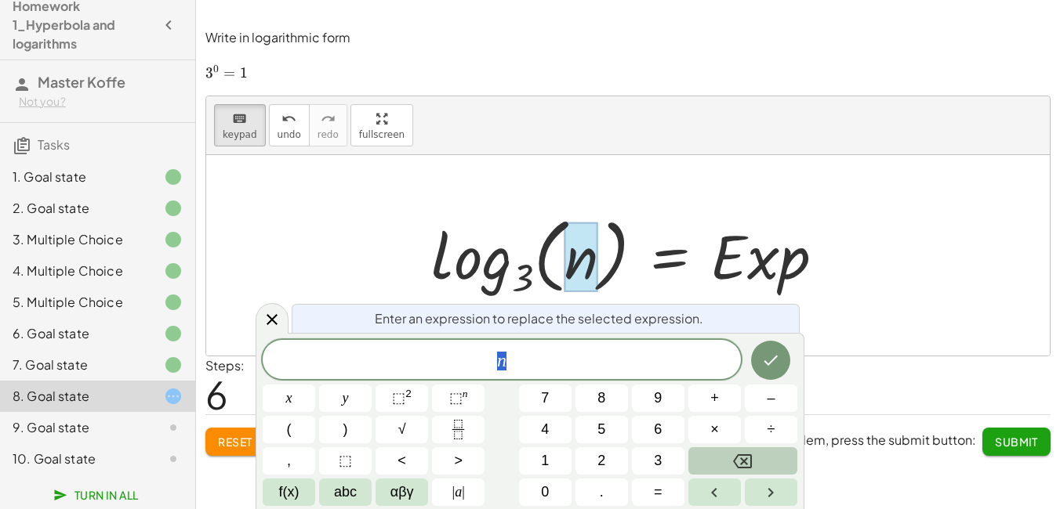
click at [735, 458] on icon "Backspace" at bounding box center [742, 461] width 19 height 19
click at [550, 459] on button "1" at bounding box center [545, 460] width 53 height 27
click at [763, 363] on icon "Done" at bounding box center [770, 360] width 19 height 19
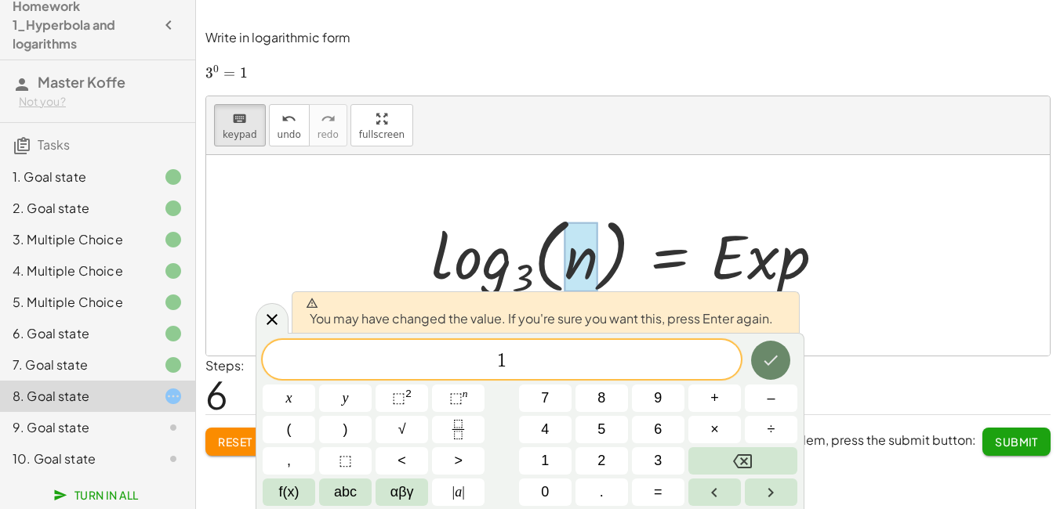
click at [775, 353] on icon "Done" at bounding box center [770, 360] width 19 height 19
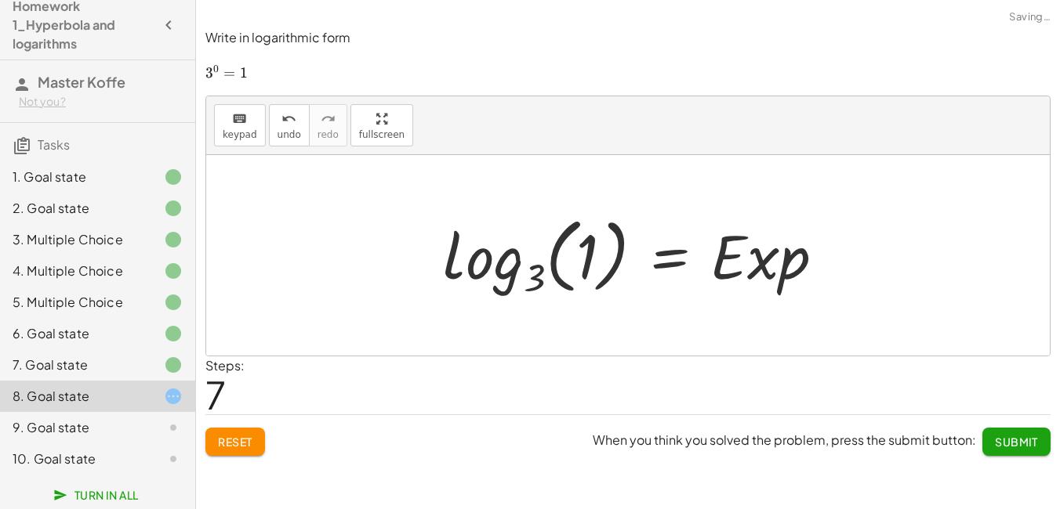
click at [775, 353] on div at bounding box center [627, 255] width 843 height 201
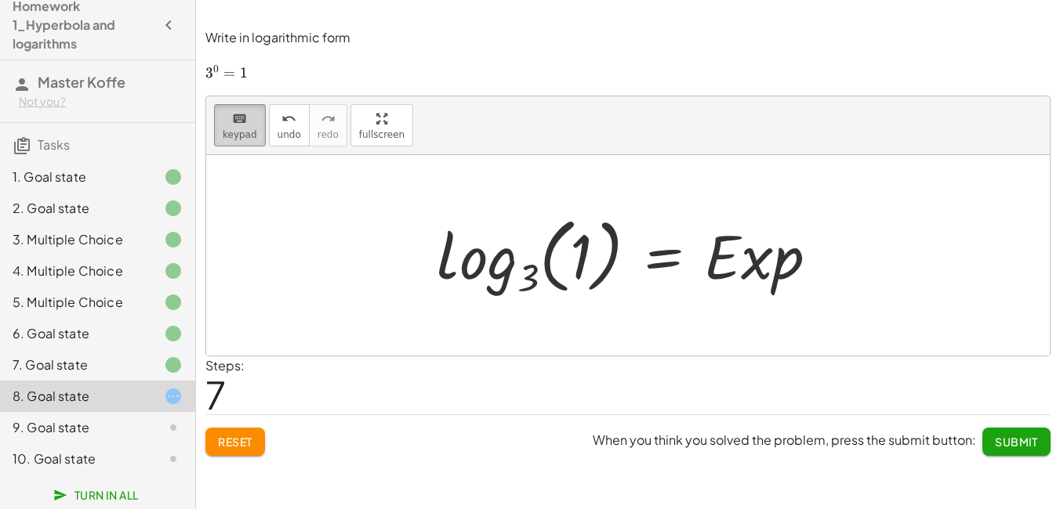
click at [241, 122] on icon "keyboard" at bounding box center [239, 119] width 15 height 19
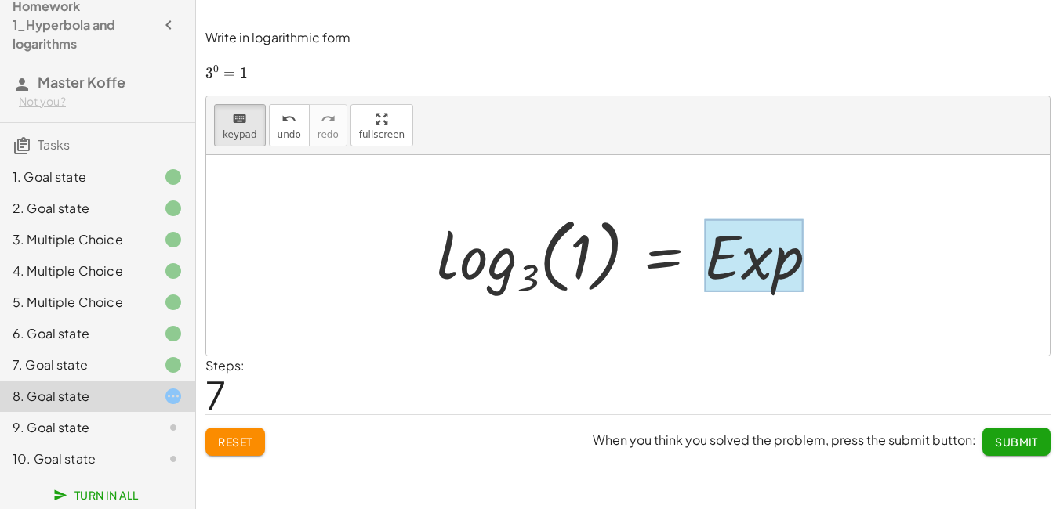
click at [726, 279] on div at bounding box center [753, 255] width 99 height 73
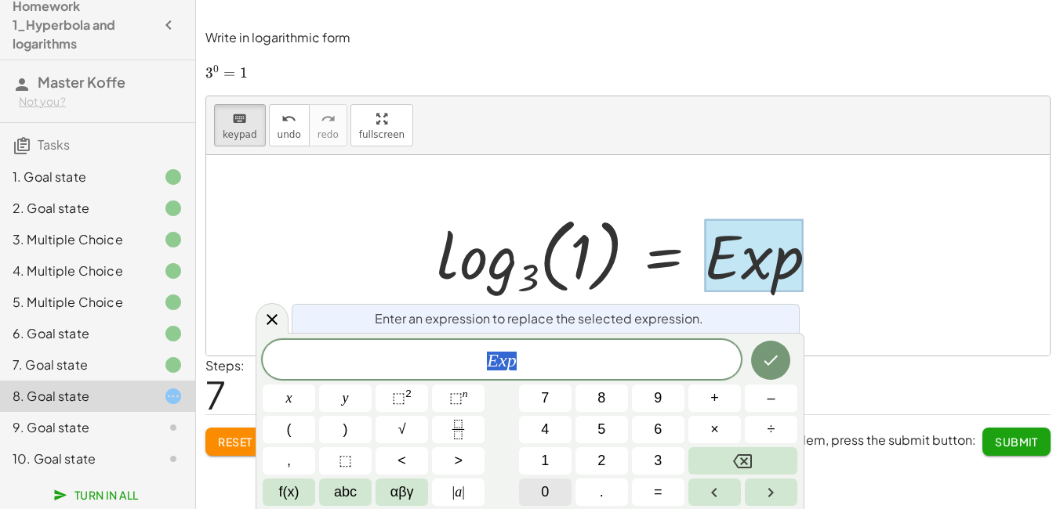
click at [545, 490] on span "0" at bounding box center [545, 492] width 8 height 21
click at [770, 370] on button "Done" at bounding box center [770, 360] width 39 height 39
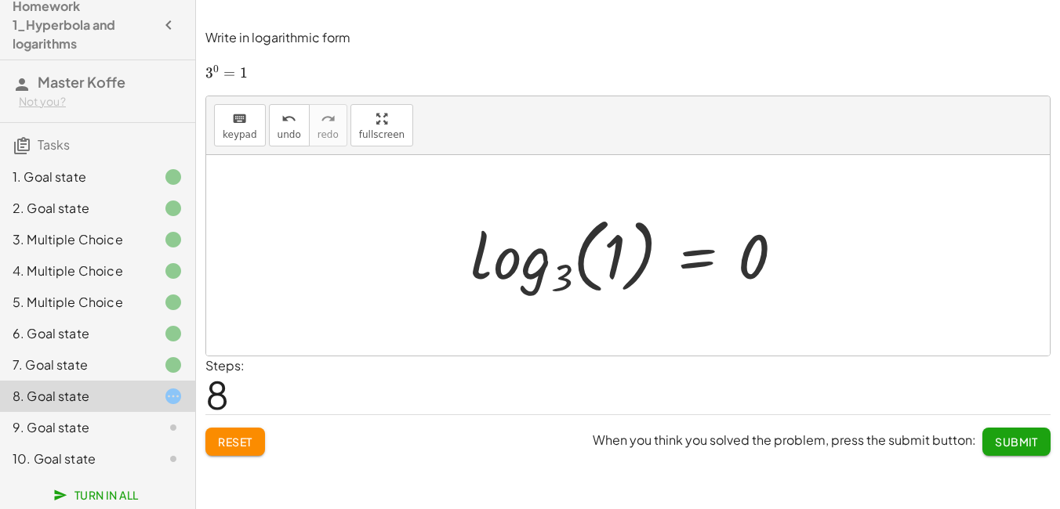
click at [1021, 440] on span "Submit" at bounding box center [1016, 442] width 43 height 14
click at [0, 0] on div "Steps: 0" at bounding box center [0, 0] width 0 height 0
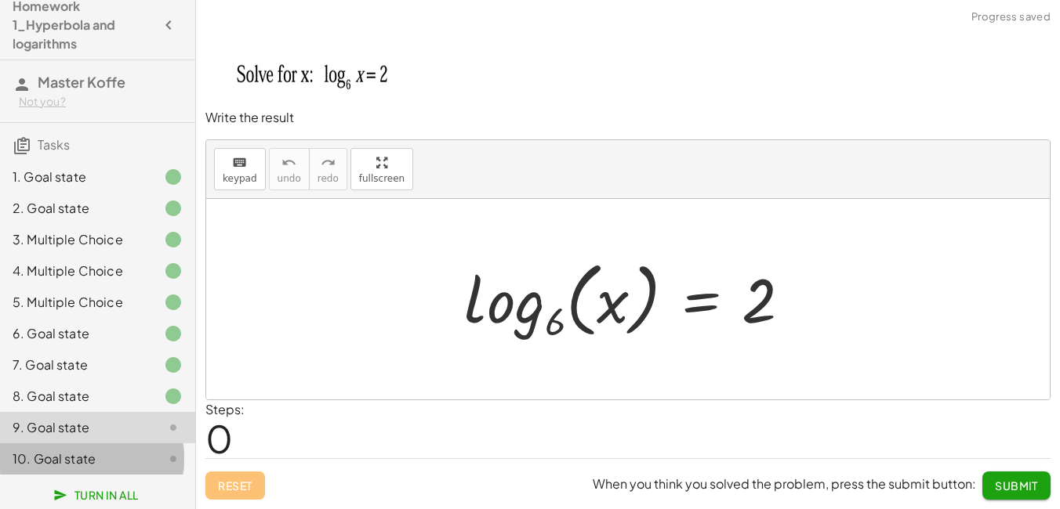
click at [164, 452] on icon at bounding box center [173, 459] width 19 height 19
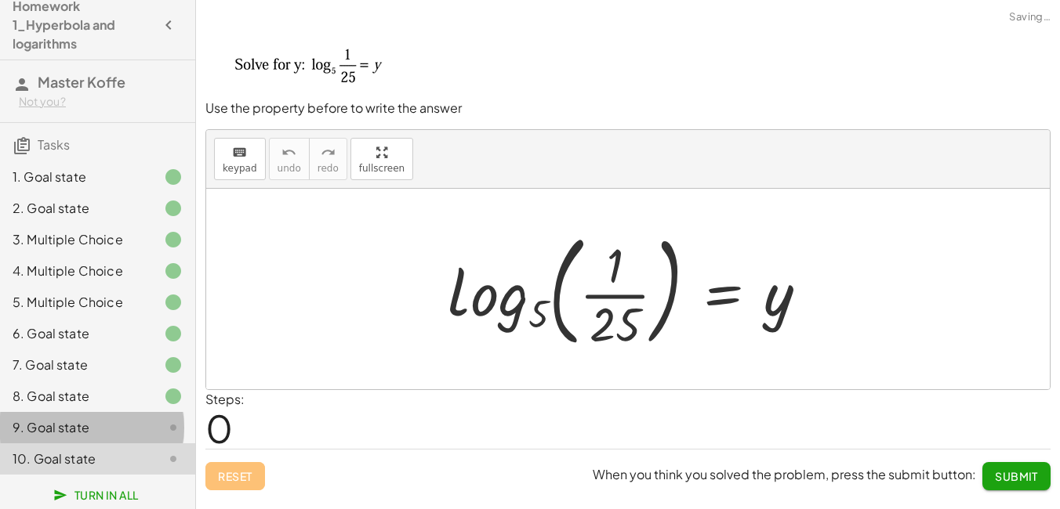
click at [150, 433] on div at bounding box center [161, 427] width 44 height 19
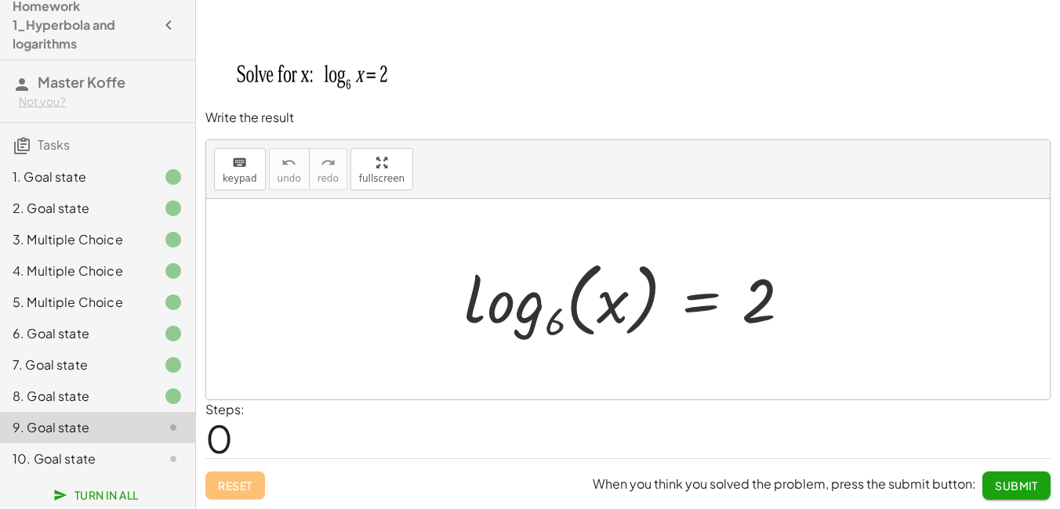
click at [538, 303] on div at bounding box center [633, 299] width 355 height 92
click at [227, 171] on button "keyboard keypad" at bounding box center [240, 169] width 52 height 42
click at [596, 328] on div at bounding box center [633, 299] width 355 height 92
click at [701, 300] on div "log 6 ( , x ) = 2" at bounding box center [701, 300] width 0 height 0
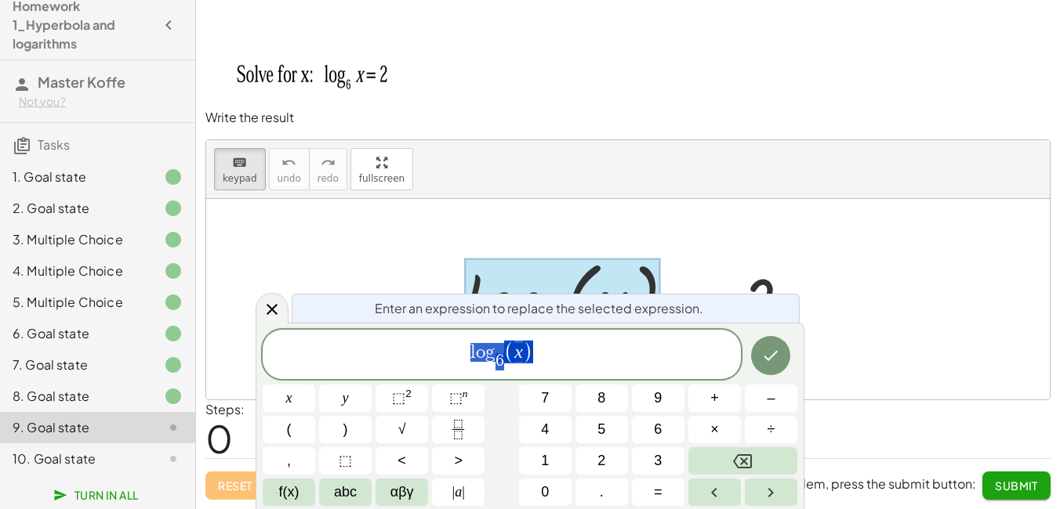
click at [528, 310] on span "Enter an expression to replace the selected expression." at bounding box center [539, 308] width 328 height 19
click at [769, 462] on button "Backspace" at bounding box center [742, 460] width 109 height 27
click at [582, 364] on span "​ l o g 6 ​ ( x )" at bounding box center [502, 355] width 478 height 33
click at [718, 457] on button "Backspace" at bounding box center [742, 460] width 109 height 27
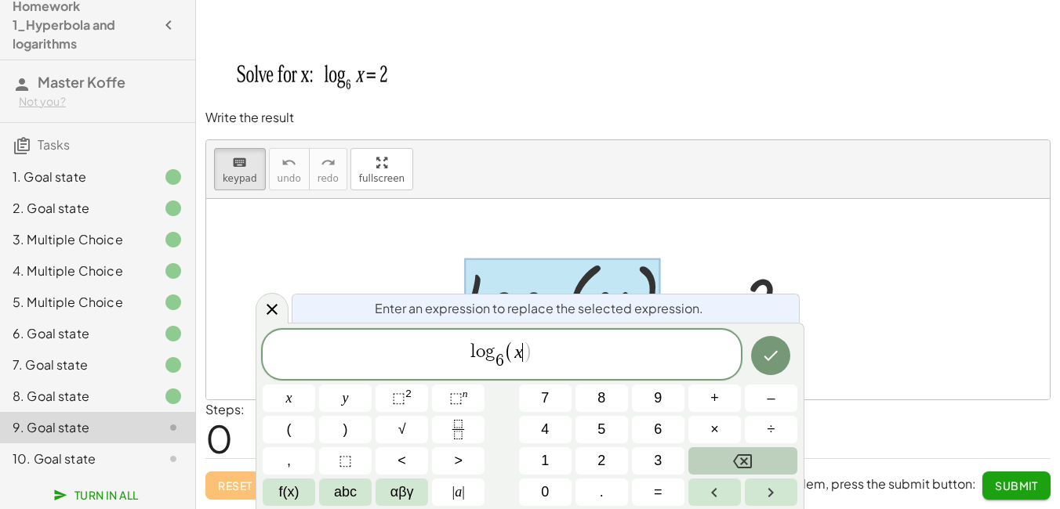
click at [718, 457] on button "Backspace" at bounding box center [742, 460] width 109 height 27
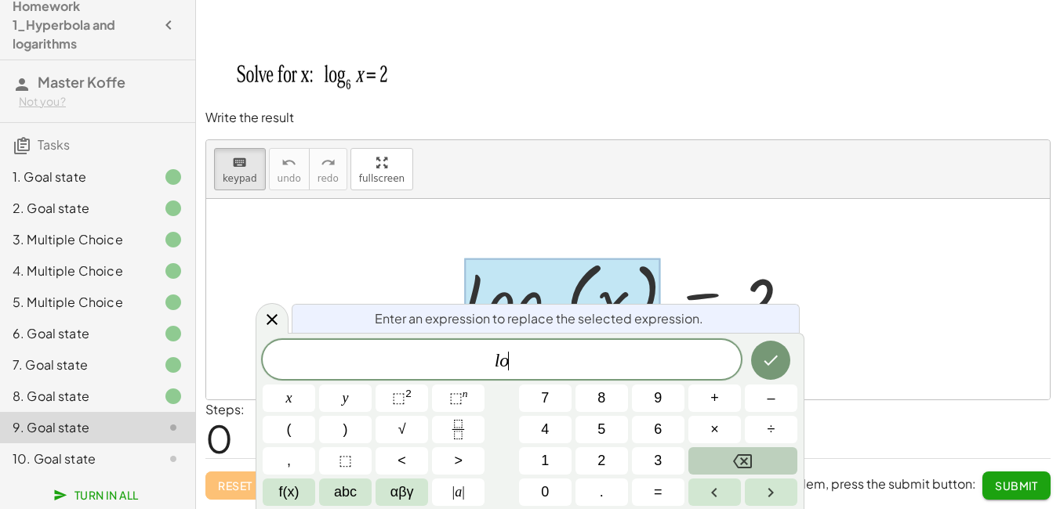
click at [717, 457] on button "Backspace" at bounding box center [742, 460] width 109 height 27
click at [712, 458] on button "Backspace" at bounding box center [742, 460] width 109 height 27
click at [289, 490] on span "f(x)" at bounding box center [289, 492] width 20 height 21
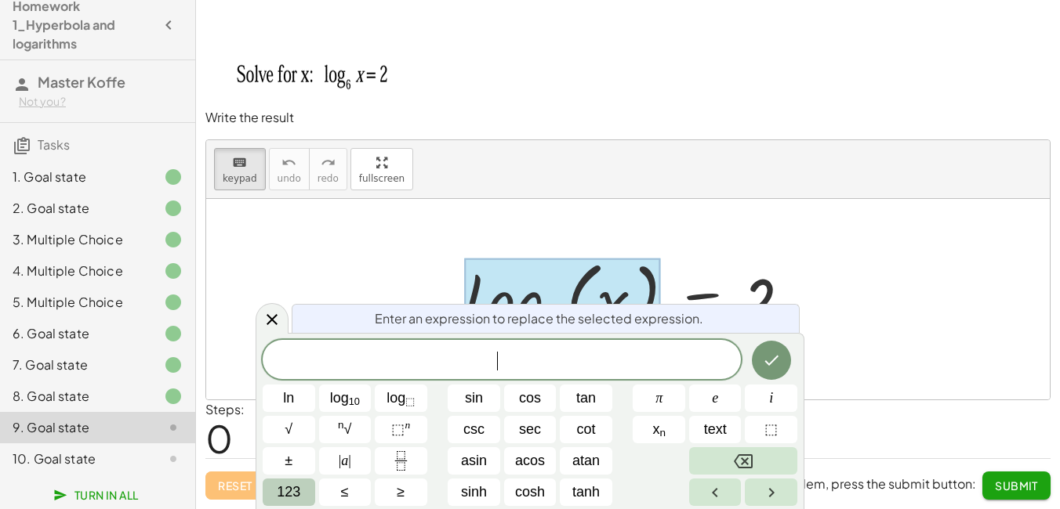
click at [299, 487] on span "123" at bounding box center [289, 492] width 24 height 21
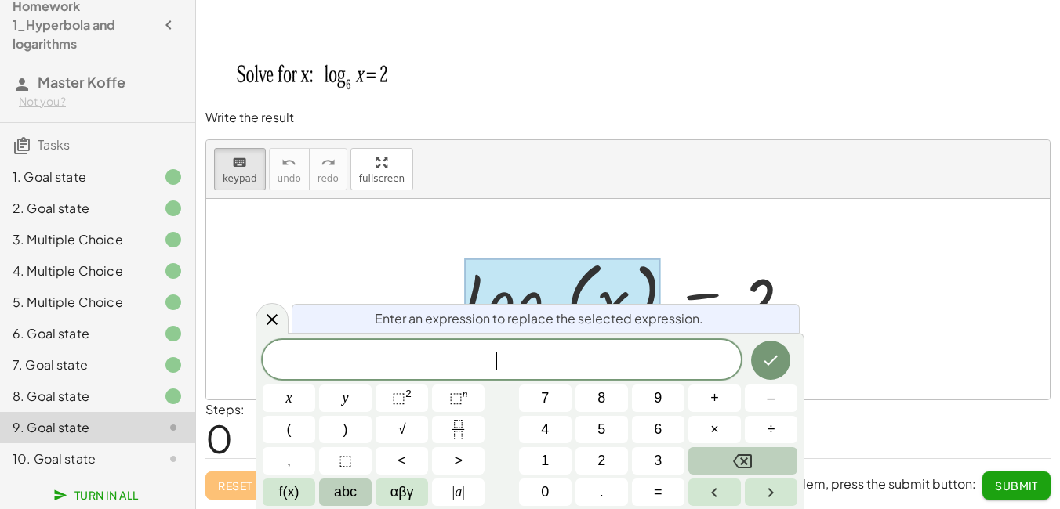
click at [356, 484] on span "abc" at bounding box center [345, 492] width 23 height 21
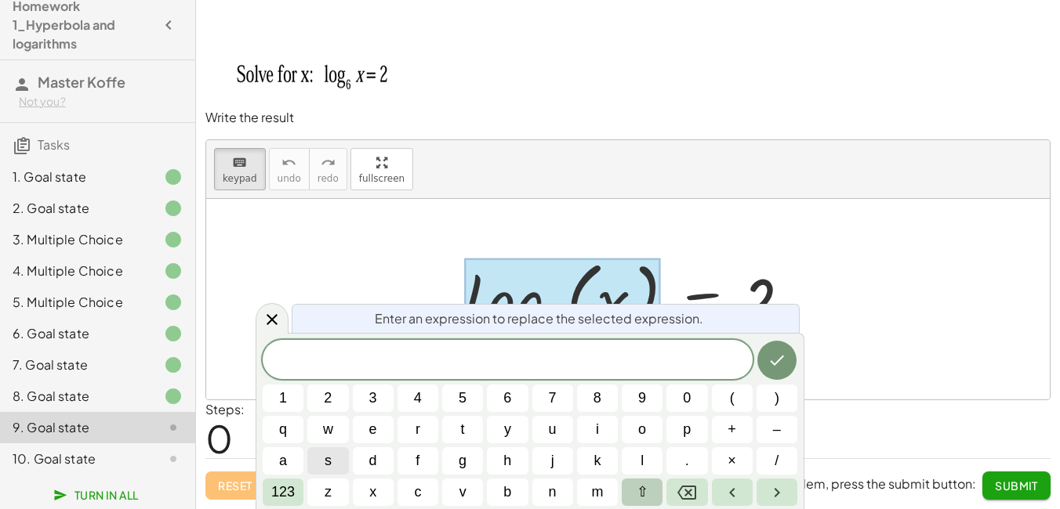
click at [642, 485] on span "⇧" at bounding box center [642, 492] width 12 height 21
click at [372, 484] on span "x" at bounding box center [372, 492] width 9 height 21
click at [781, 368] on icon "Done" at bounding box center [776, 360] width 19 height 19
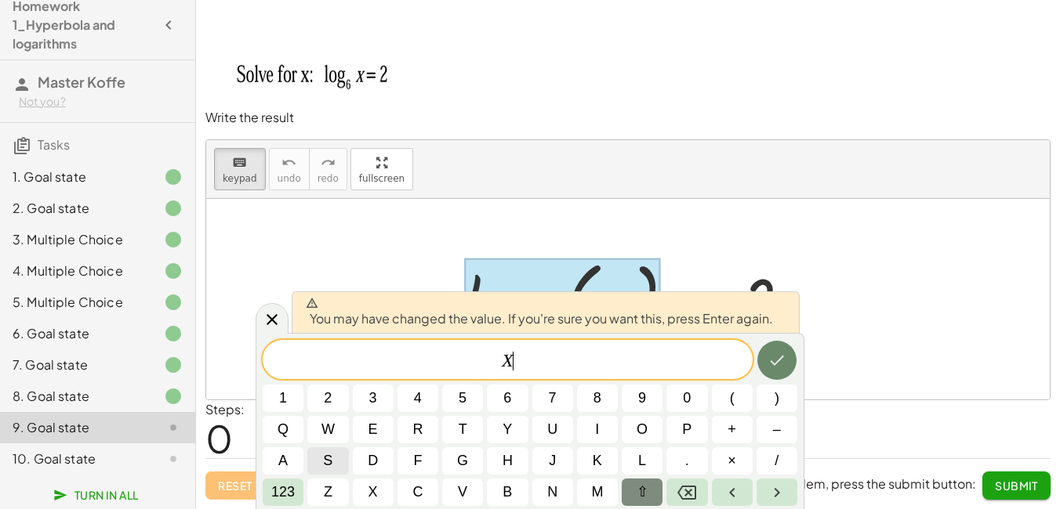
click at [781, 368] on icon "Done" at bounding box center [776, 360] width 19 height 19
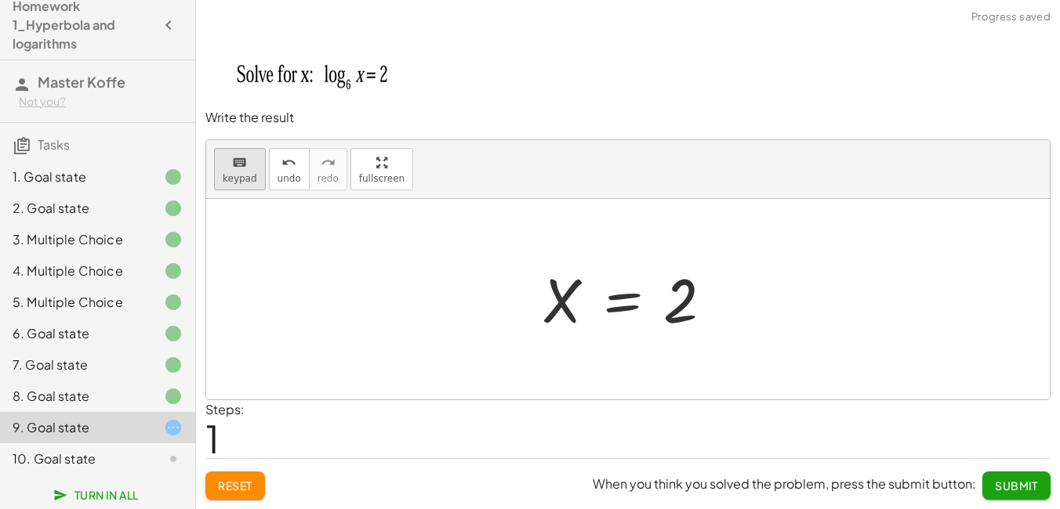
click at [242, 173] on span "keypad" at bounding box center [240, 178] width 34 height 11
click at [683, 284] on div at bounding box center [680, 301] width 34 height 70
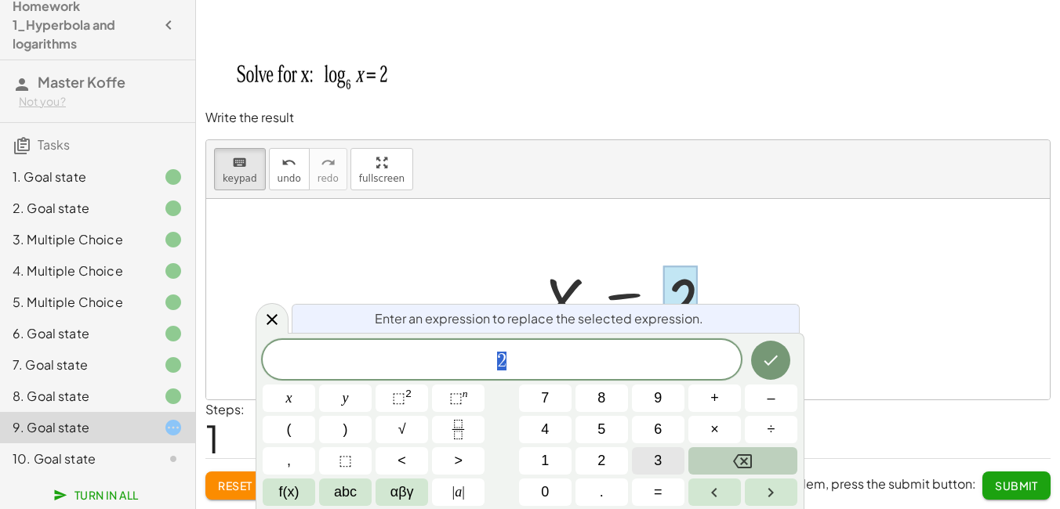
click at [672, 460] on button "3" at bounding box center [658, 460] width 53 height 27
click at [652, 427] on button "6" at bounding box center [658, 429] width 53 height 27
click at [773, 361] on icon "Done" at bounding box center [771, 361] width 14 height 10
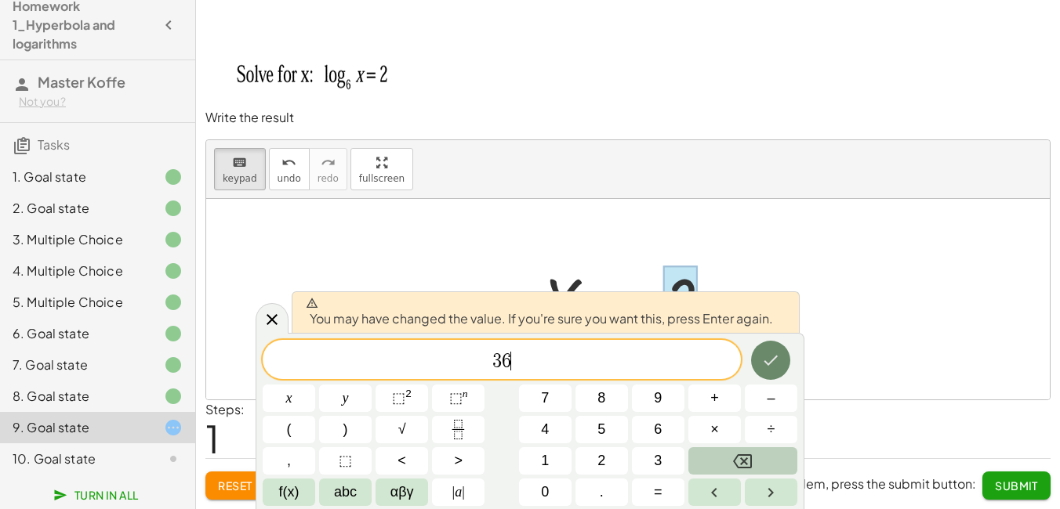
click at [771, 361] on icon "Done" at bounding box center [770, 360] width 19 height 19
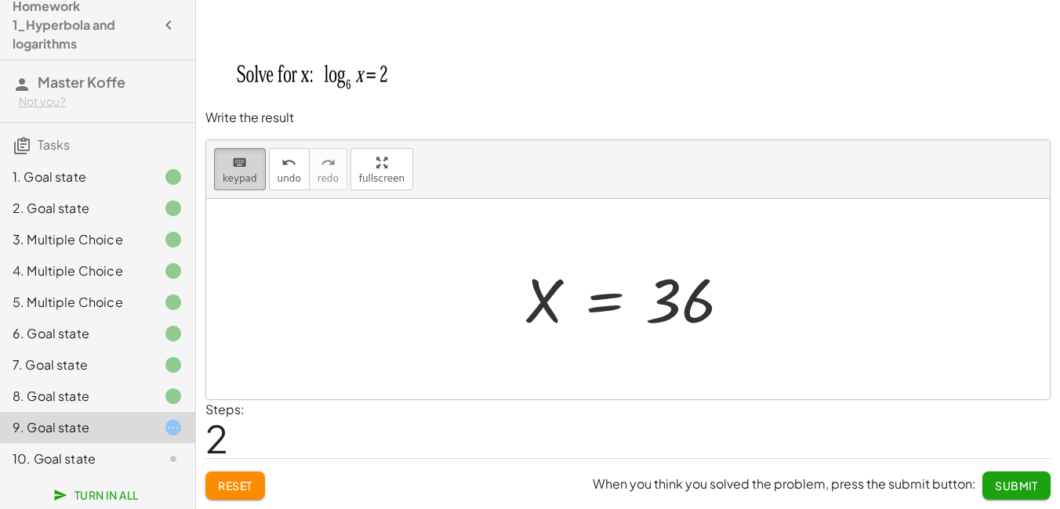
click at [237, 168] on icon "keyboard" at bounding box center [239, 163] width 15 height 19
click at [536, 286] on div at bounding box center [633, 300] width 234 height 78
drag, startPoint x: 554, startPoint y: 291, endPoint x: 553, endPoint y: 309, distance: 18.0
click at [554, 302] on div at bounding box center [633, 300] width 234 height 78
click at [553, 309] on div at bounding box center [633, 300] width 234 height 78
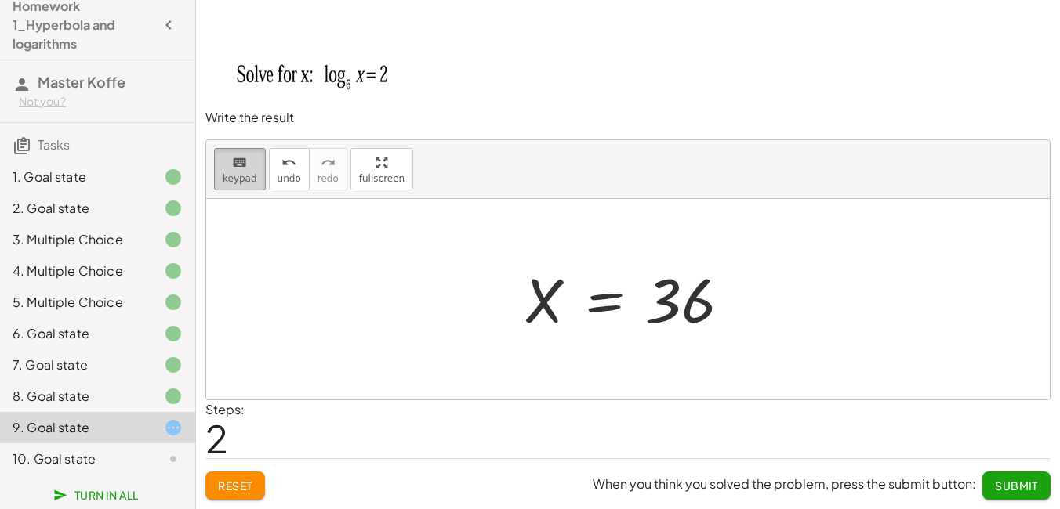
click at [243, 173] on span "keypad" at bounding box center [240, 178] width 34 height 11
click at [545, 296] on div at bounding box center [633, 300] width 234 height 78
click at [604, 301] on div "= X 36" at bounding box center [604, 301] width 0 height 0
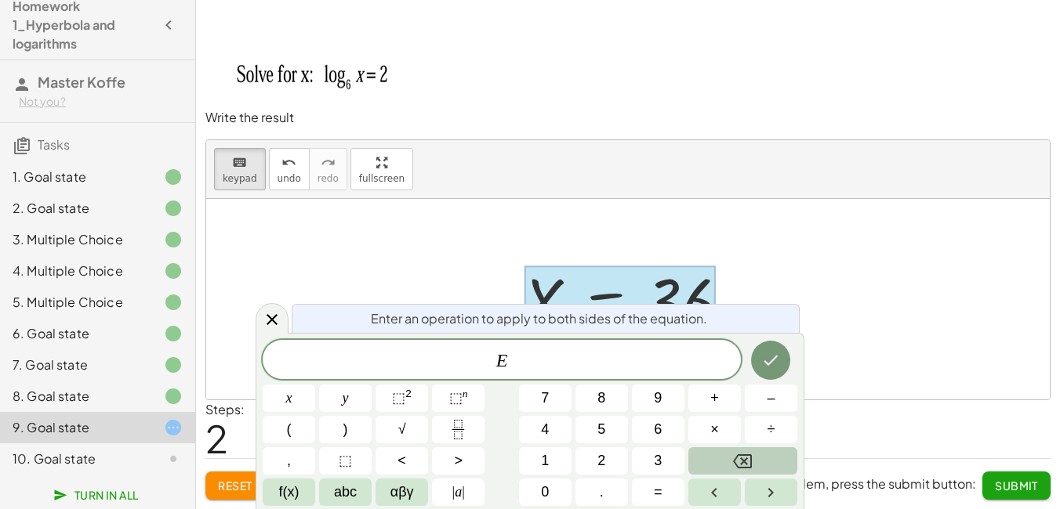
click at [650, 321] on span "Enter an operation to apply to both sides of the equation." at bounding box center [539, 319] width 336 height 19
click at [315, 385] on div at bounding box center [289, 398] width 53 height 27
click at [772, 361] on icon "Done" at bounding box center [771, 361] width 14 height 10
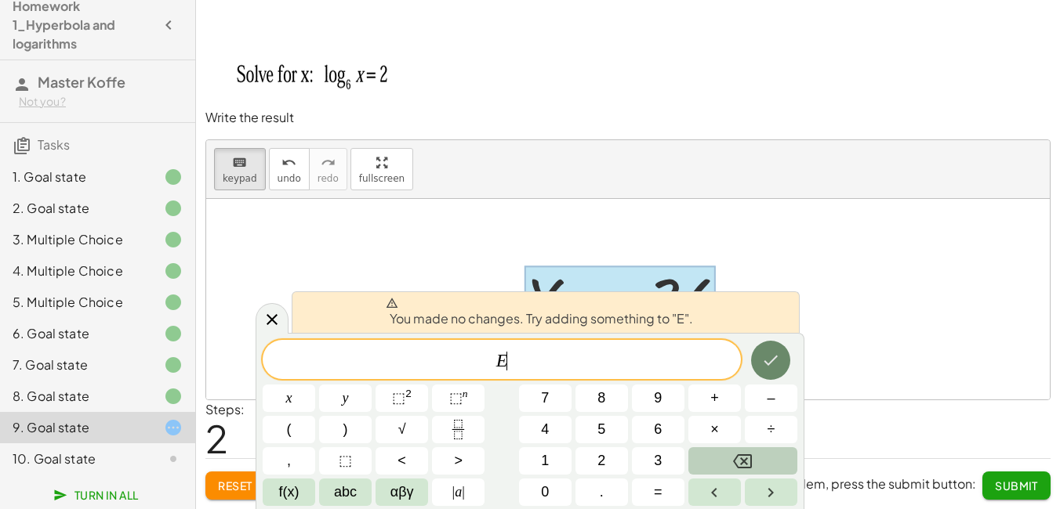
click at [772, 361] on icon "Done" at bounding box center [771, 361] width 14 height 10
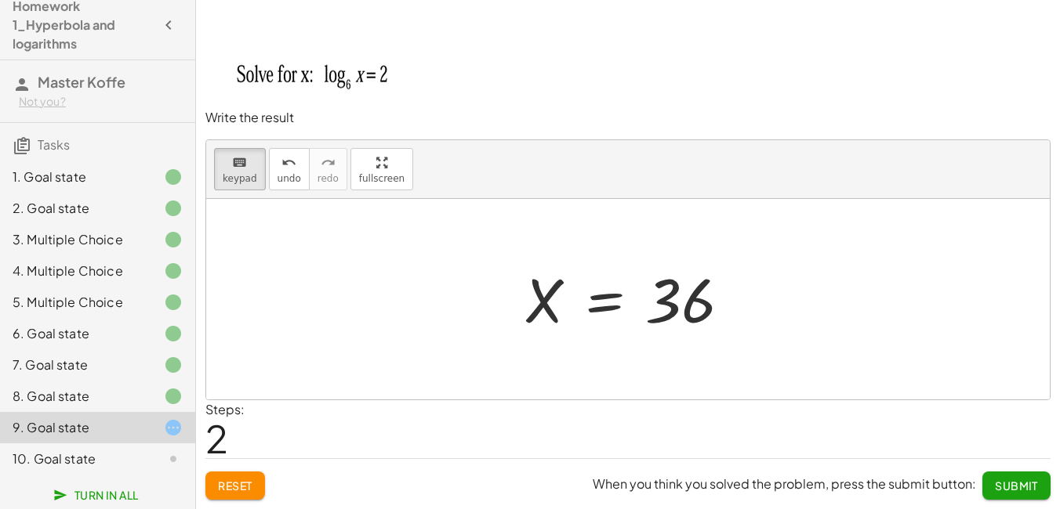
click at [553, 299] on div at bounding box center [633, 300] width 234 height 78
click at [277, 163] on div "undo" at bounding box center [289, 162] width 24 height 19
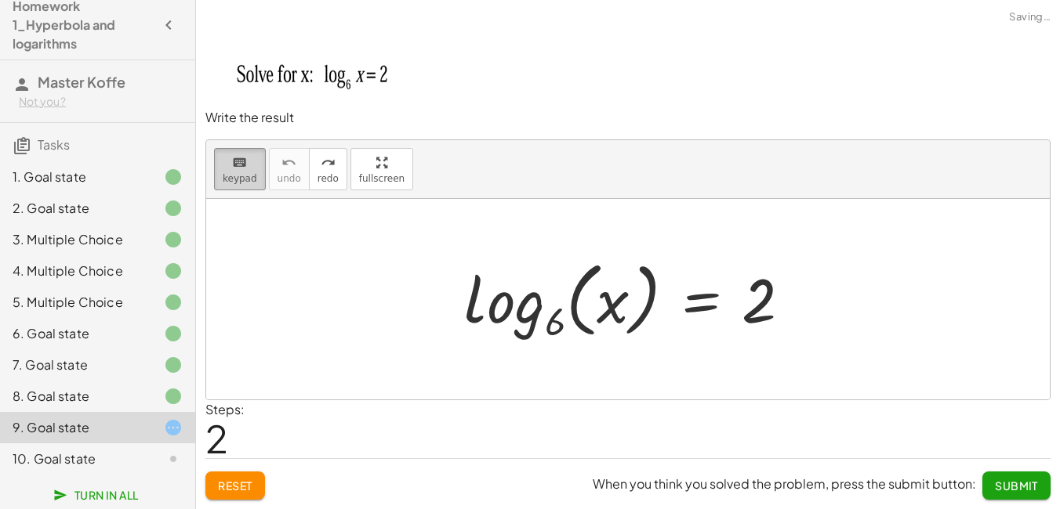
click at [232, 170] on icon "keyboard" at bounding box center [239, 163] width 15 height 19
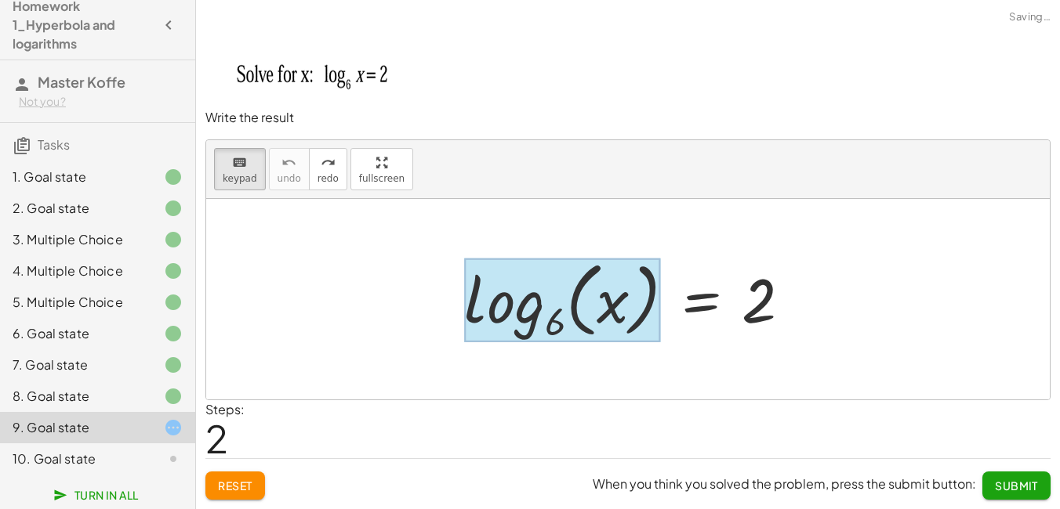
click at [506, 281] on div at bounding box center [562, 301] width 196 height 85
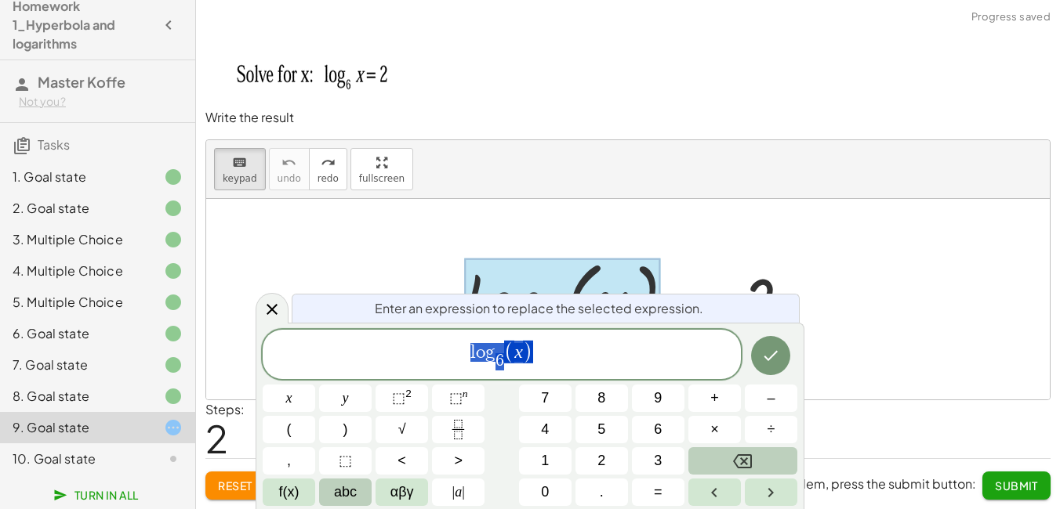
click at [340, 496] on span "abc" at bounding box center [345, 492] width 23 height 21
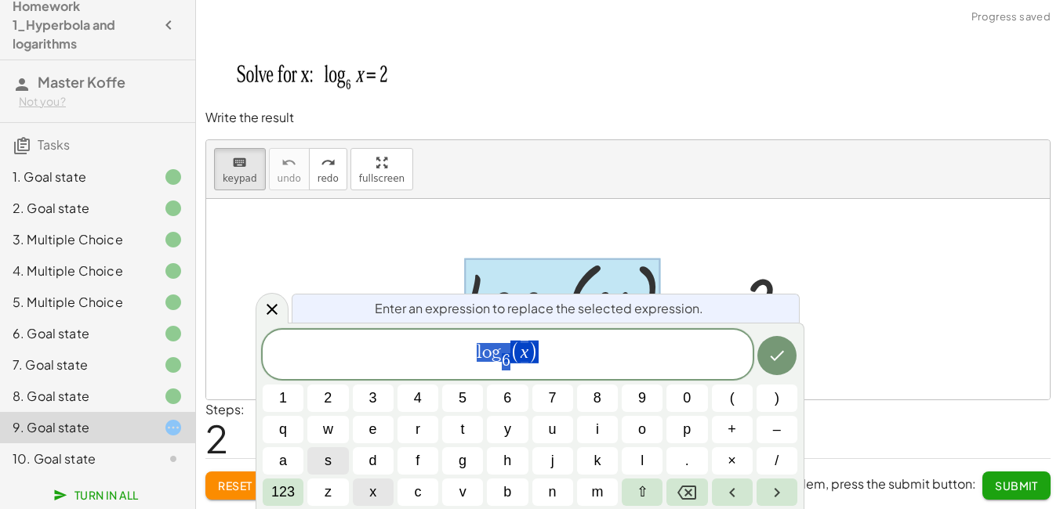
click at [383, 496] on button "x" at bounding box center [373, 492] width 41 height 27
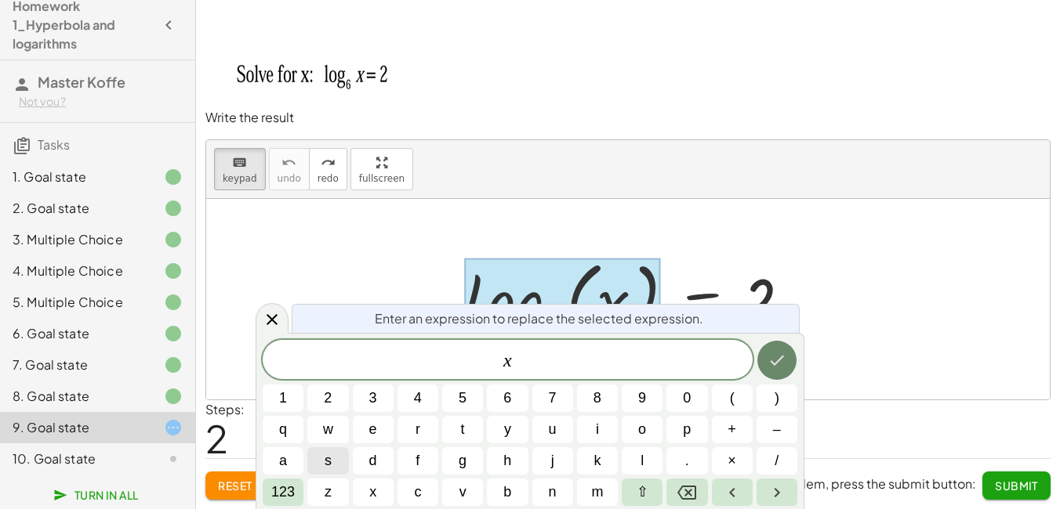
click at [777, 367] on icon "Done" at bounding box center [776, 360] width 19 height 19
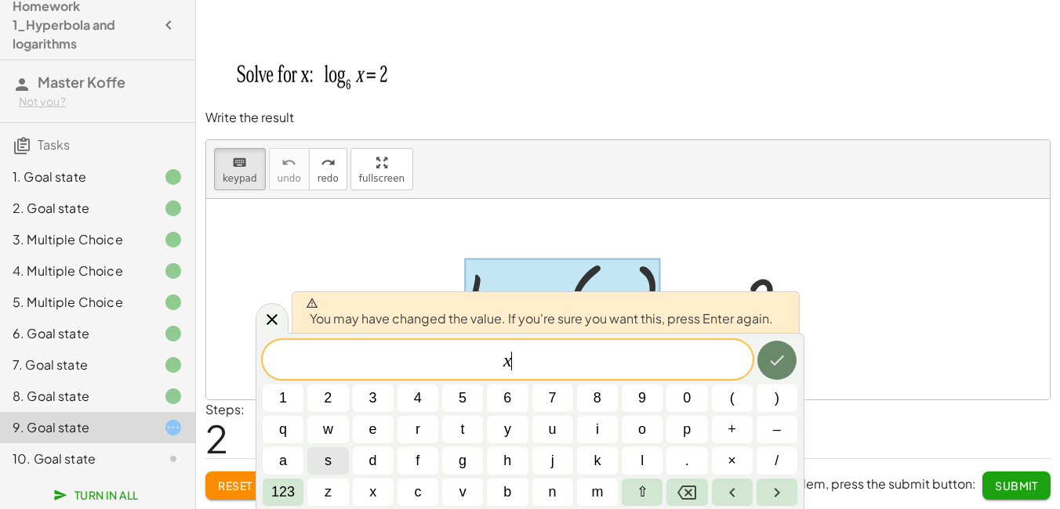
click at [777, 367] on icon "Done" at bounding box center [776, 360] width 19 height 19
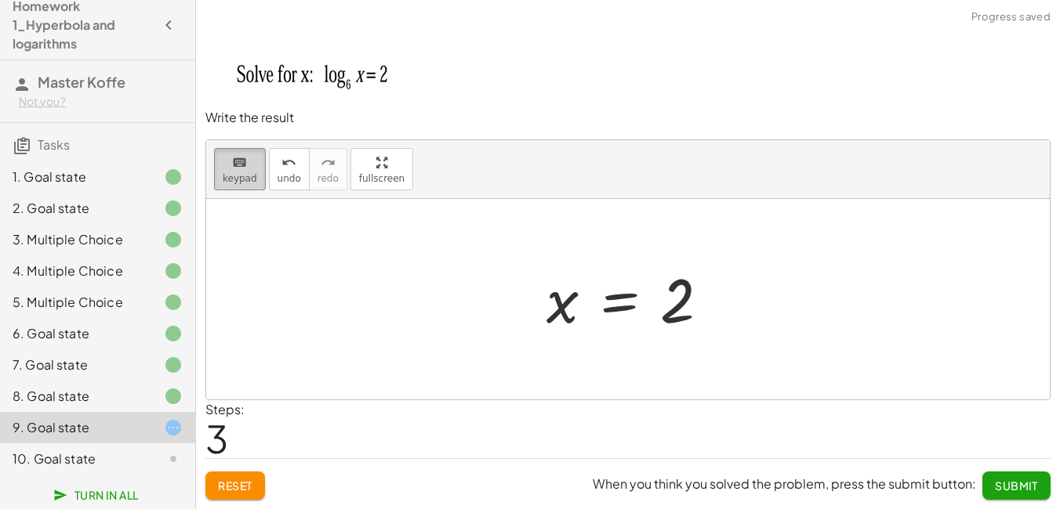
click at [254, 172] on button "keyboard keypad" at bounding box center [240, 169] width 52 height 42
click at [251, 175] on span "keypad" at bounding box center [240, 178] width 34 height 11
click at [703, 310] on div at bounding box center [633, 300] width 191 height 78
click at [648, 295] on div at bounding box center [633, 300] width 191 height 78
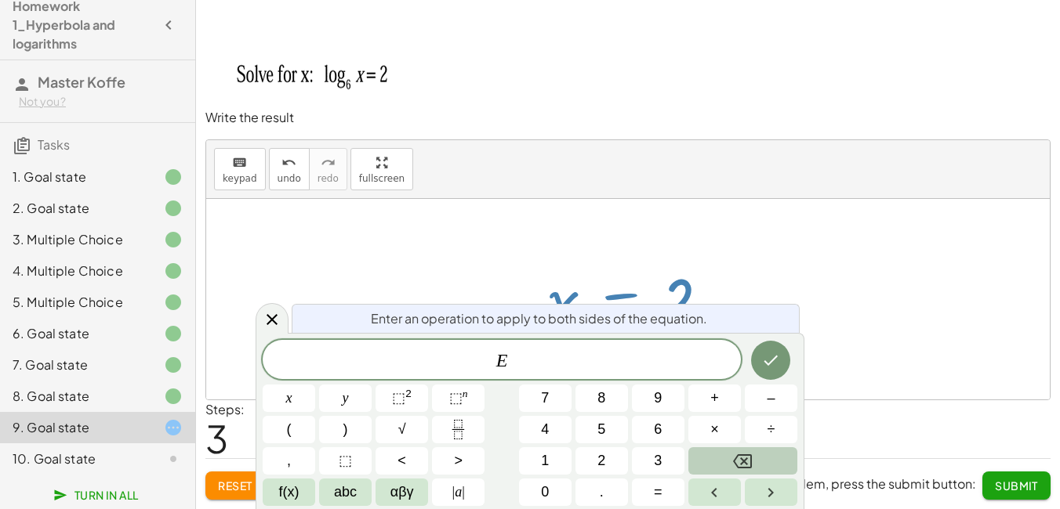
click at [727, 247] on div at bounding box center [627, 299] width 843 height 201
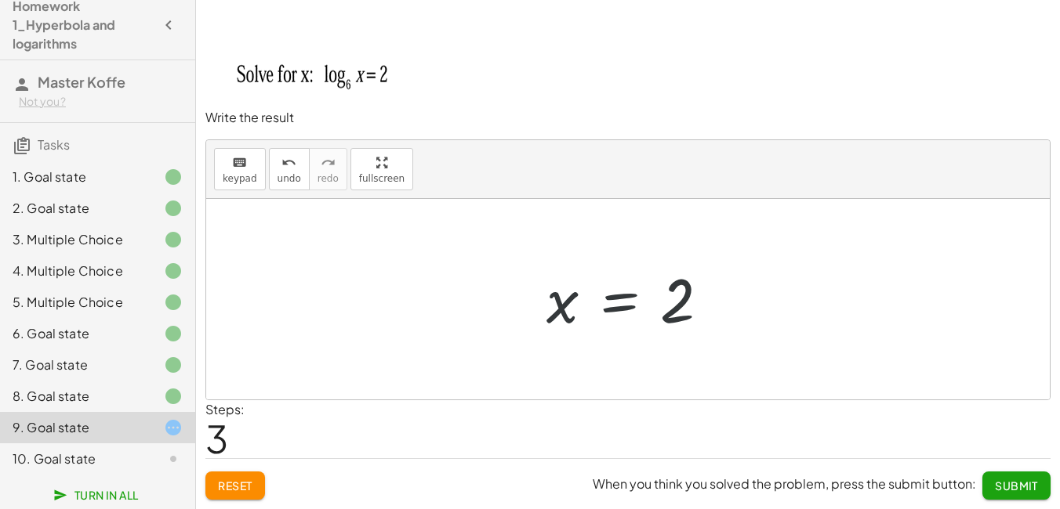
click at [664, 298] on div at bounding box center [633, 300] width 191 height 78
click at [225, 175] on span "keypad" at bounding box center [240, 178] width 34 height 11
click at [694, 299] on div at bounding box center [677, 301] width 34 height 70
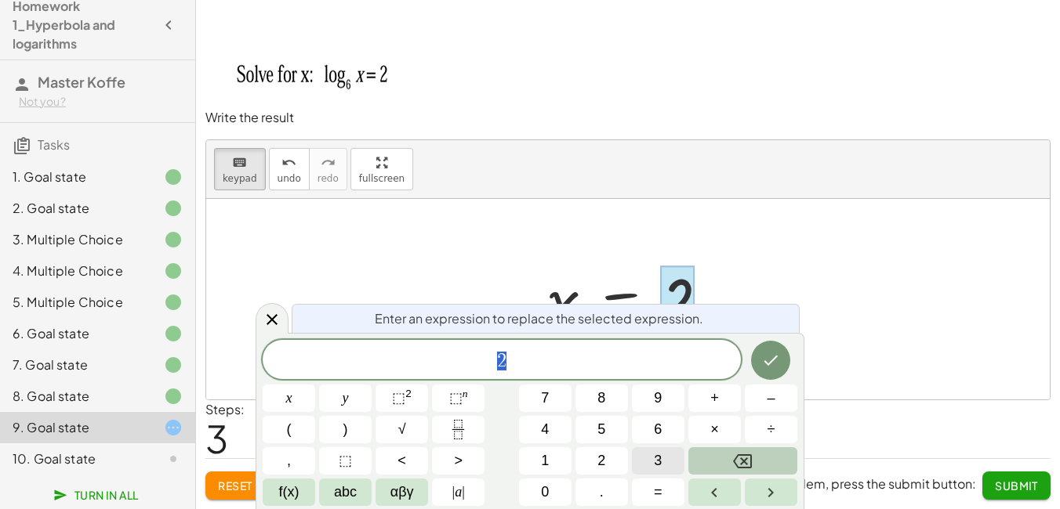
click at [658, 460] on span "3" at bounding box center [658, 461] width 8 height 21
click at [658, 432] on span "6" at bounding box center [658, 429] width 8 height 21
click at [756, 367] on button "Done" at bounding box center [770, 360] width 39 height 39
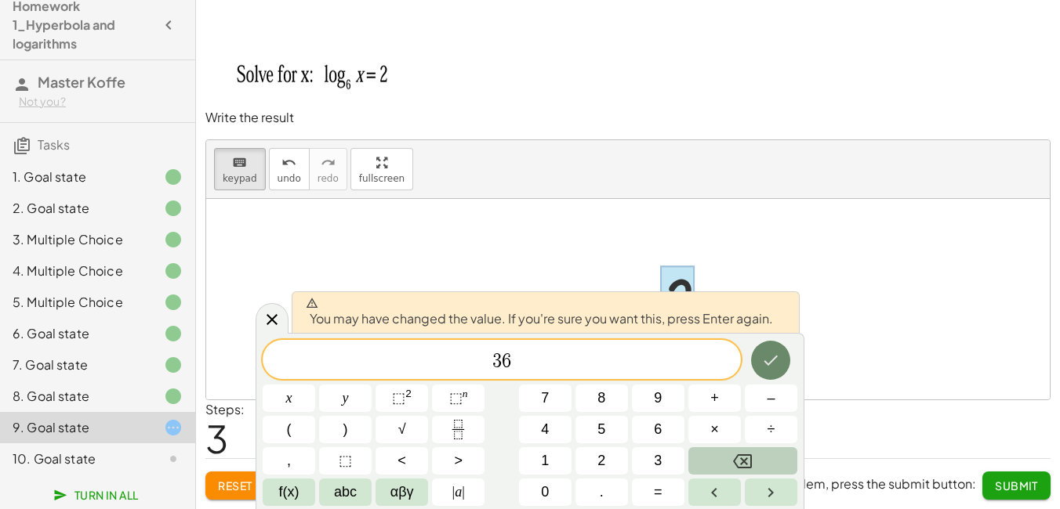
click at [755, 357] on button "Done" at bounding box center [770, 360] width 39 height 39
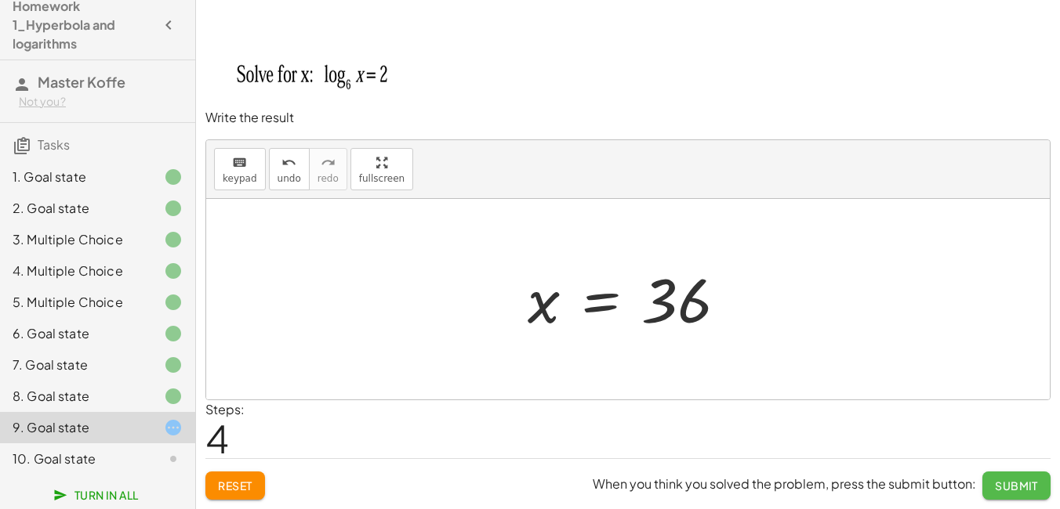
click at [1006, 474] on button "Submit" at bounding box center [1016, 486] width 68 height 28
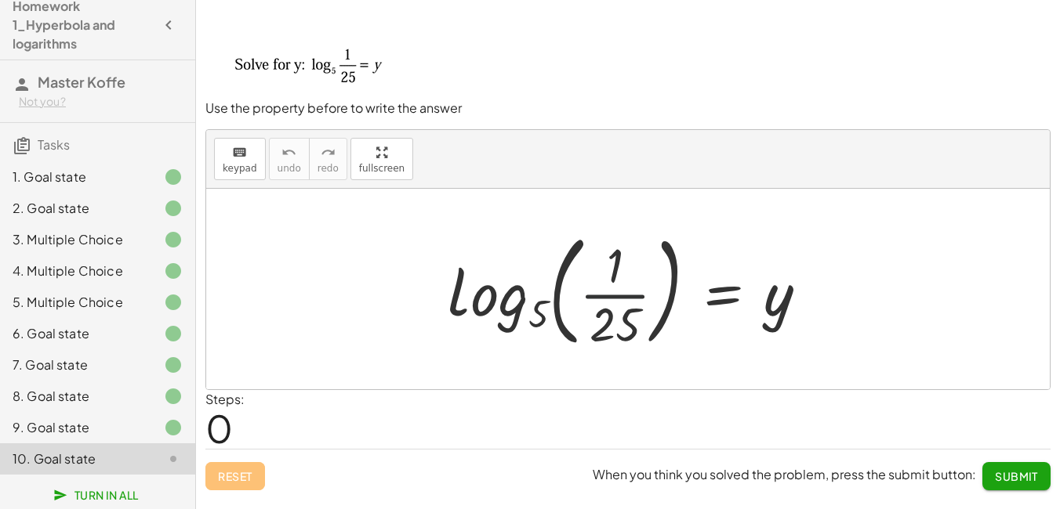
click at [602, 306] on div at bounding box center [634, 289] width 389 height 130
click at [232, 158] on icon "keyboard" at bounding box center [239, 152] width 15 height 19
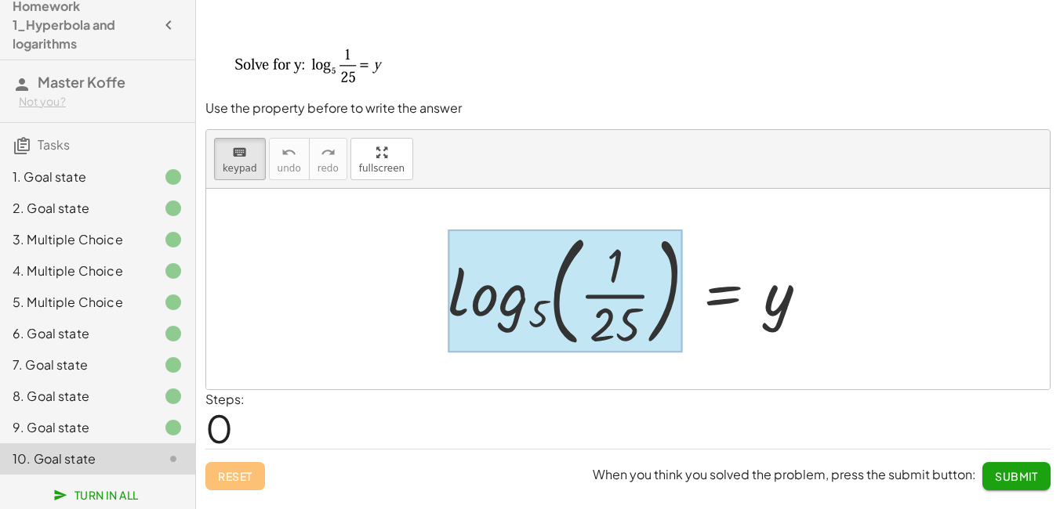
click at [520, 265] on div at bounding box center [564, 291] width 235 height 122
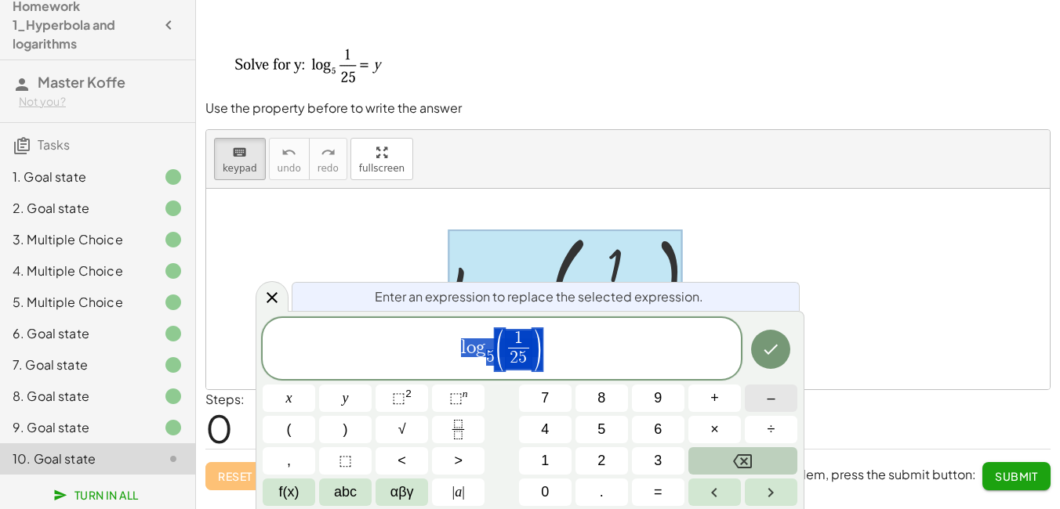
click at [777, 397] on button "–" at bounding box center [771, 398] width 53 height 27
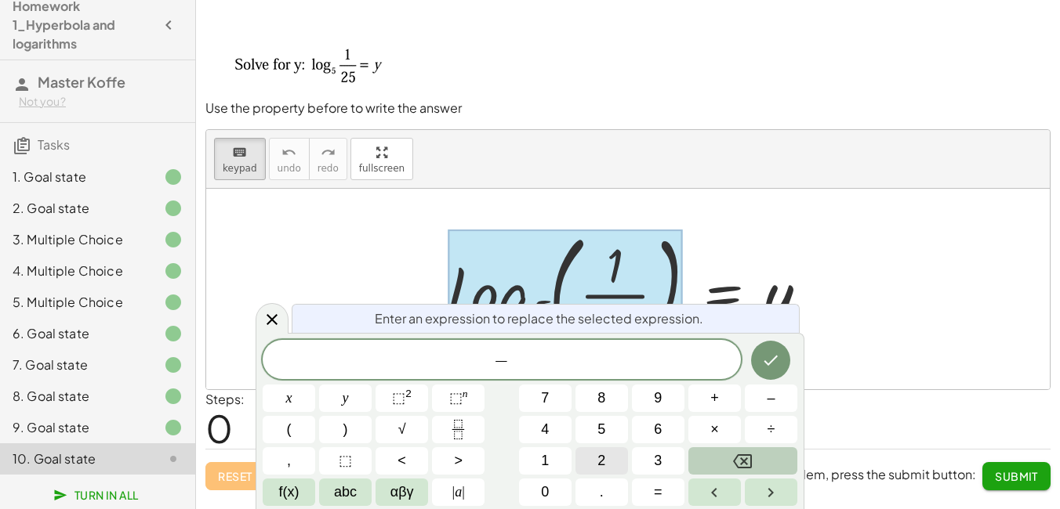
click at [596, 462] on button "2" at bounding box center [601, 460] width 53 height 27
click at [777, 366] on icon "Done" at bounding box center [770, 360] width 19 height 19
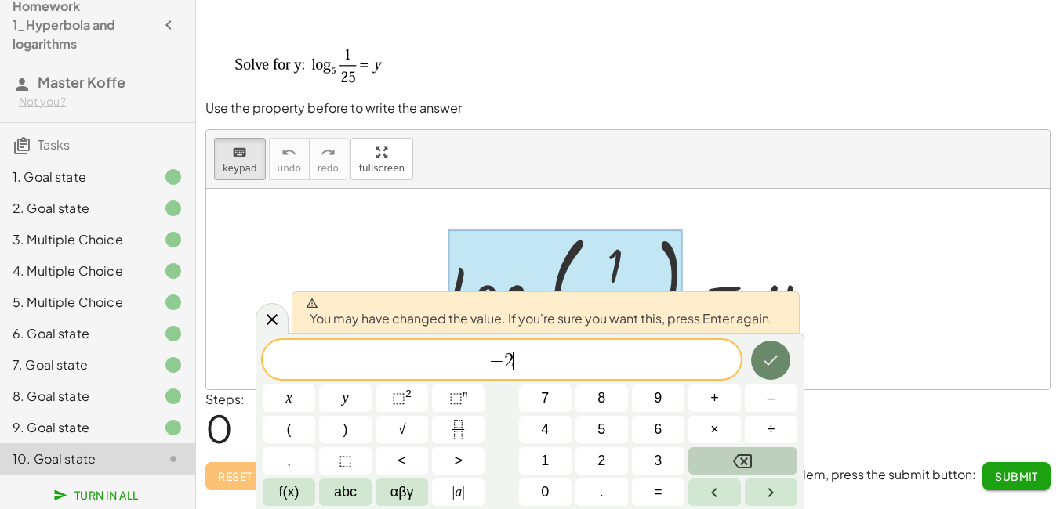
click at [777, 366] on icon "Done" at bounding box center [770, 360] width 19 height 19
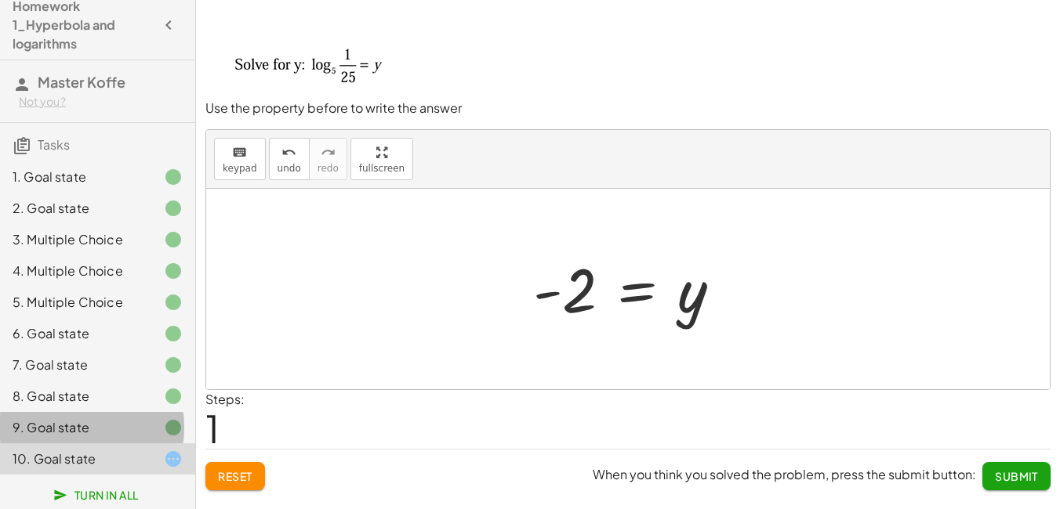
click at [114, 429] on div "9. Goal state" at bounding box center [76, 427] width 126 height 19
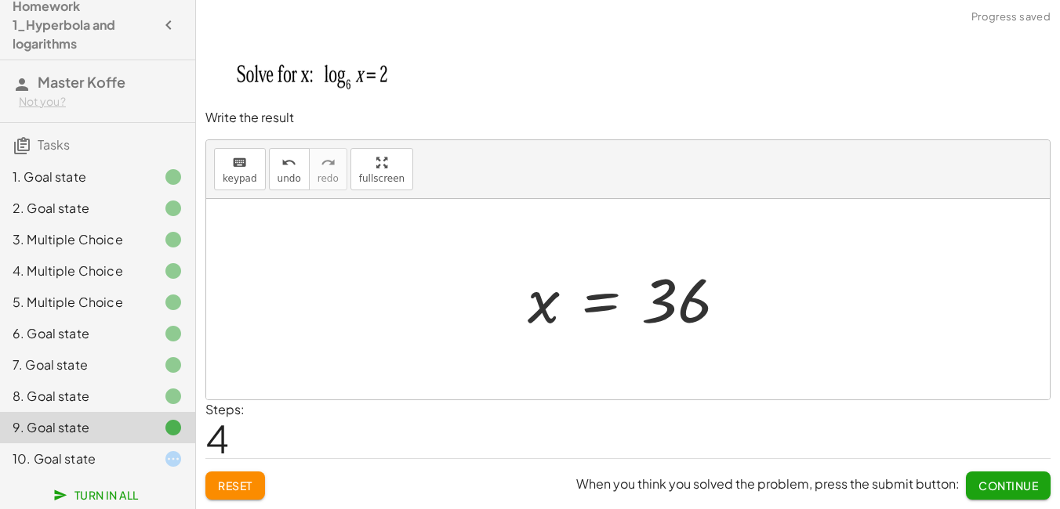
click at [125, 400] on div "8. Goal state" at bounding box center [76, 396] width 126 height 19
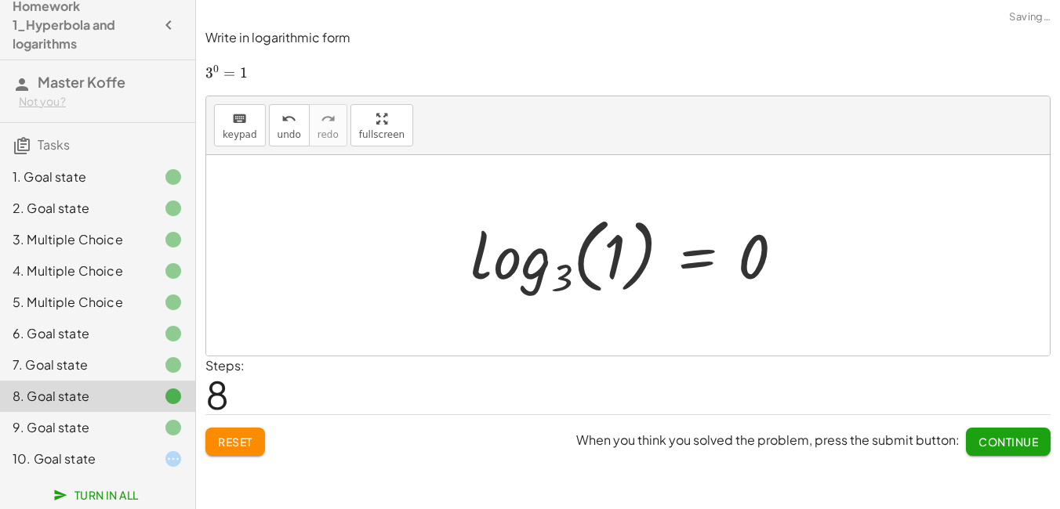
click at [139, 363] on div at bounding box center [161, 365] width 44 height 19
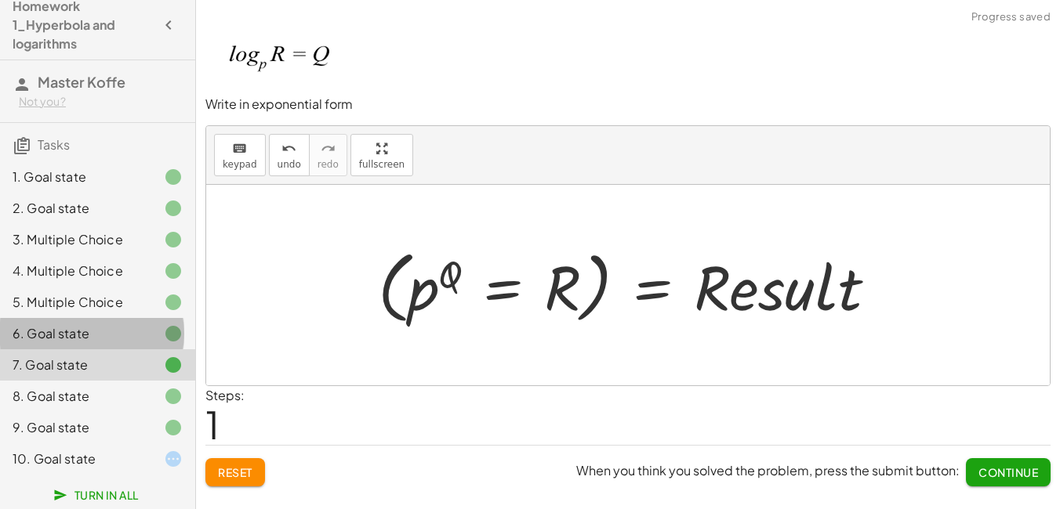
click at [97, 381] on div "6. Goal state" at bounding box center [97, 396] width 195 height 31
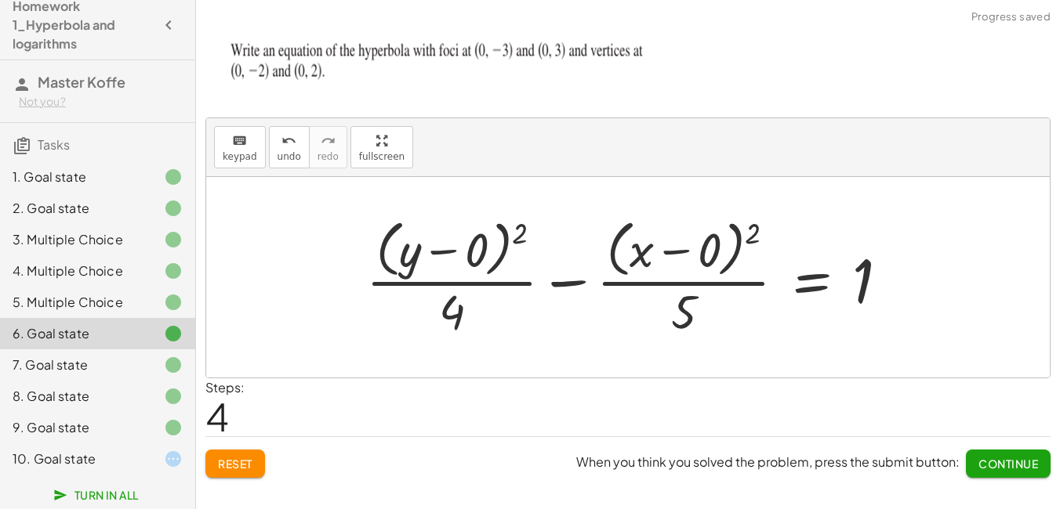
click at [111, 293] on div "5. Multiple Choice" at bounding box center [76, 302] width 126 height 19
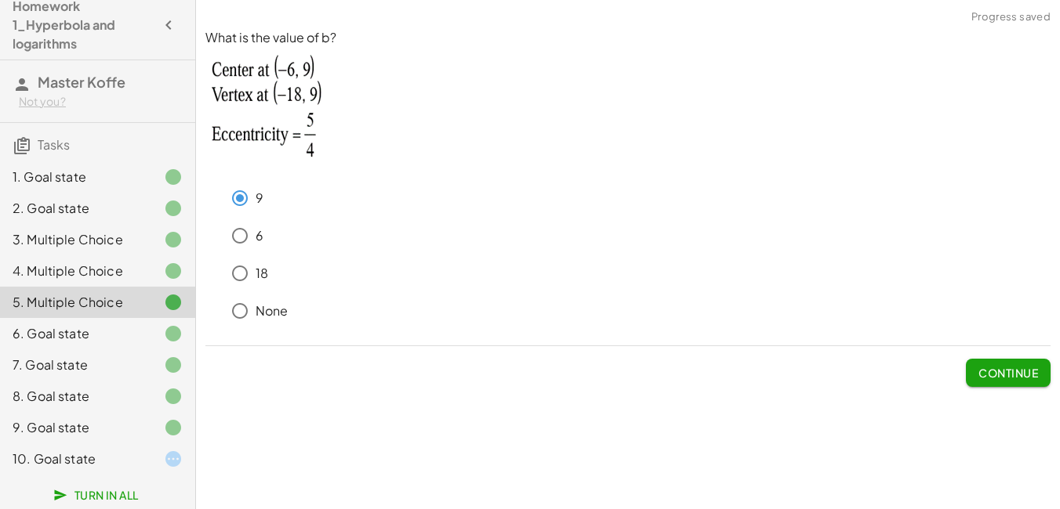
click at [82, 458] on div "10. Goal state" at bounding box center [76, 459] width 126 height 19
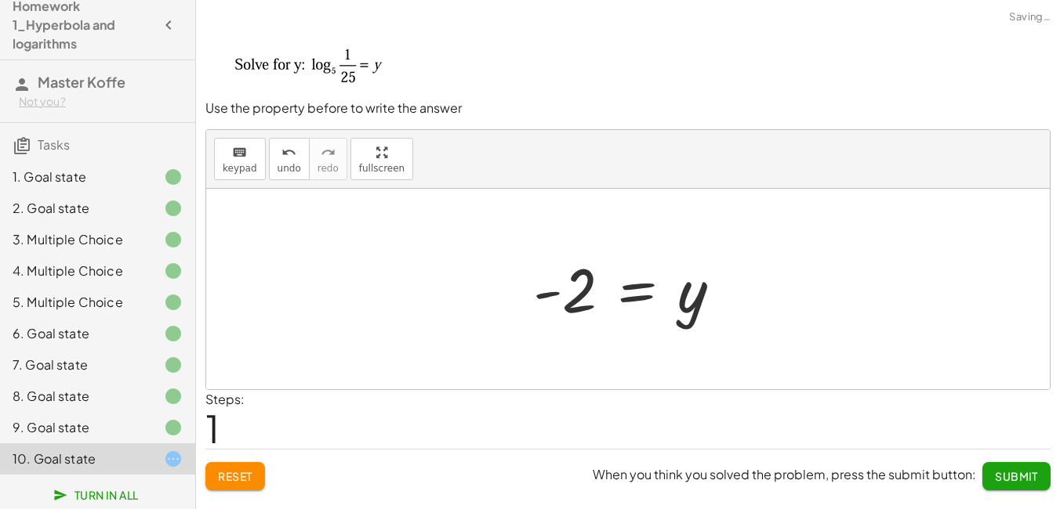
click at [607, 285] on div at bounding box center [633, 290] width 217 height 78
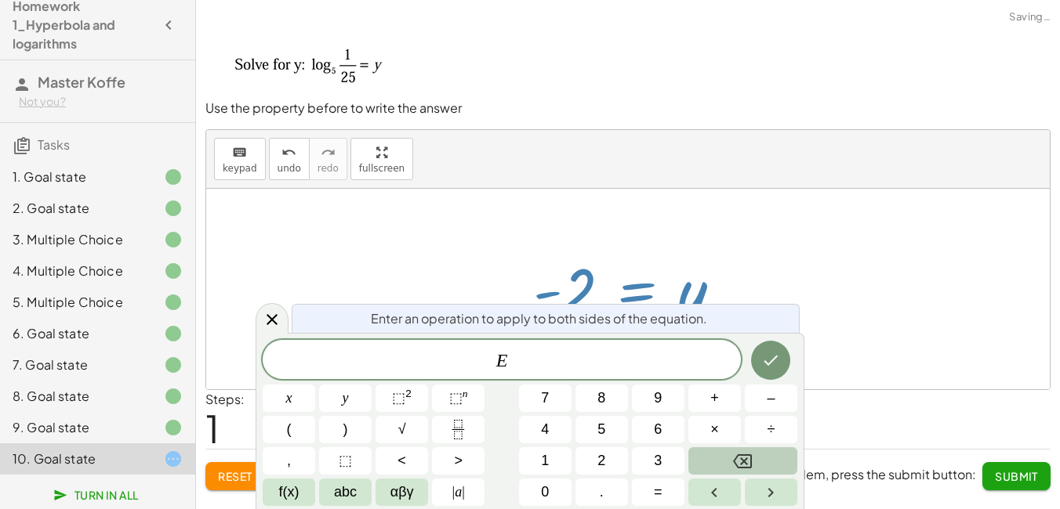
click at [660, 287] on div at bounding box center [633, 290] width 217 height 78
click at [776, 361] on icon "Done" at bounding box center [770, 360] width 19 height 19
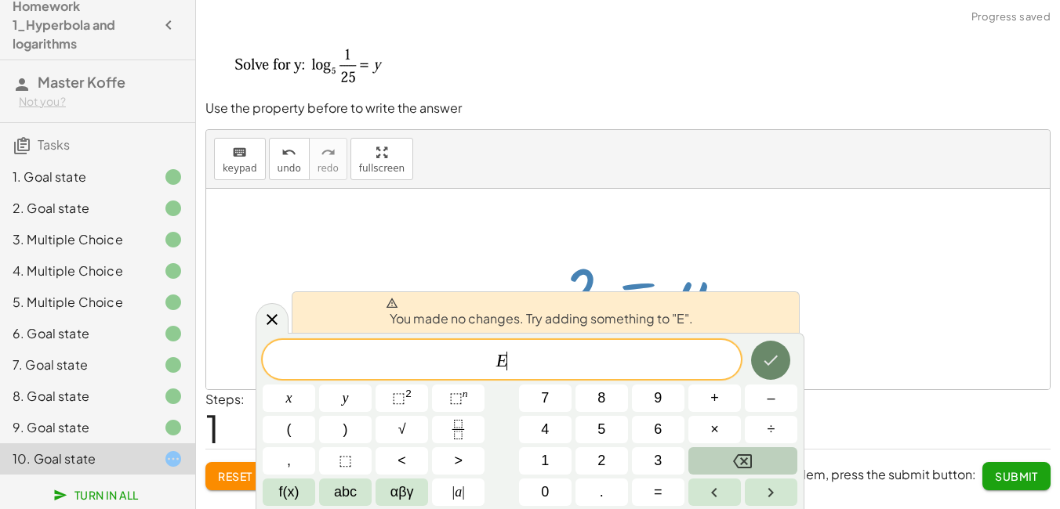
click at [776, 361] on icon "Done" at bounding box center [770, 360] width 19 height 19
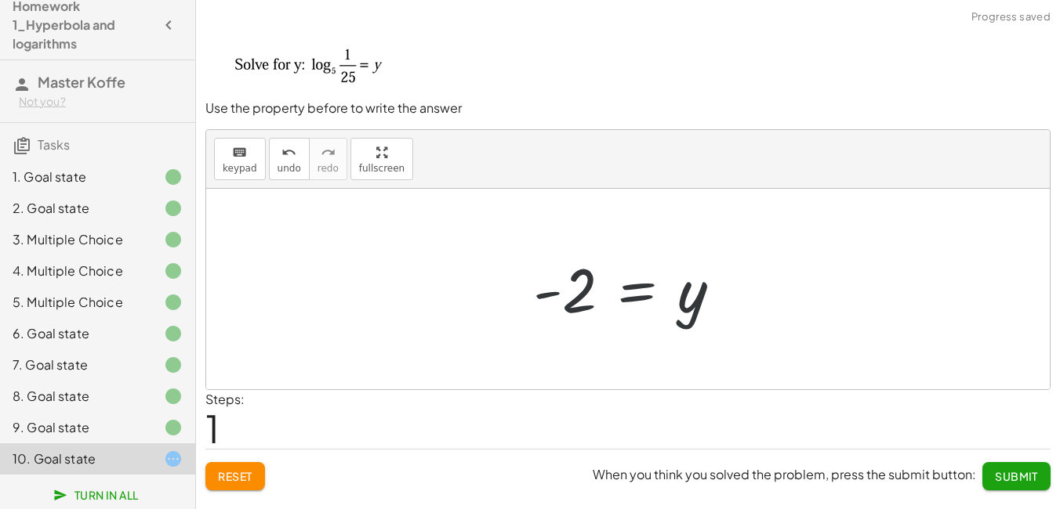
click at [646, 304] on div at bounding box center [633, 290] width 217 height 78
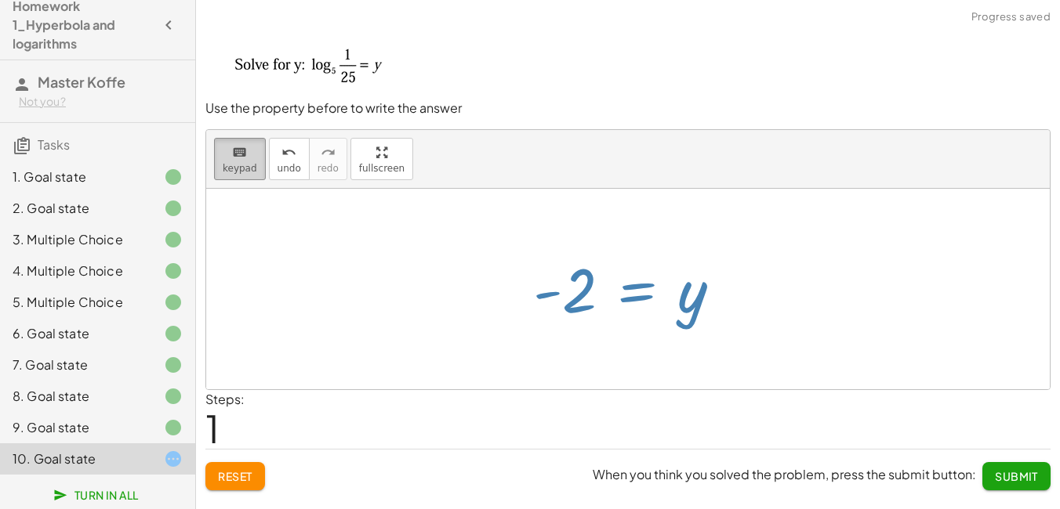
click at [235, 154] on icon "keyboard" at bounding box center [239, 152] width 15 height 19
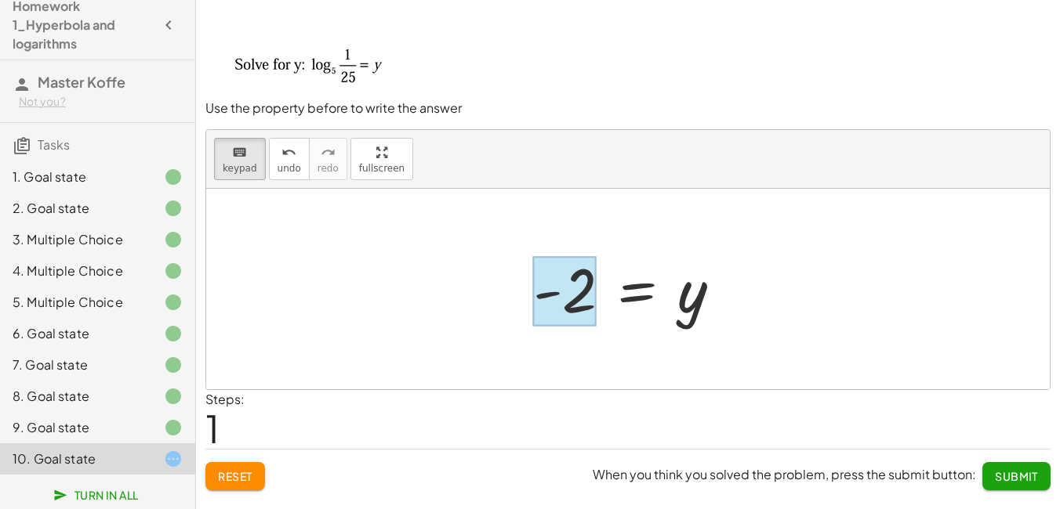
click at [579, 285] on div at bounding box center [564, 291] width 63 height 70
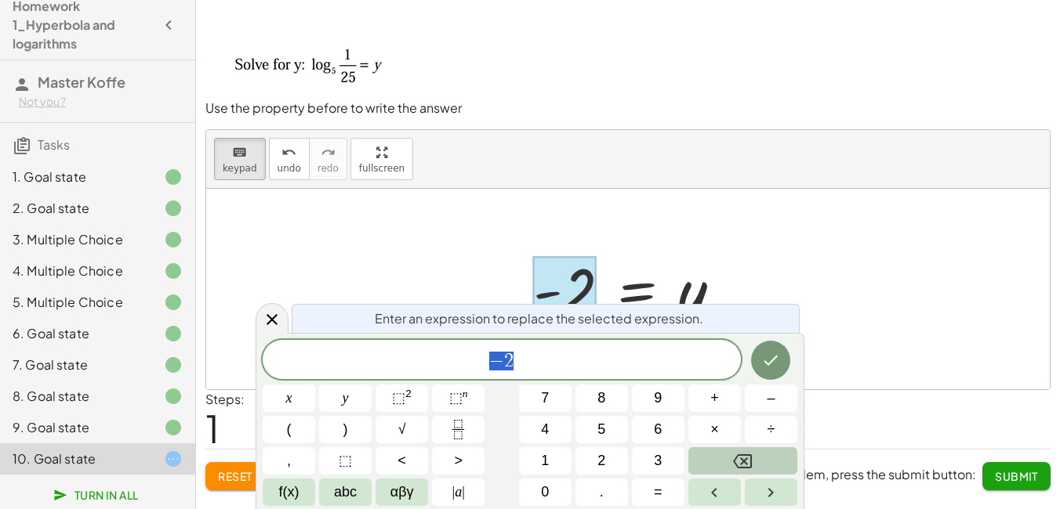
click at [551, 361] on span "− 2" at bounding box center [502, 361] width 478 height 22
click at [748, 456] on icon "Backspace" at bounding box center [742, 461] width 19 height 19
click at [665, 456] on button "3" at bounding box center [658, 460] width 53 height 27
click at [770, 365] on icon "Done" at bounding box center [770, 360] width 19 height 19
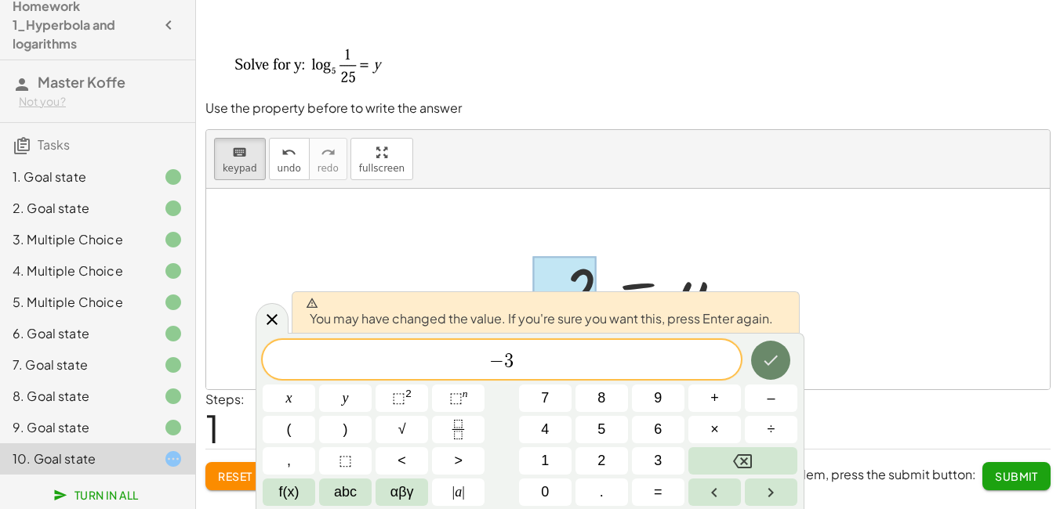
click at [773, 362] on icon "Done" at bounding box center [770, 360] width 19 height 19
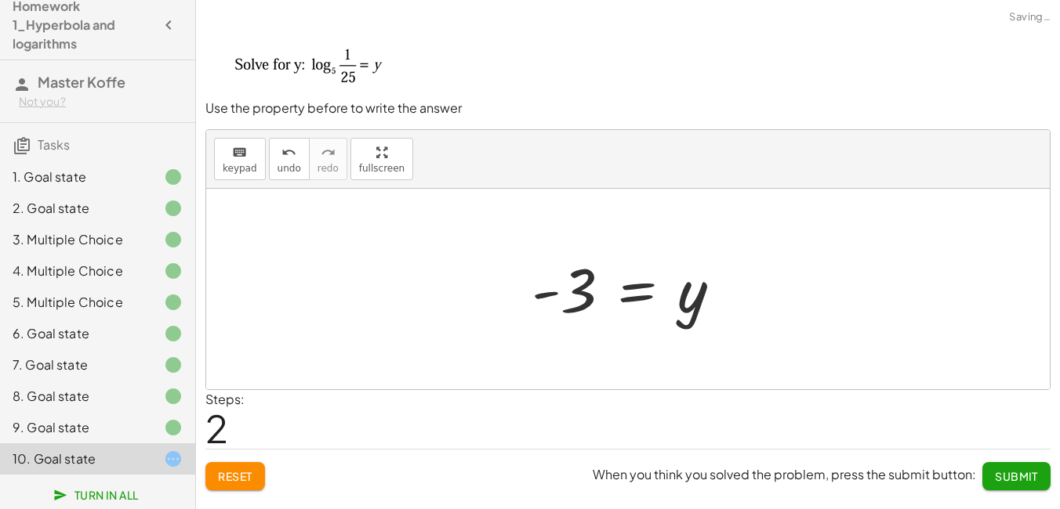
click at [773, 362] on div at bounding box center [627, 289] width 843 height 201
click at [237, 168] on span "keypad" at bounding box center [240, 168] width 34 height 11
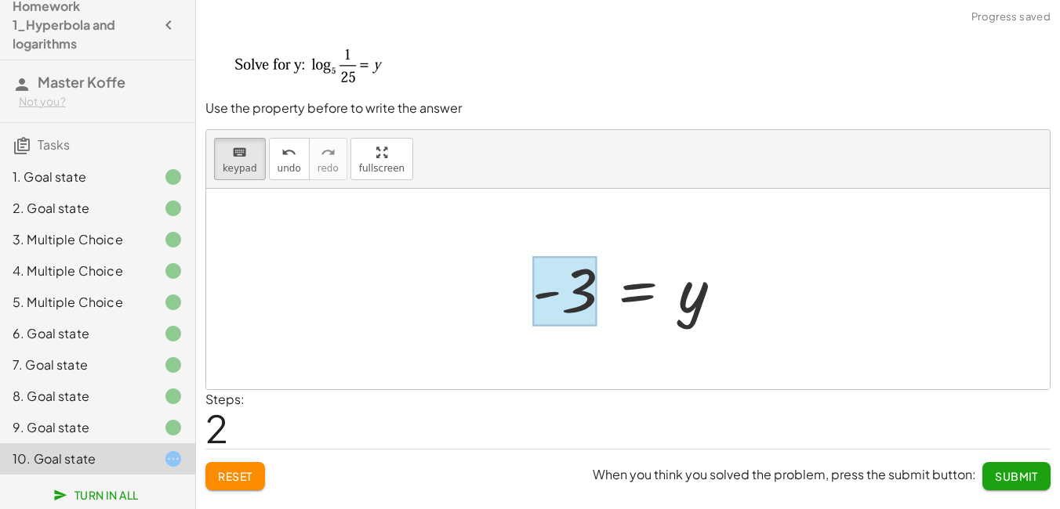
click at [578, 281] on div at bounding box center [564, 291] width 64 height 70
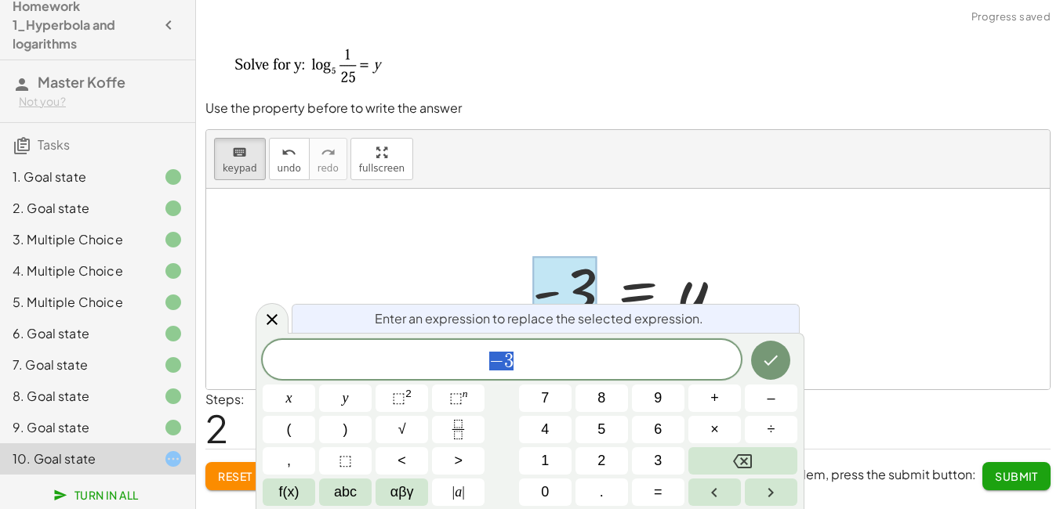
click at [566, 350] on span "− 3" at bounding box center [502, 361] width 478 height 22
click at [766, 460] on button "Backspace" at bounding box center [742, 460] width 109 height 27
click at [614, 459] on button "2" at bounding box center [601, 460] width 53 height 27
click at [770, 361] on icon "Done" at bounding box center [770, 360] width 19 height 19
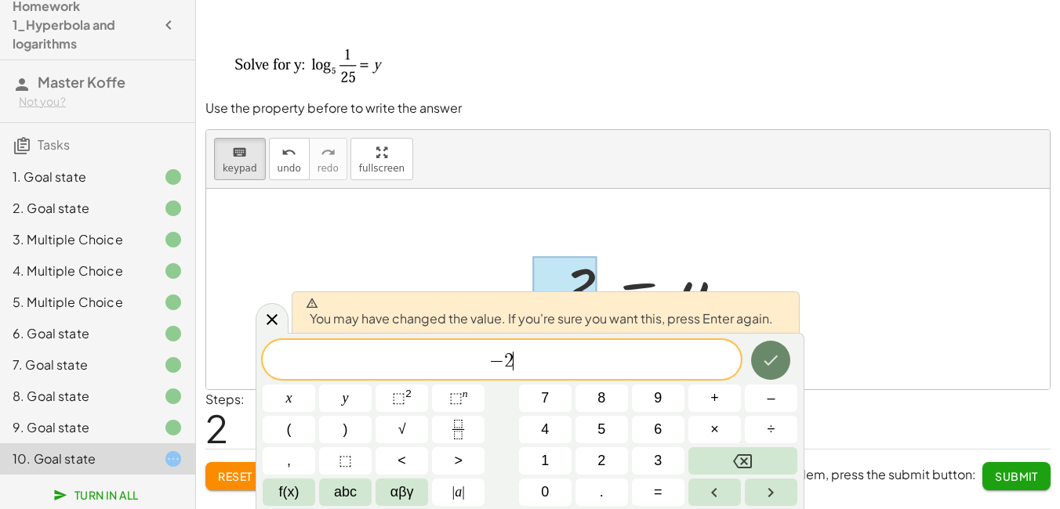
click at [770, 361] on icon "Done" at bounding box center [770, 360] width 19 height 19
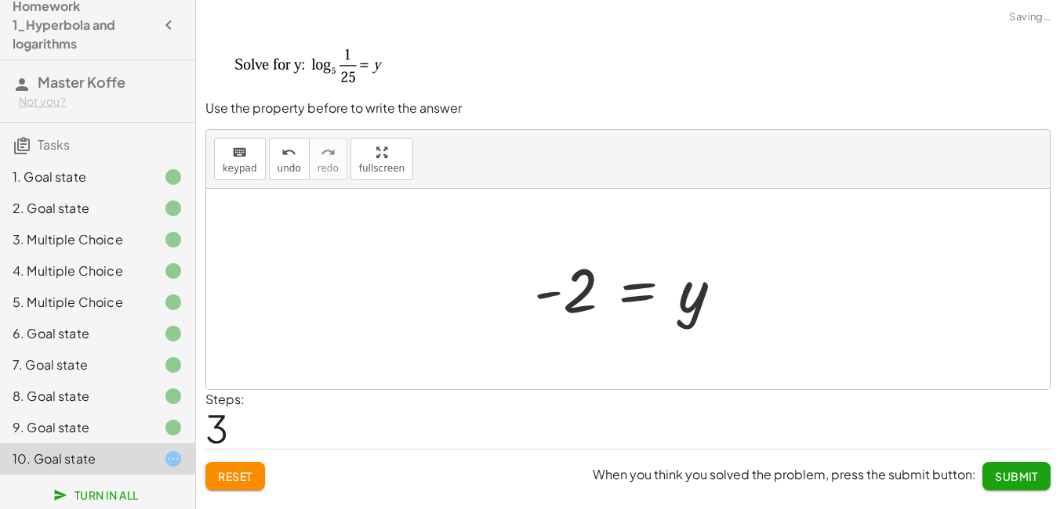
click at [770, 361] on div at bounding box center [627, 289] width 843 height 201
click at [1010, 477] on span "Submit" at bounding box center [1016, 476] width 43 height 14
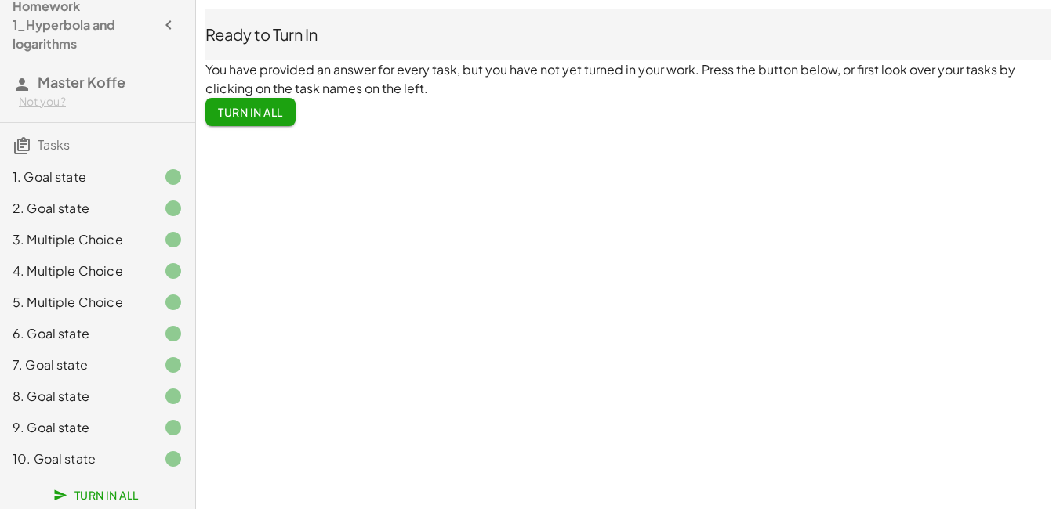
click at [227, 107] on span "Turn In All" at bounding box center [250, 112] width 65 height 14
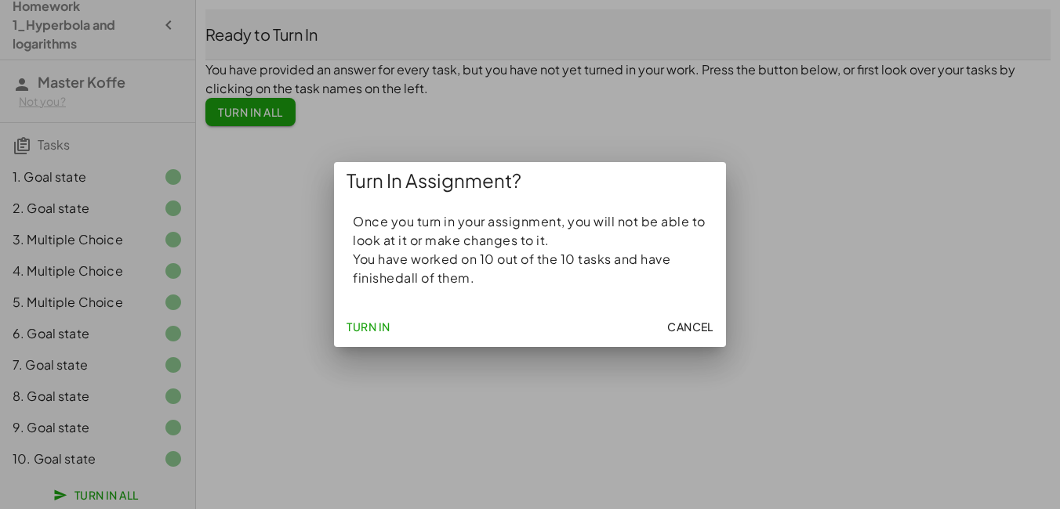
click at [693, 335] on button "Cancel" at bounding box center [690, 327] width 59 height 28
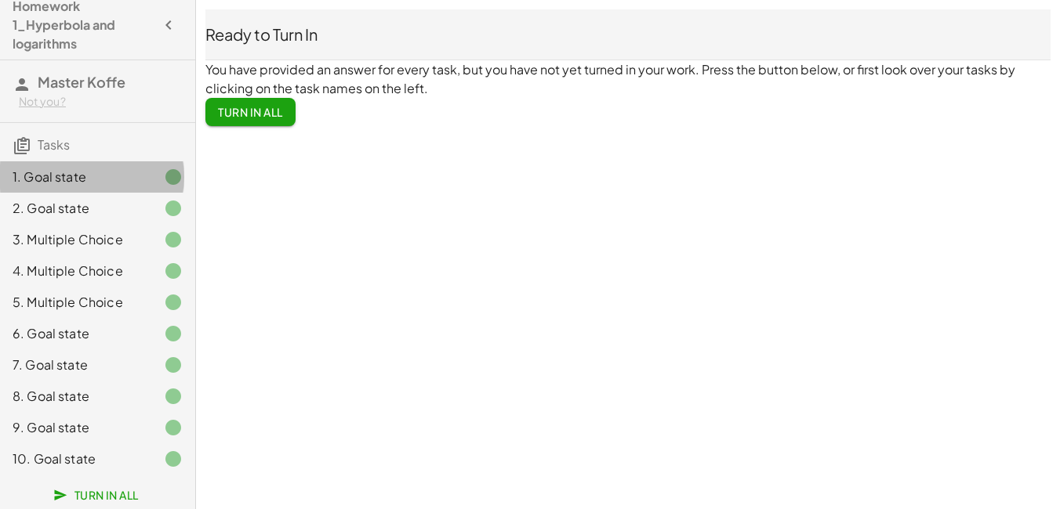
click at [118, 180] on div "1. Goal state" at bounding box center [76, 177] width 126 height 19
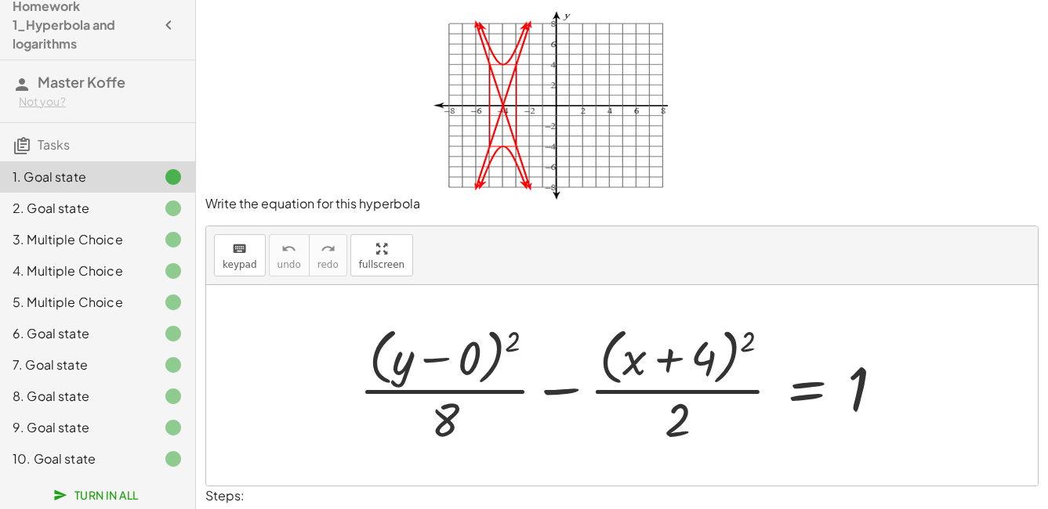
click at [80, 203] on div "2. Goal state" at bounding box center [76, 208] width 126 height 19
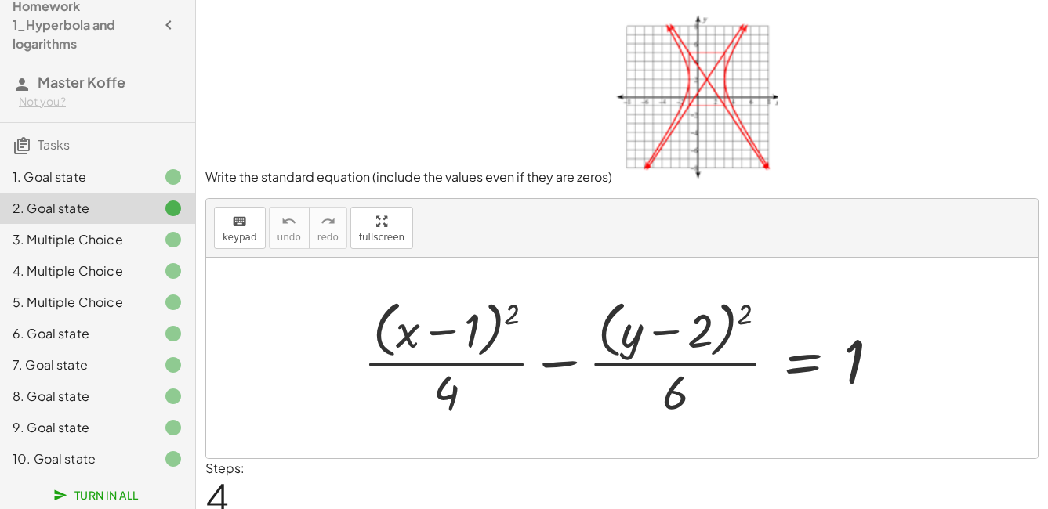
click at [74, 239] on div "3. Multiple Choice" at bounding box center [76, 239] width 126 height 19
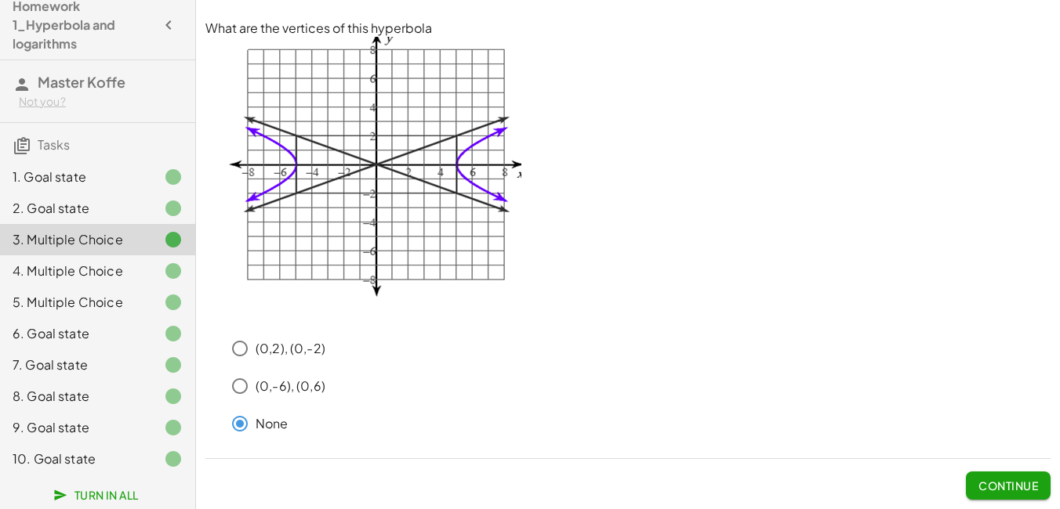
click at [164, 270] on icon at bounding box center [173, 271] width 19 height 19
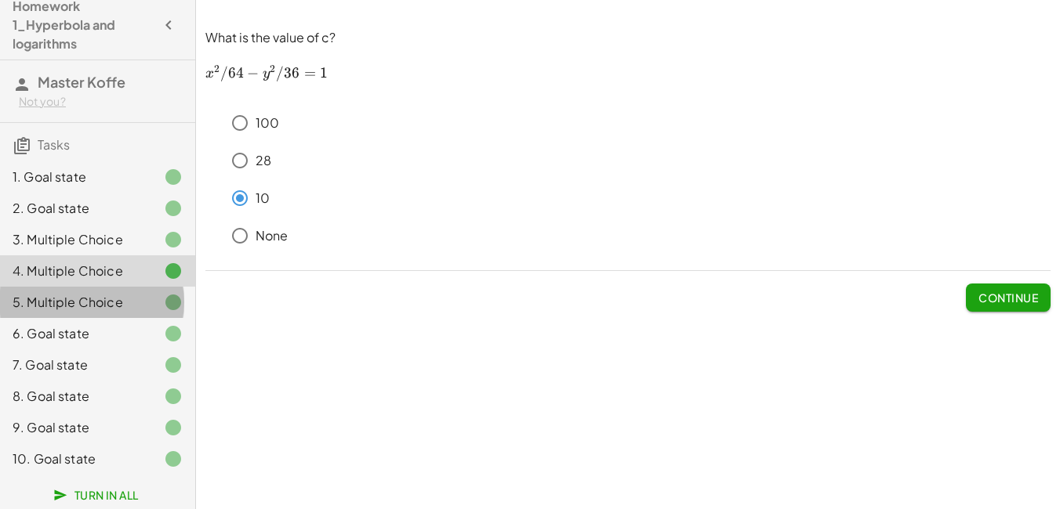
click at [67, 295] on div "5. Multiple Choice" at bounding box center [76, 302] width 126 height 19
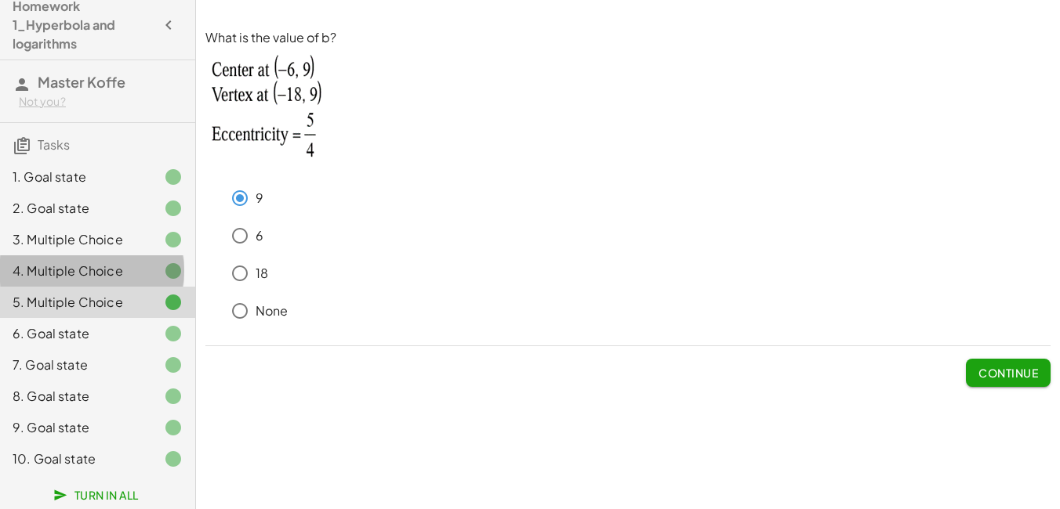
click at [82, 263] on div "4. Multiple Choice" at bounding box center [76, 271] width 126 height 19
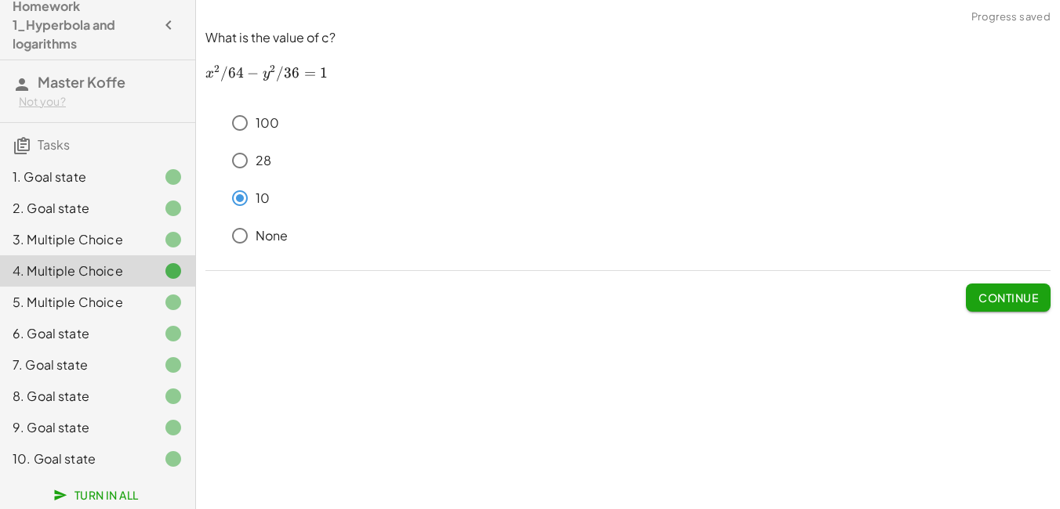
click at [96, 241] on div "3. Multiple Choice" at bounding box center [76, 239] width 126 height 19
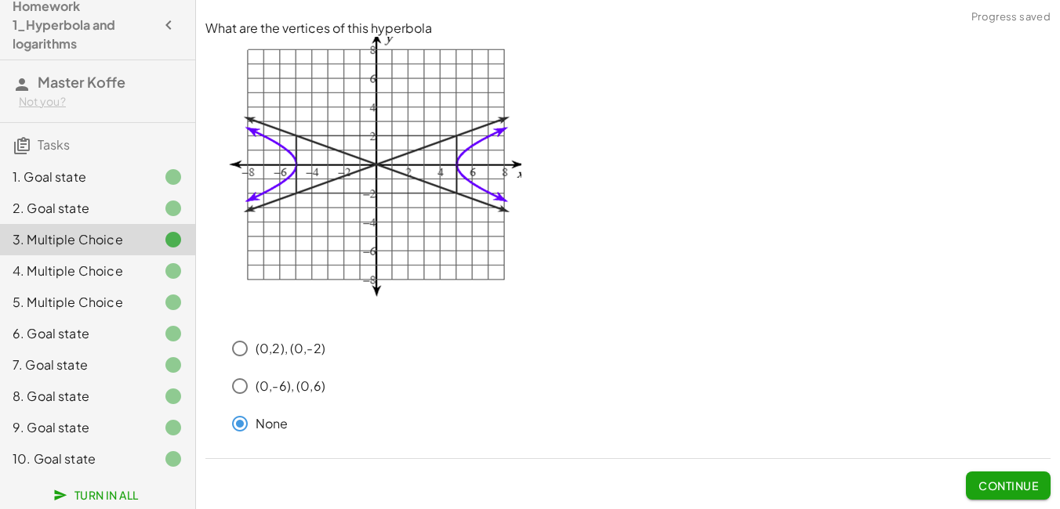
click at [101, 269] on div "4. Multiple Choice" at bounding box center [76, 271] width 126 height 19
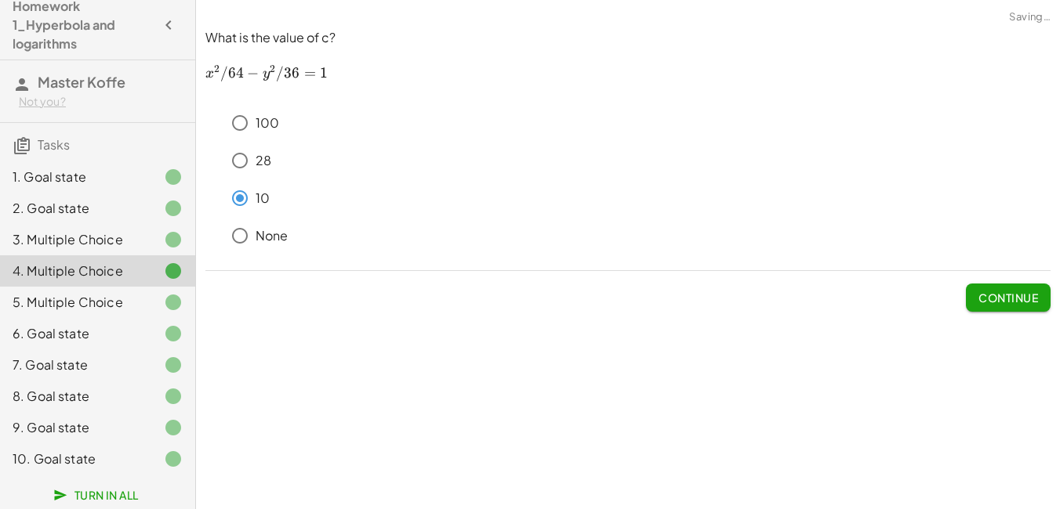
click at [113, 236] on div "3. Multiple Choice" at bounding box center [76, 239] width 126 height 19
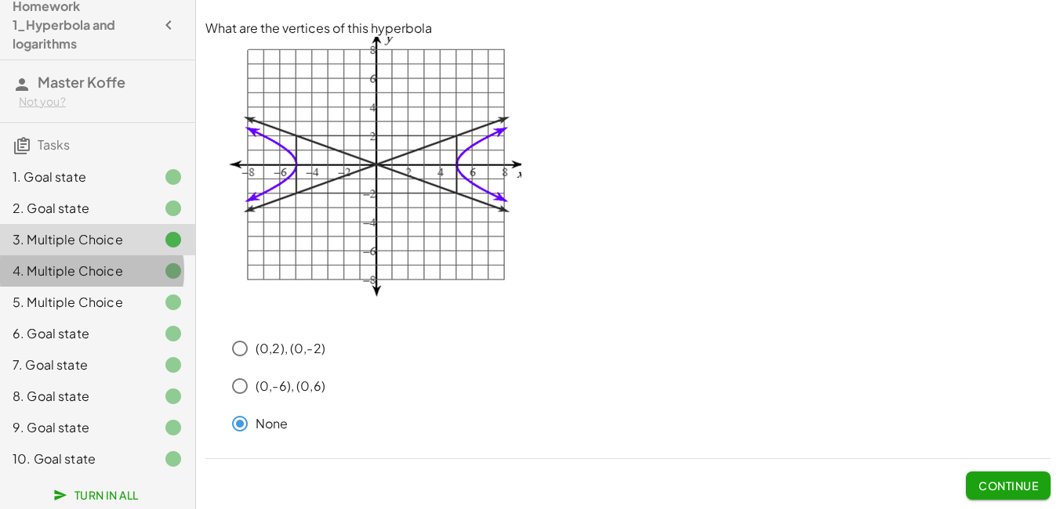
click at [94, 264] on div "4. Multiple Choice" at bounding box center [76, 271] width 126 height 19
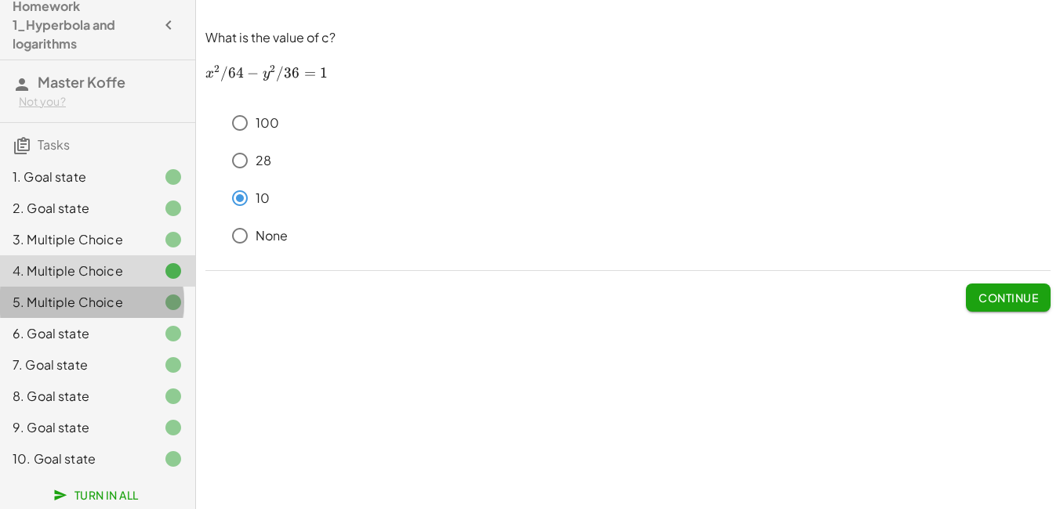
click at [89, 303] on div "5. Multiple Choice" at bounding box center [76, 302] width 126 height 19
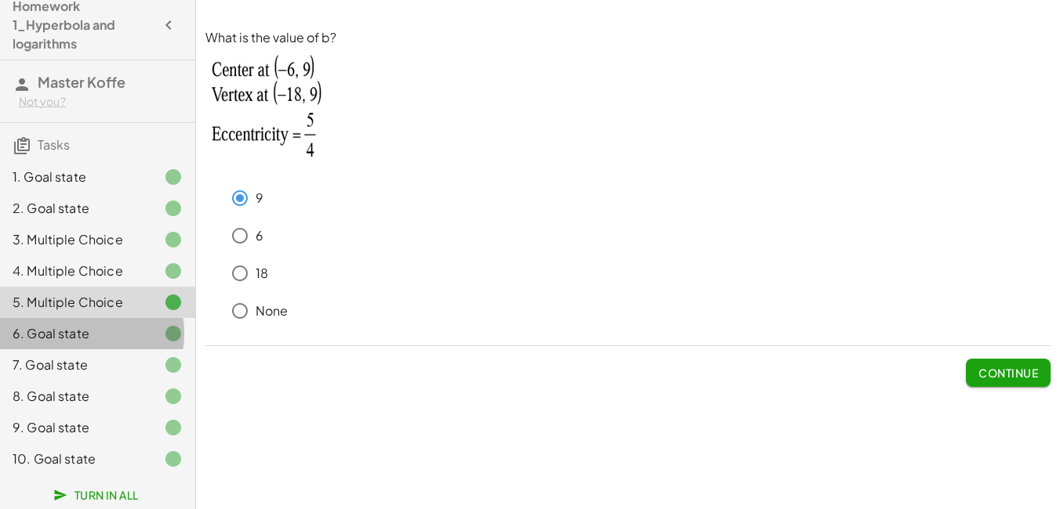
click at [67, 329] on div "6. Goal state" at bounding box center [76, 333] width 126 height 19
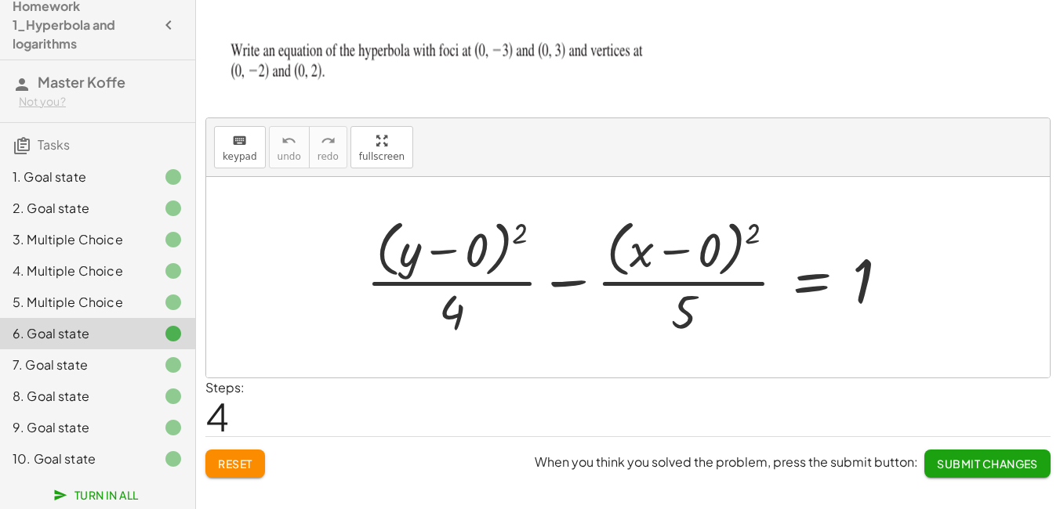
drag, startPoint x: 73, startPoint y: 357, endPoint x: 82, endPoint y: 362, distance: 10.9
click at [73, 357] on div "7. Goal state" at bounding box center [76, 365] width 126 height 19
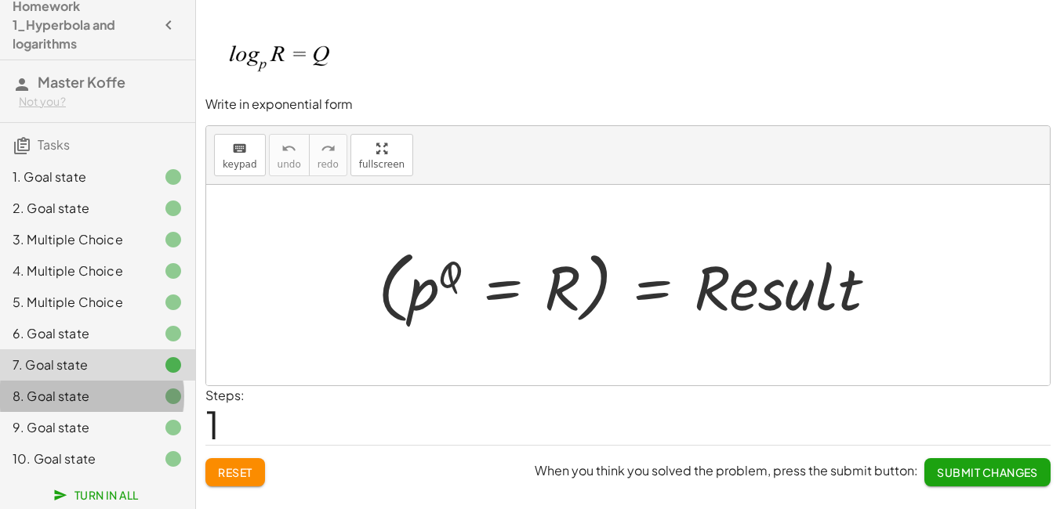
click at [69, 395] on div "8. Goal state" at bounding box center [76, 396] width 126 height 19
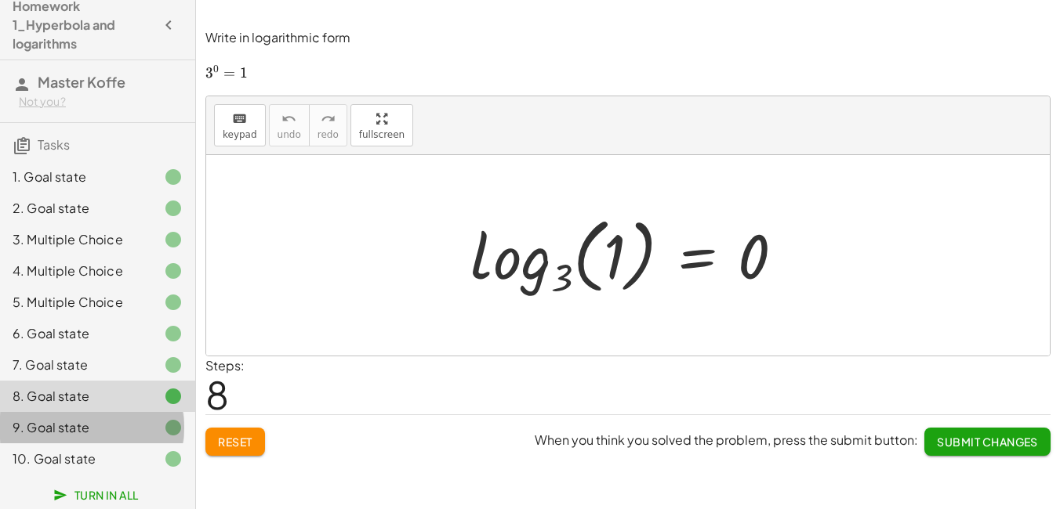
click at [93, 426] on div "9. Goal state" at bounding box center [76, 427] width 126 height 19
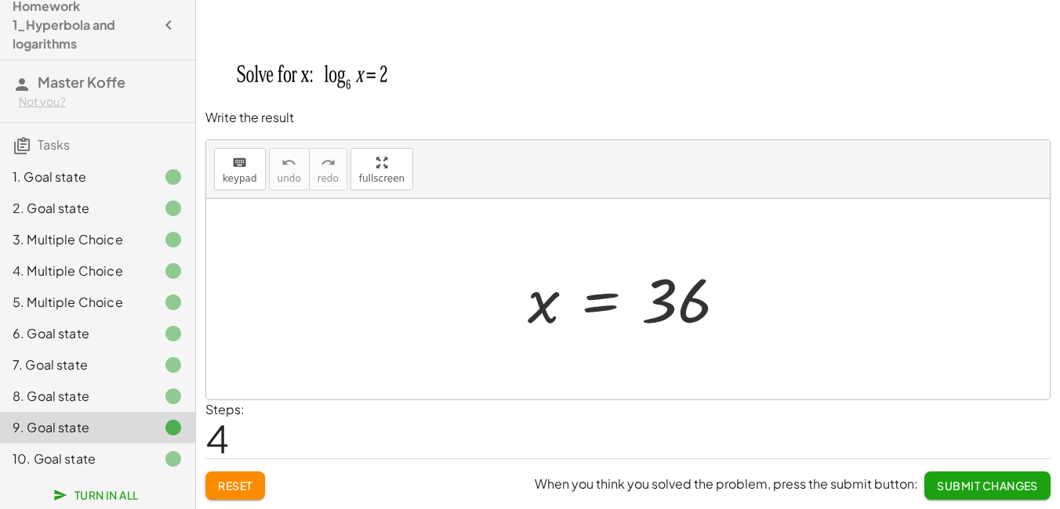
click at [92, 458] on div "10. Goal state" at bounding box center [76, 459] width 126 height 19
